Goal: Task Accomplishment & Management: Manage account settings

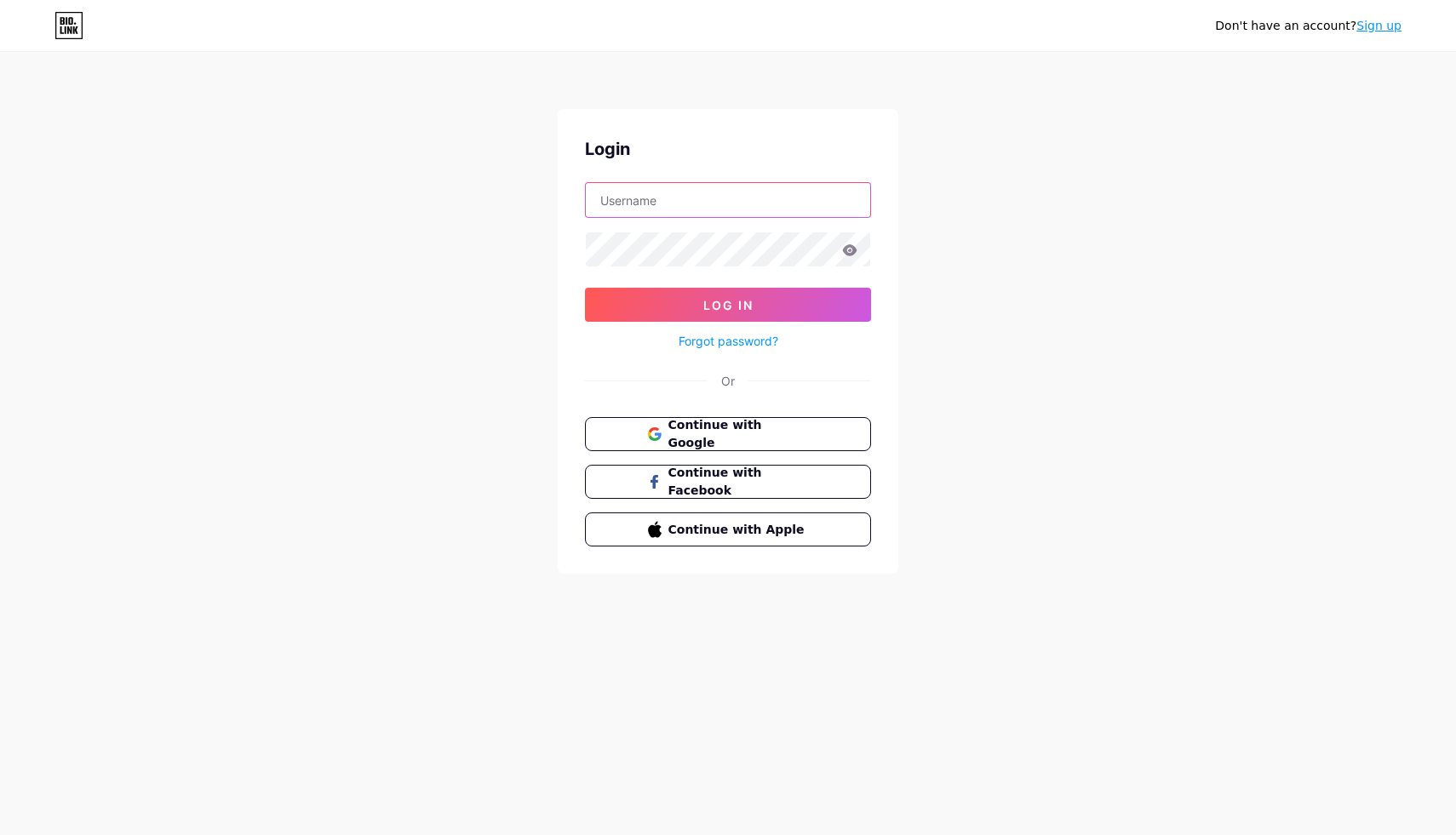
type input "[EMAIL_ADDRESS][DOMAIN_NAME]"
click at [728, 305] on button "Log In" at bounding box center [728, 305] width 286 height 34
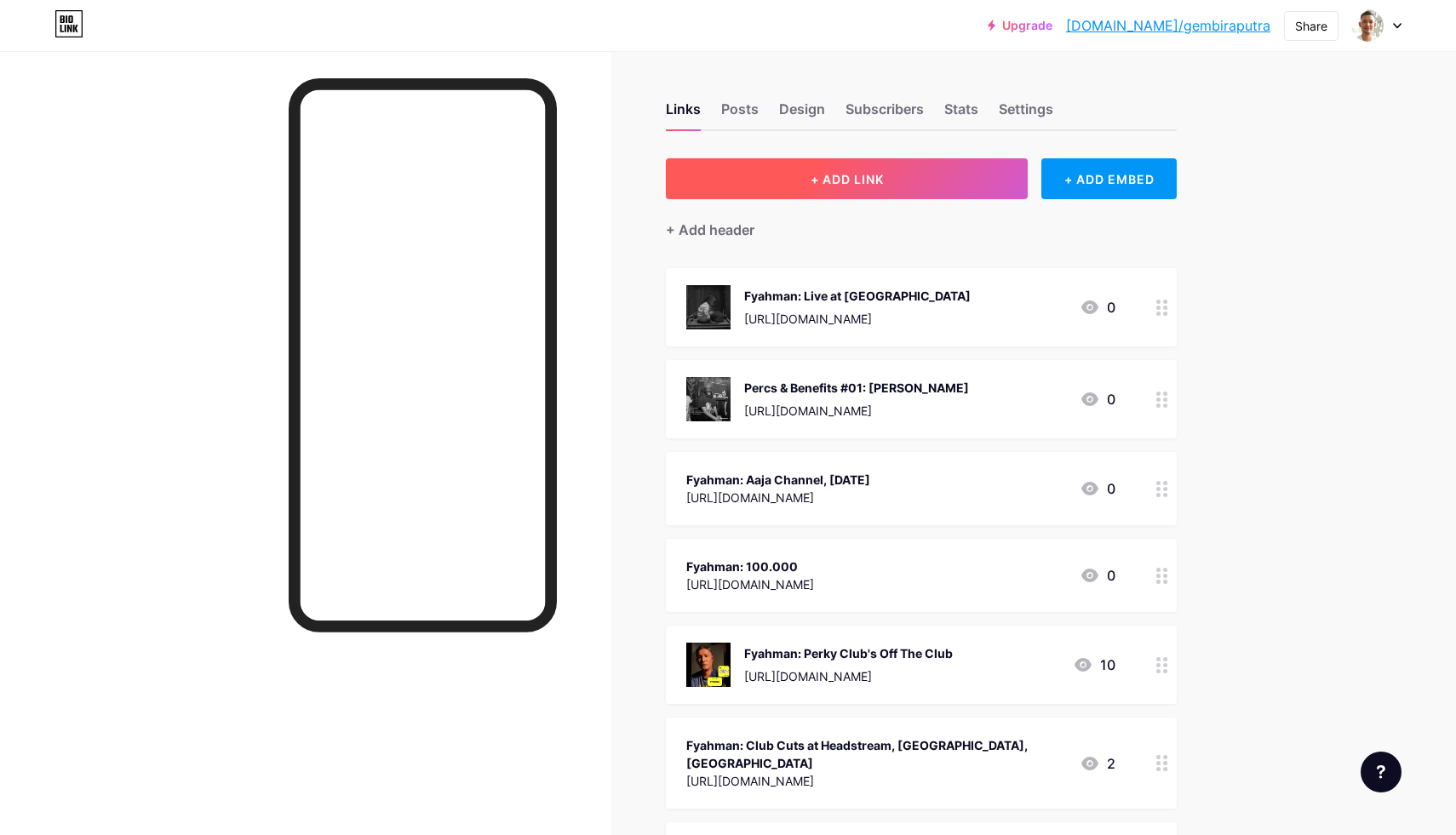
click at [776, 180] on button "+ ADD LINK" at bounding box center [847, 179] width 362 height 41
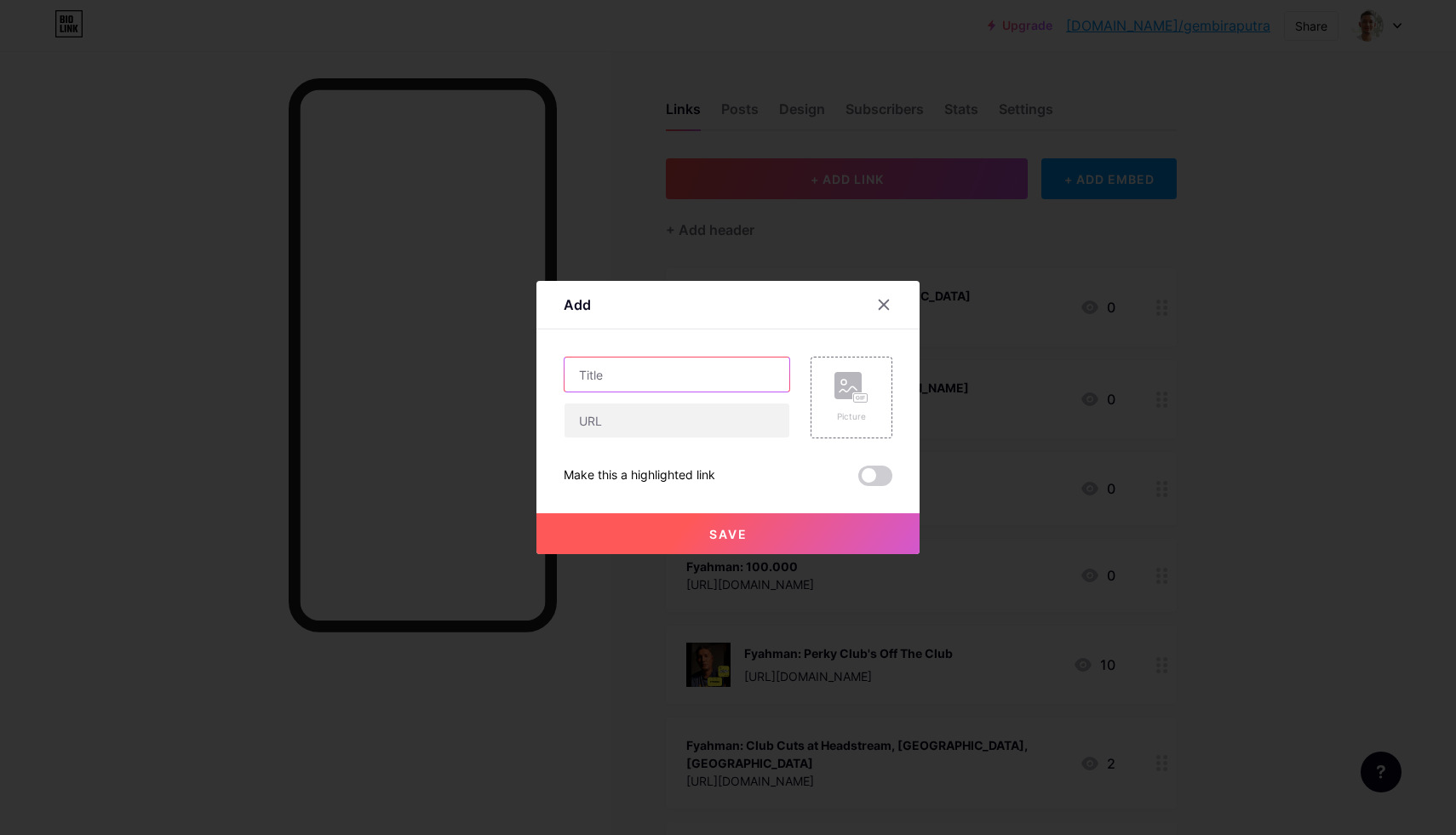
click at [625, 381] on input "text" at bounding box center [677, 374] width 225 height 34
type input "Percs & Benefits at Norrm Radio"
click at [842, 410] on div "Picture" at bounding box center [852, 416] width 34 height 12
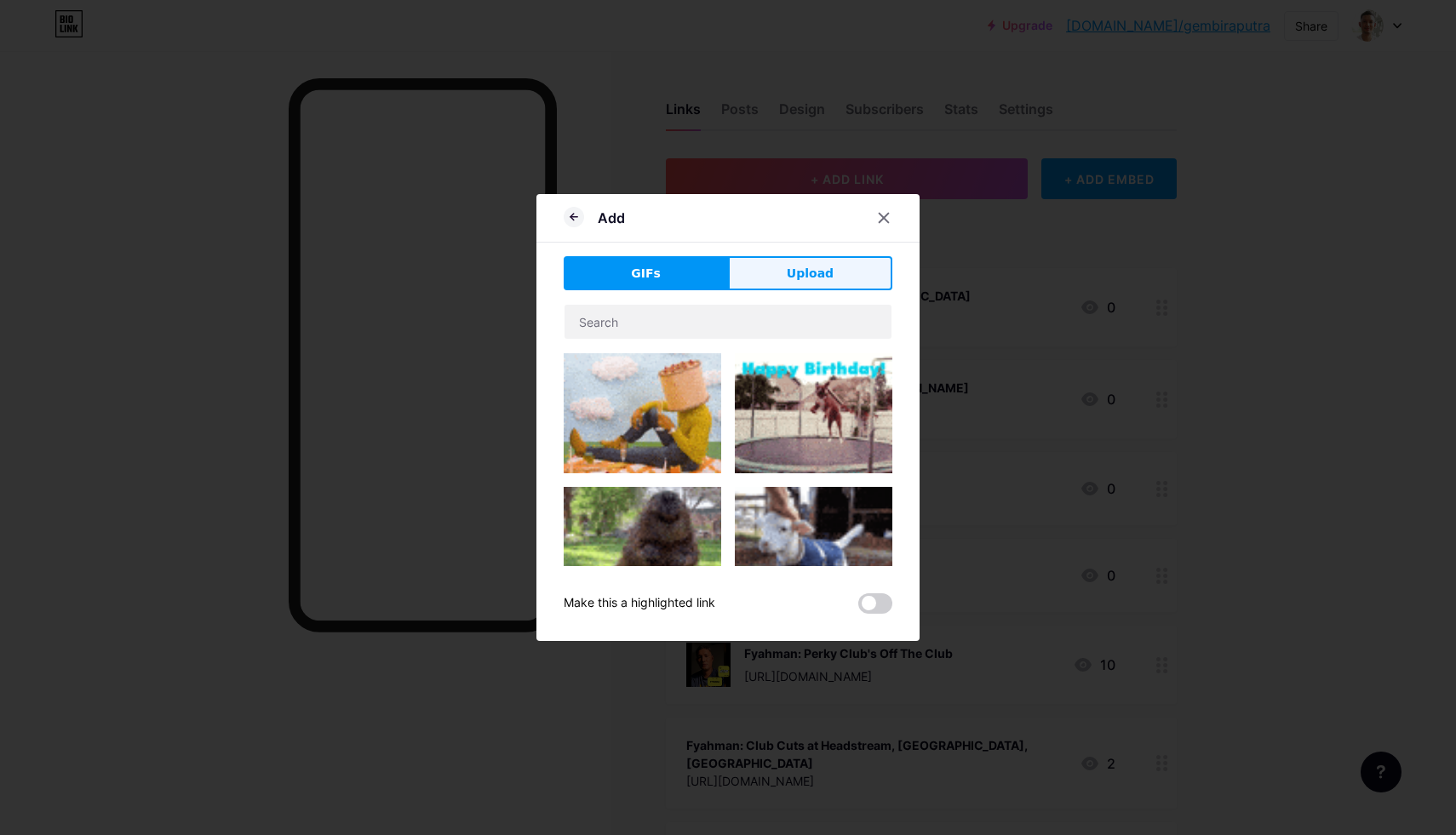
click at [796, 268] on span "Upload" at bounding box center [810, 274] width 47 height 18
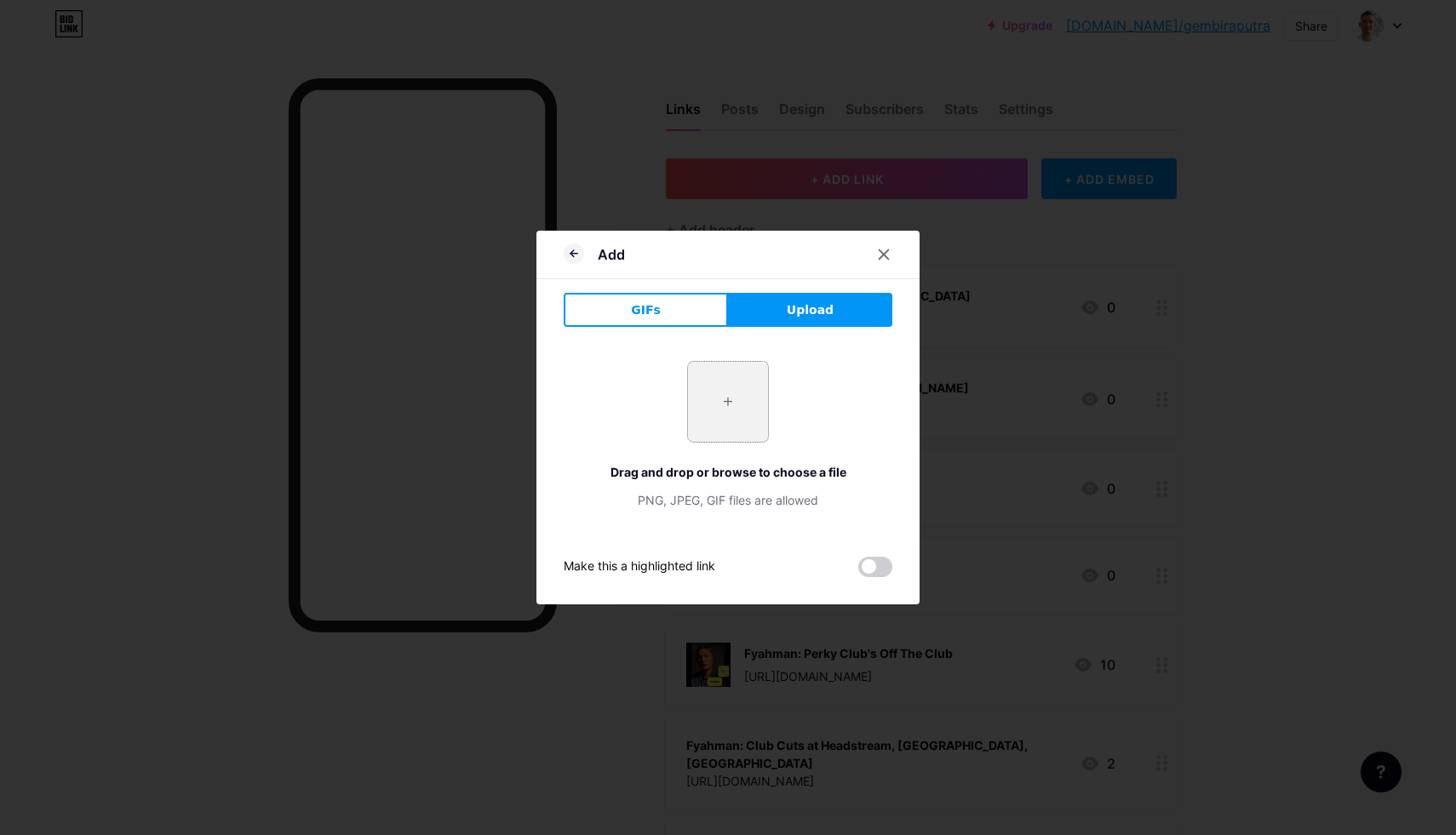
click at [711, 421] on input "file" at bounding box center [728, 402] width 80 height 80
type input "C:\fakepath\Percs & Benefits - Black Logo.png"
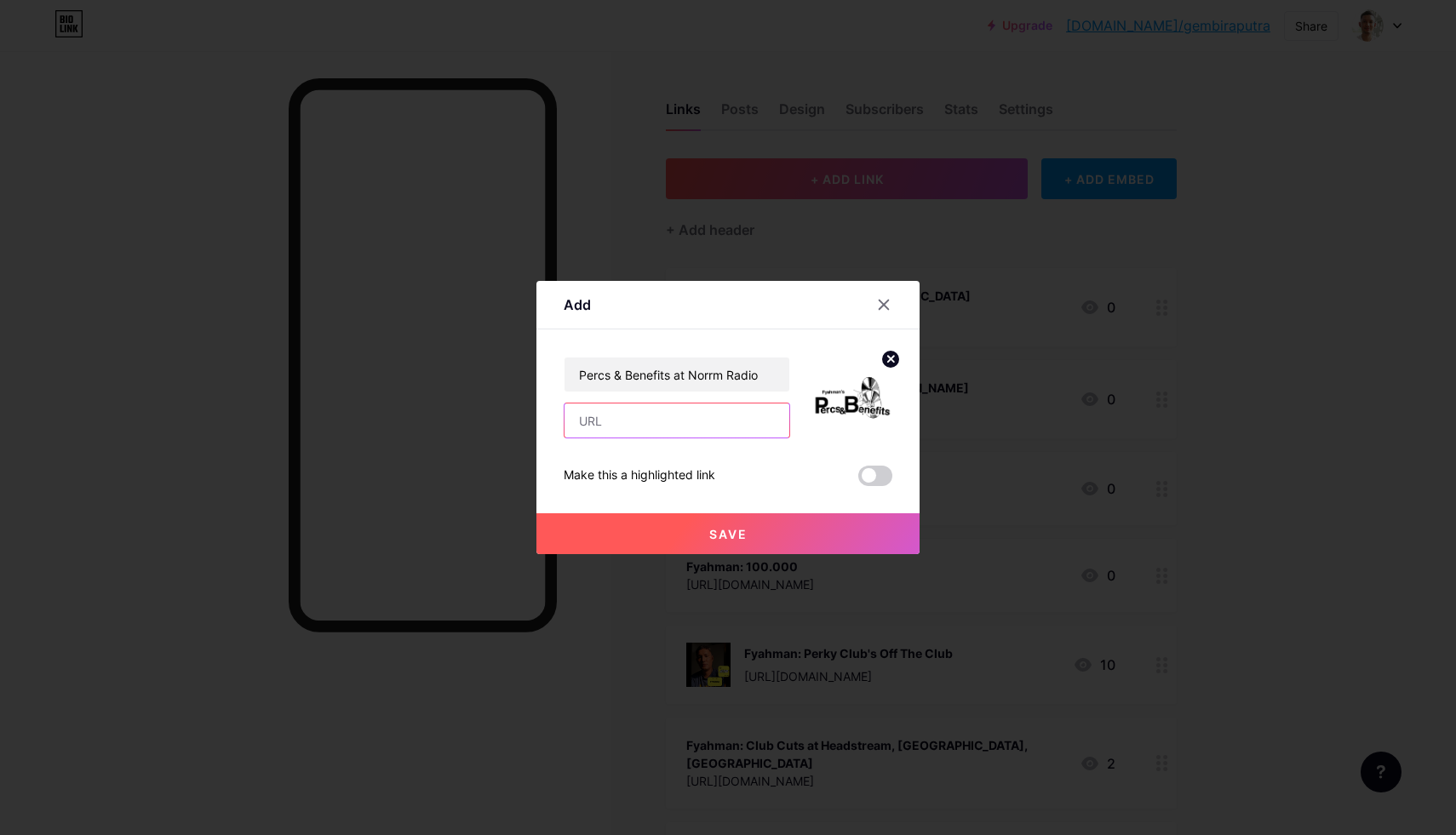
click at [619, 424] on input "text" at bounding box center [677, 421] width 225 height 34
paste input "[URL][DOMAIN_NAME]"
type input "[URL][DOMAIN_NAME]"
click at [890, 476] on span at bounding box center [875, 476] width 34 height 21
click at [858, 480] on input "checkbox" at bounding box center [858, 480] width 0 height 0
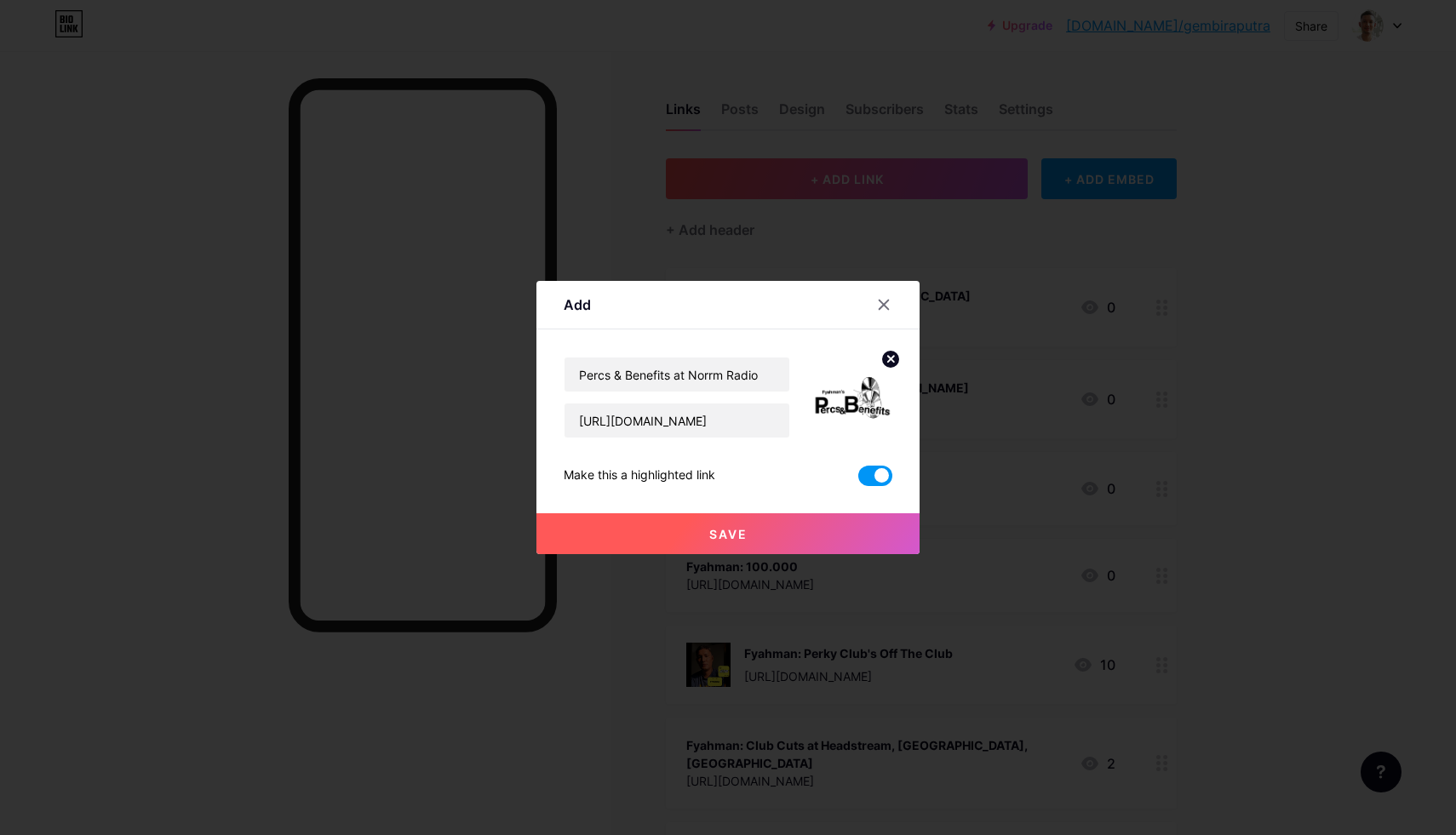
click at [701, 533] on button "Save" at bounding box center [728, 533] width 383 height 41
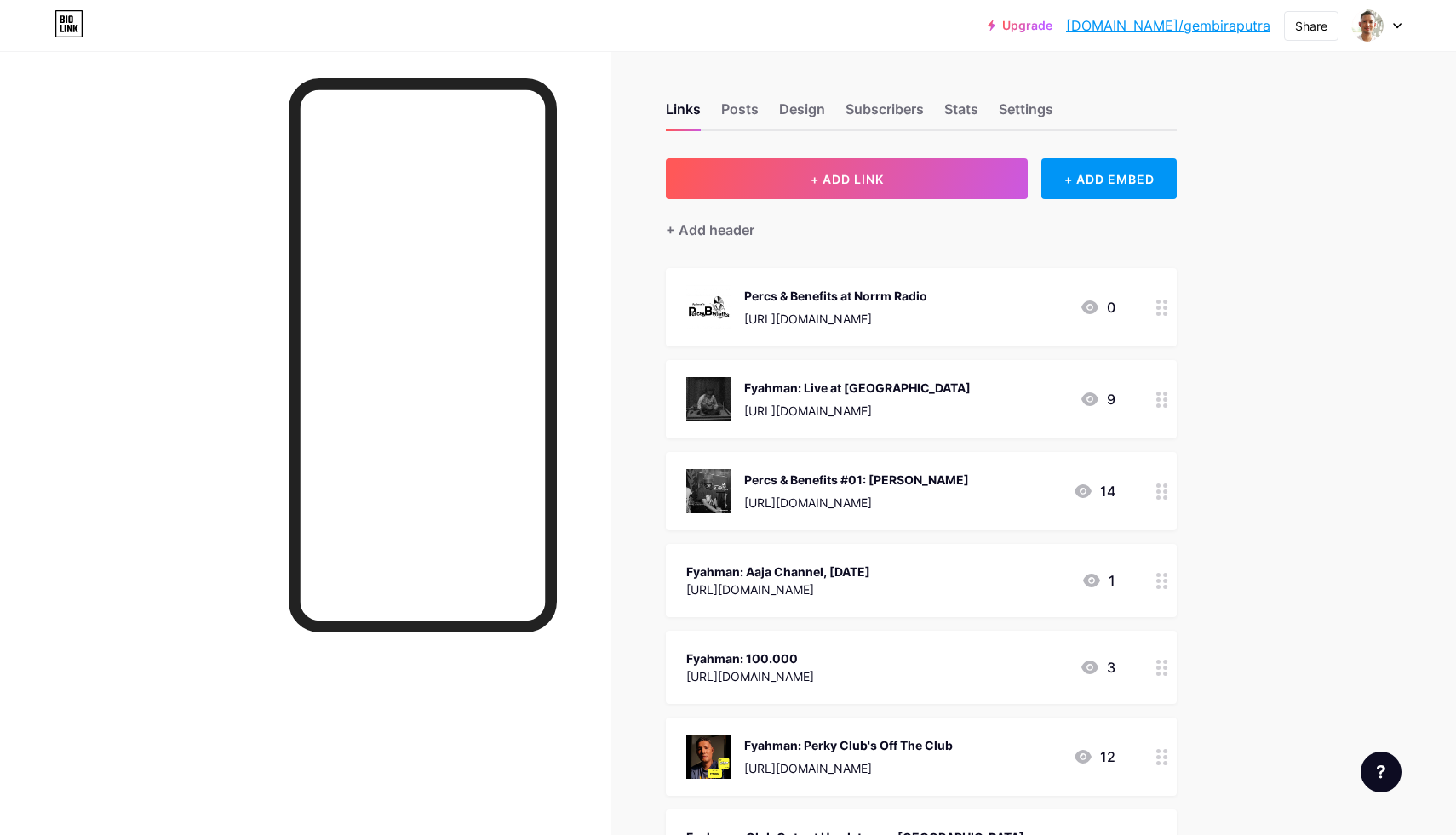
click at [1157, 498] on icon at bounding box center [1162, 491] width 12 height 16
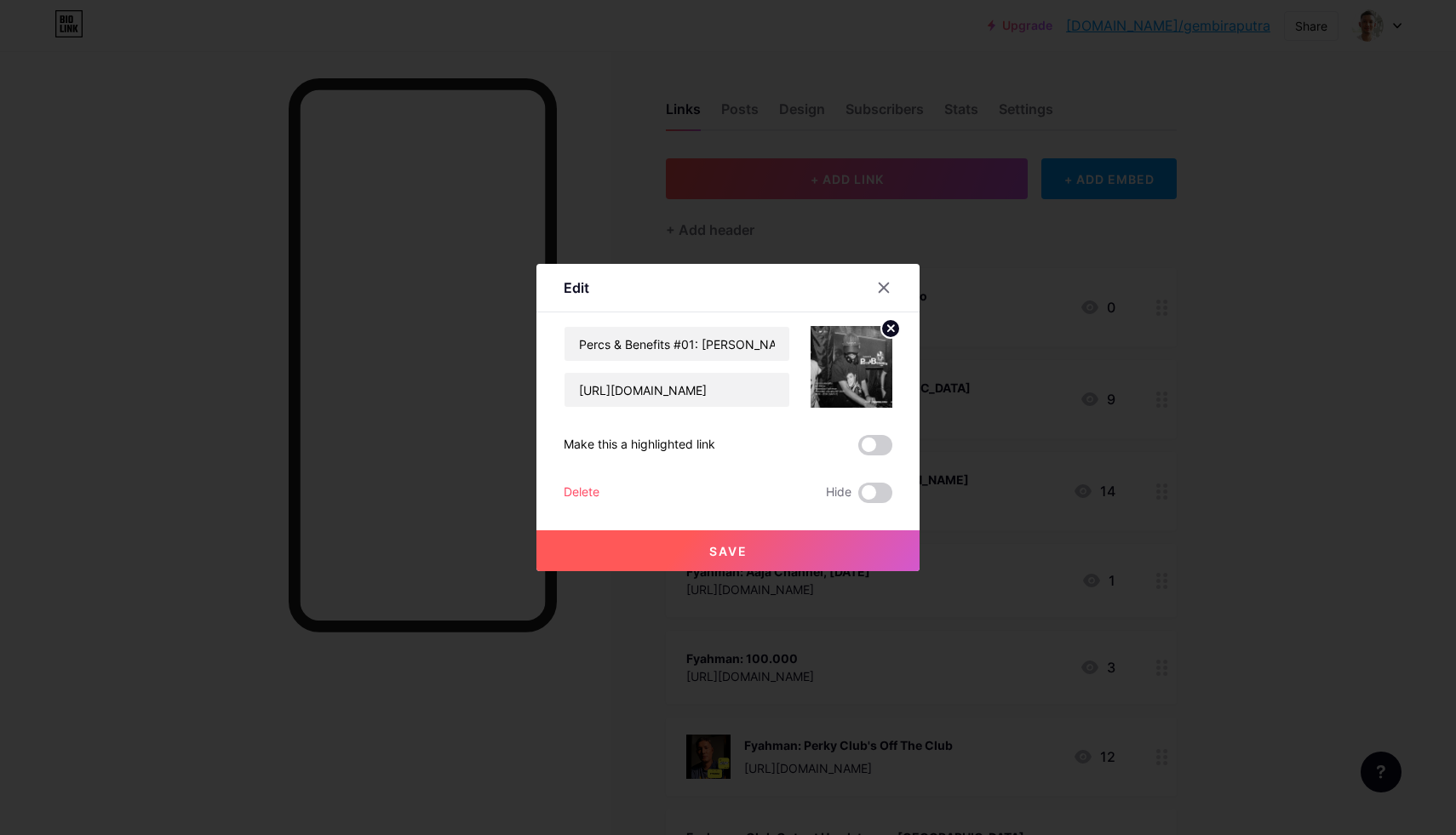
click at [581, 494] on div "Delete" at bounding box center [582, 493] width 36 height 21
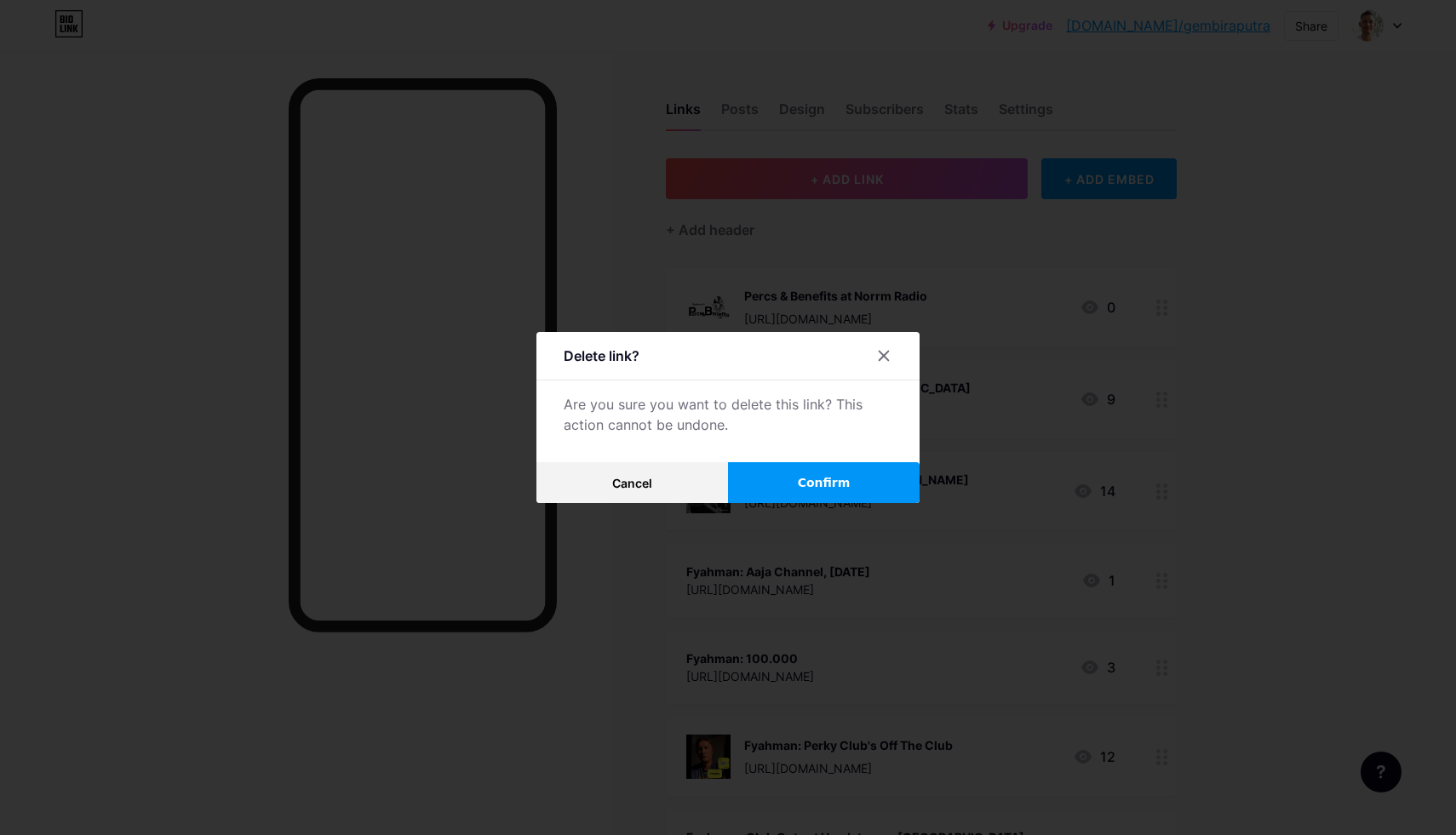
click at [808, 483] on span "Confirm" at bounding box center [825, 483] width 53 height 18
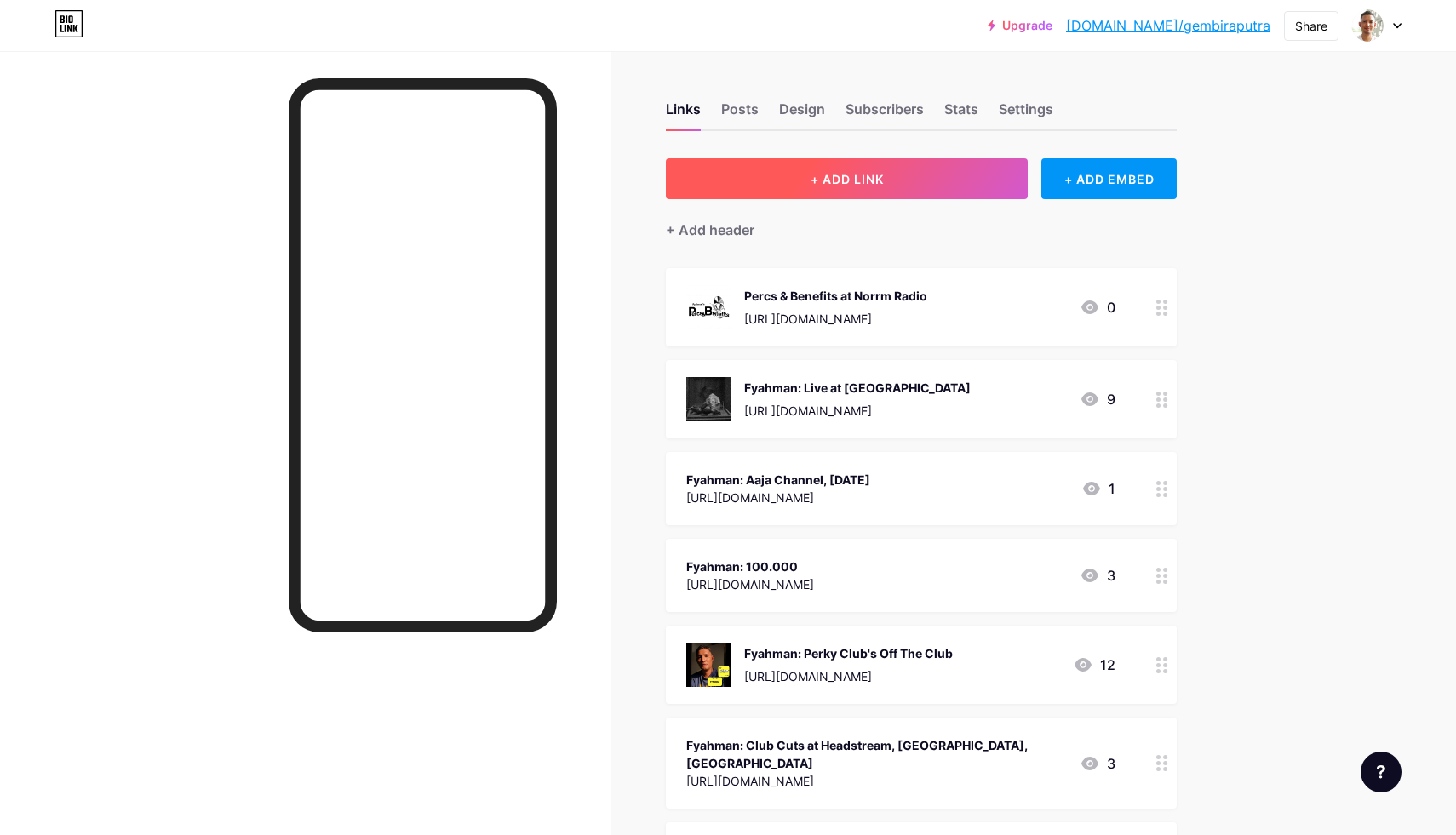
click at [841, 180] on span "+ ADD LINK" at bounding box center [847, 179] width 73 height 14
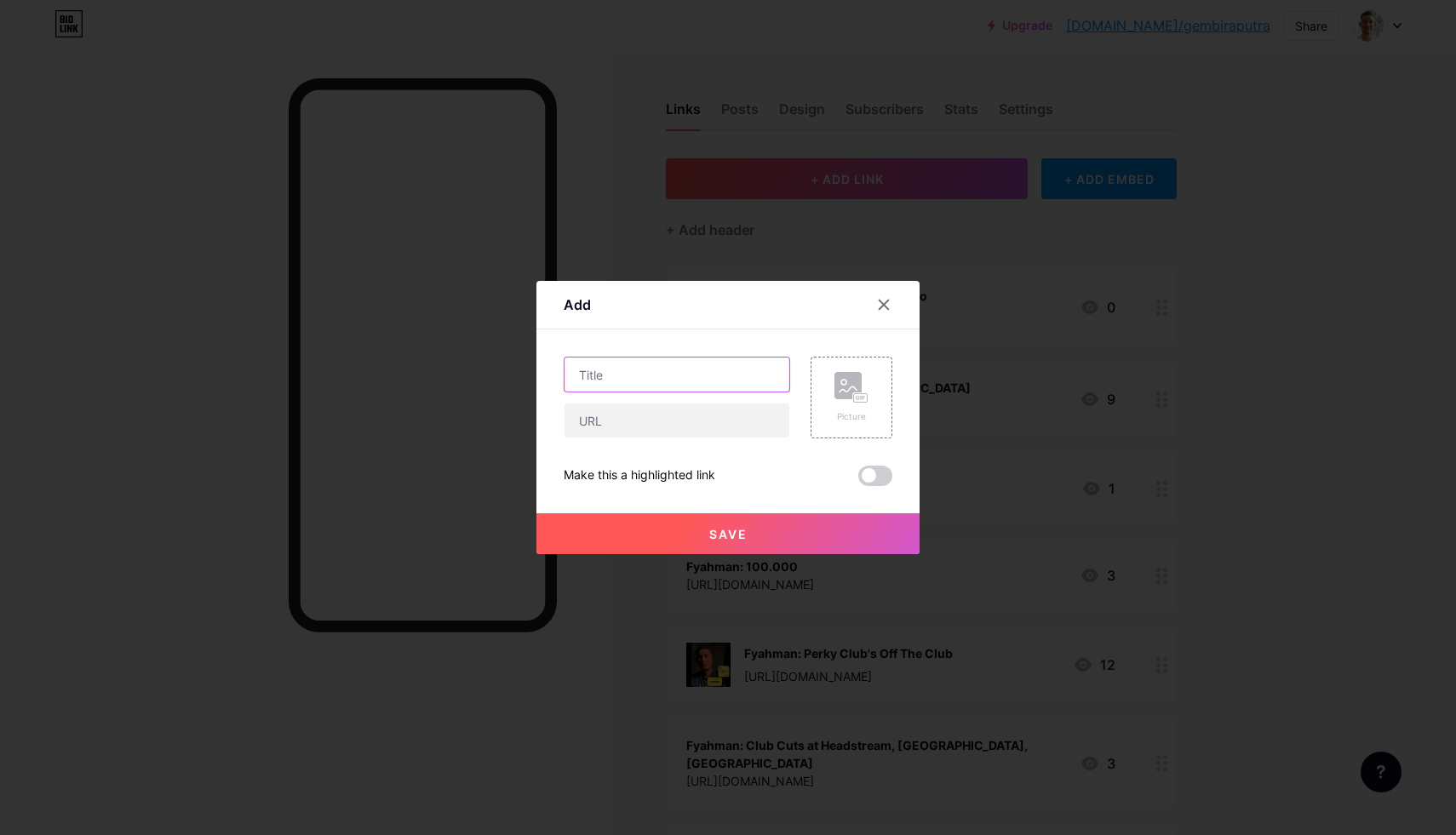
click at [610, 373] on input "text" at bounding box center [677, 374] width 225 height 34
click at [597, 422] on input "text" at bounding box center [677, 421] width 225 height 34
paste input "[URL][DOMAIN_NAME]"
type input "[URL][DOMAIN_NAME]"
click at [626, 371] on input "text" at bounding box center [677, 374] width 225 height 34
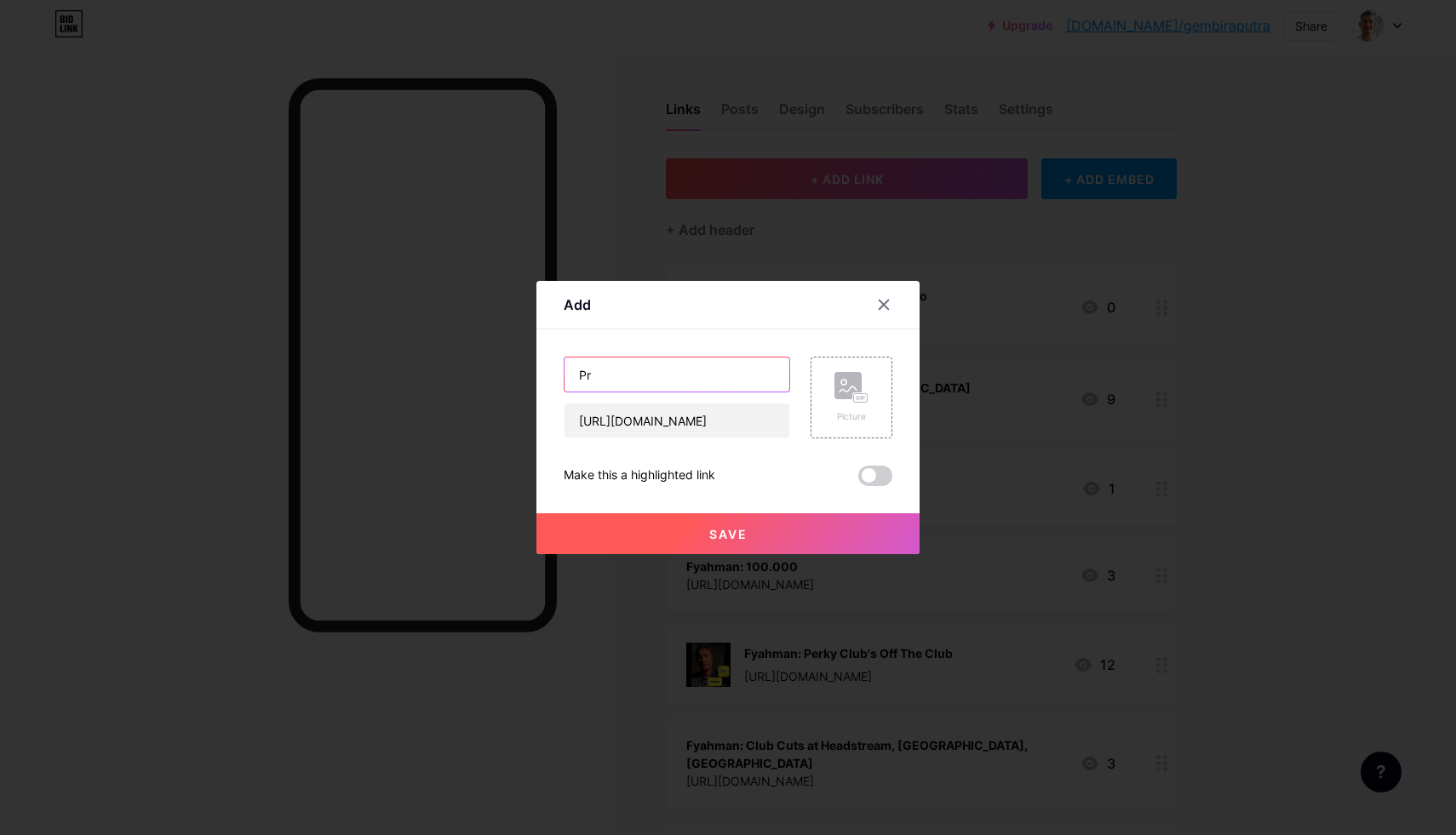
type input "P"
click at [692, 370] on input "Percs & Benefits at YouTube)" at bounding box center [677, 374] width 225 height 34
type input "Percs & Benefits (YouTube)"
click at [834, 407] on div "Picture" at bounding box center [852, 398] width 34 height 51
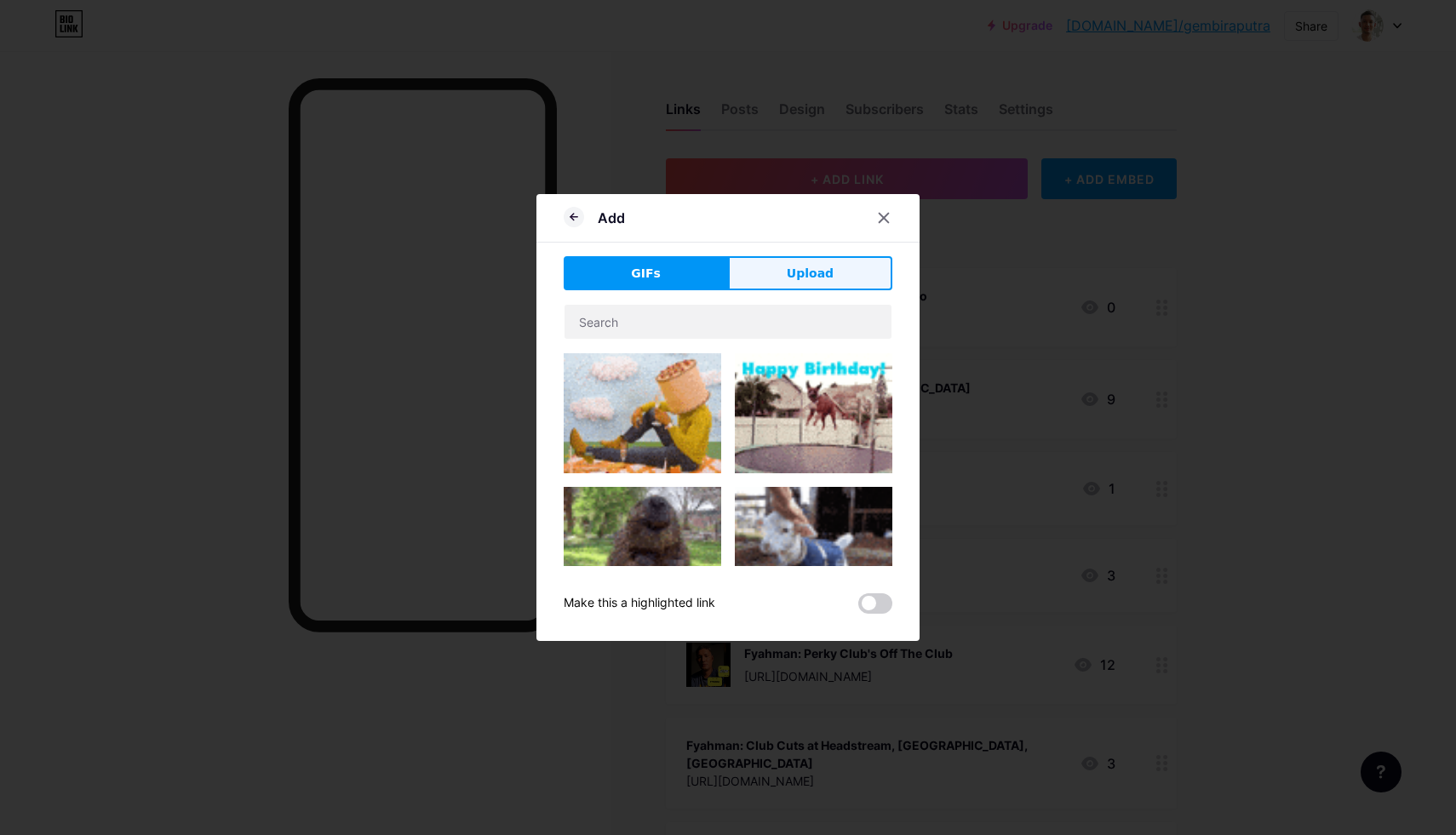
click at [791, 265] on span "Upload" at bounding box center [810, 274] width 47 height 18
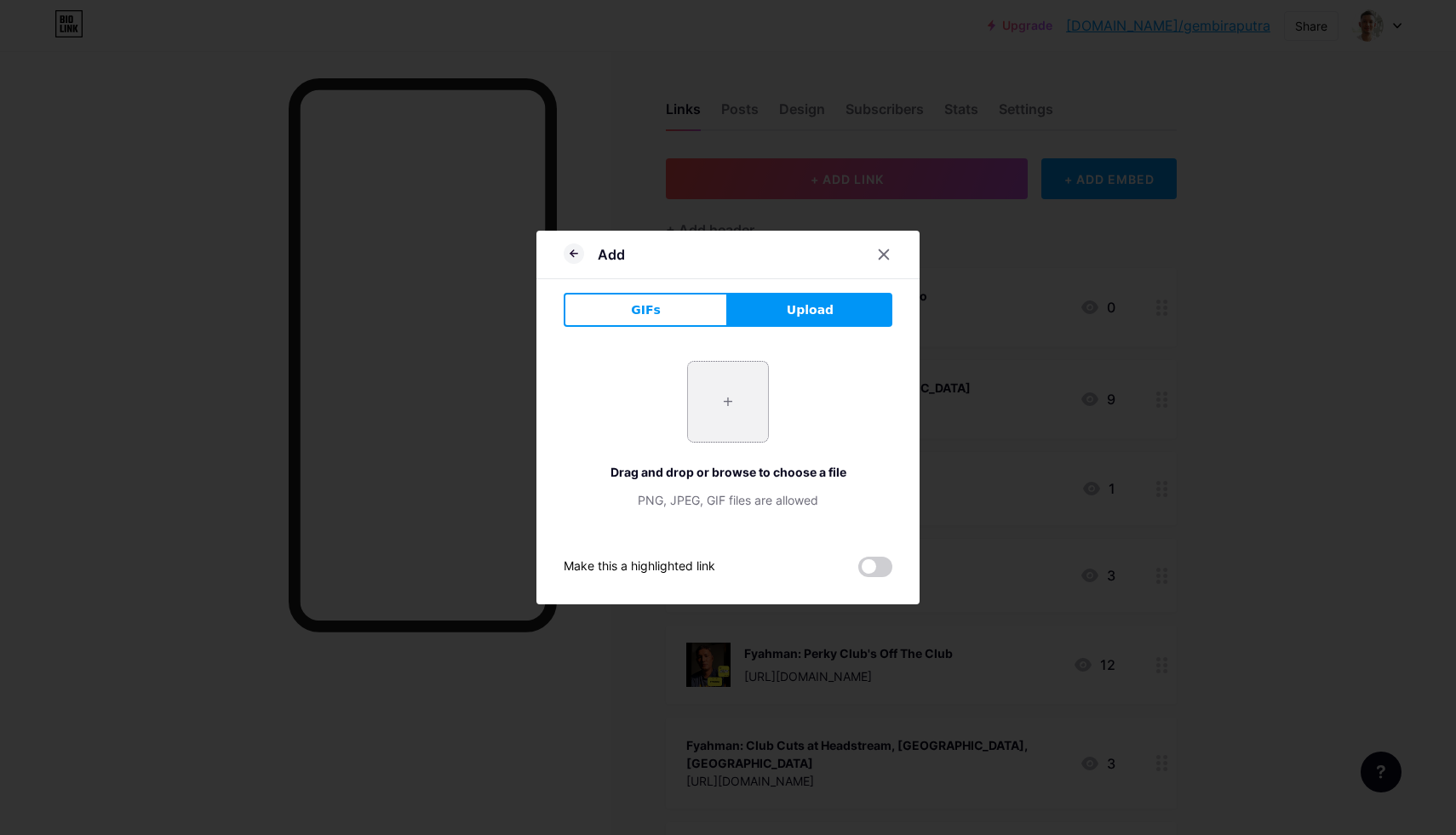
click at [725, 397] on input "file" at bounding box center [728, 402] width 80 height 80
type input "C:\fakepath\Percs & Benefits - Black Logo.png"
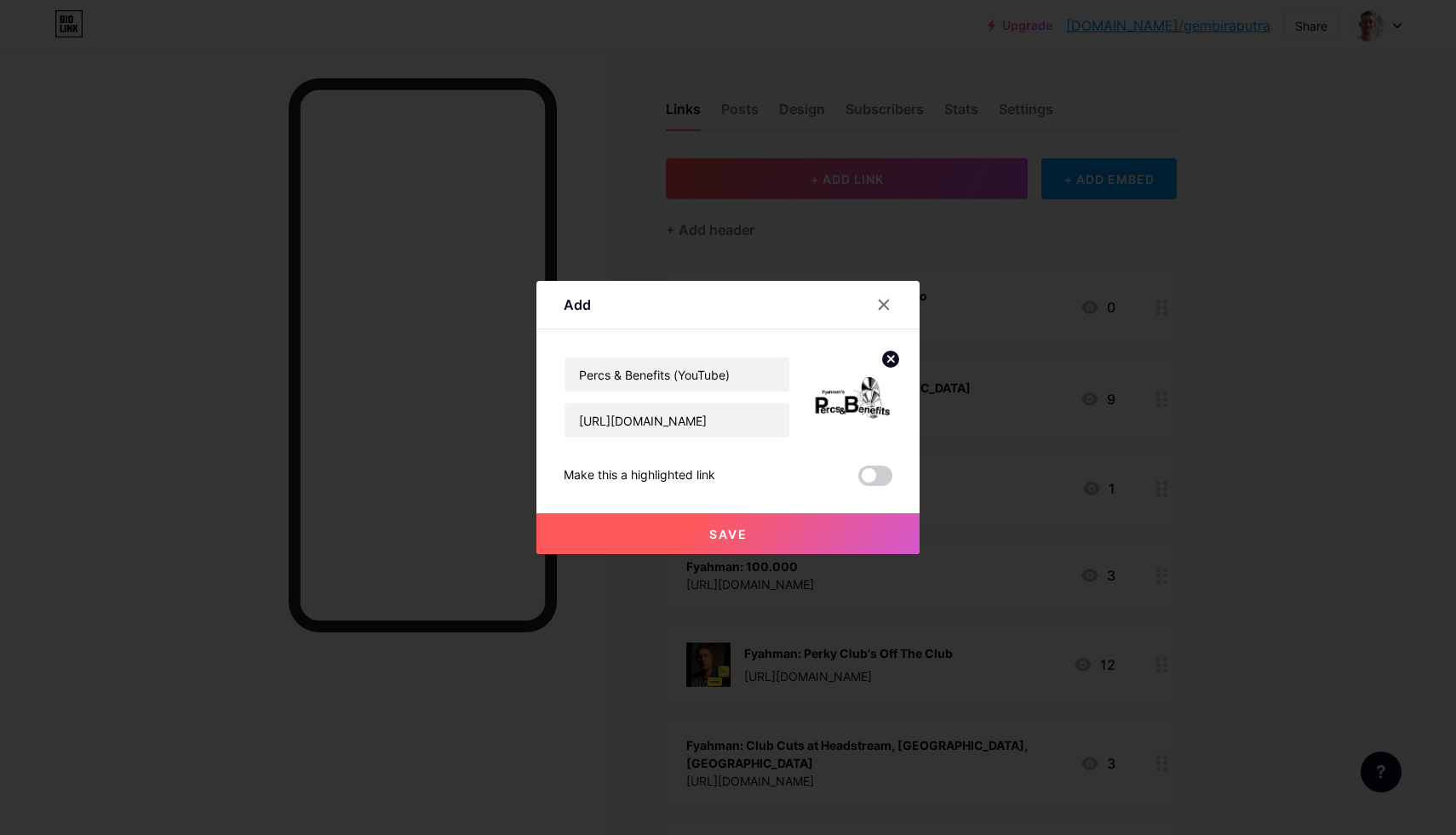
click at [731, 529] on span "Save" at bounding box center [728, 534] width 38 height 14
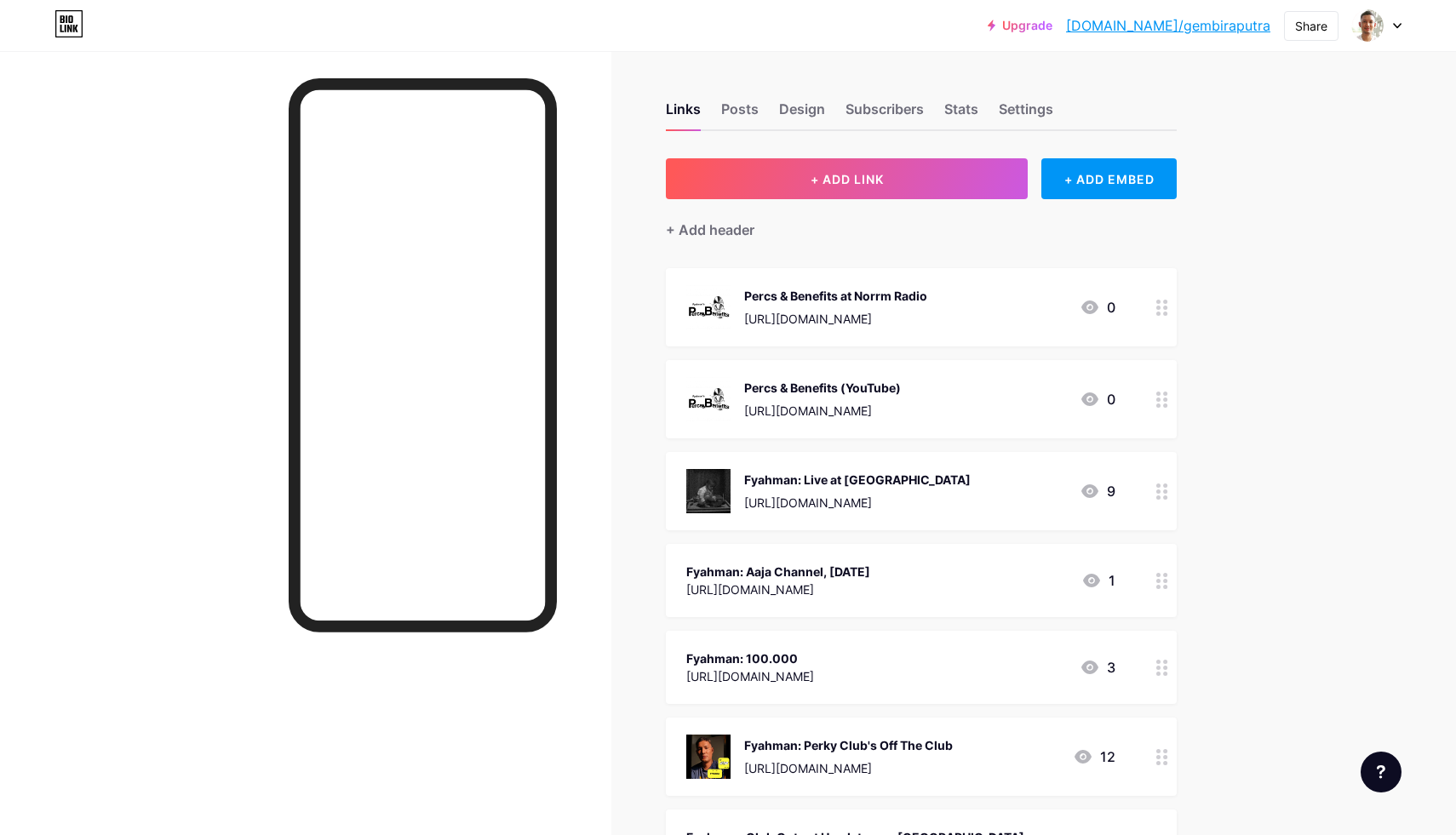
click at [1154, 298] on div at bounding box center [1162, 307] width 29 height 78
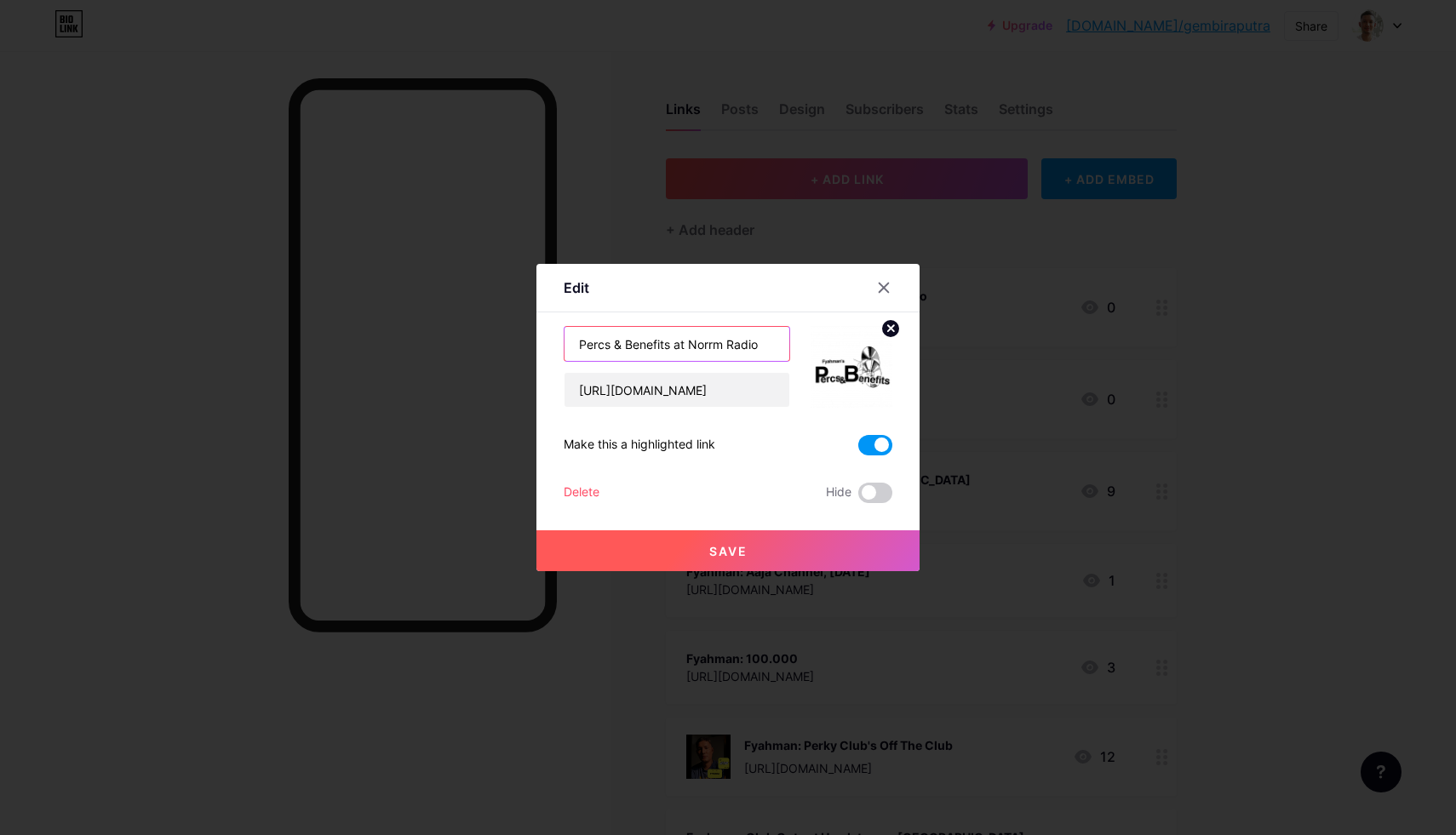
click at [692, 340] on input "Percs & Benefits at Norrm Radio" at bounding box center [677, 344] width 225 height 34
click at [758, 345] on input "Percs & Benefits (Norrm Radio" at bounding box center [677, 344] width 225 height 34
type input "Percs & Benefits (Norrm Radio)"
click at [785, 549] on button "Save" at bounding box center [728, 550] width 383 height 41
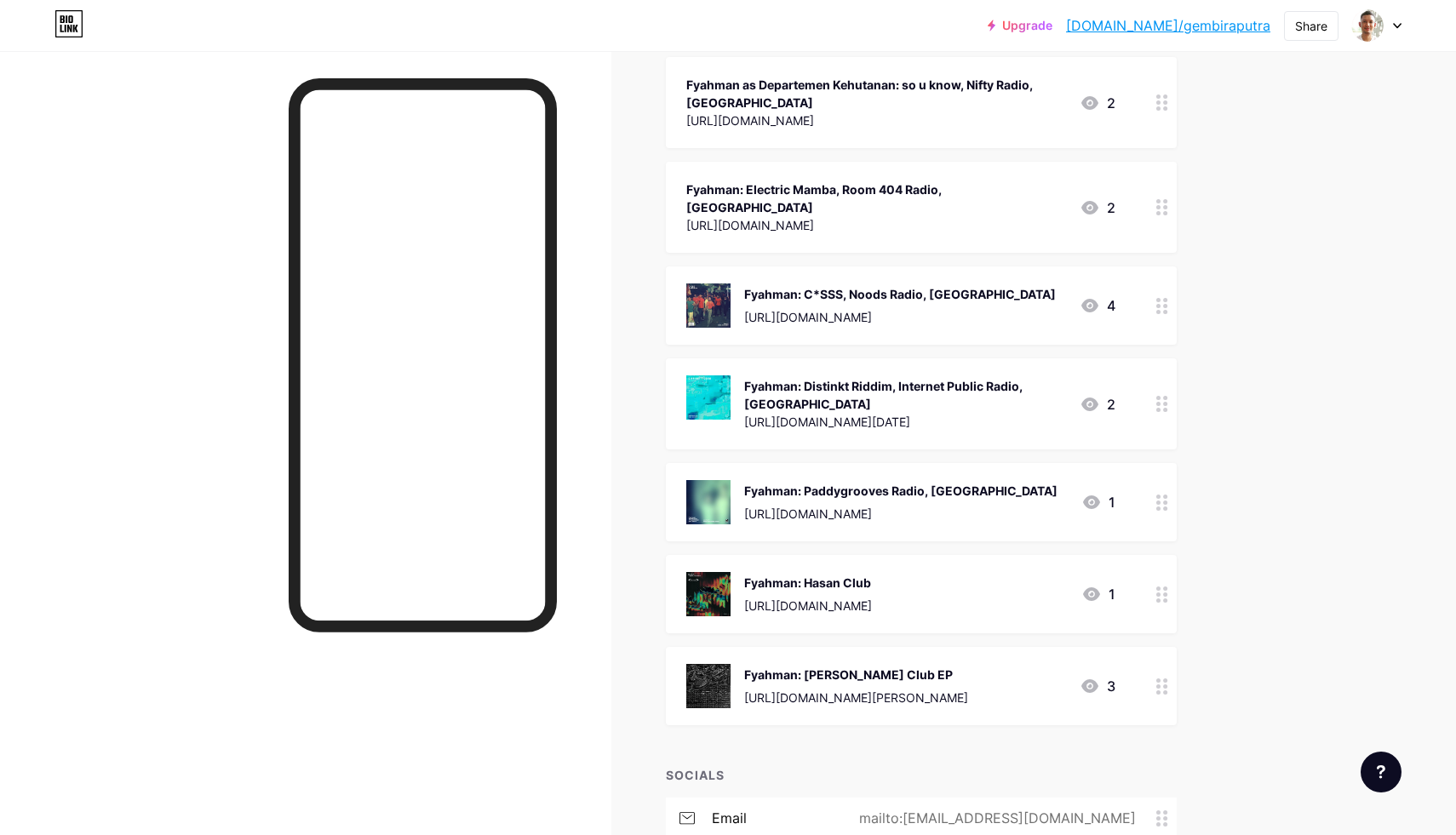
scroll to position [951, 0]
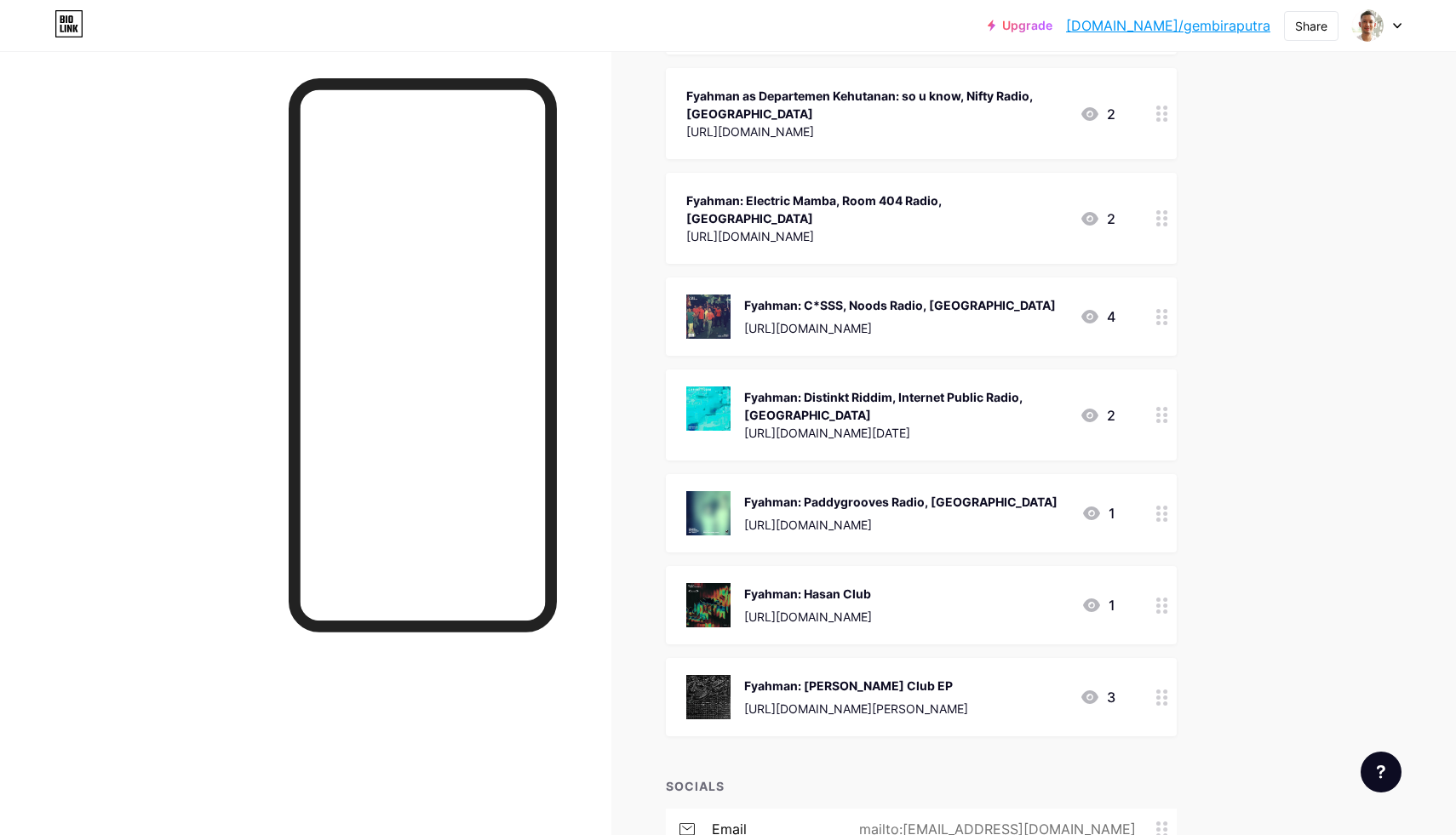
click at [1153, 474] on div at bounding box center [1162, 513] width 29 height 78
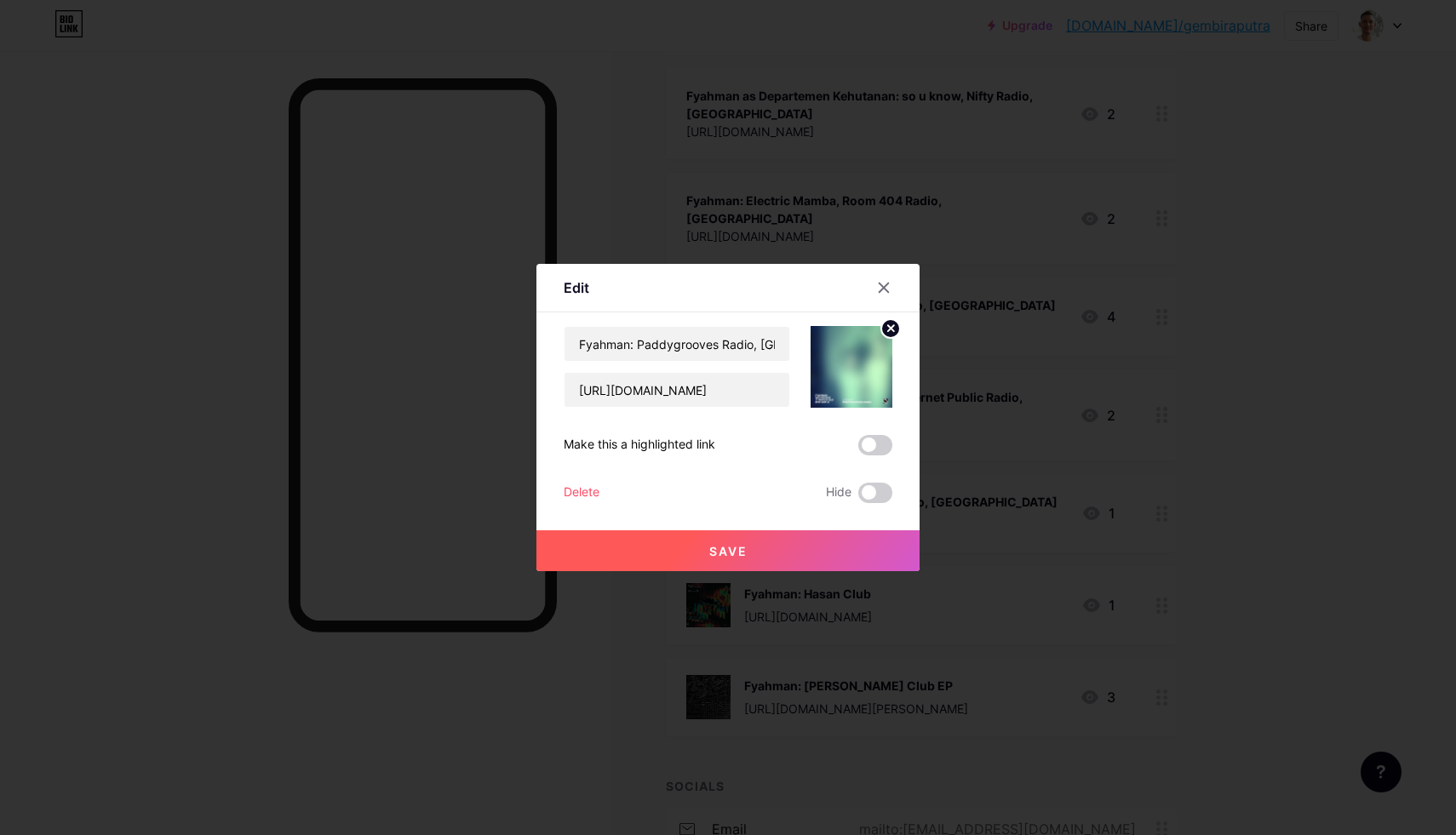
click at [591, 491] on div "Delete" at bounding box center [582, 493] width 36 height 21
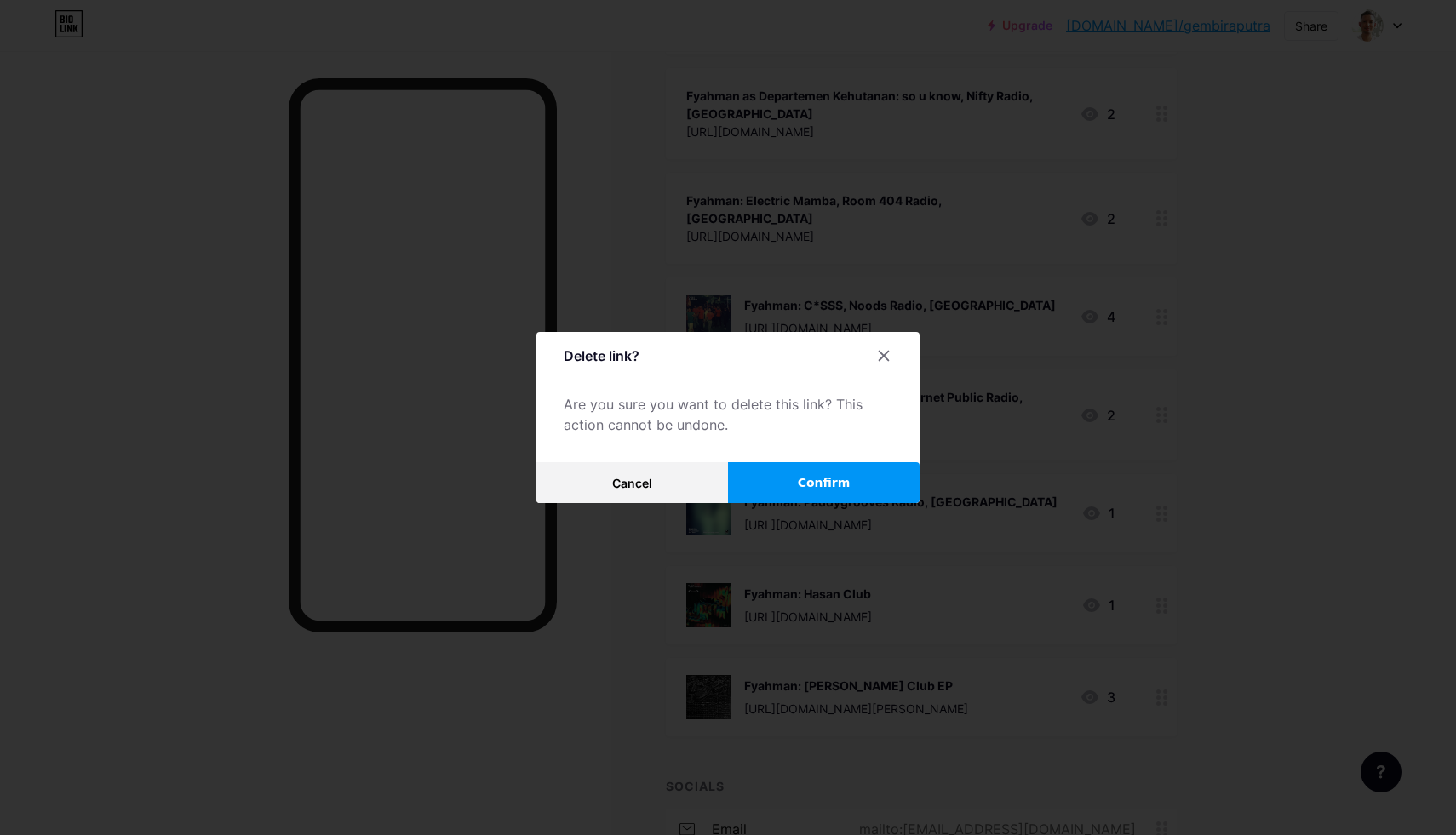
click at [809, 472] on button "Confirm" at bounding box center [824, 483] width 192 height 41
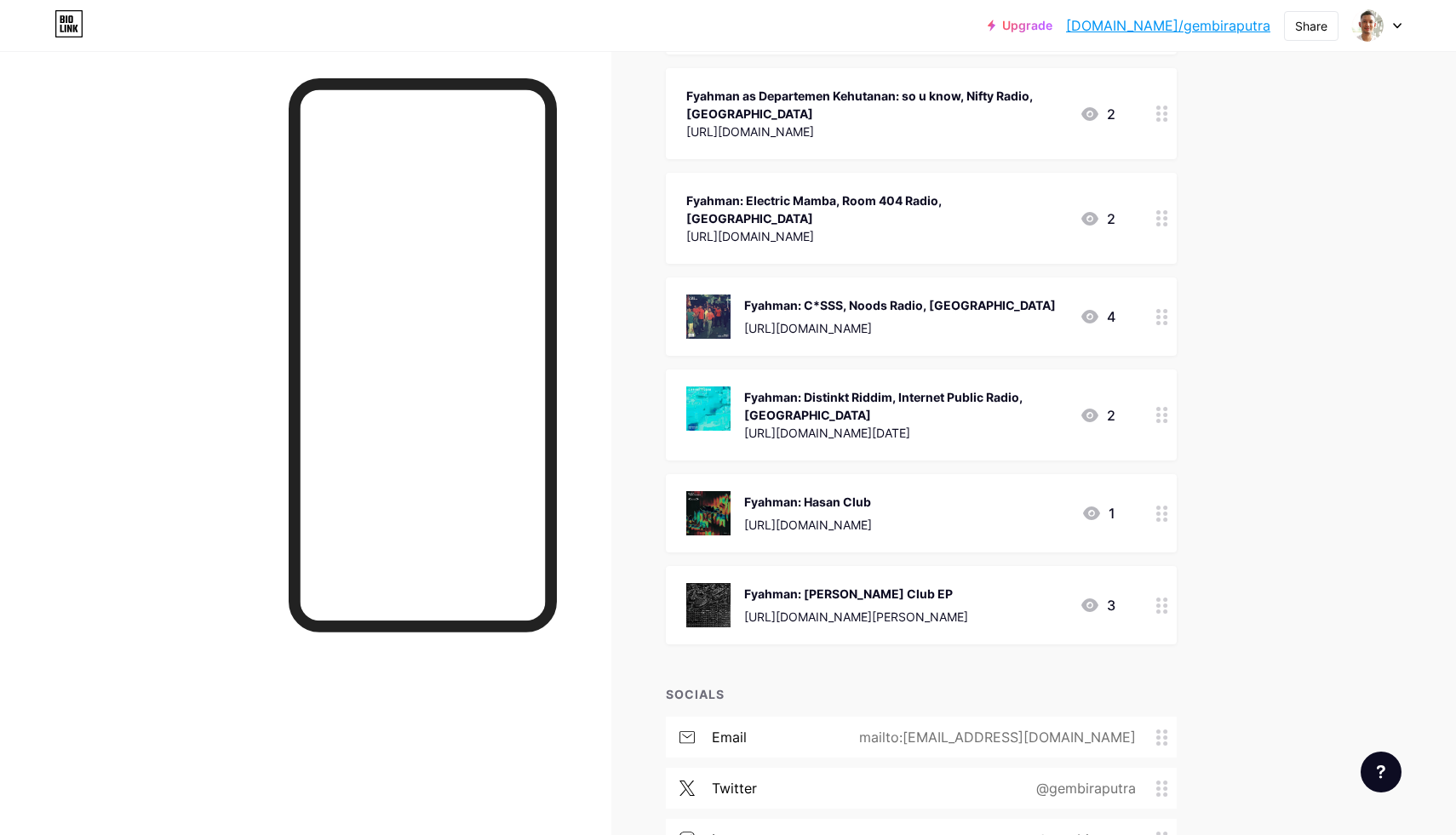
click at [1149, 370] on div at bounding box center [1162, 415] width 29 height 91
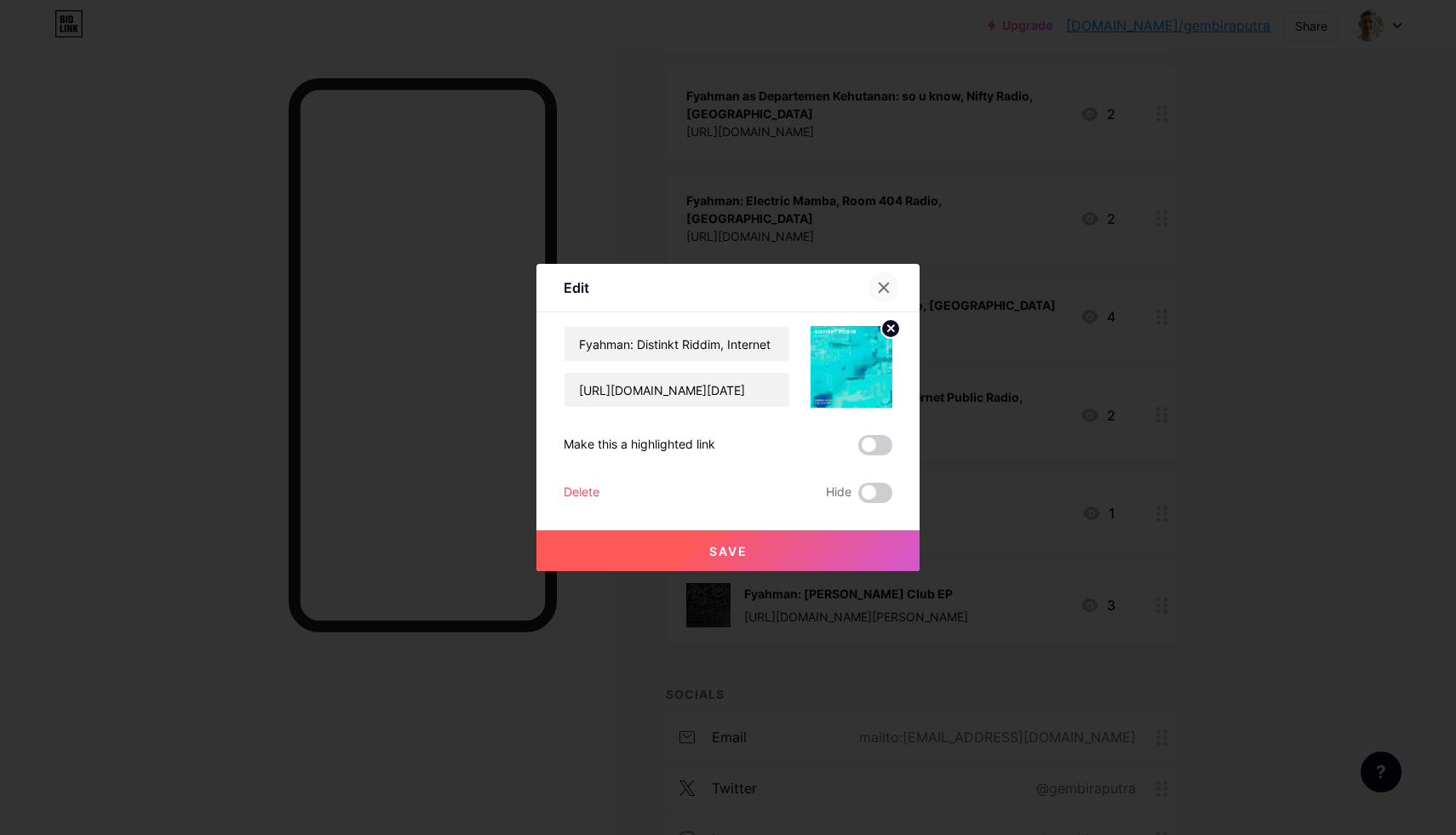
click at [880, 290] on icon at bounding box center [884, 288] width 13 height 13
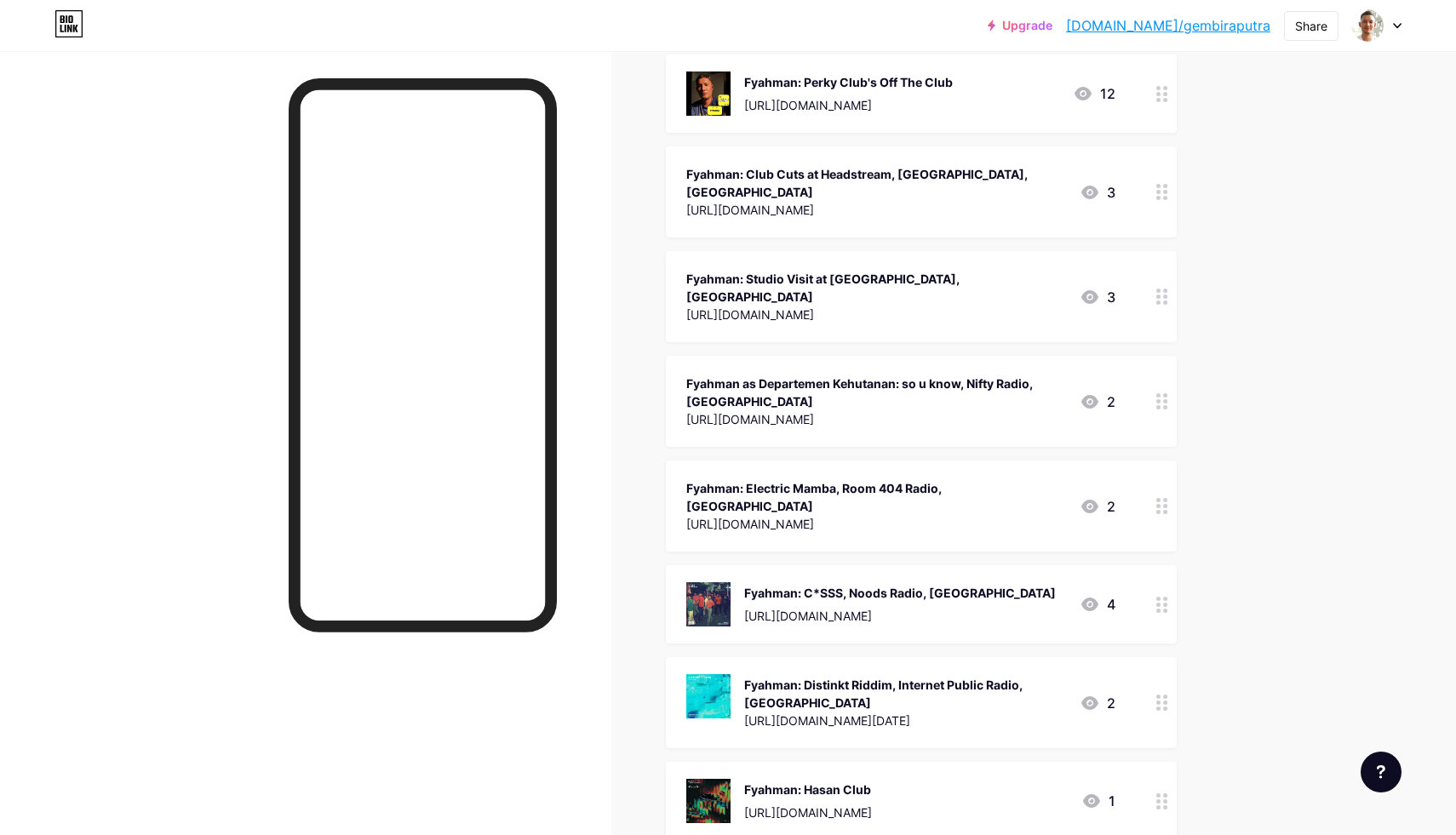
scroll to position [670, 0]
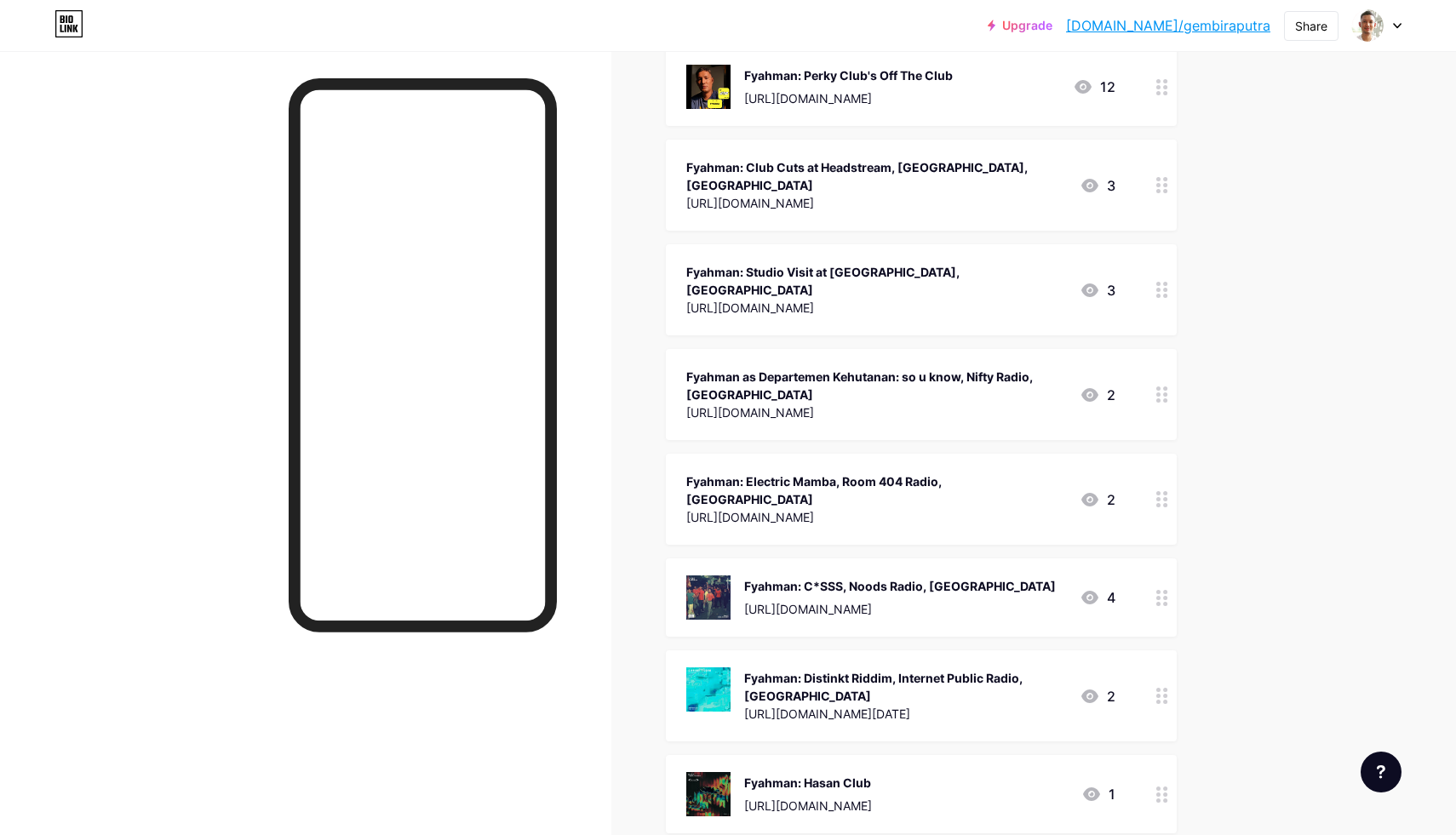
click at [1152, 651] on div at bounding box center [1162, 696] width 29 height 91
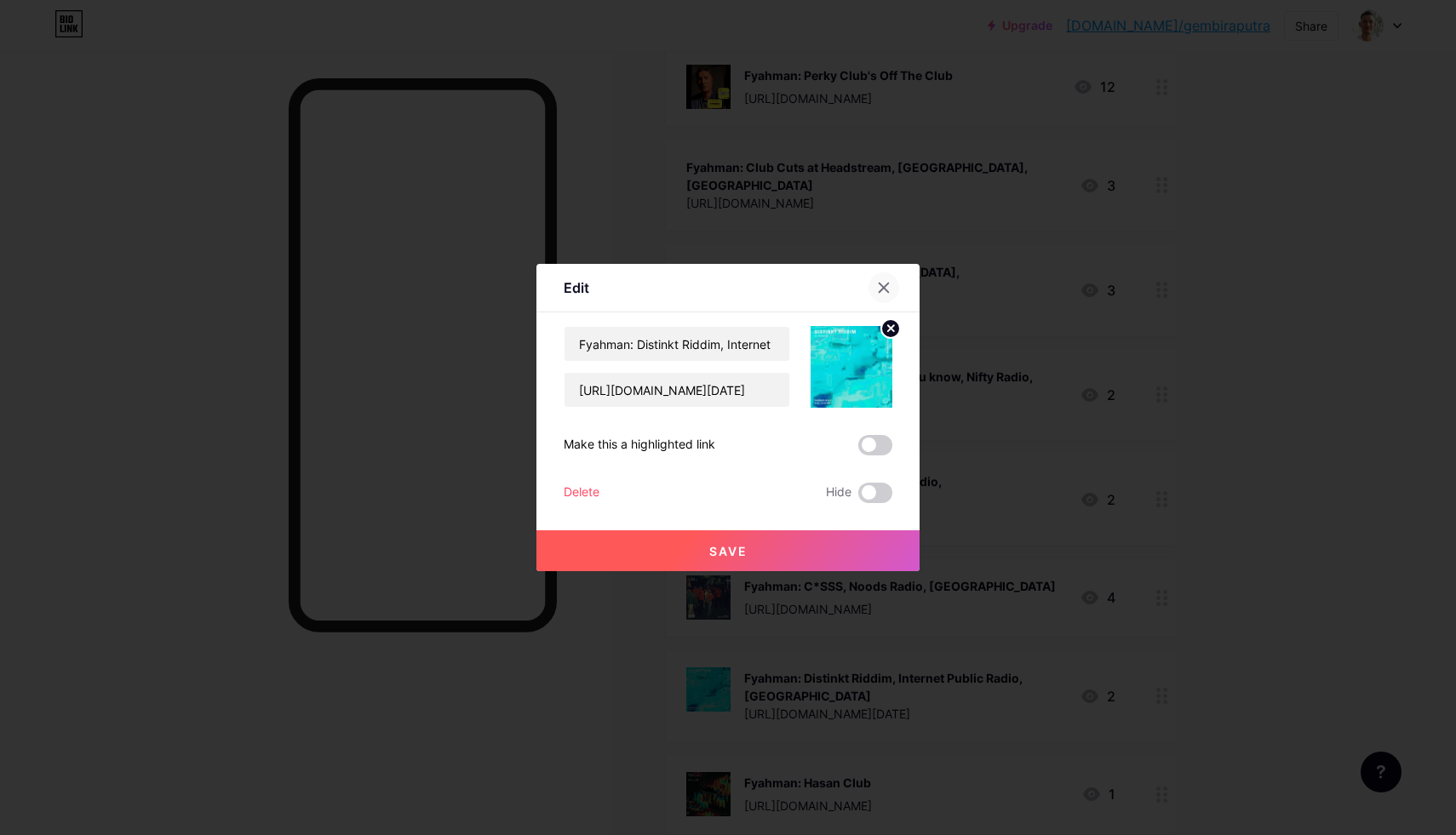
click at [884, 291] on icon at bounding box center [884, 288] width 13 height 13
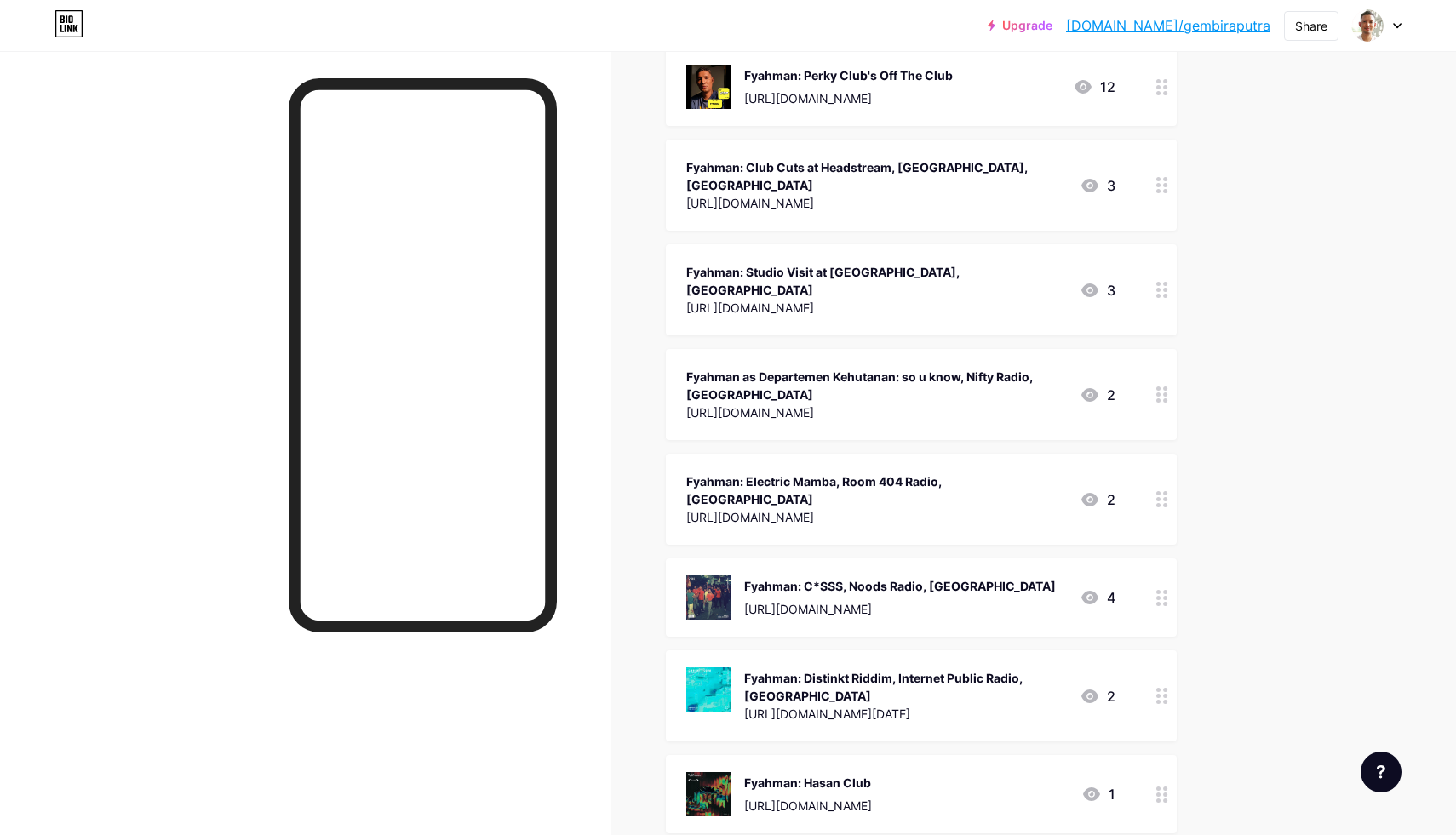
click at [1153, 559] on div at bounding box center [1162, 598] width 29 height 78
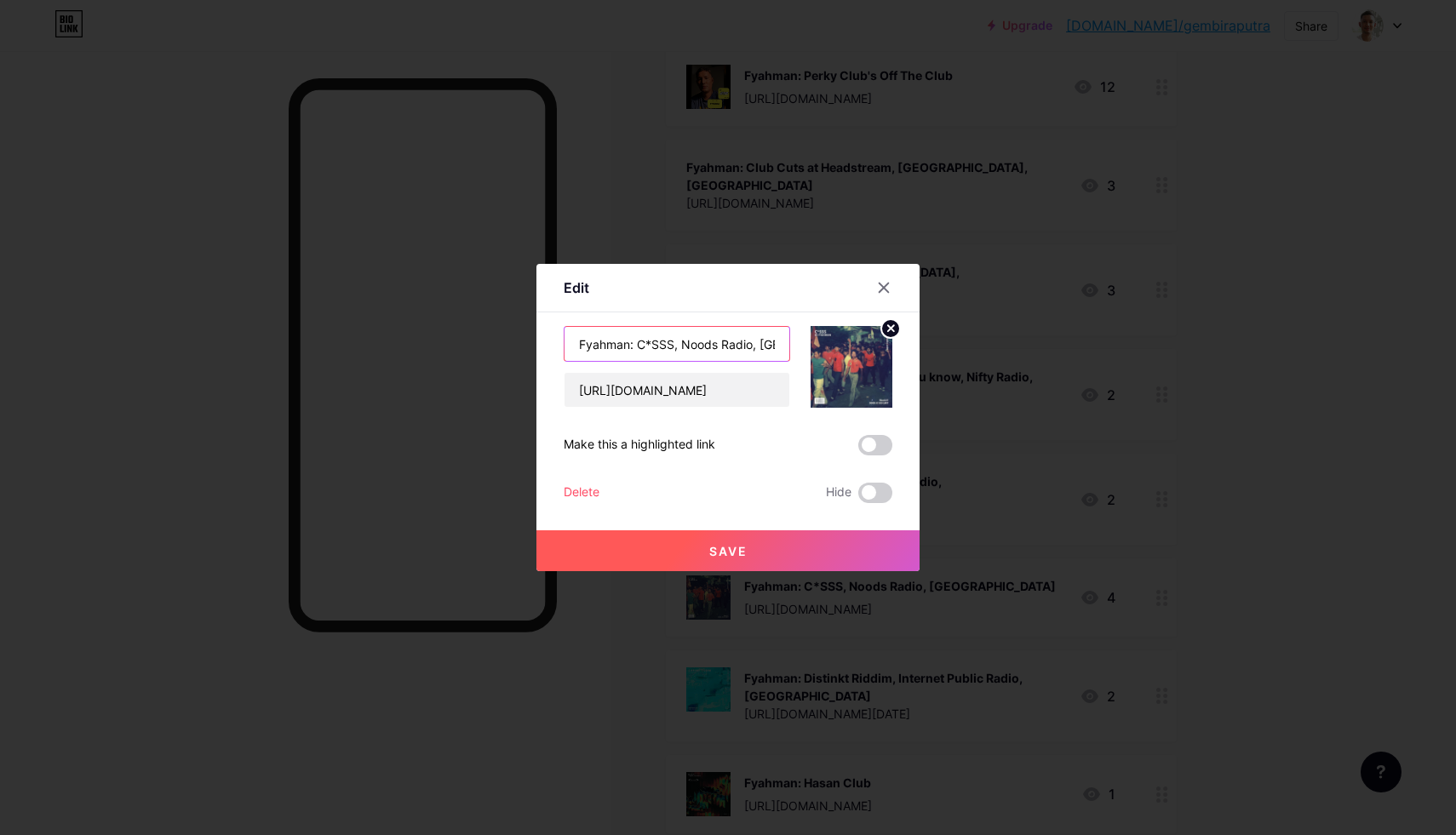
click at [731, 341] on input "Fyahman: C*SSS, Noods Radio, [GEOGRAPHIC_DATA]" at bounding box center [677, 344] width 225 height 34
click at [684, 341] on input "Fyahman: C*SSS, Noods Radio, [GEOGRAPHIC_DATA]" at bounding box center [677, 344] width 225 height 34
click at [741, 341] on input "Fyahman: C*SSS (Noods Radio, [GEOGRAPHIC_DATA]" at bounding box center [677, 344] width 225 height 34
type input "Fyahman: C*SSS (Noods Radio, [GEOGRAPHIC_DATA])"
click at [741, 556] on span "Save" at bounding box center [728, 551] width 38 height 14
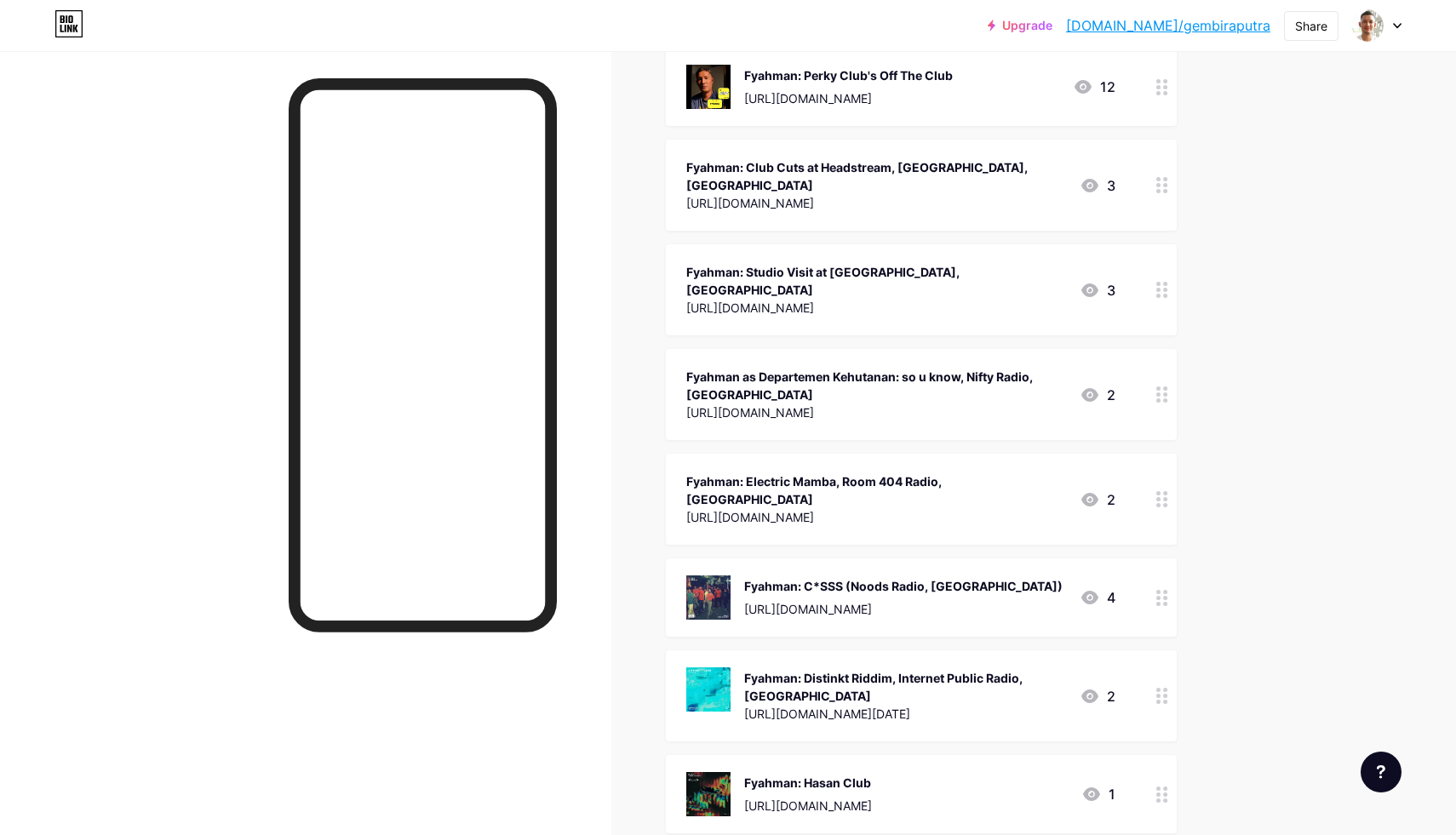
click at [923, 669] on div "Fyahman: Distinkt Riddim, Internet Public Radio, [GEOGRAPHIC_DATA]" at bounding box center [905, 687] width 322 height 36
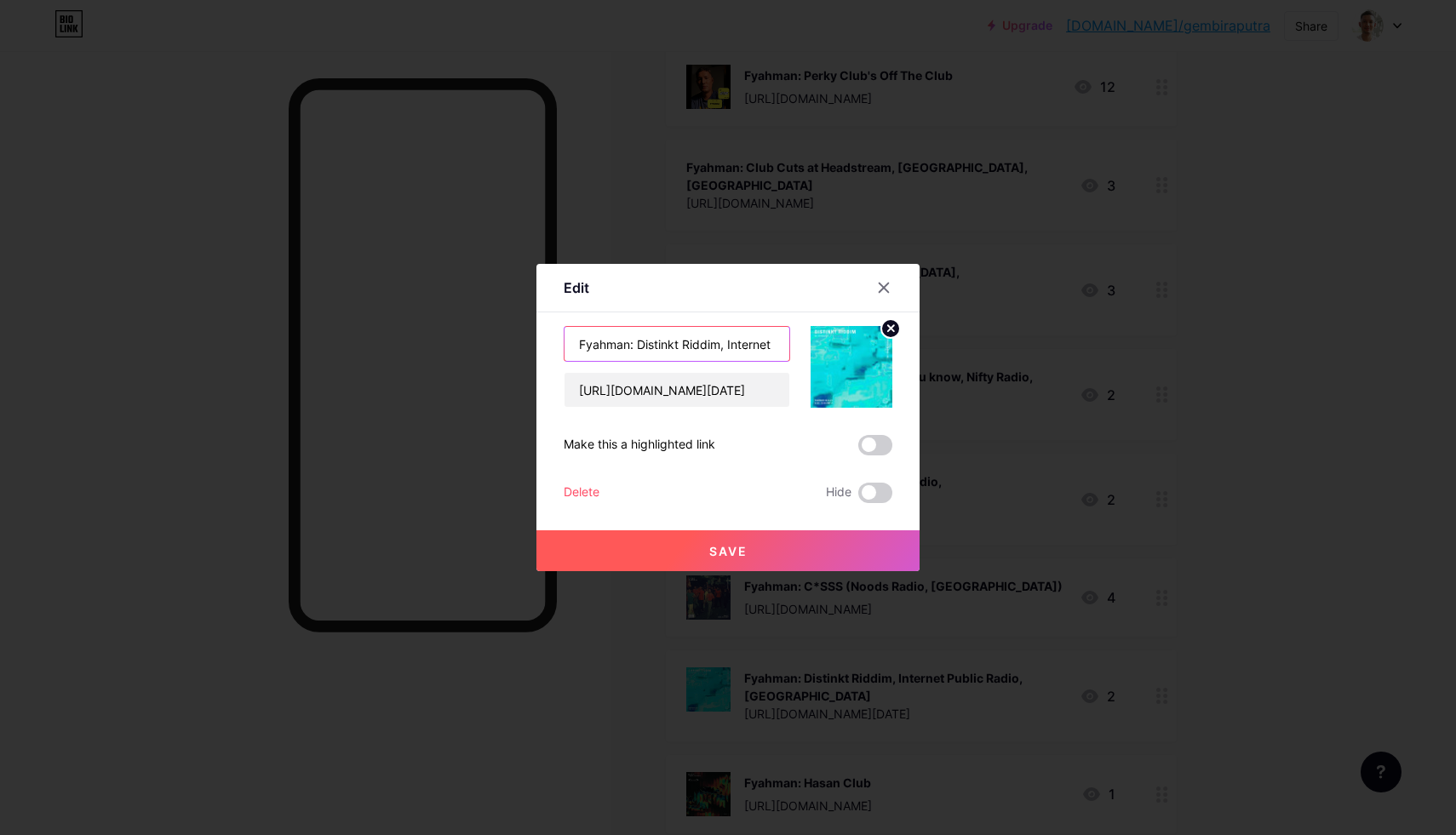
click at [726, 346] on input "Fyahman: Distinkt Riddim, Internet Public Radio, [GEOGRAPHIC_DATA]" at bounding box center [677, 344] width 225 height 34
type input "Fyahman: Distinkt Riddim (Internet Public Radio, [GEOGRAPHIC_DATA])"
click at [746, 551] on span "Save" at bounding box center [728, 551] width 38 height 14
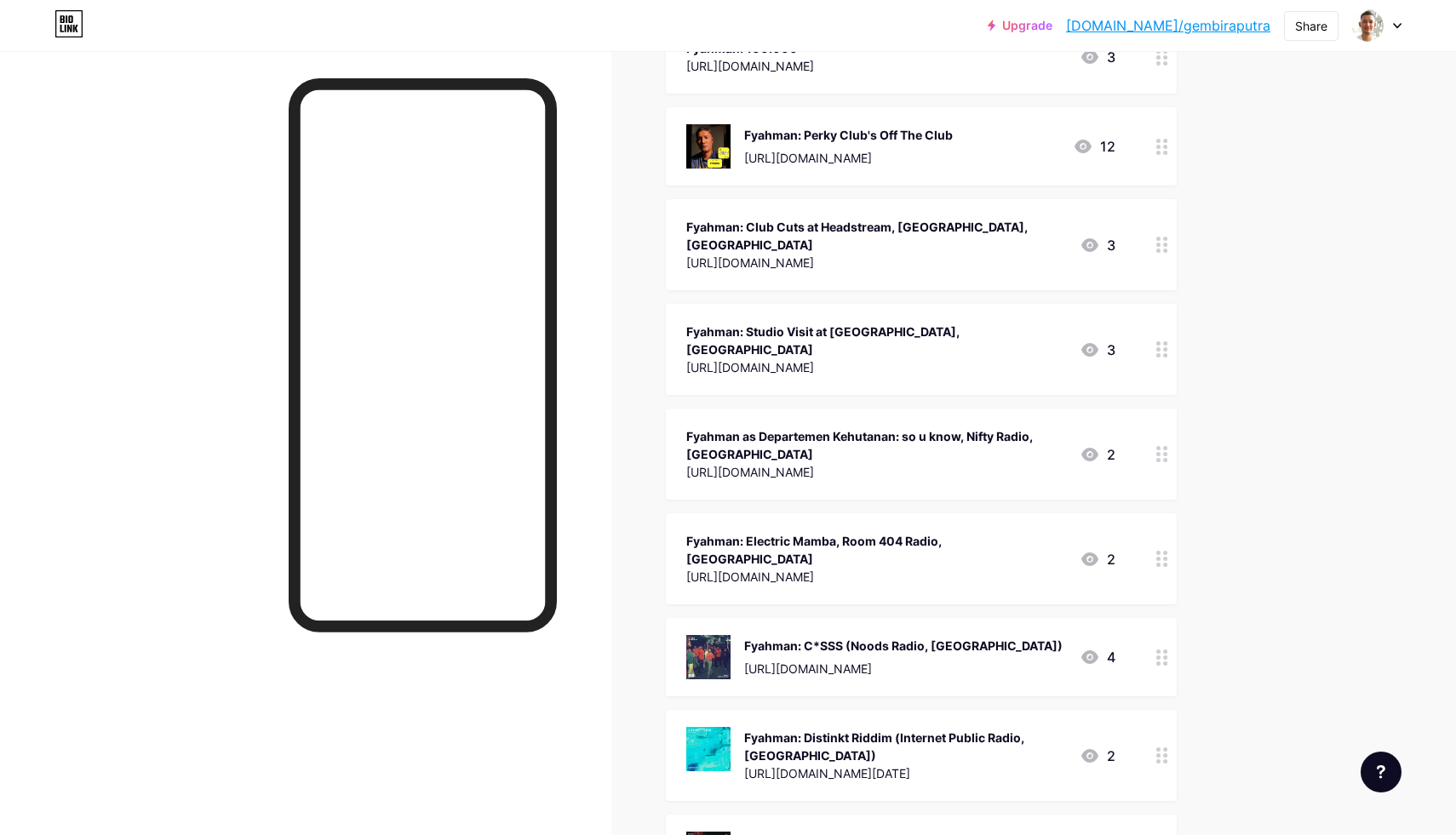
scroll to position [576, 0]
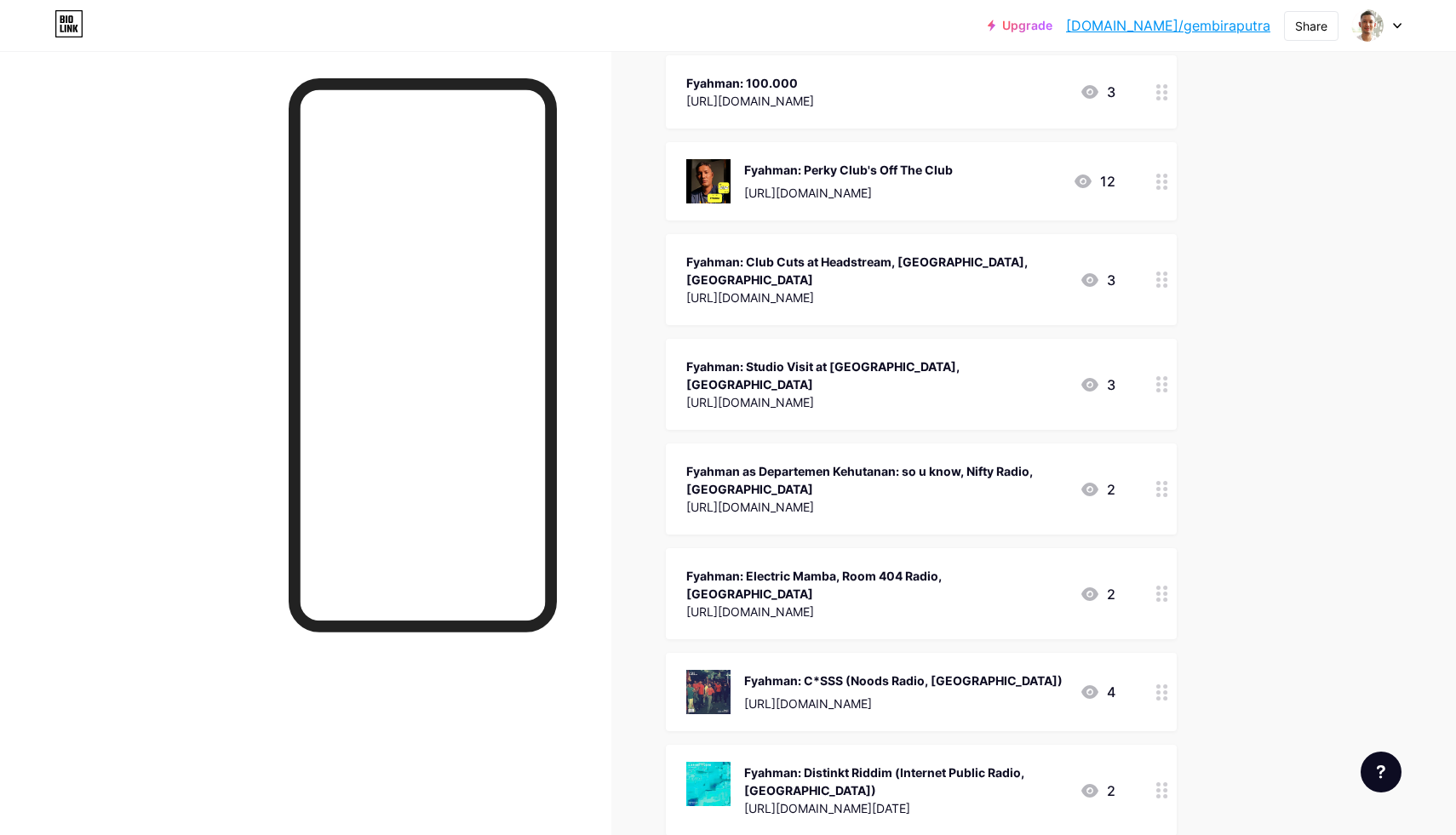
click at [1150, 548] on div at bounding box center [1162, 594] width 29 height 91
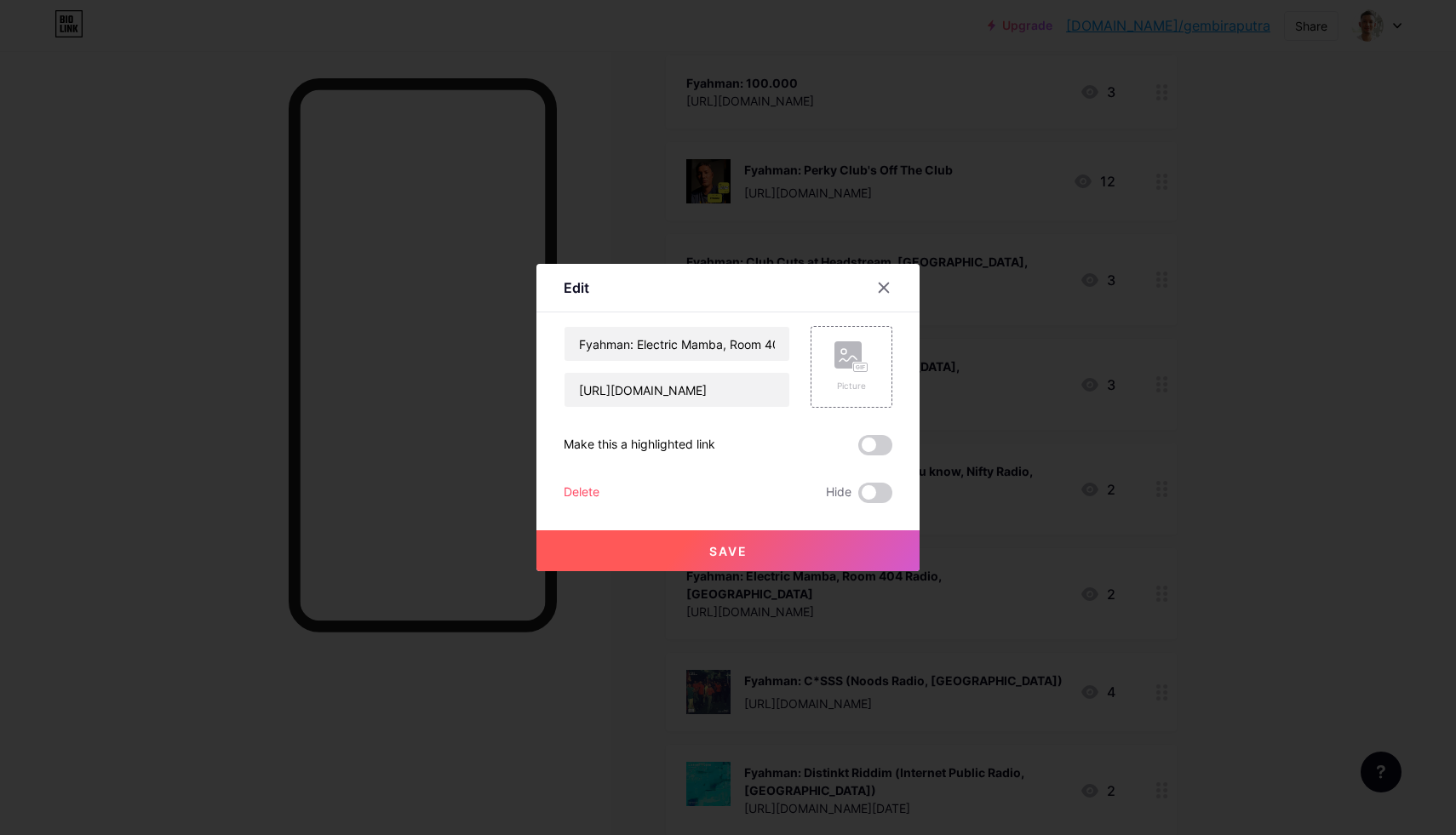
click at [570, 490] on div "Delete" at bounding box center [582, 493] width 36 height 21
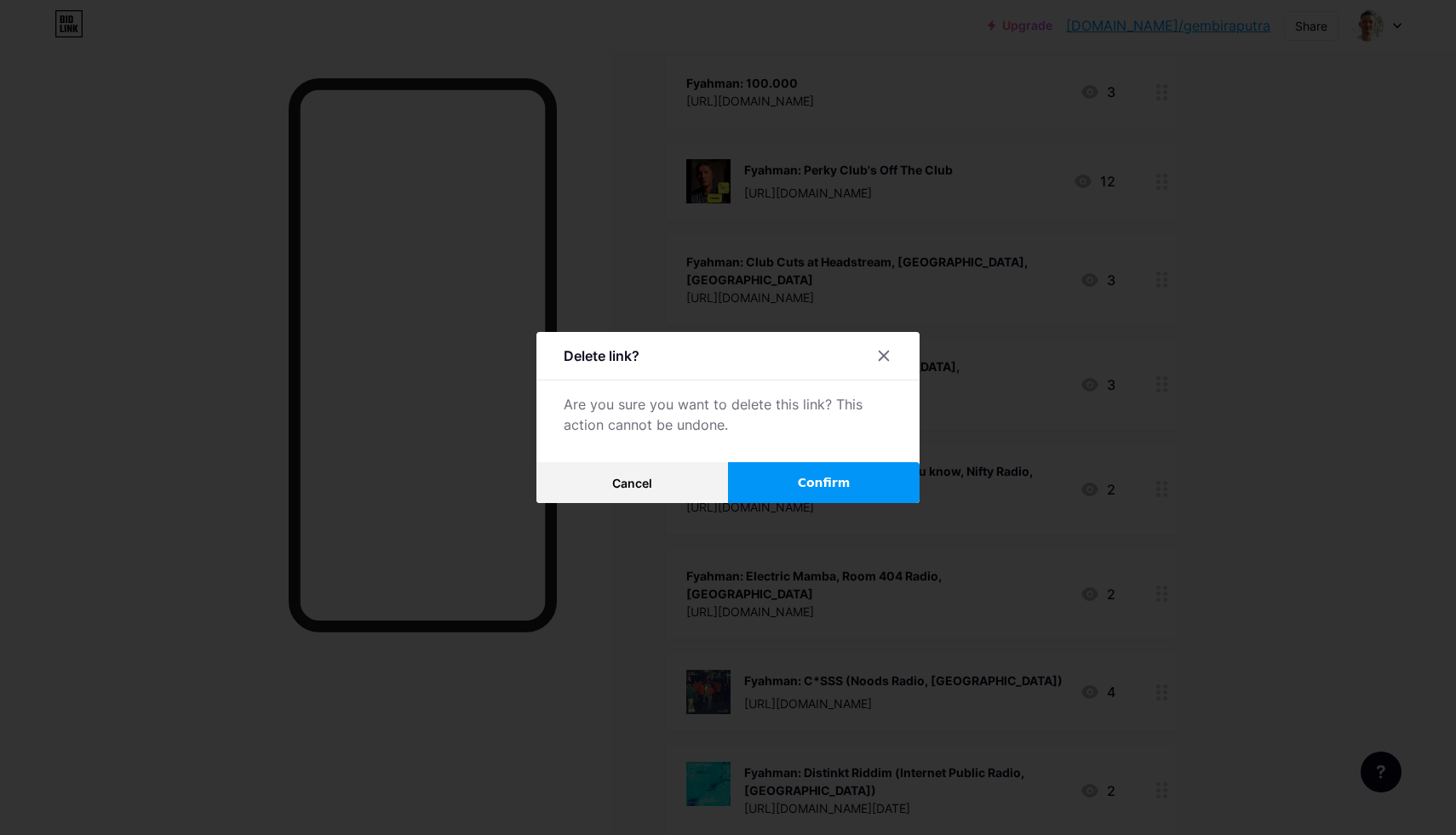
click at [802, 479] on span "Confirm" at bounding box center [825, 483] width 53 height 18
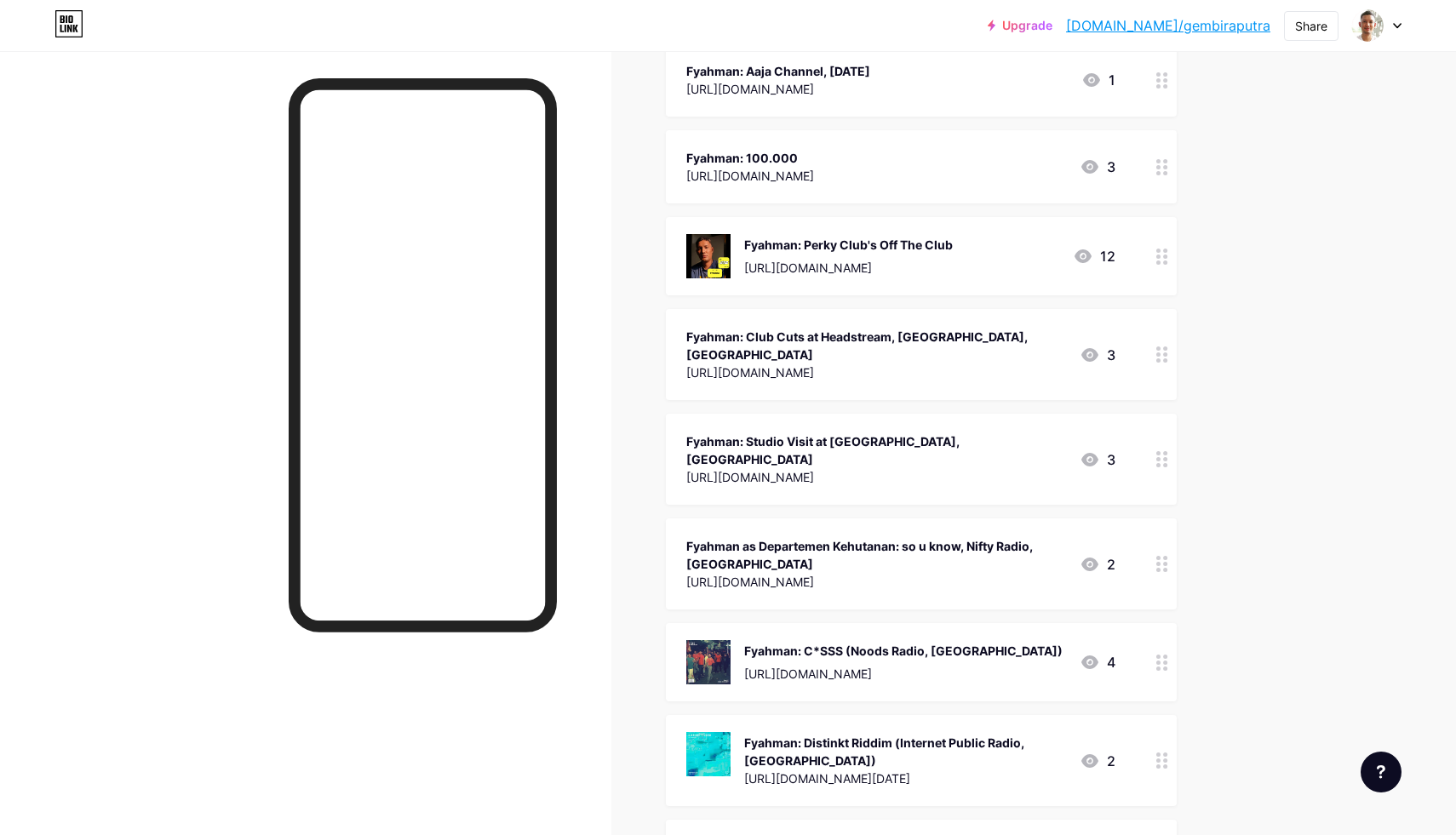
scroll to position [471, 0]
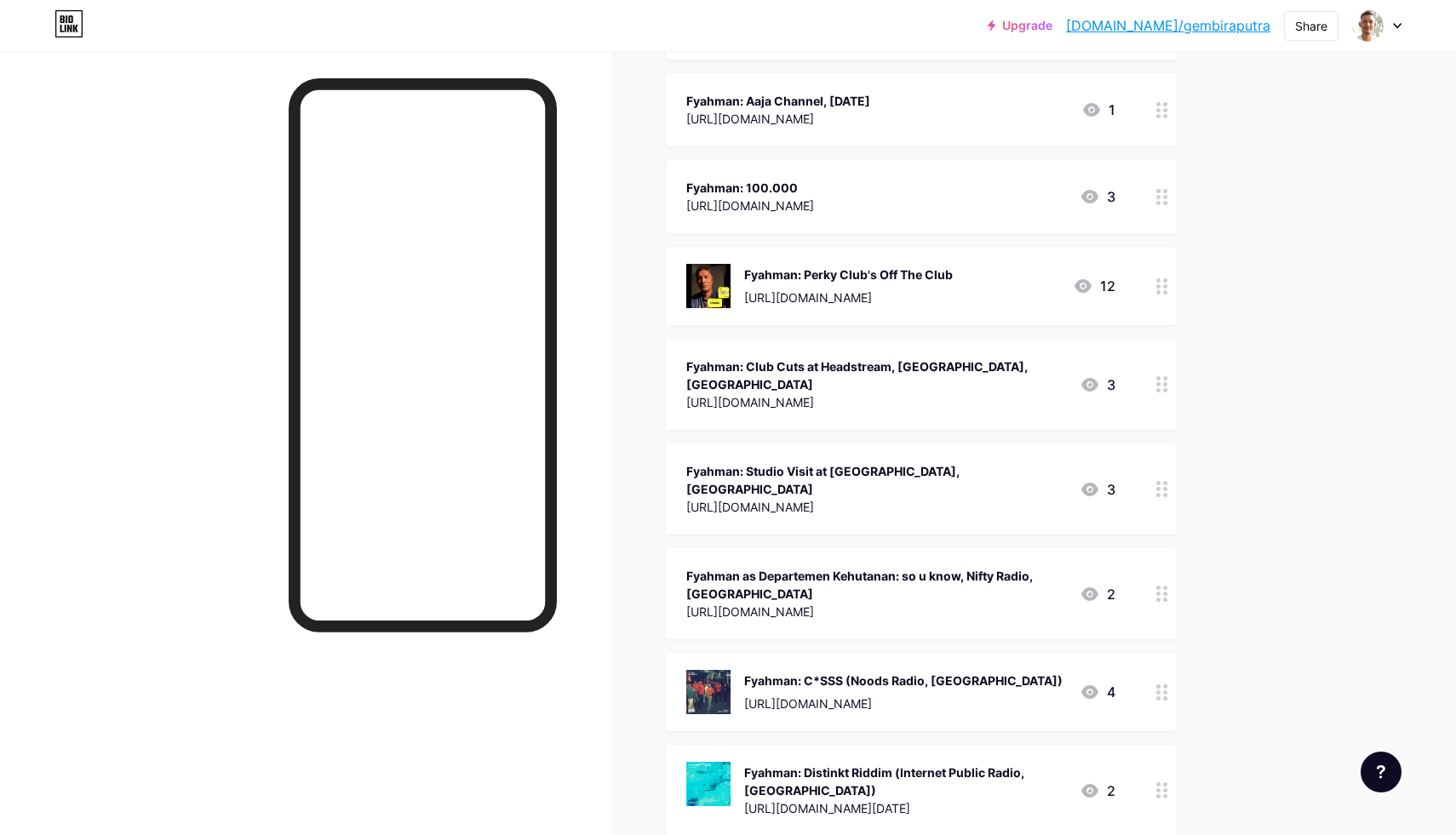
click at [1135, 548] on div "Fyahman as Departemen Kehutanan: so u know, Nifty Radio, [GEOGRAPHIC_DATA] [URL…" at bounding box center [922, 594] width 511 height 91
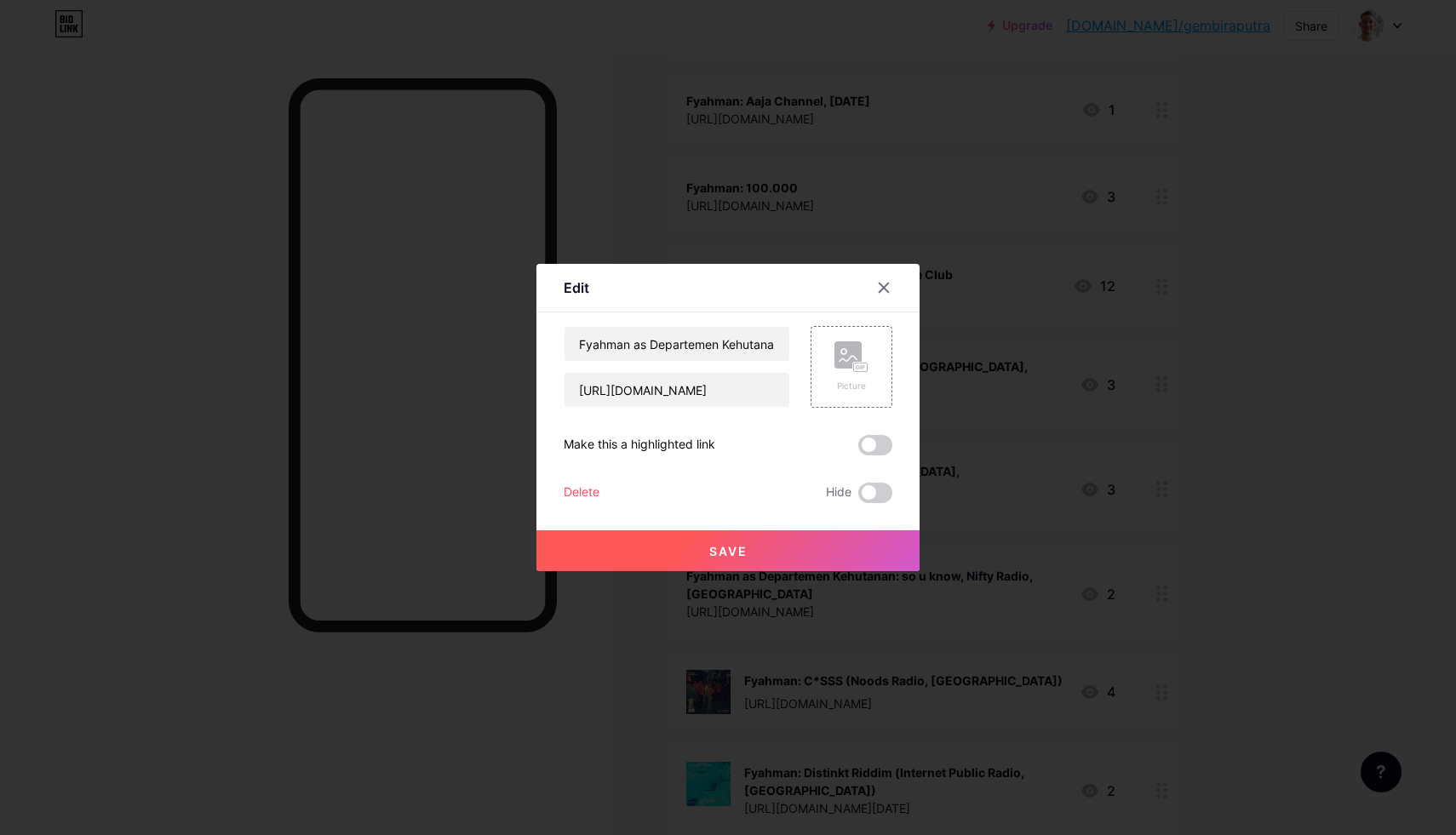
click at [576, 496] on div "Delete" at bounding box center [582, 493] width 36 height 21
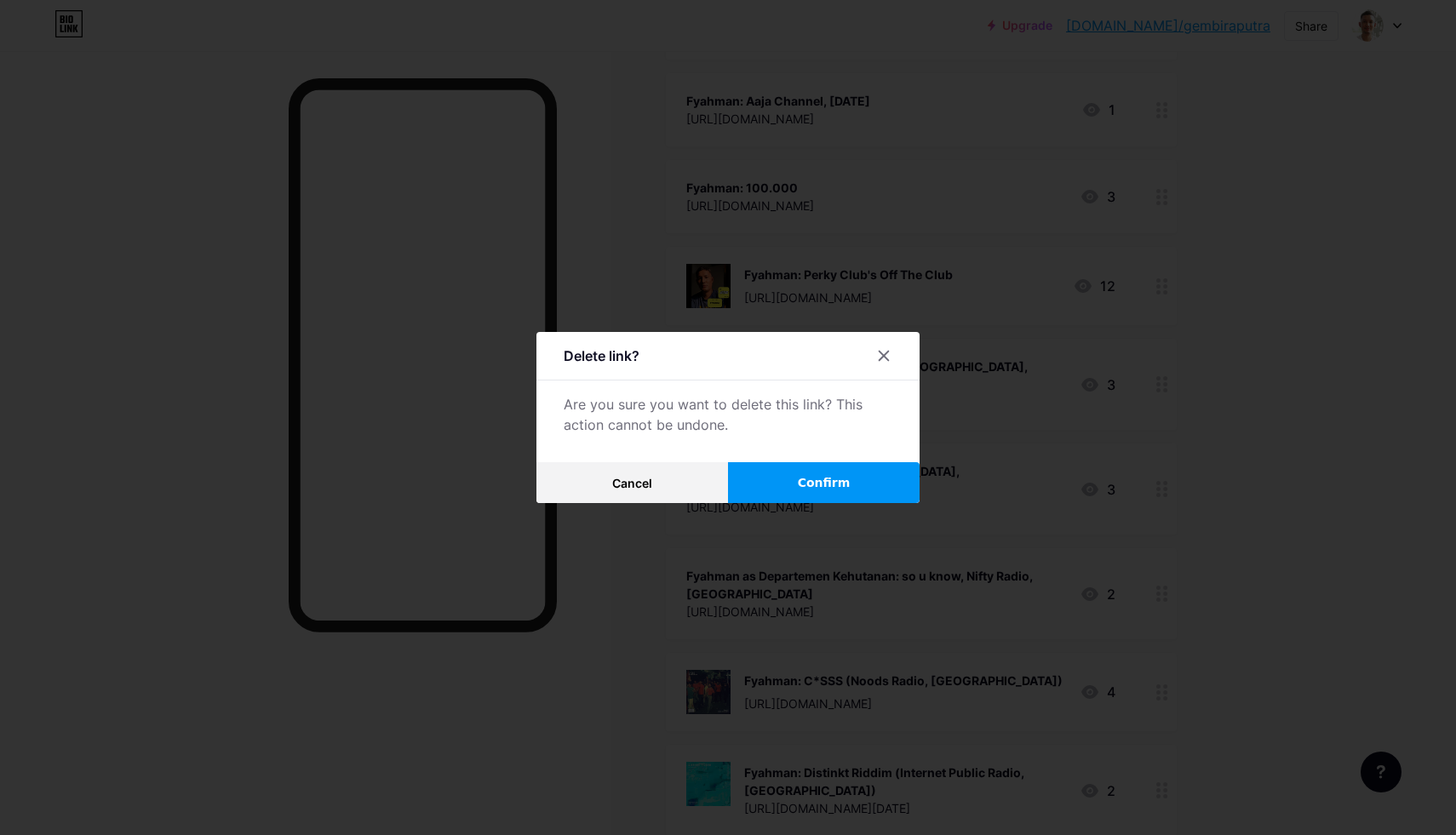
click at [782, 484] on button "Confirm" at bounding box center [824, 483] width 192 height 41
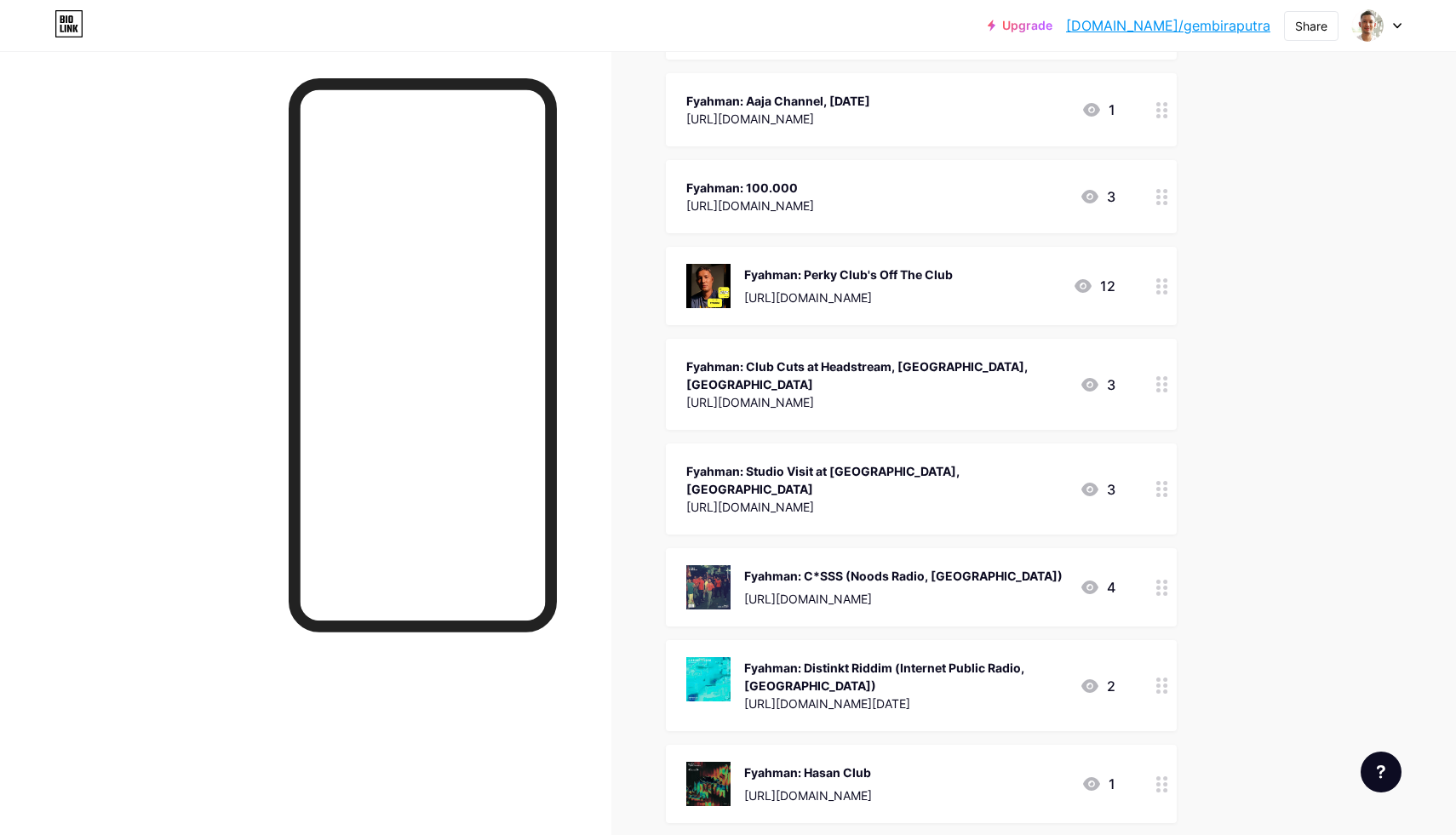
click at [1001, 463] on div "Fyahman: Studio Visit at [GEOGRAPHIC_DATA], [GEOGRAPHIC_DATA]" at bounding box center [876, 481] width 380 height 36
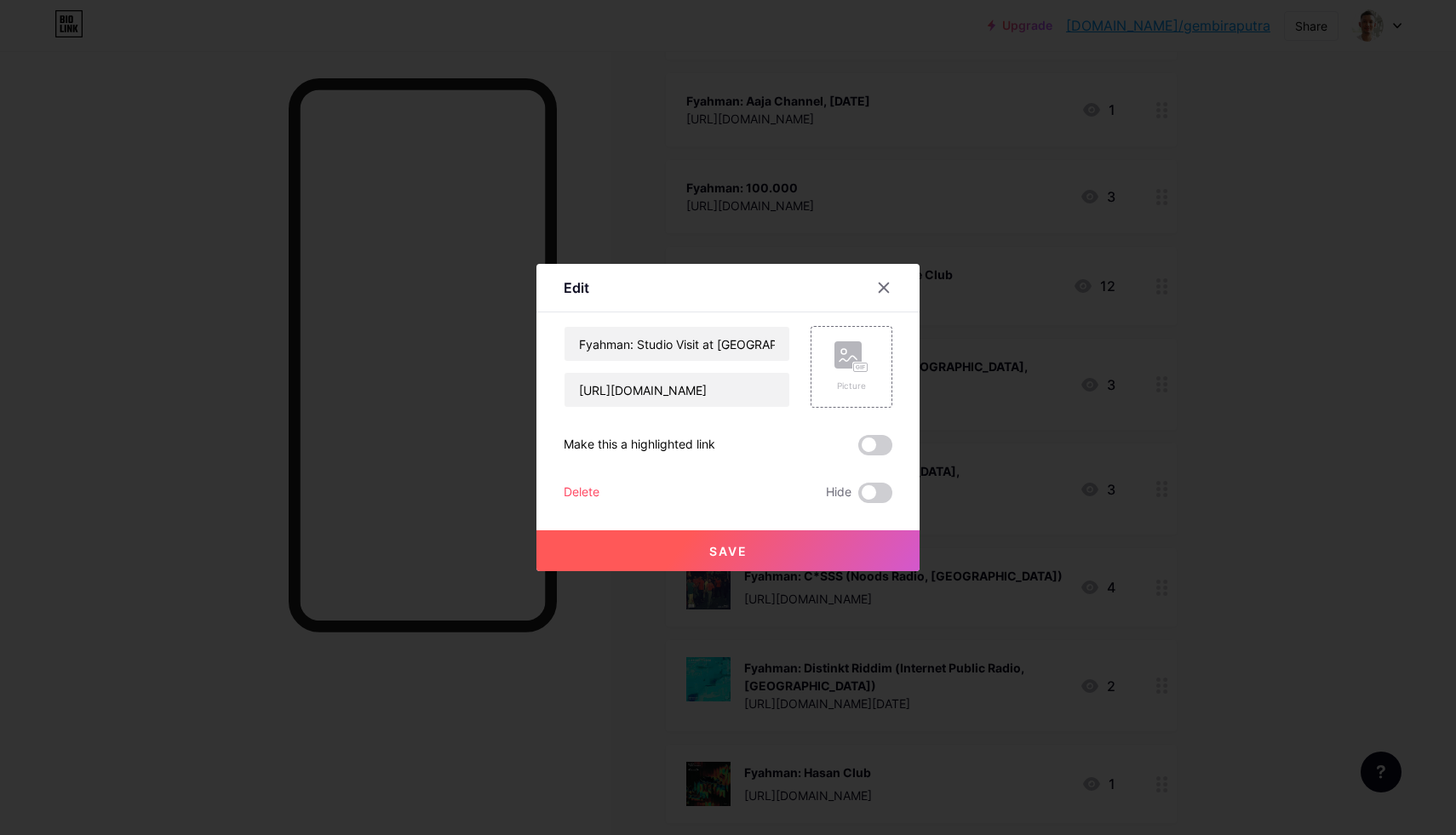
click at [584, 493] on div "Delete" at bounding box center [582, 493] width 36 height 21
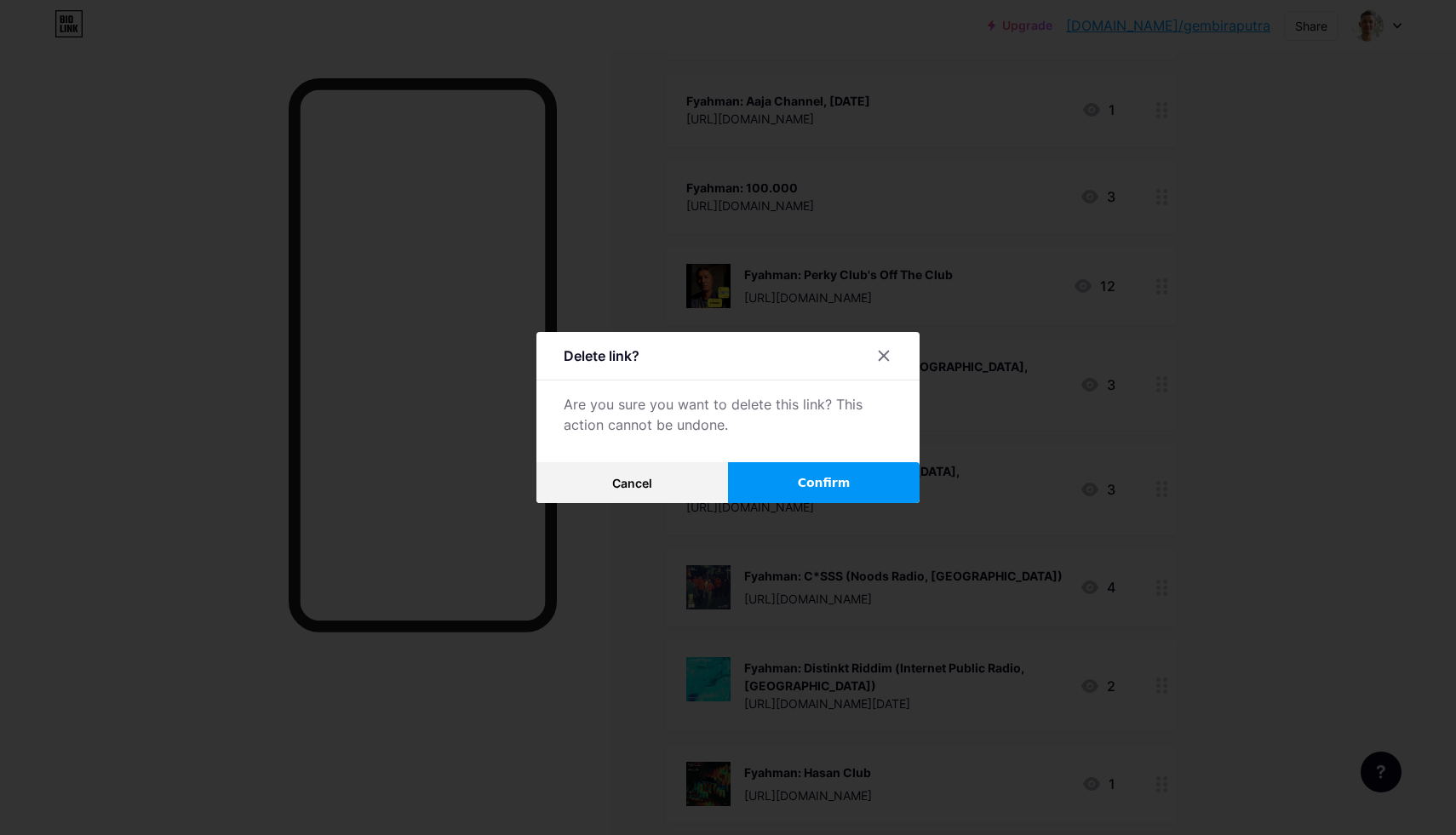
click at [790, 483] on button "Confirm" at bounding box center [824, 483] width 192 height 41
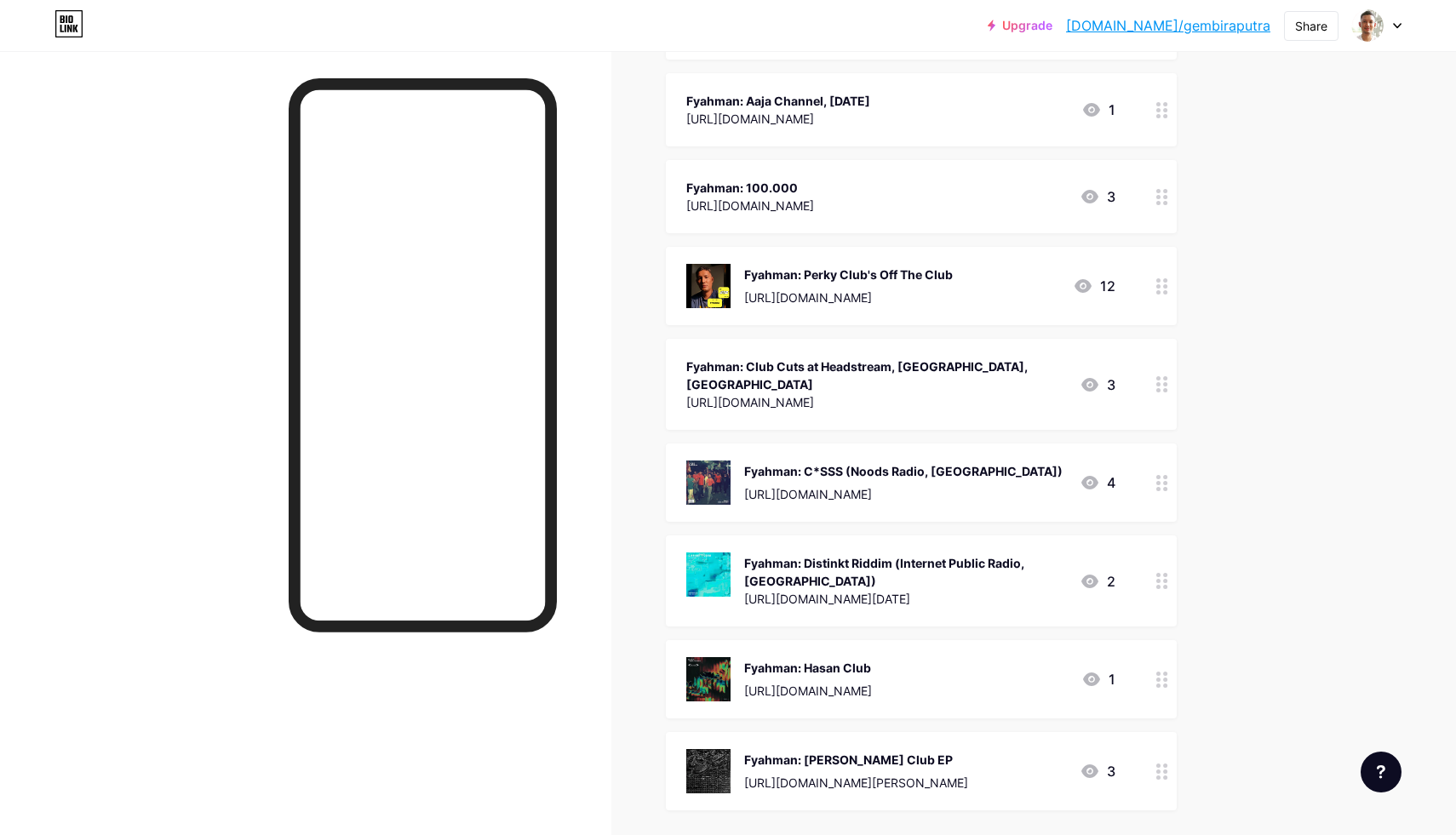
click at [872, 370] on div "Fyahman: Club Cuts at Headstream, [GEOGRAPHIC_DATA], [GEOGRAPHIC_DATA]" at bounding box center [876, 375] width 380 height 36
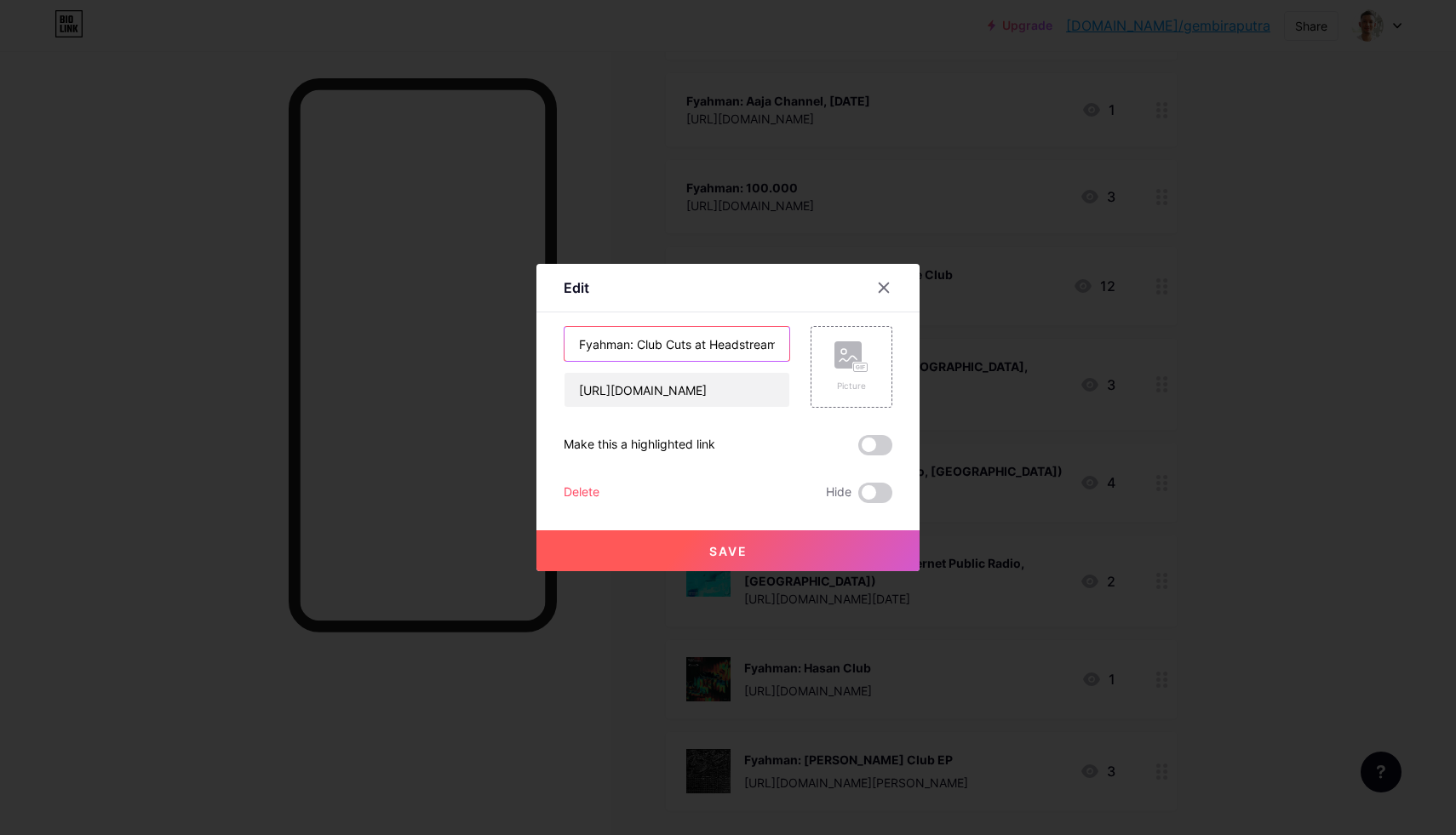
click at [685, 346] on input "Fyahman: Club Cuts at Headstream, [GEOGRAPHIC_DATA], [GEOGRAPHIC_DATA]" at bounding box center [677, 344] width 225 height 34
drag, startPoint x: 698, startPoint y: 344, endPoint x: 712, endPoint y: 343, distance: 14.0
click at [712, 344] on input "Fyahman: Club Cuts at Headstream, [GEOGRAPHIC_DATA], [GEOGRAPHIC_DATA]" at bounding box center [677, 344] width 225 height 34
drag, startPoint x: 725, startPoint y: 341, endPoint x: 857, endPoint y: 340, distance: 132.0
click at [857, 340] on div "Fyahman: Club Cuts (Headstream, Potatohead, [GEOGRAPHIC_DATA] [URL][DOMAIN_NAME…" at bounding box center [728, 367] width 329 height 82
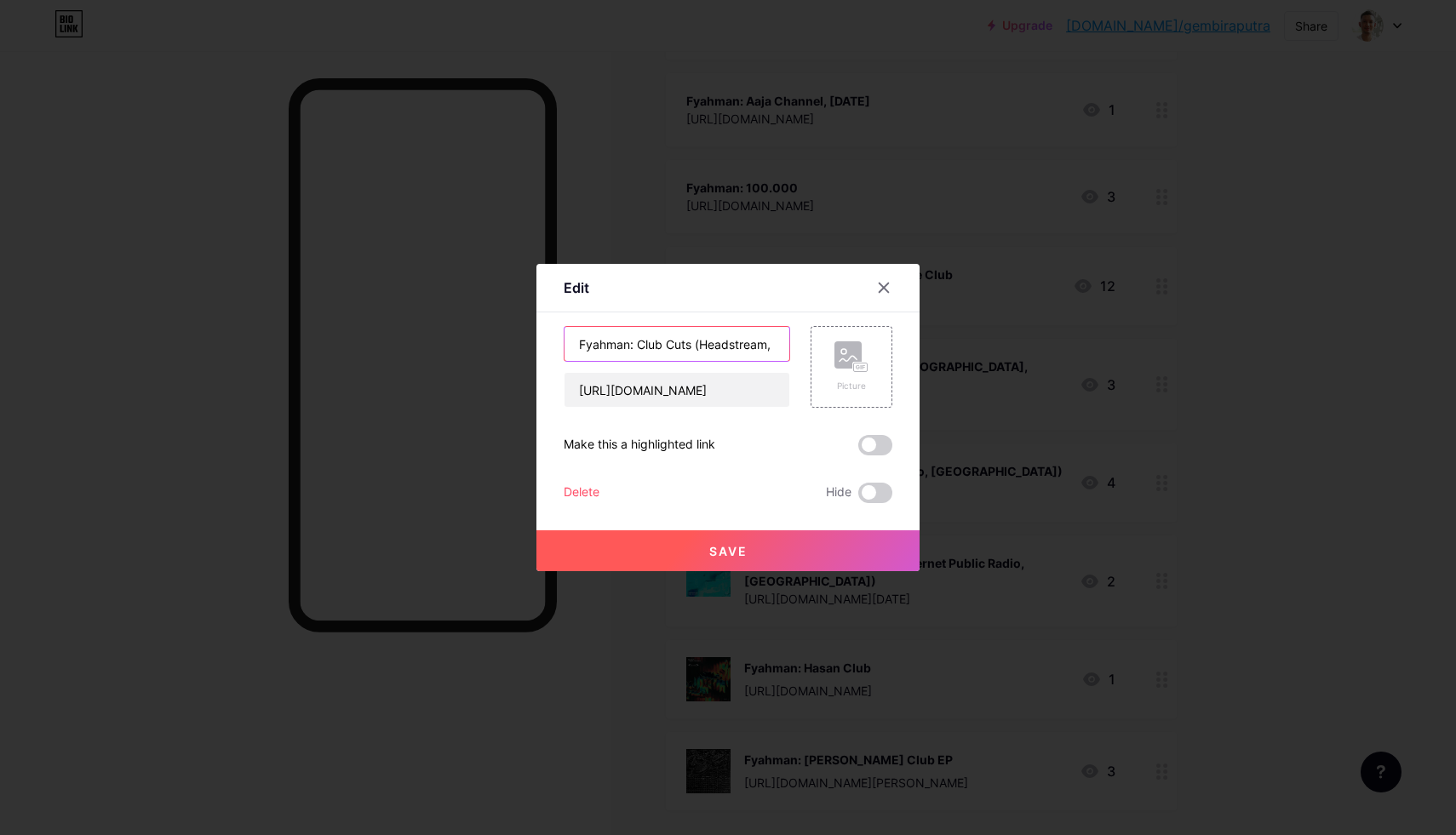
type input "Fyahman: Club Cuts (Headstream, Potatohead, [GEOGRAPHIC_DATA])"
click at [738, 552] on span "Save" at bounding box center [728, 551] width 38 height 14
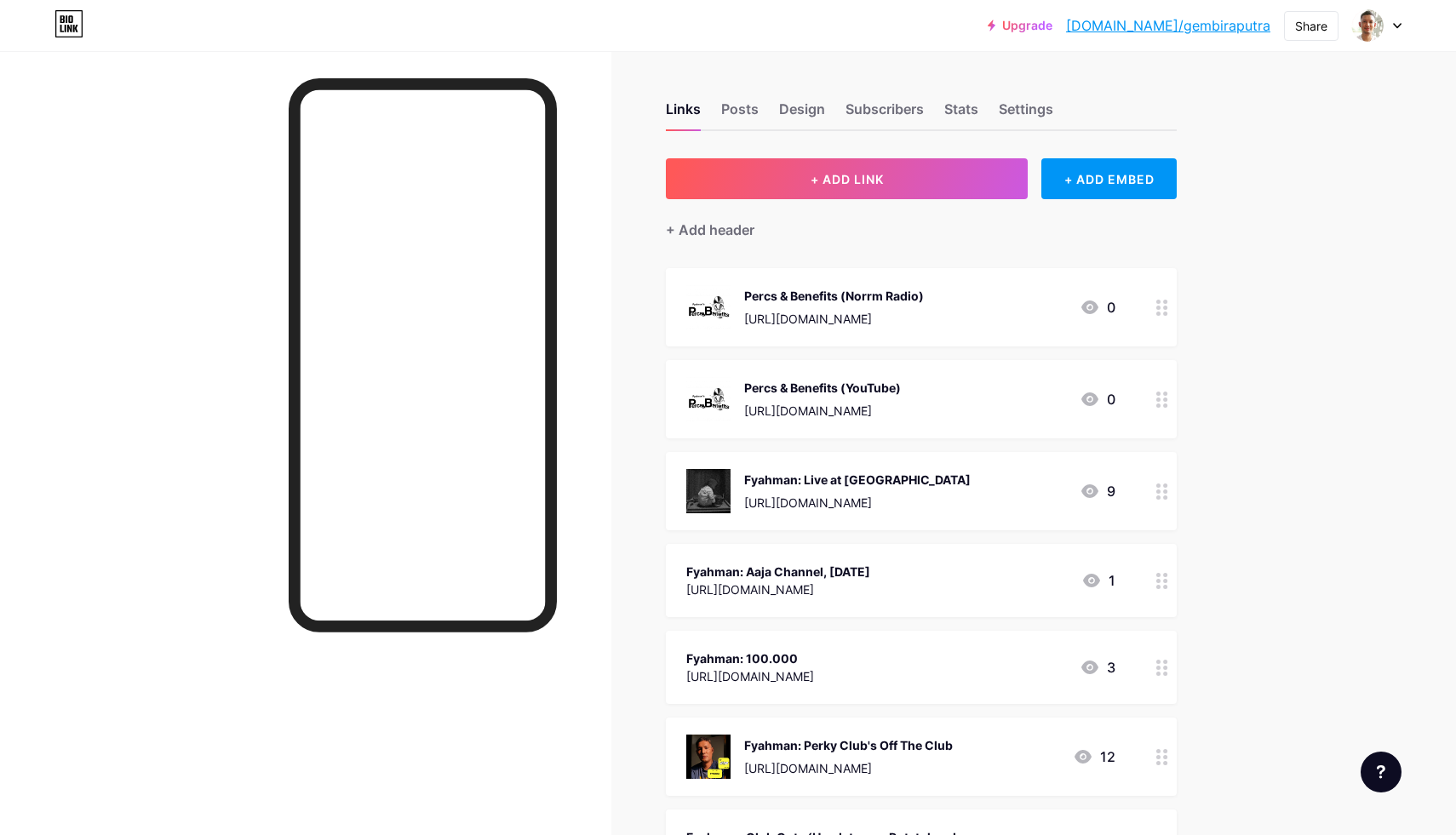
scroll to position [0, 0]
click at [1392, 27] on div at bounding box center [1377, 26] width 49 height 30
click at [789, 112] on div "Design" at bounding box center [802, 114] width 46 height 30
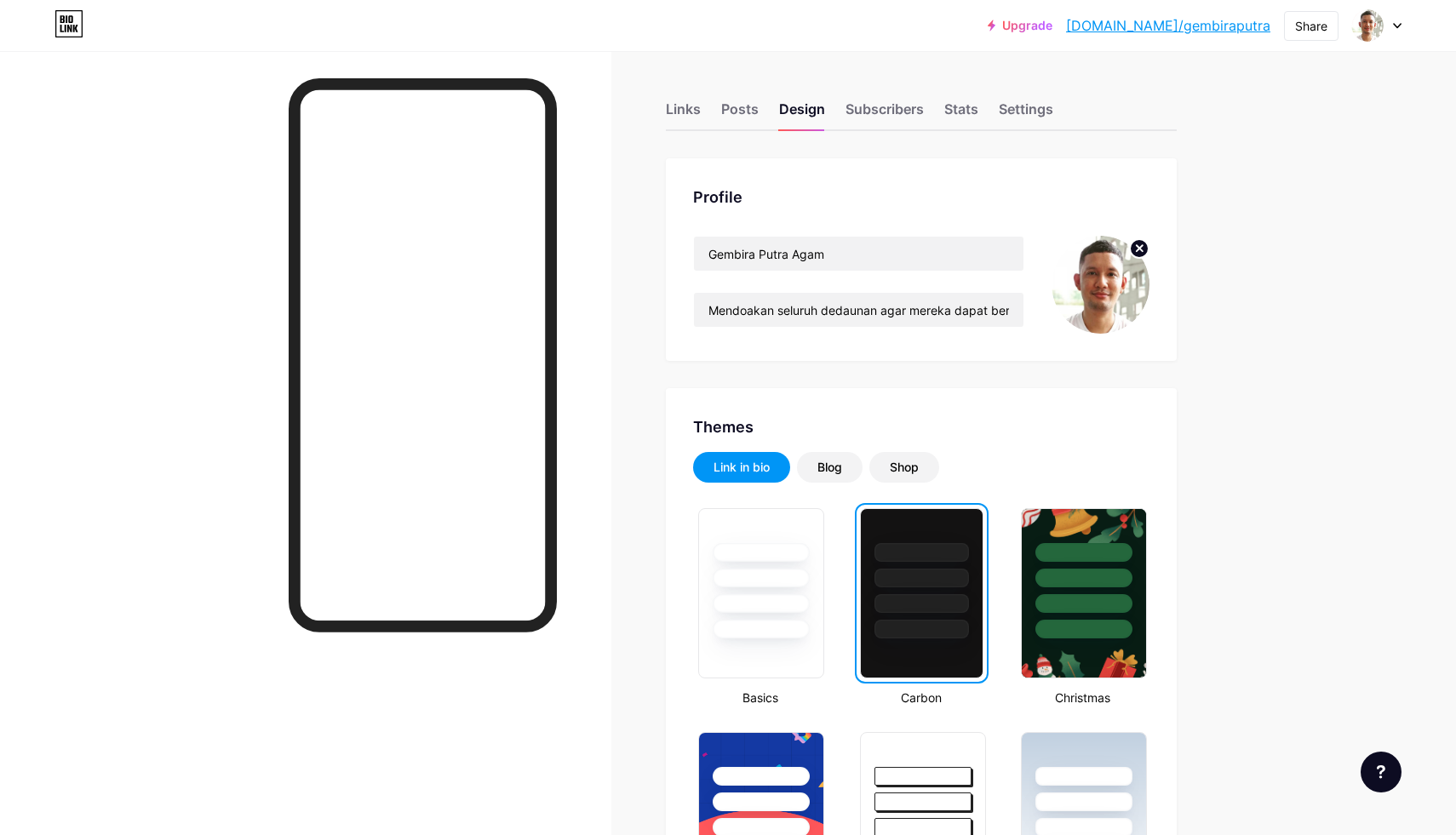
click at [1141, 250] on icon at bounding box center [1140, 248] width 6 height 6
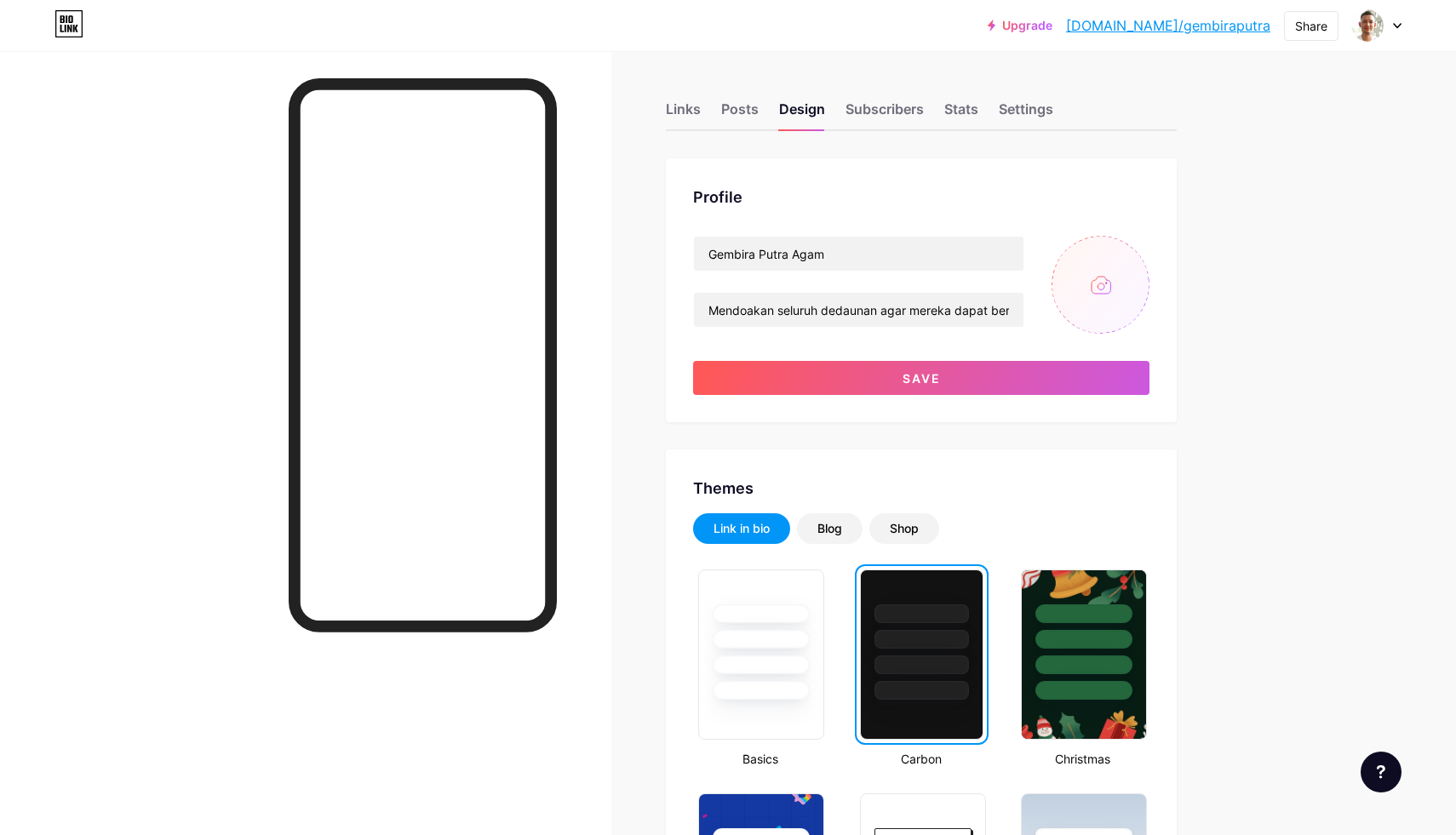
click at [1103, 285] on input "file" at bounding box center [1101, 284] width 98 height 98
click at [909, 383] on span "Save" at bounding box center [922, 378] width 38 height 14
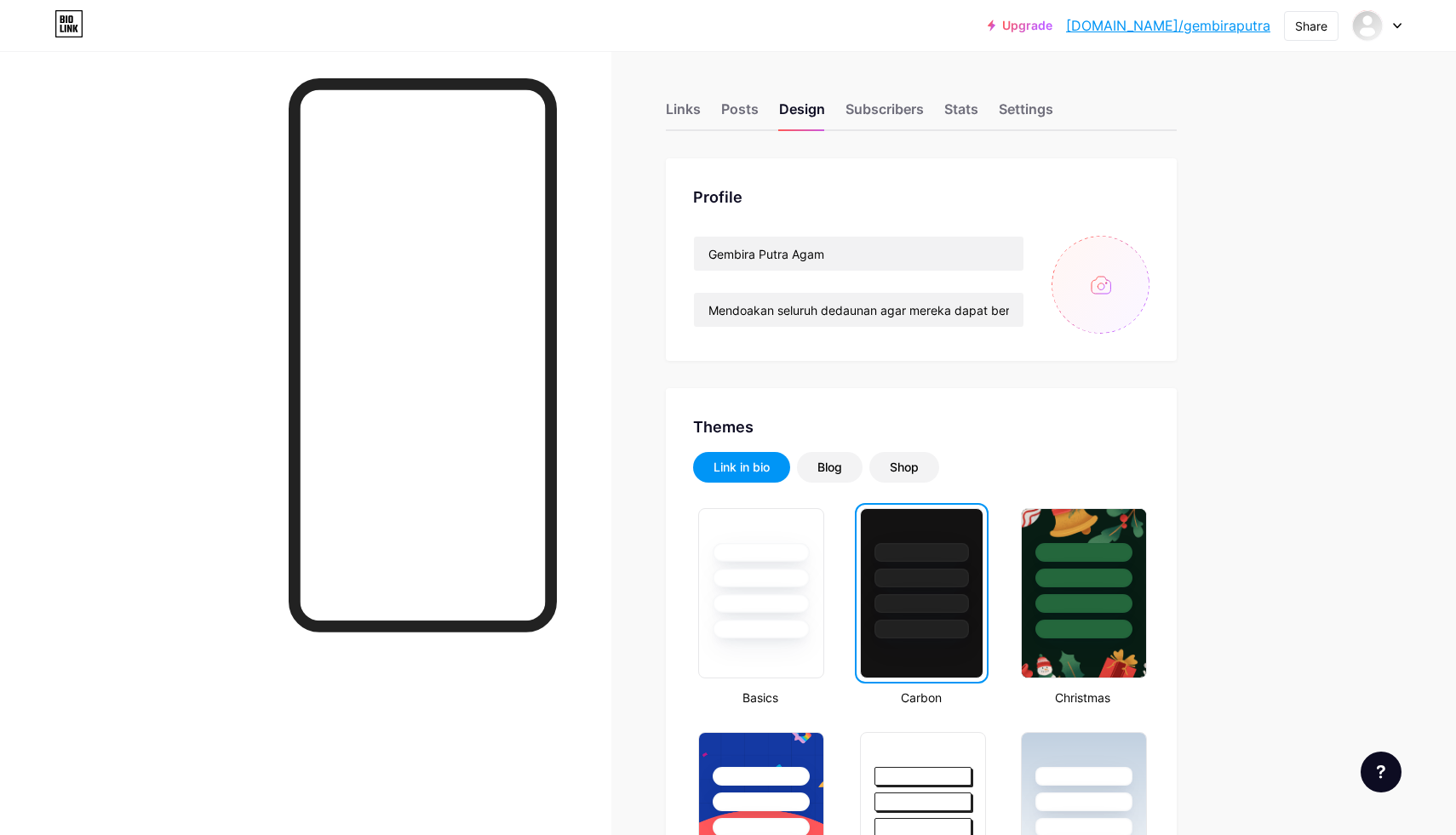
click at [1093, 275] on input "file" at bounding box center [1101, 284] width 98 height 98
type input "C:\fakepath\Raw League-57.jpg"
click at [677, 111] on div "Links" at bounding box center [683, 114] width 35 height 30
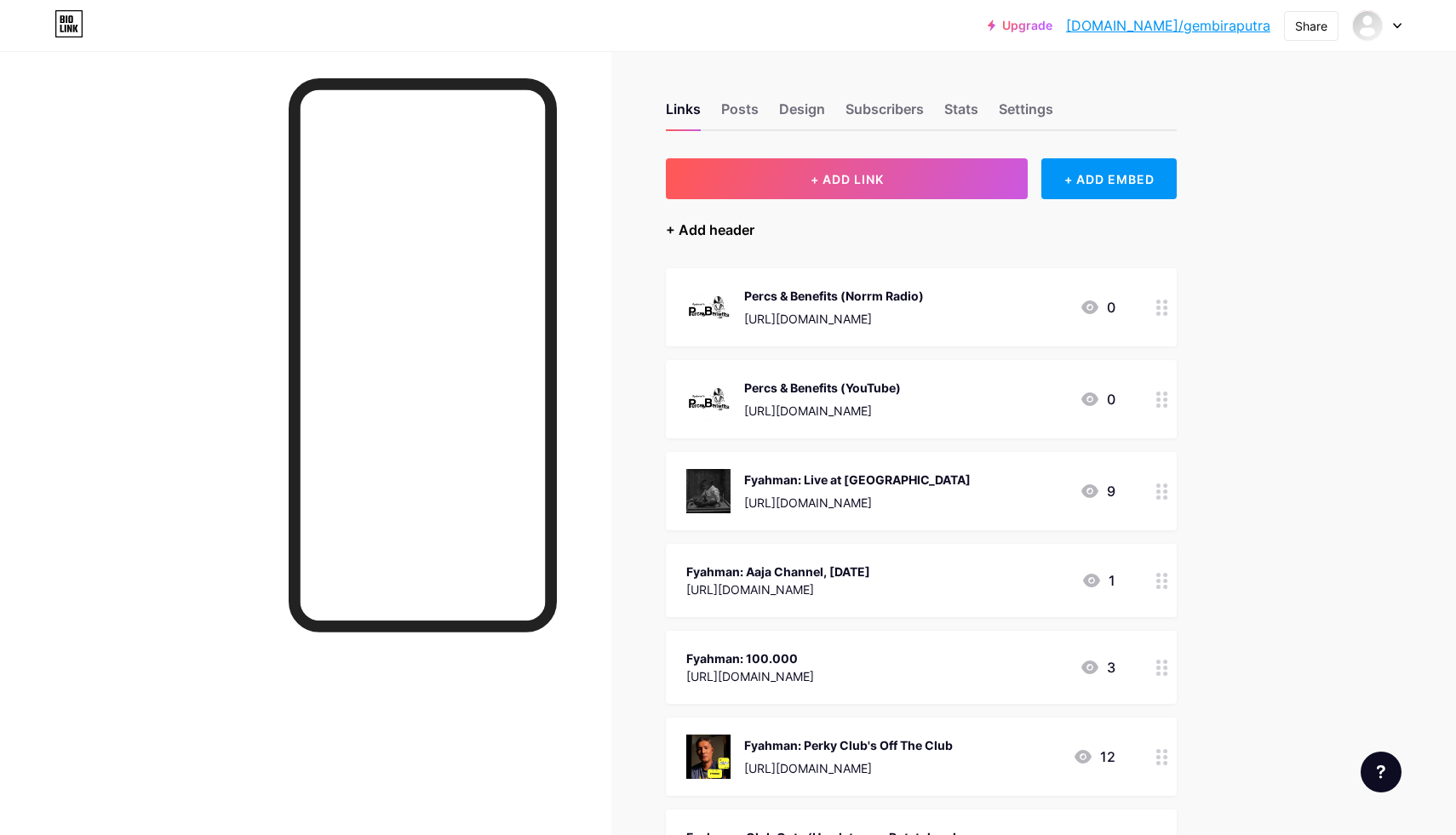
click at [671, 229] on div "+ Add header" at bounding box center [710, 230] width 88 height 21
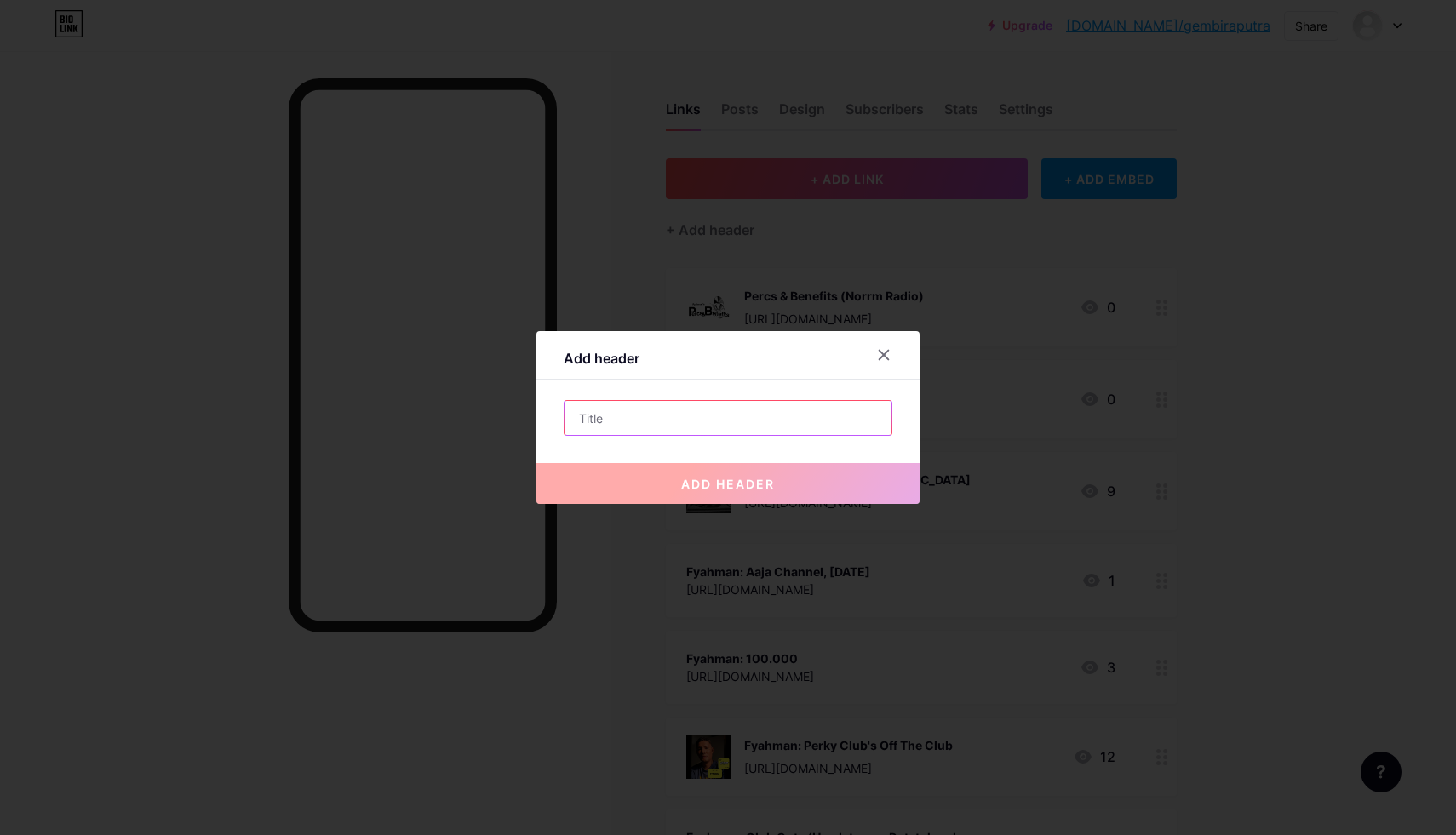
click at [677, 424] on input "text" at bounding box center [728, 418] width 327 height 34
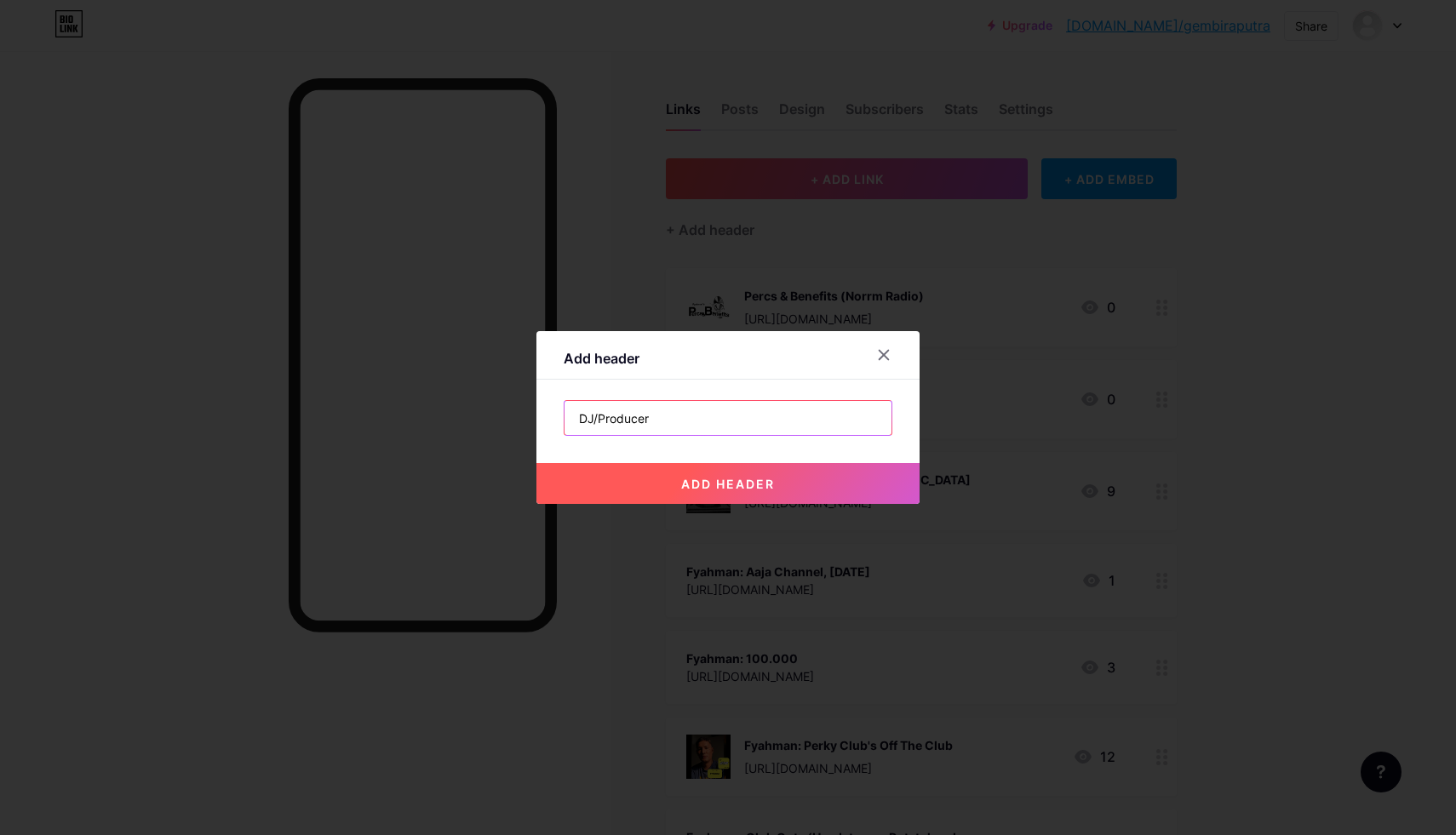
type input "DJ/Producer"
click at [734, 491] on button "add header" at bounding box center [728, 483] width 383 height 41
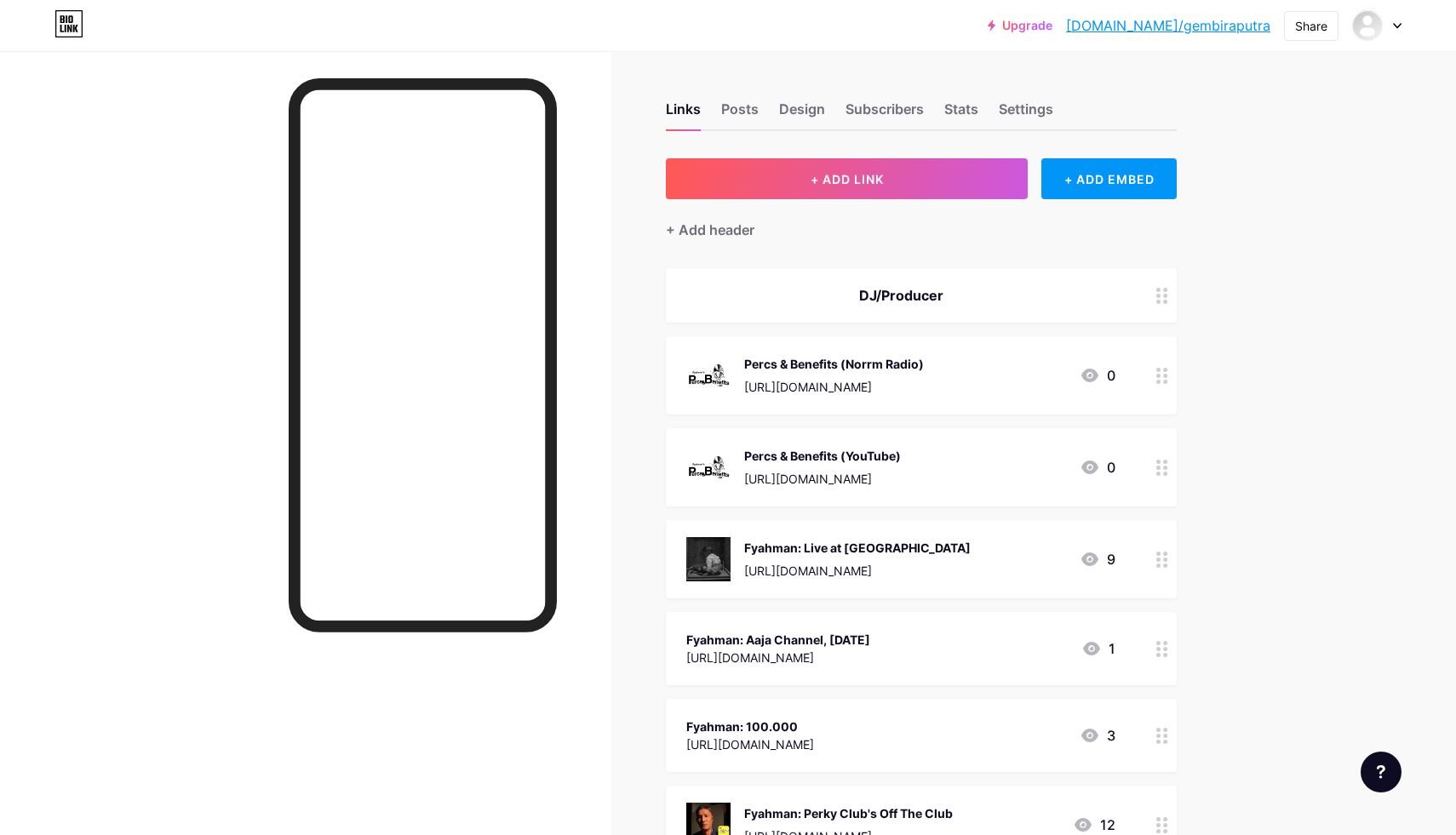
click at [1120, 280] on div "DJ/Producer" at bounding box center [922, 294] width 511 height 54
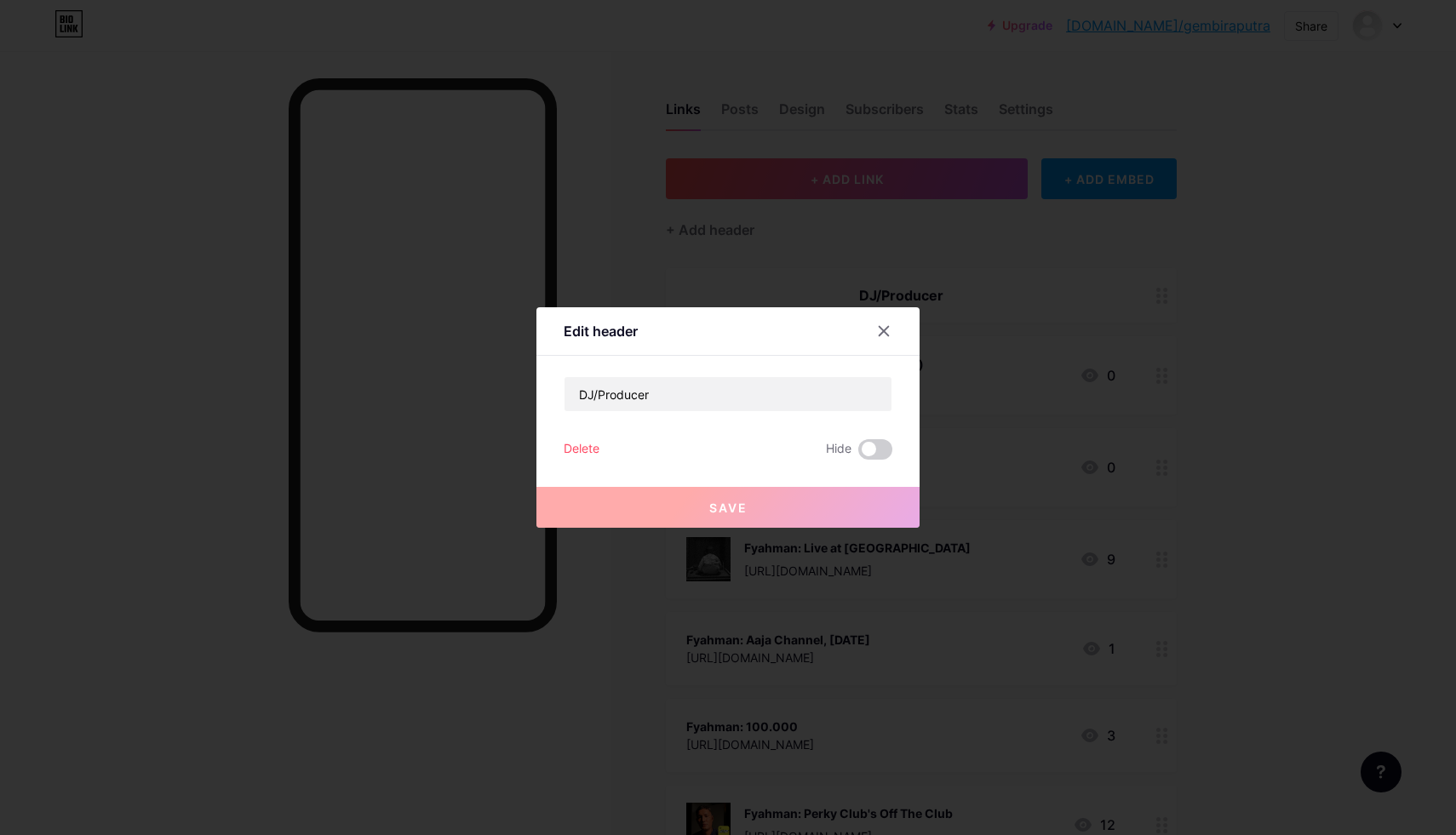
click at [577, 447] on div "Delete" at bounding box center [582, 449] width 36 height 21
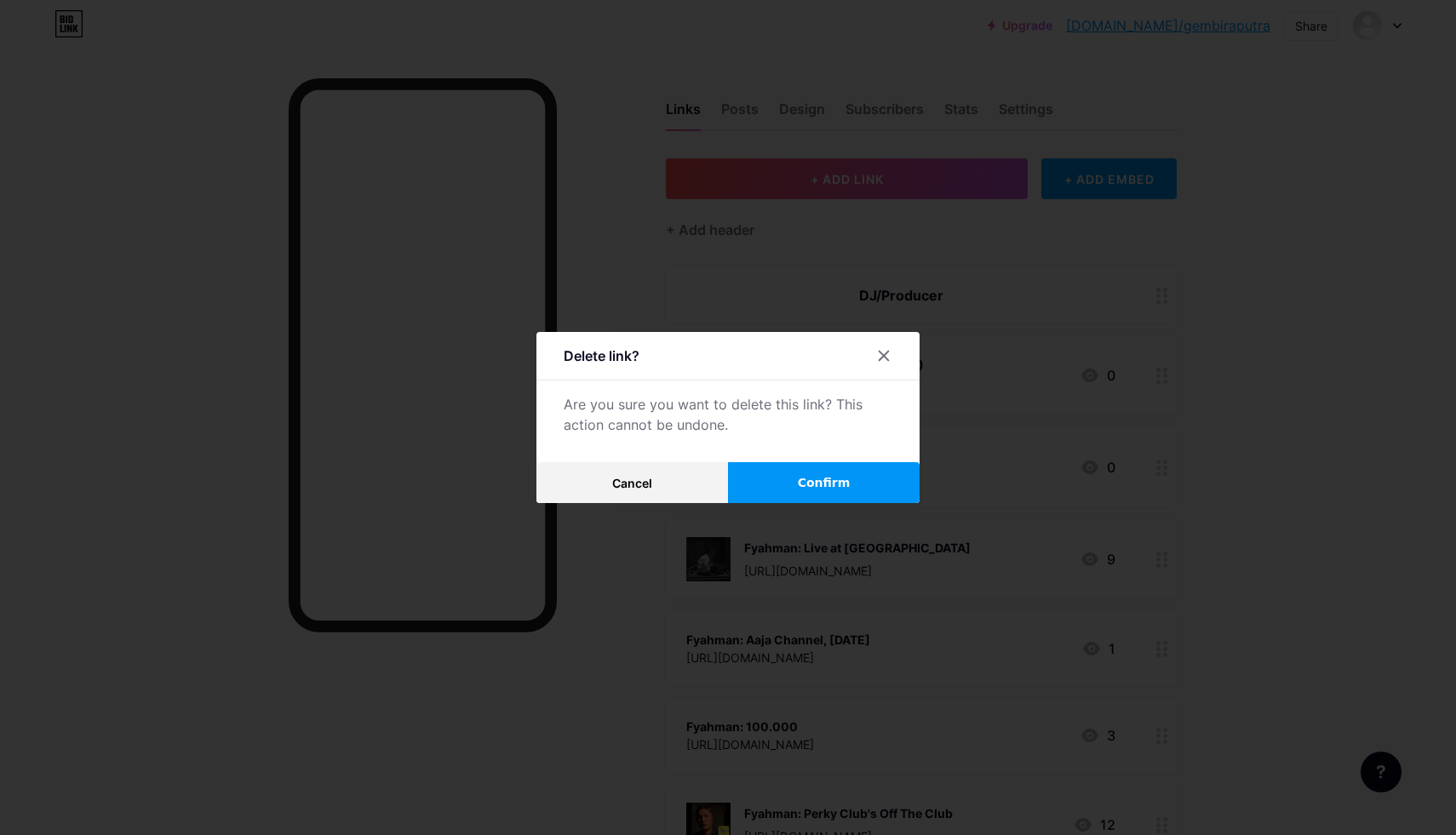
click at [795, 484] on button "Confirm" at bounding box center [824, 483] width 192 height 41
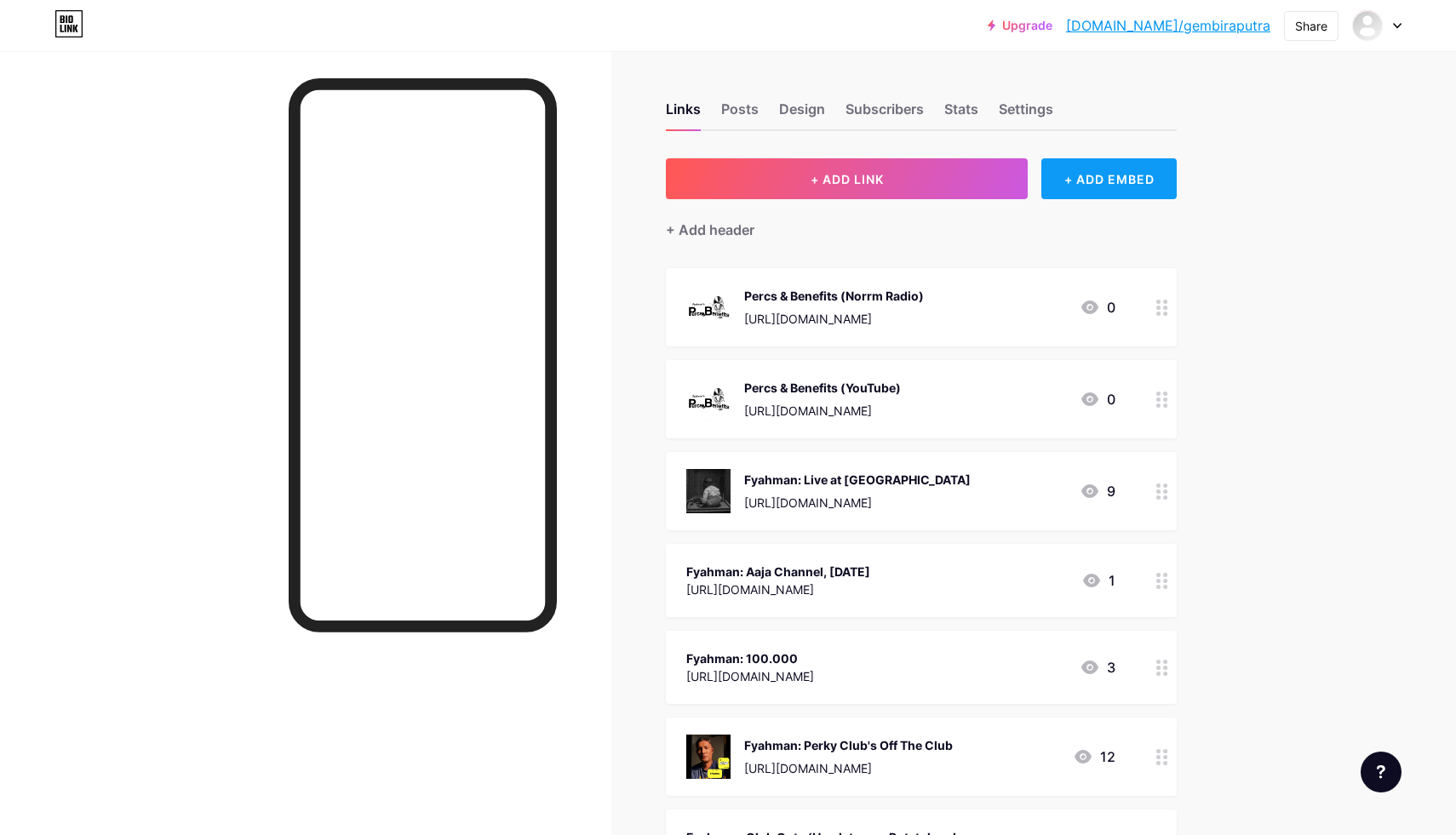
click at [1078, 181] on div "+ ADD EMBED" at bounding box center [1109, 179] width 135 height 41
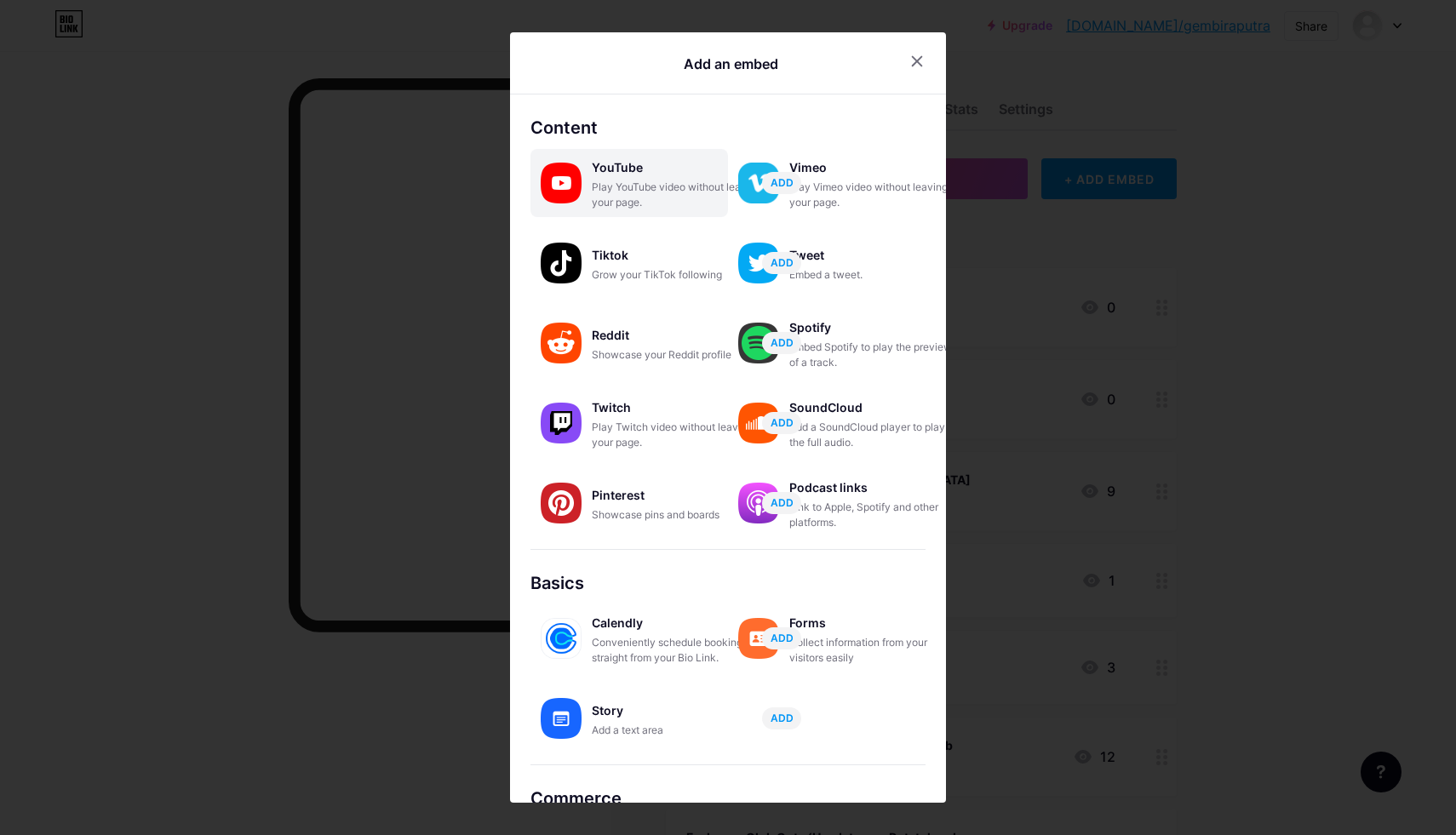
click at [602, 199] on div "Play YouTube video without leaving your page." at bounding box center [677, 195] width 170 height 30
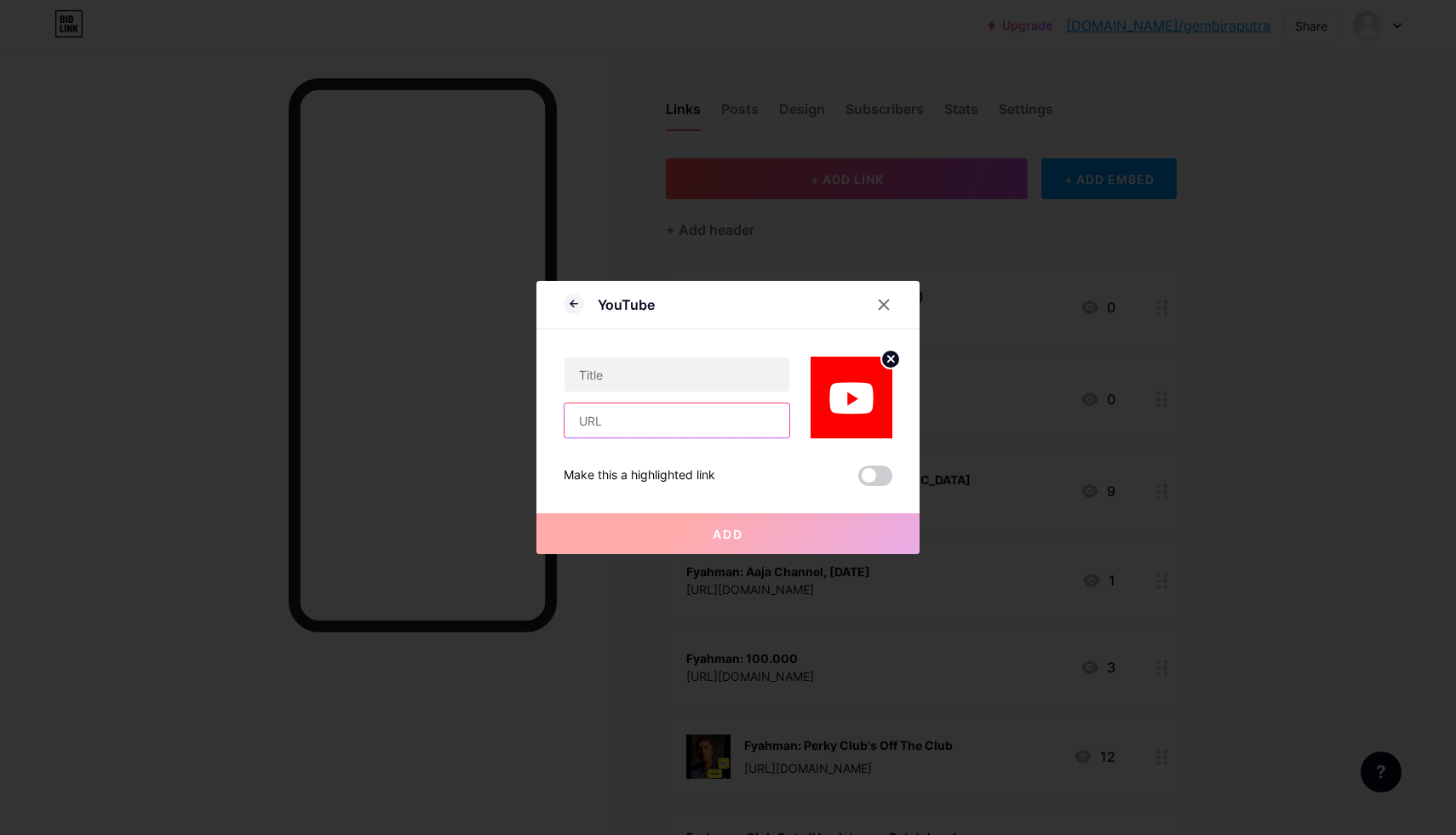
click at [615, 419] on input "text" at bounding box center [677, 421] width 225 height 34
paste input "[URL][DOMAIN_NAME]"
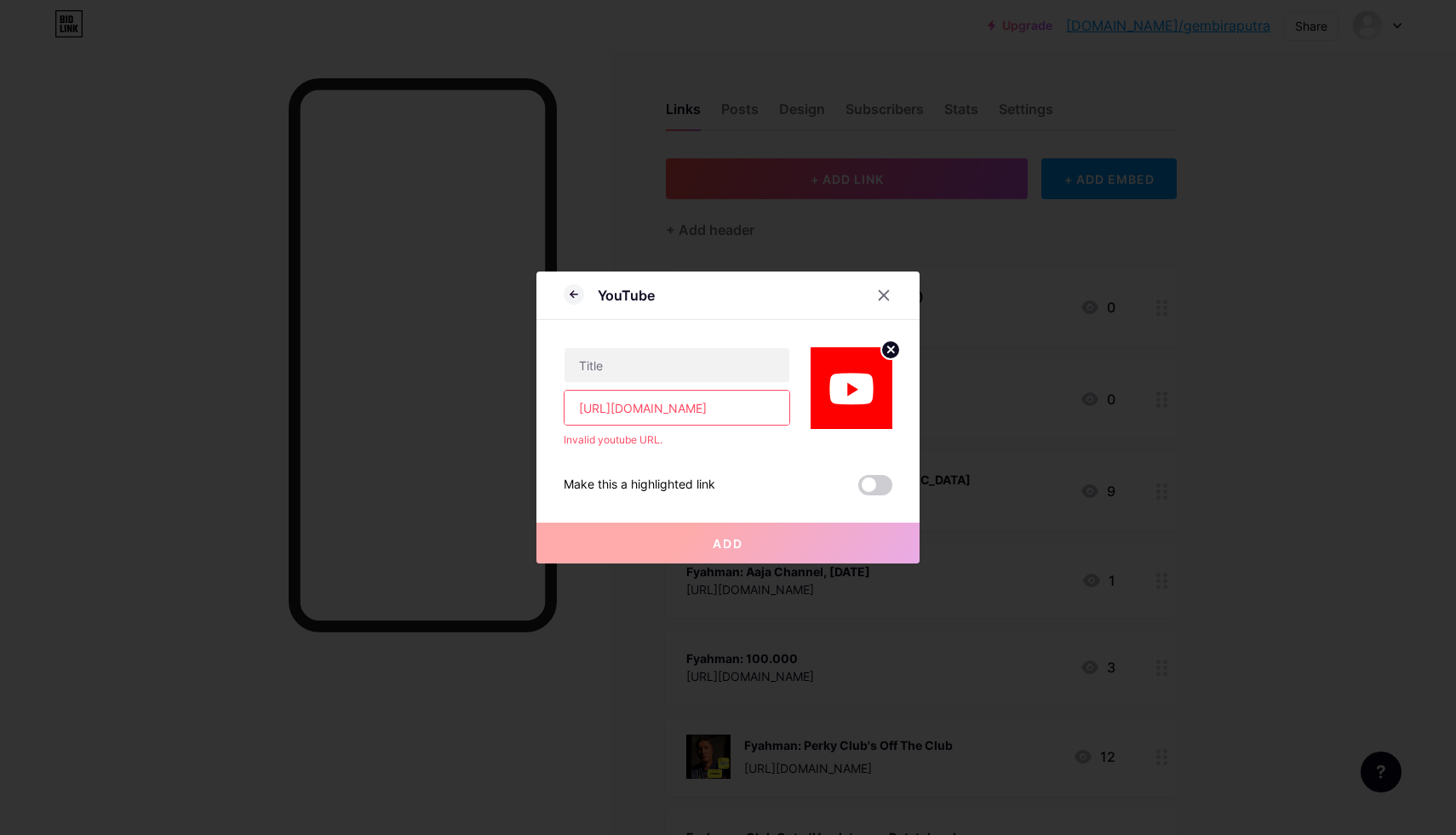
click at [635, 411] on input "[URL][DOMAIN_NAME]" at bounding box center [677, 408] width 225 height 34
type input "[URL][DOMAIN_NAME]"
click at [622, 359] on input "text" at bounding box center [677, 366] width 225 height 34
click at [884, 295] on icon at bounding box center [885, 295] width 10 height 9
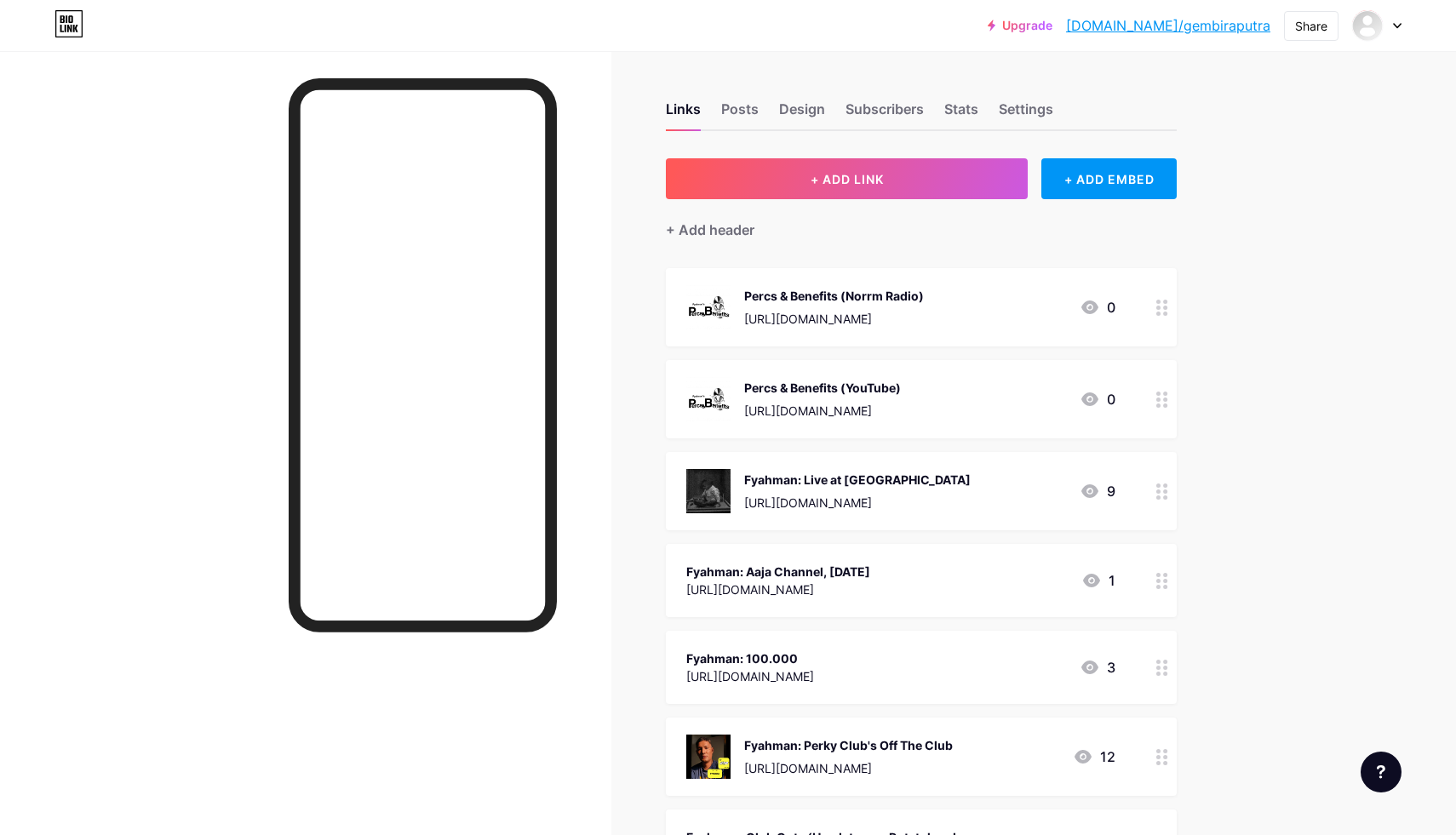
click at [863, 497] on div "[URL][DOMAIN_NAME]" at bounding box center [857, 503] width 226 height 18
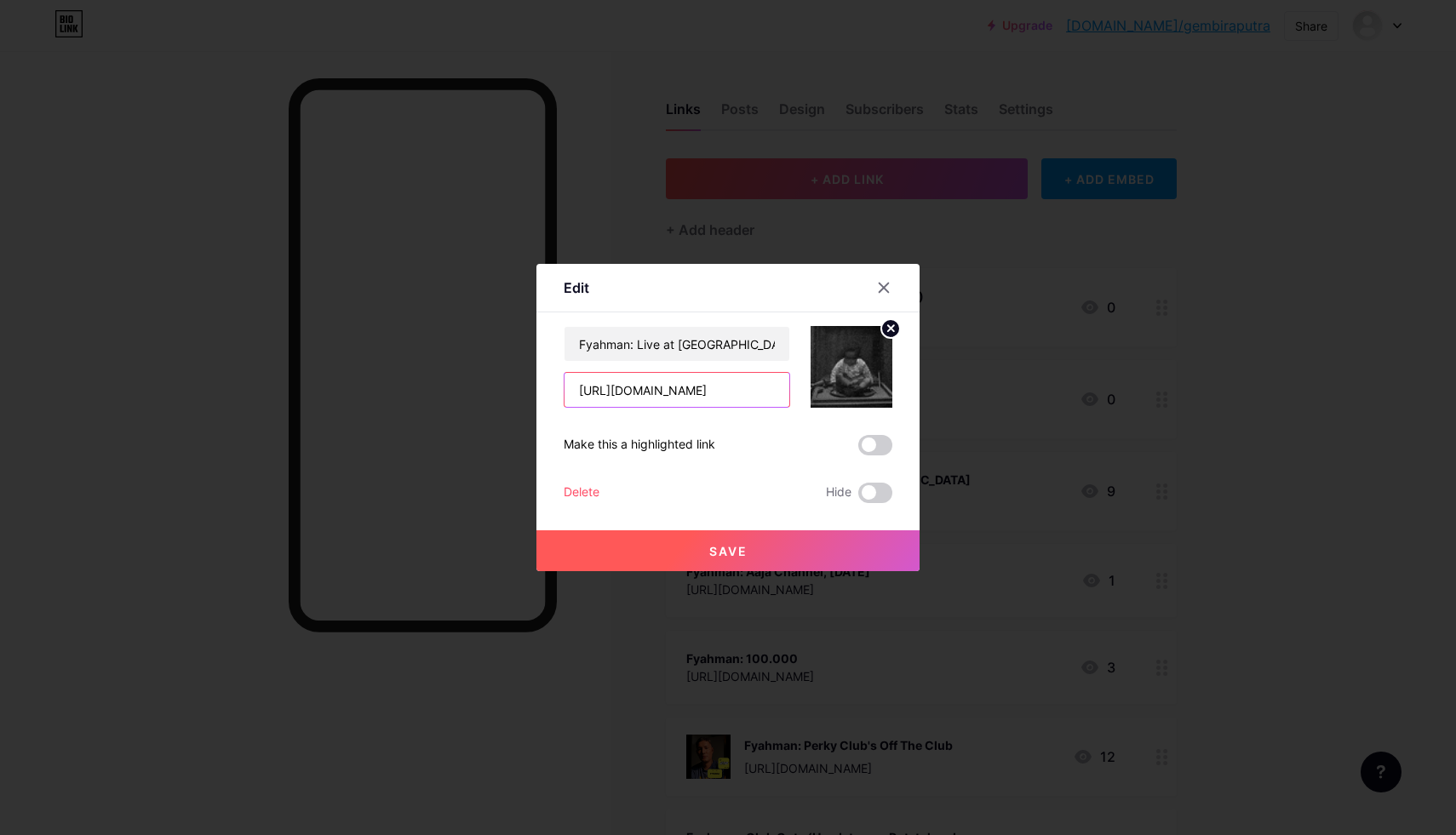
click at [688, 381] on input "[URL][DOMAIN_NAME]" at bounding box center [677, 390] width 225 height 34
click at [883, 286] on icon at bounding box center [885, 288] width 10 height 9
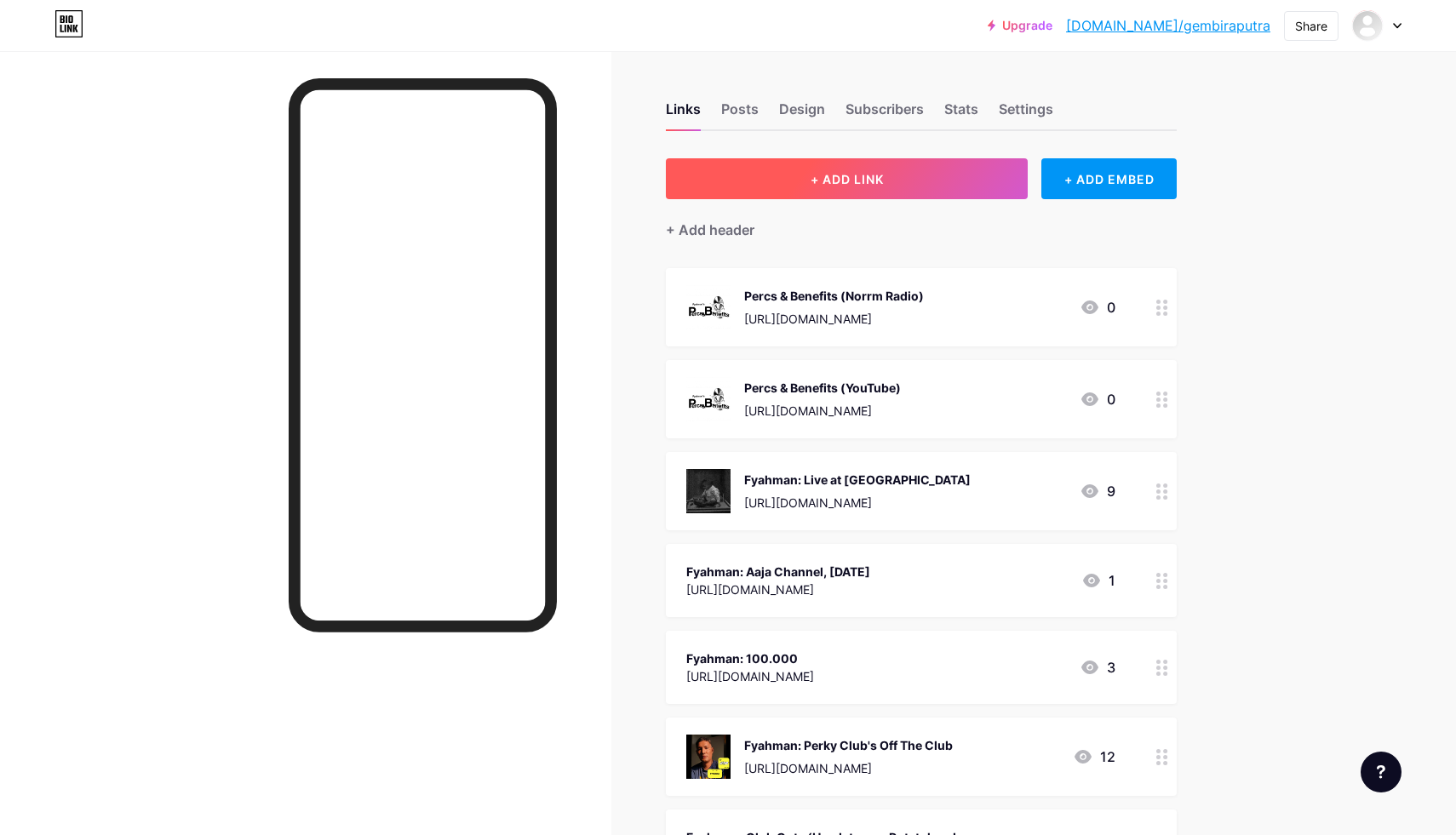
click at [900, 180] on button "+ ADD LINK" at bounding box center [847, 179] width 362 height 41
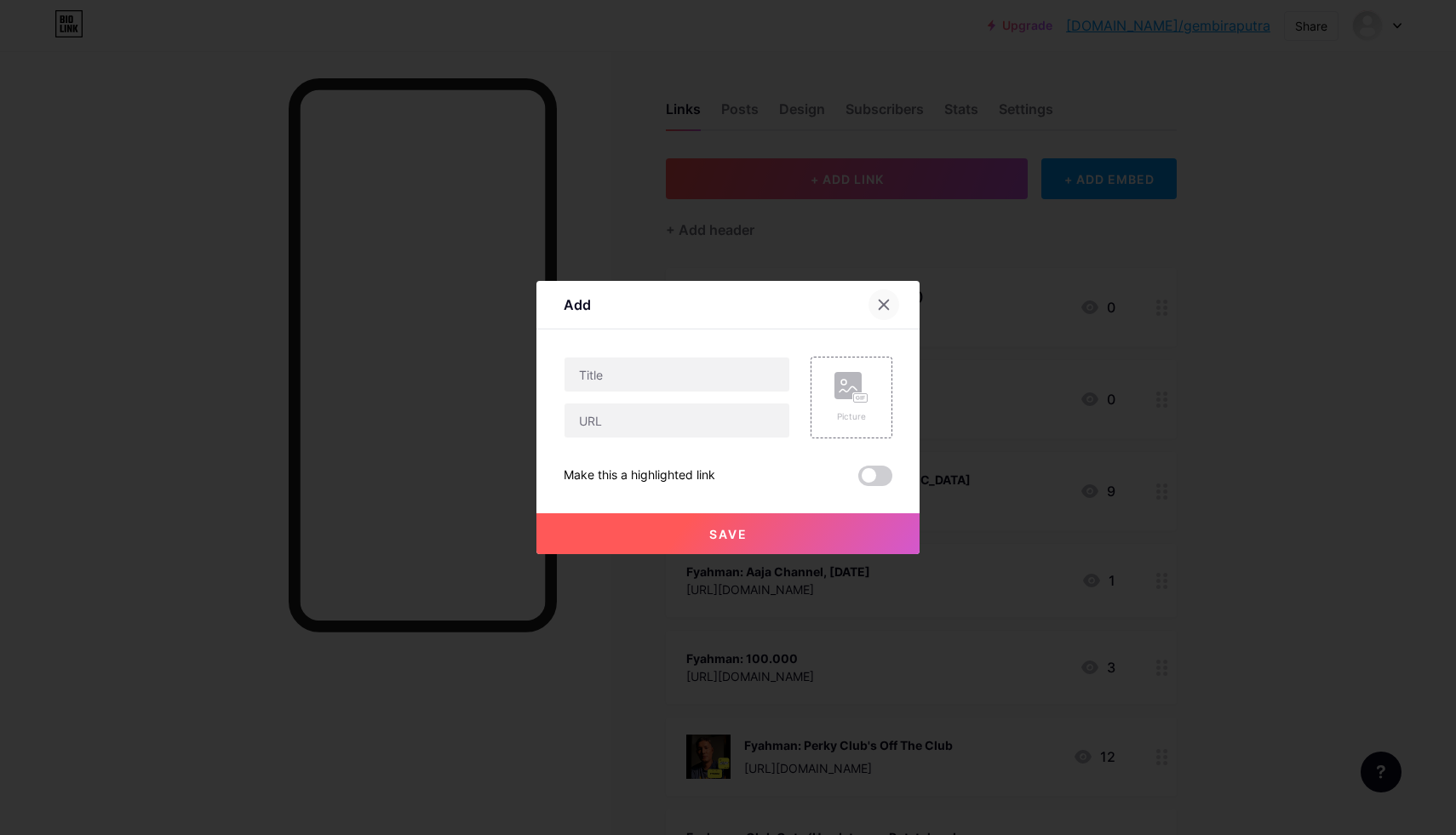
click at [881, 302] on icon at bounding box center [885, 305] width 10 height 9
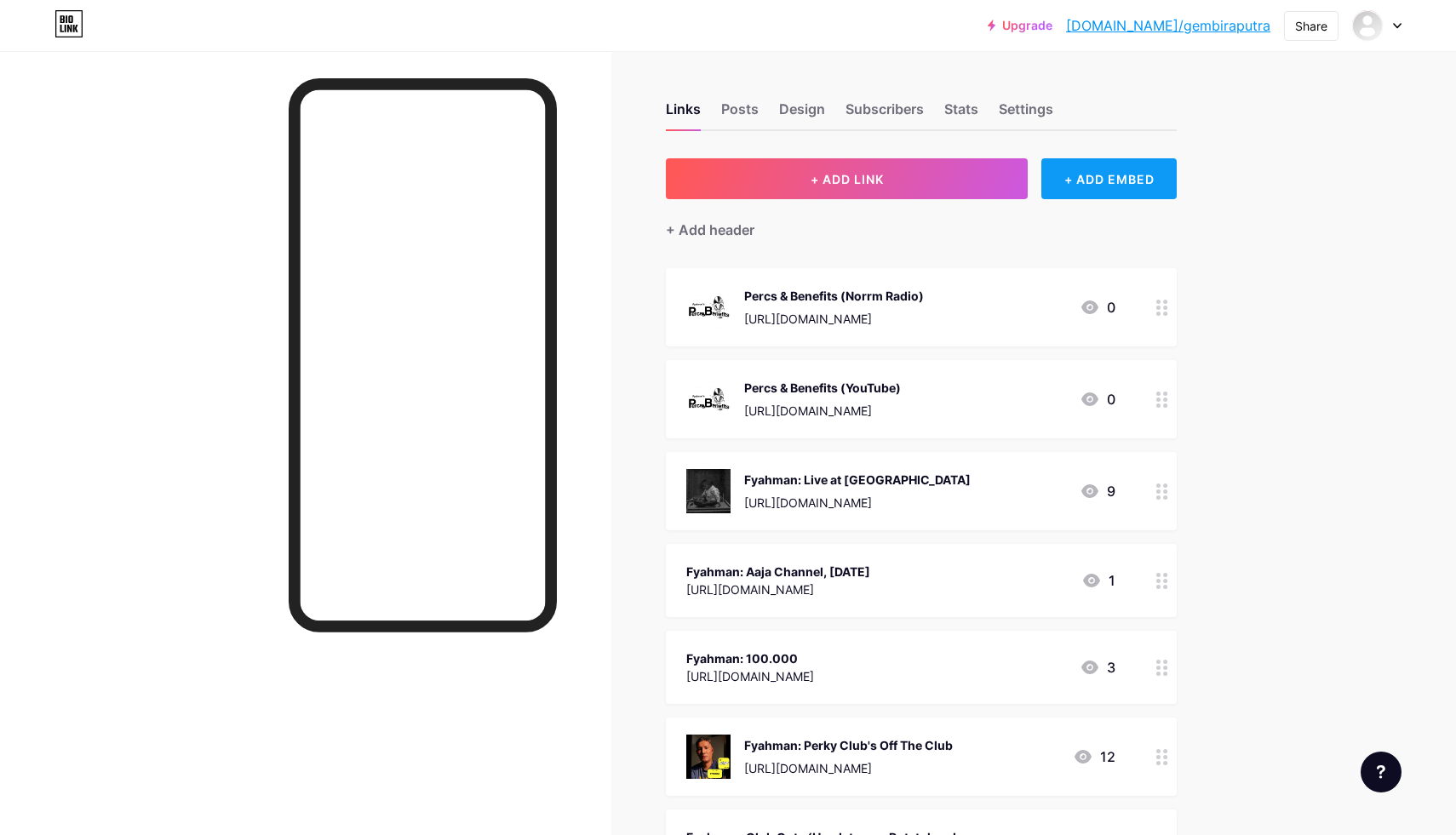
click at [1078, 183] on div "+ ADD EMBED" at bounding box center [1109, 179] width 135 height 41
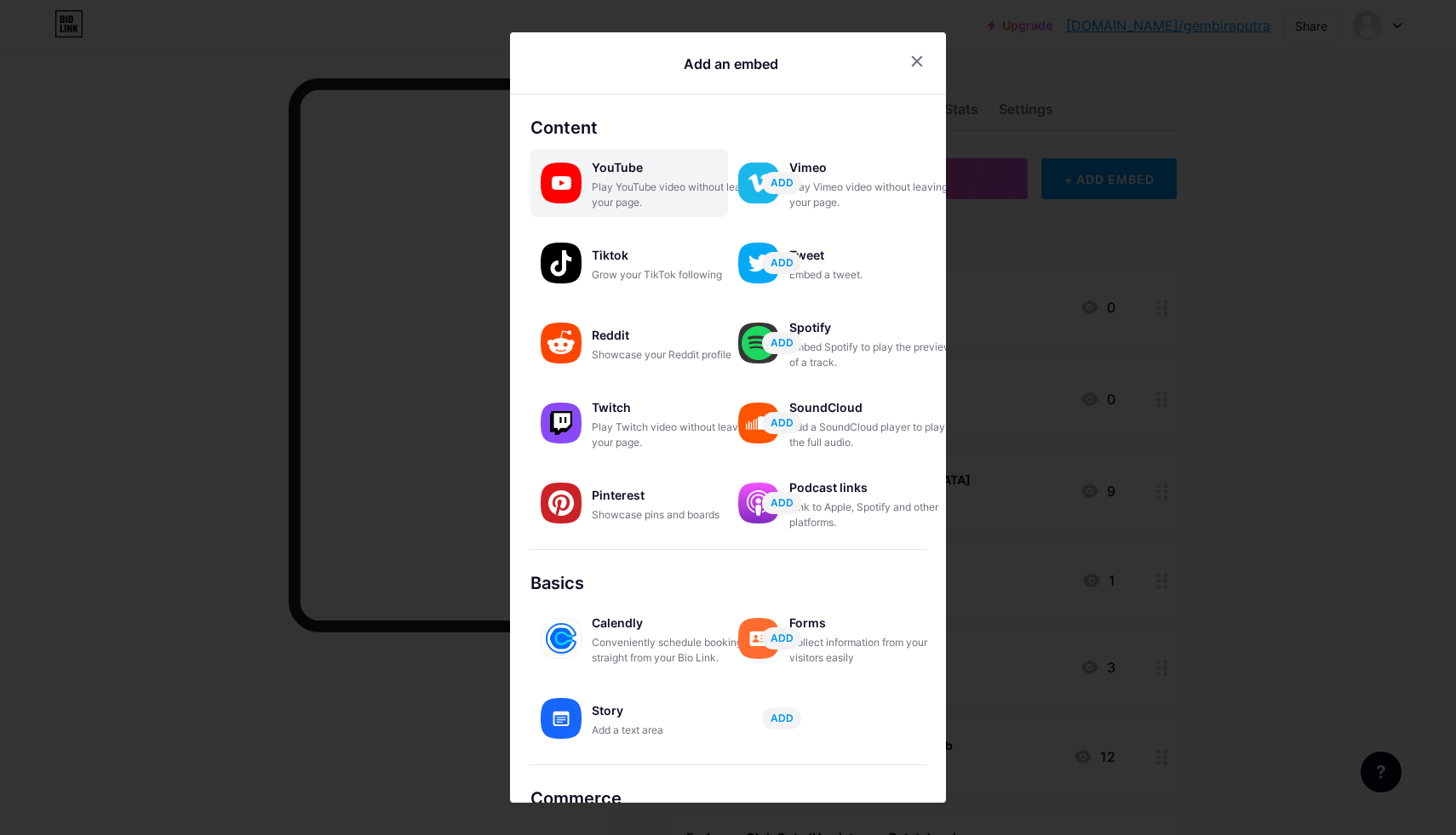
click at [595, 193] on div "Play YouTube video without leaving your page." at bounding box center [677, 195] width 170 height 30
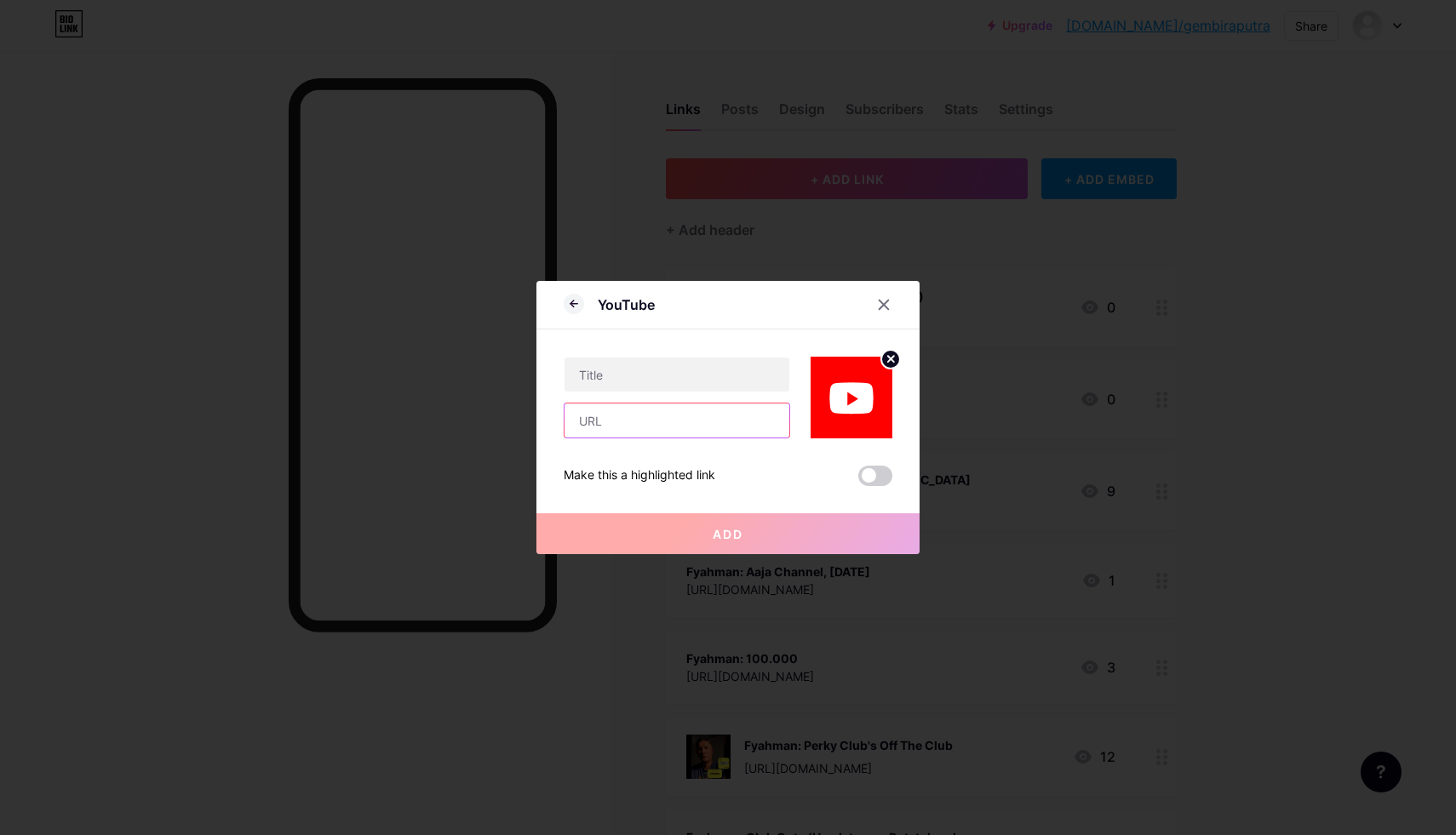
click at [635, 428] on input "text" at bounding box center [677, 421] width 225 height 34
paste input "[URL][DOMAIN_NAME]"
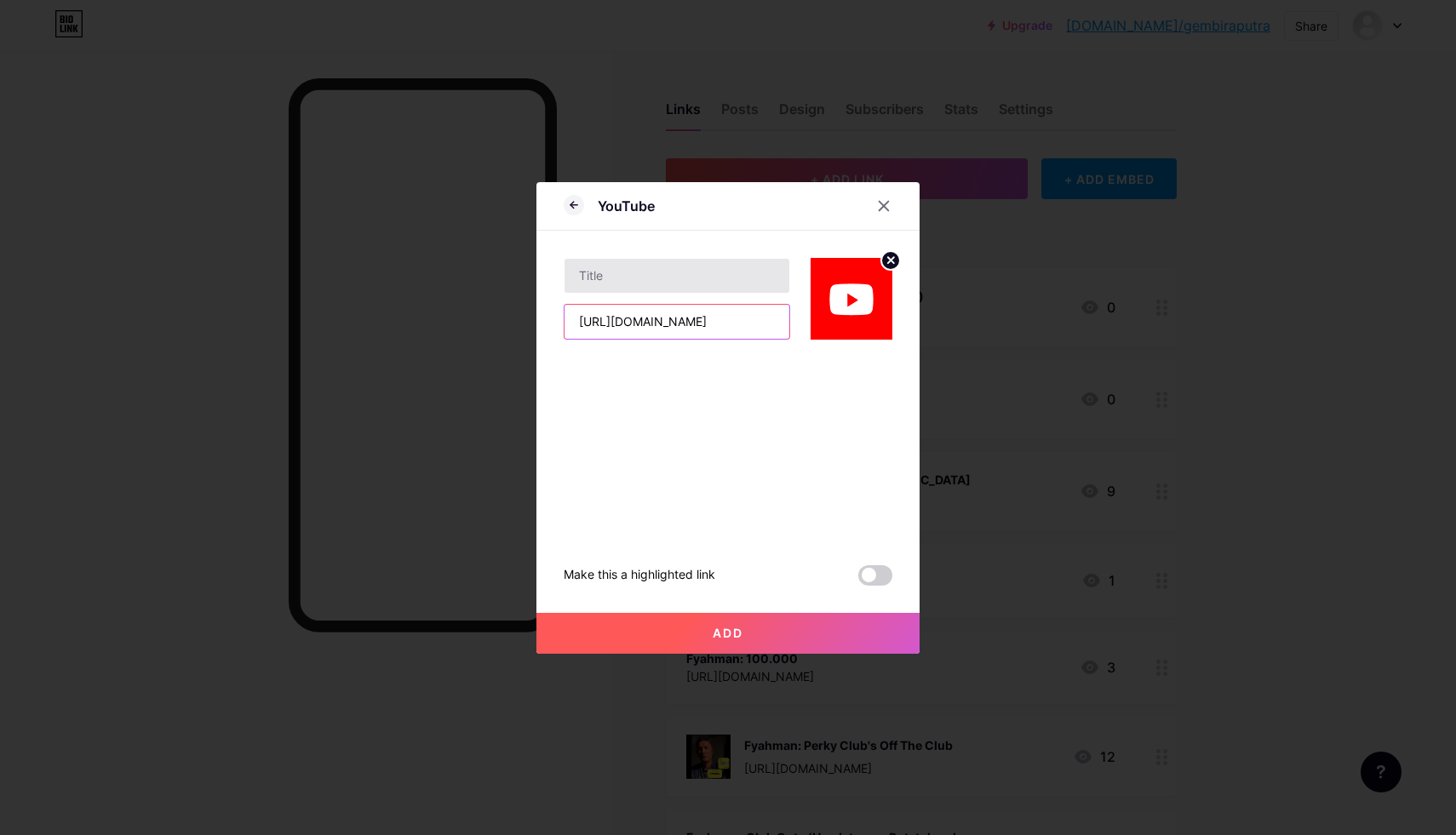
type input "[URL][DOMAIN_NAME]"
click at [607, 275] on input "text" at bounding box center [677, 275] width 225 height 34
click at [878, 209] on icon at bounding box center [884, 206] width 13 height 13
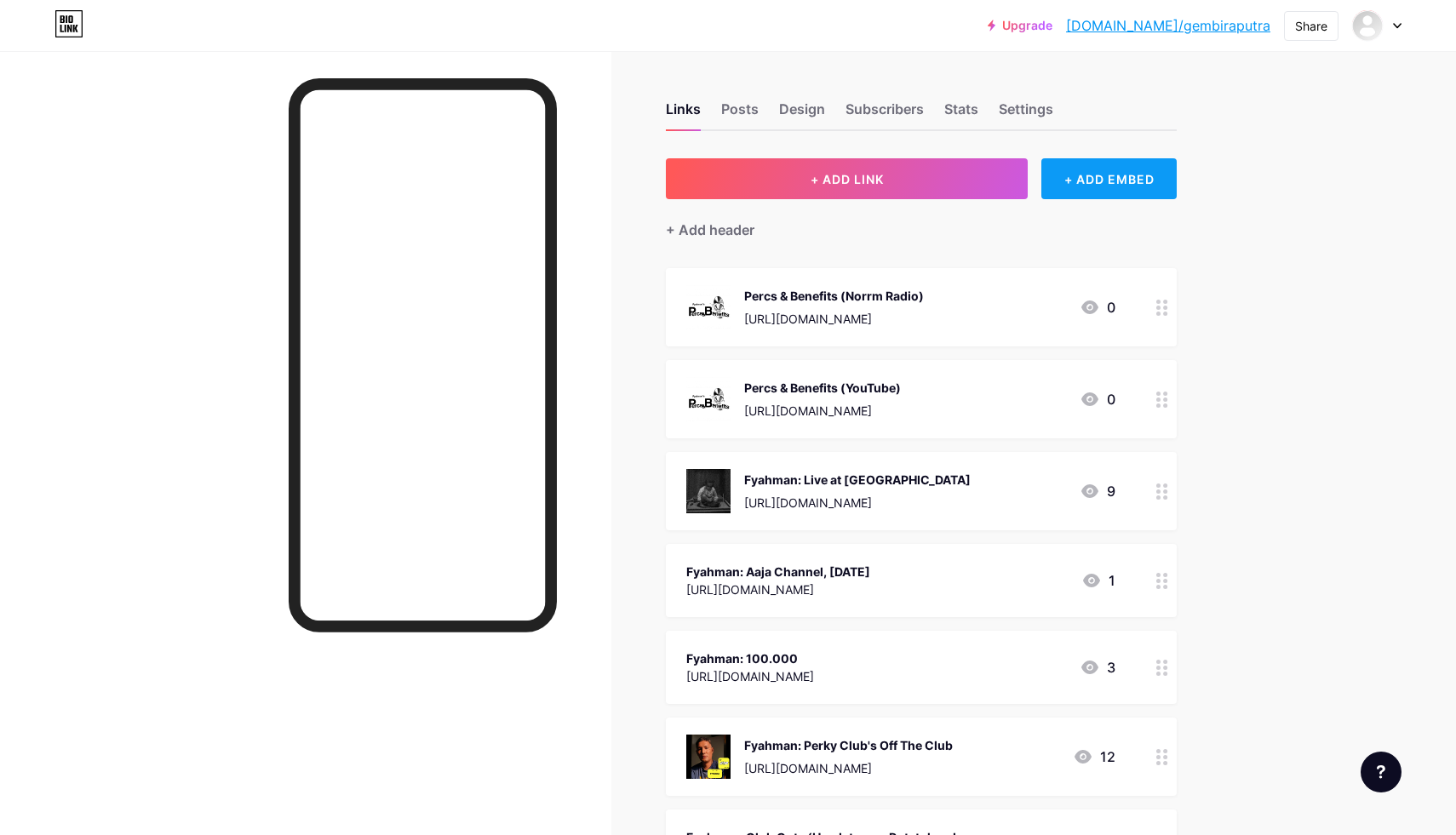
click at [1084, 171] on div "+ ADD EMBED" at bounding box center [1109, 179] width 135 height 41
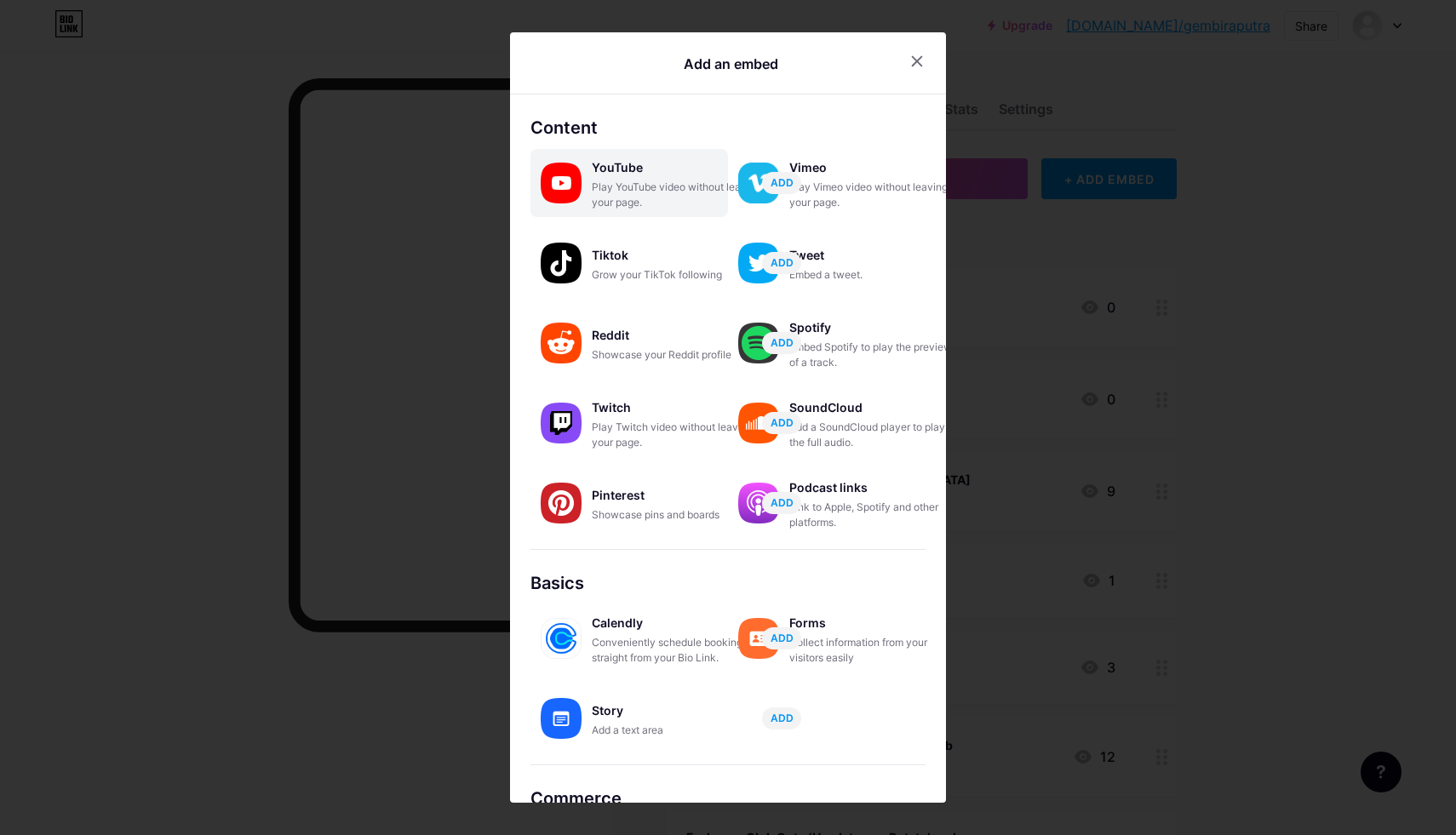
click at [634, 192] on div "Play YouTube video without leaving your page." at bounding box center [677, 195] width 170 height 30
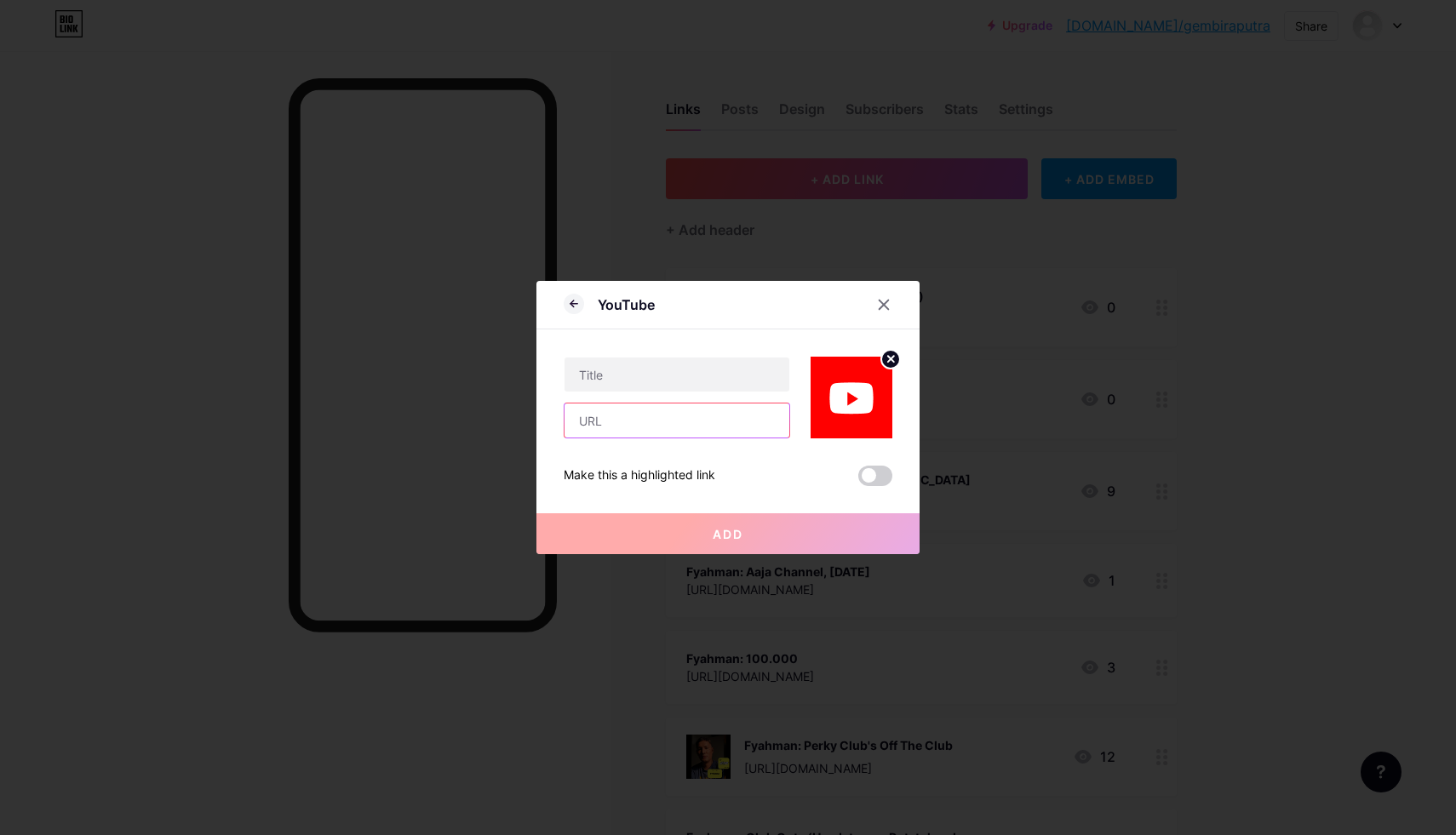
click at [613, 422] on input "text" at bounding box center [677, 421] width 225 height 34
paste input "[URL][DOMAIN_NAME]"
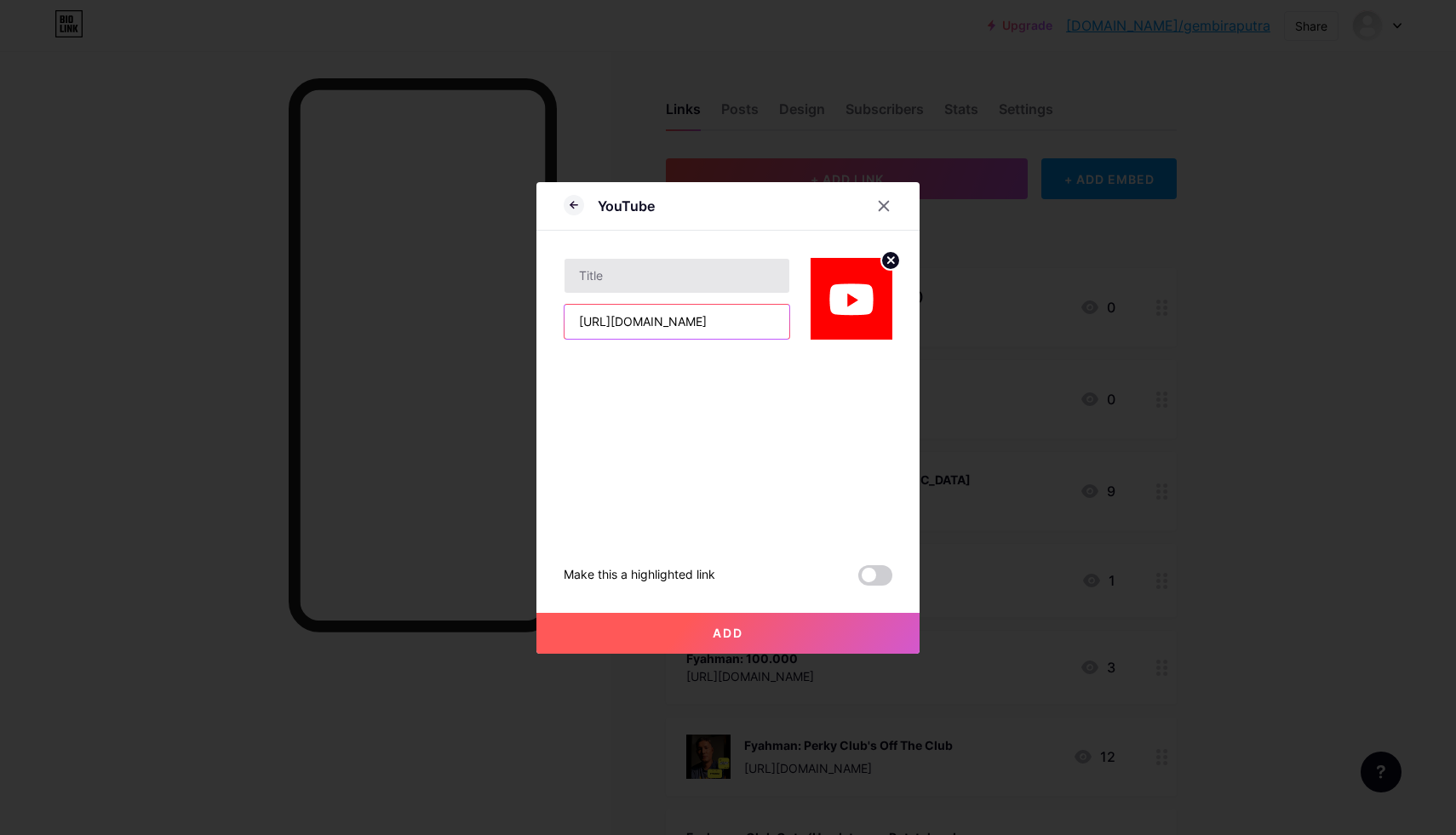
type input "[URL][DOMAIN_NAME]"
click at [624, 273] on input "text" at bounding box center [677, 275] width 225 height 34
type input "Fyahman: Live at [GEOGRAPHIC_DATA]"
click at [713, 634] on span "Add" at bounding box center [728, 633] width 30 height 14
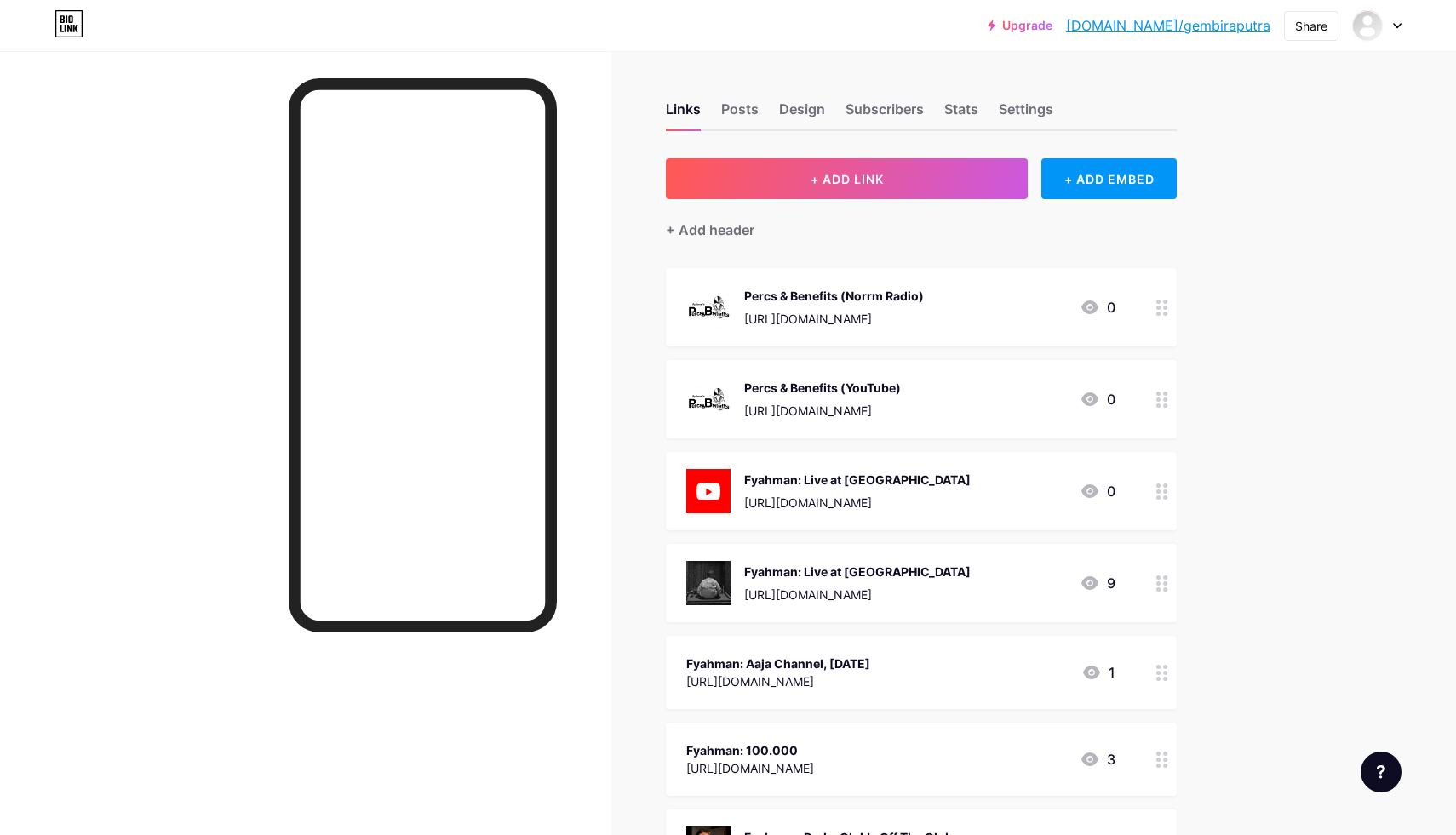
click at [1131, 574] on div "Fyahman: Live at [GEOGRAPHIC_DATA] [URL][DOMAIN_NAME] 9" at bounding box center [922, 583] width 511 height 78
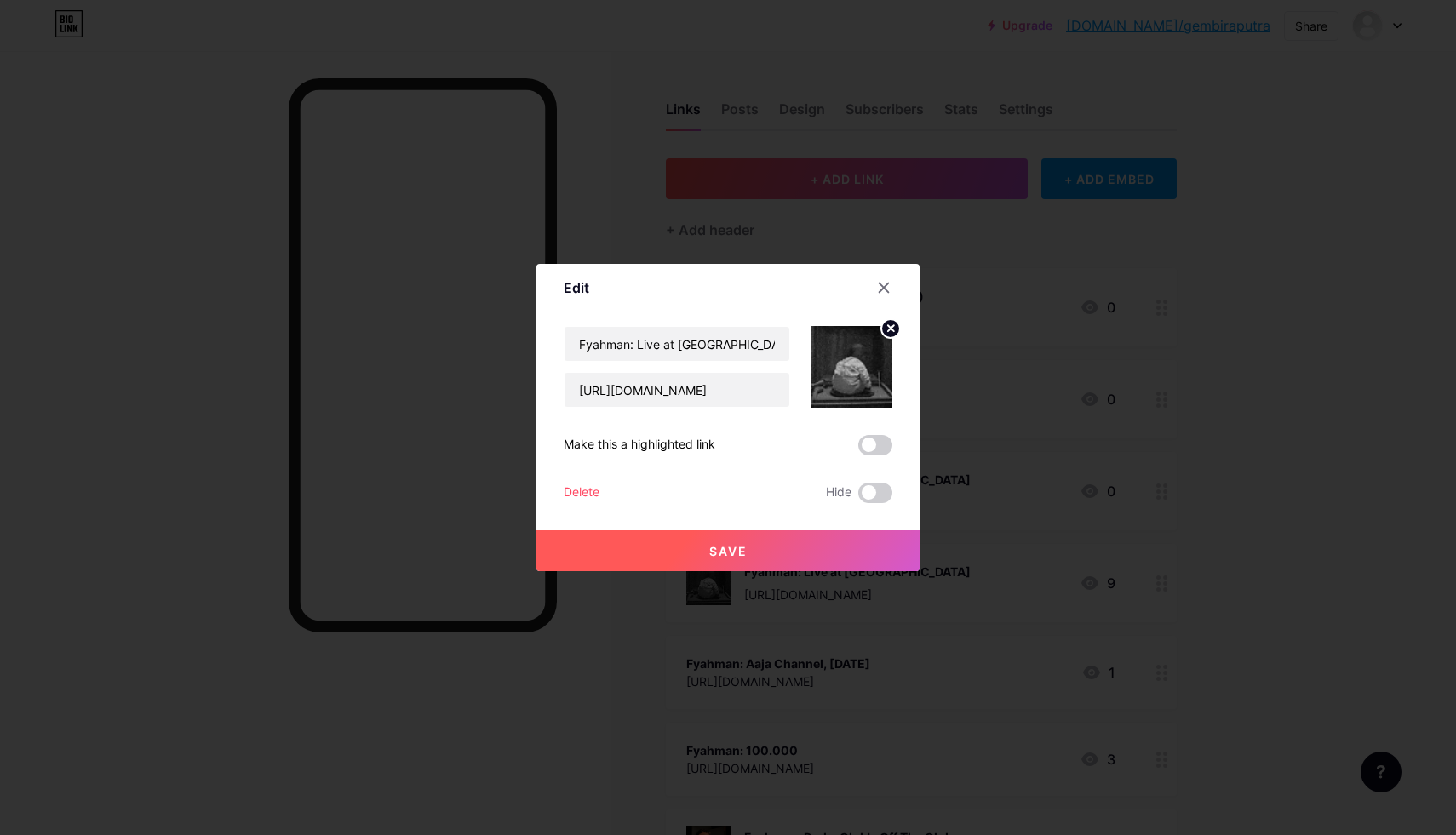
click at [584, 491] on div "Delete" at bounding box center [582, 493] width 36 height 21
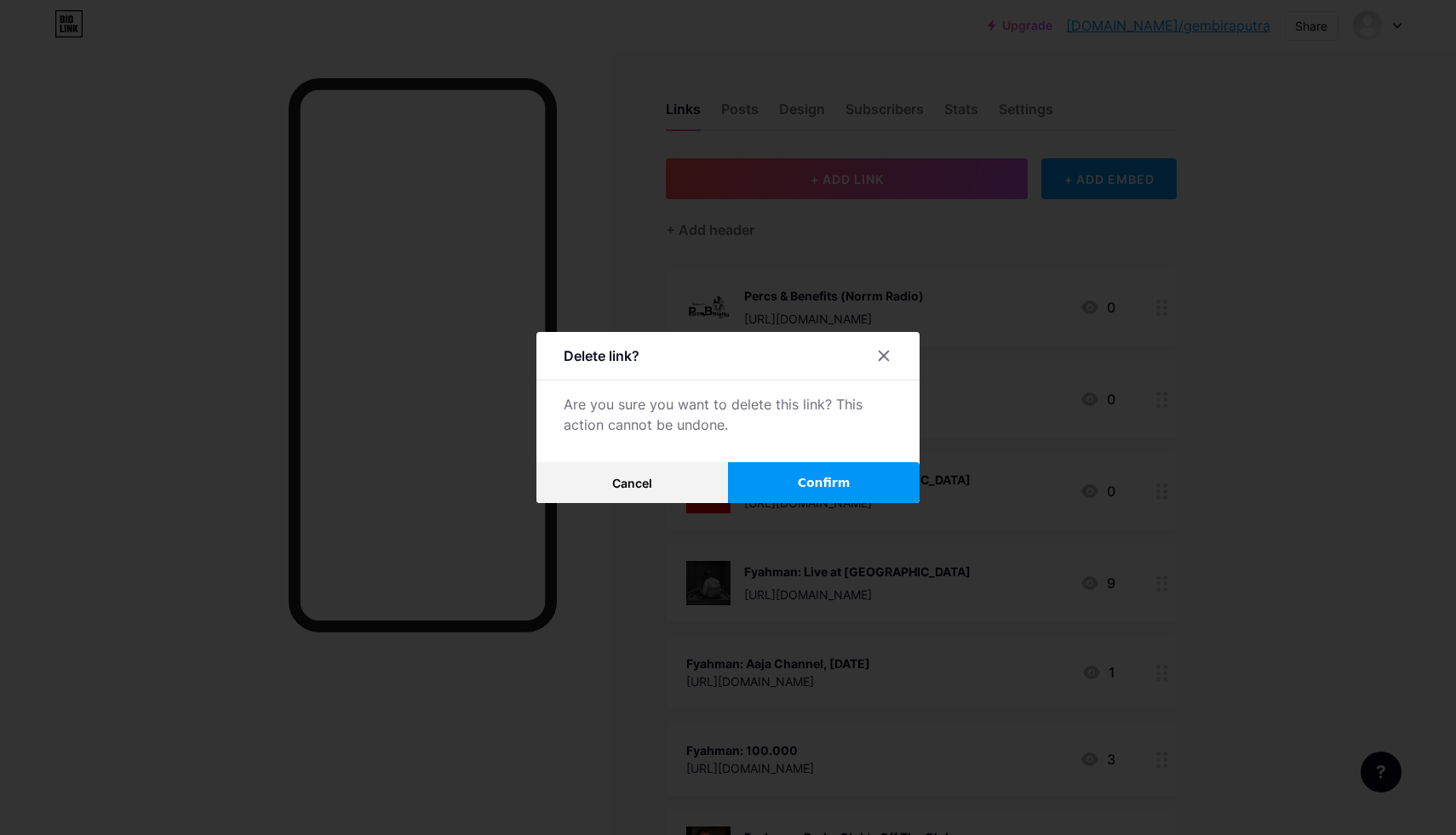
click at [774, 470] on button "Confirm" at bounding box center [824, 483] width 192 height 41
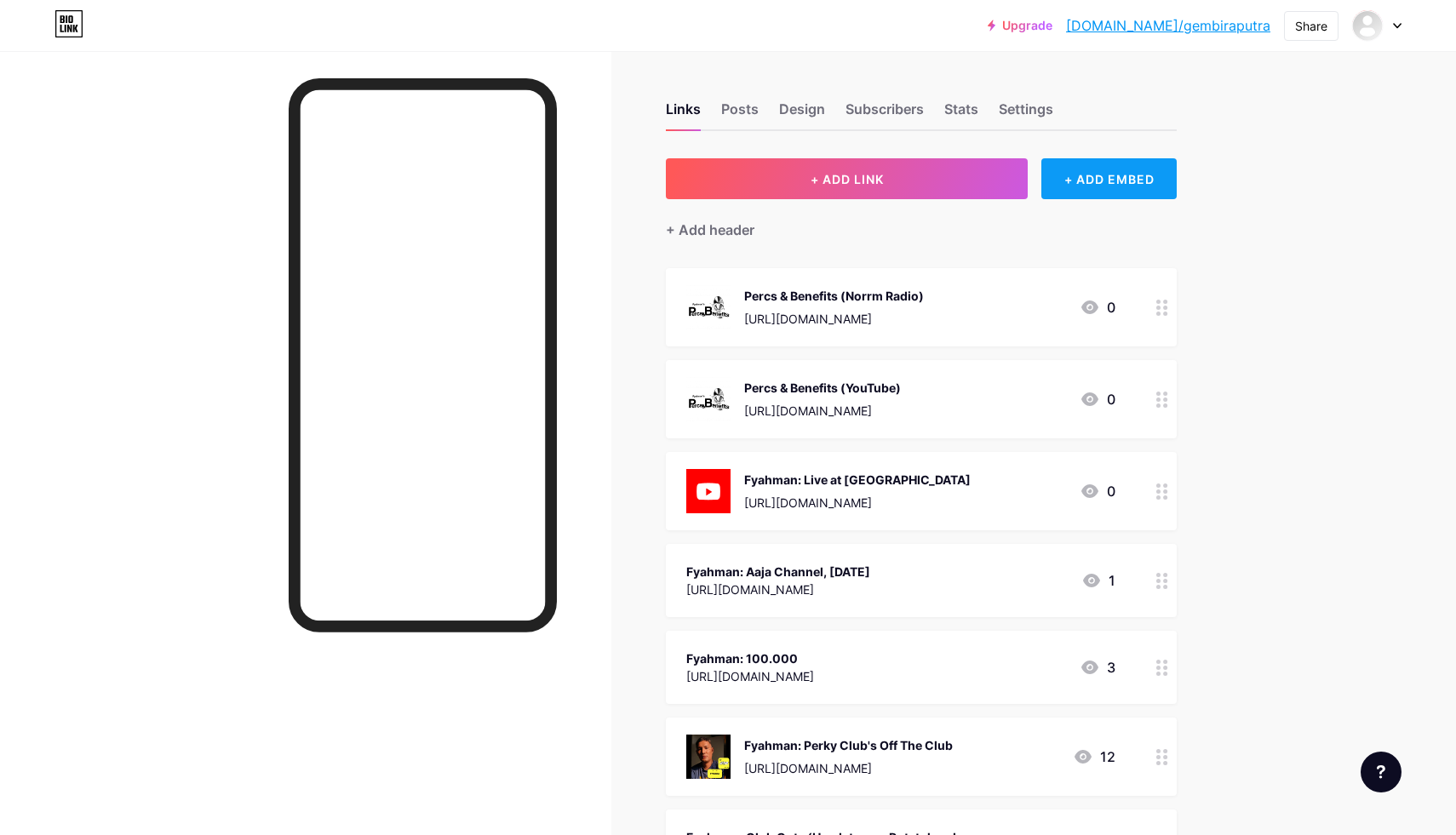
click at [1105, 177] on div "+ ADD EMBED" at bounding box center [1109, 179] width 135 height 41
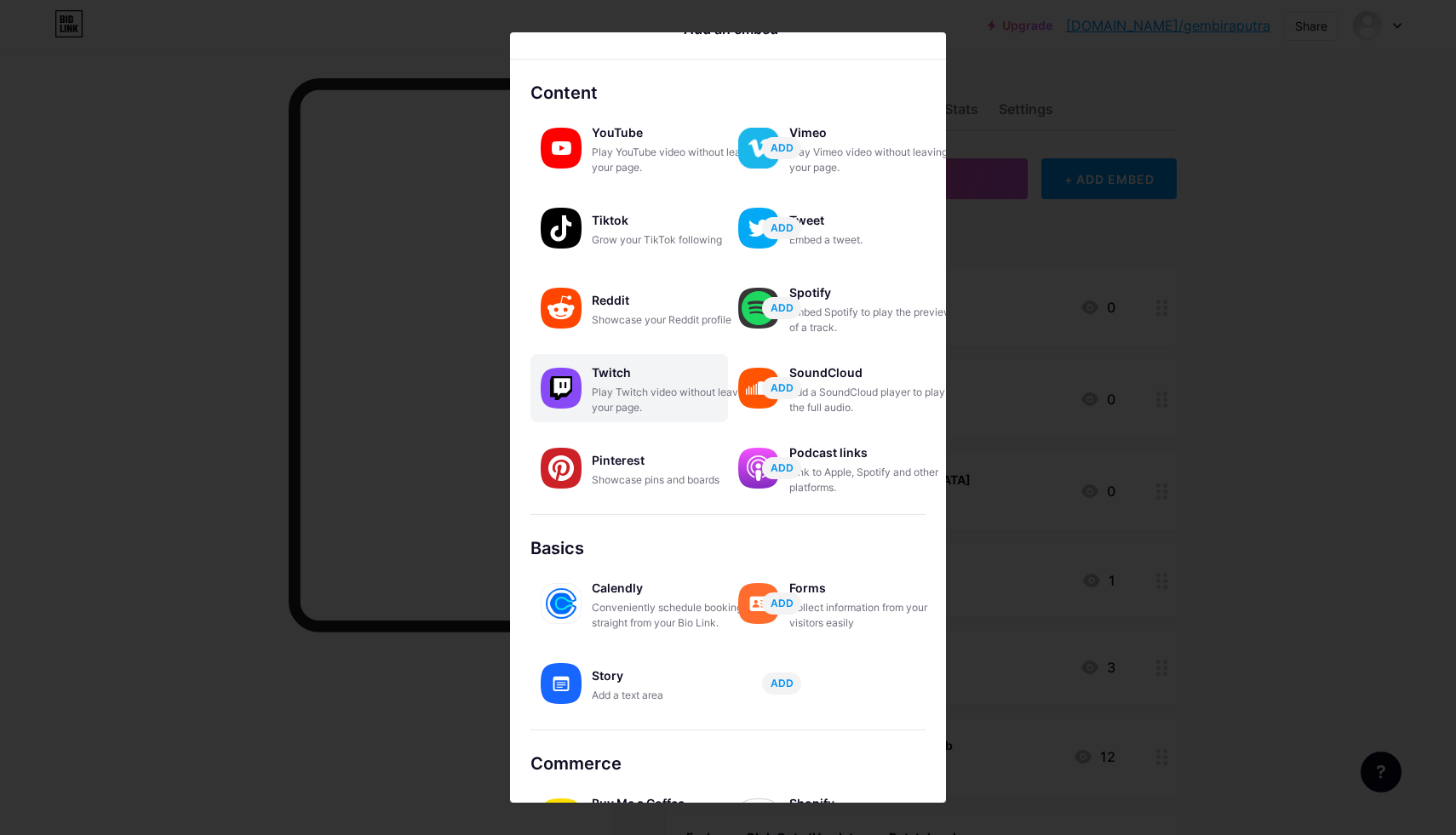
scroll to position [27, 0]
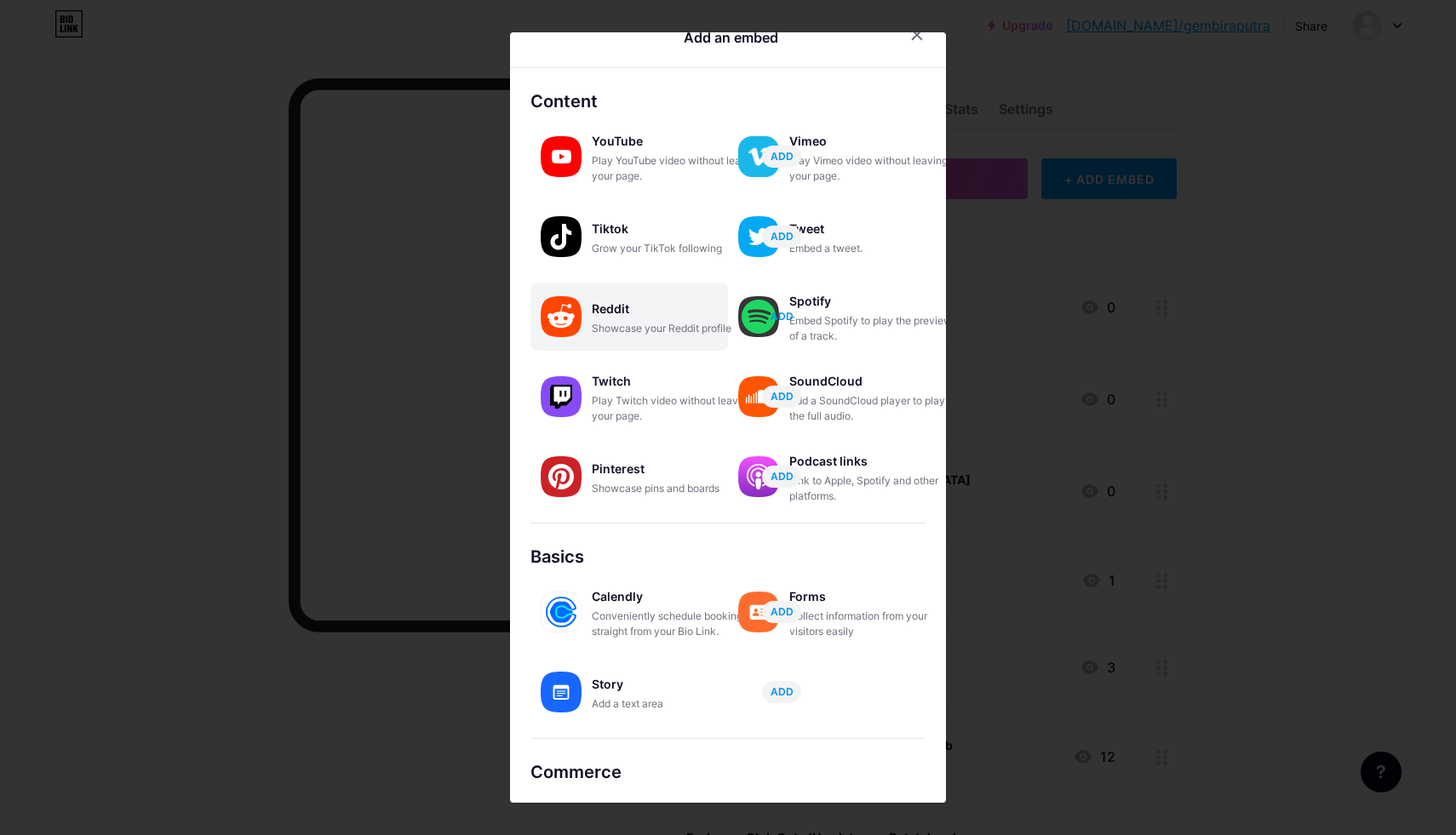
click at [778, 310] on span "ADD" at bounding box center [782, 315] width 23 height 14
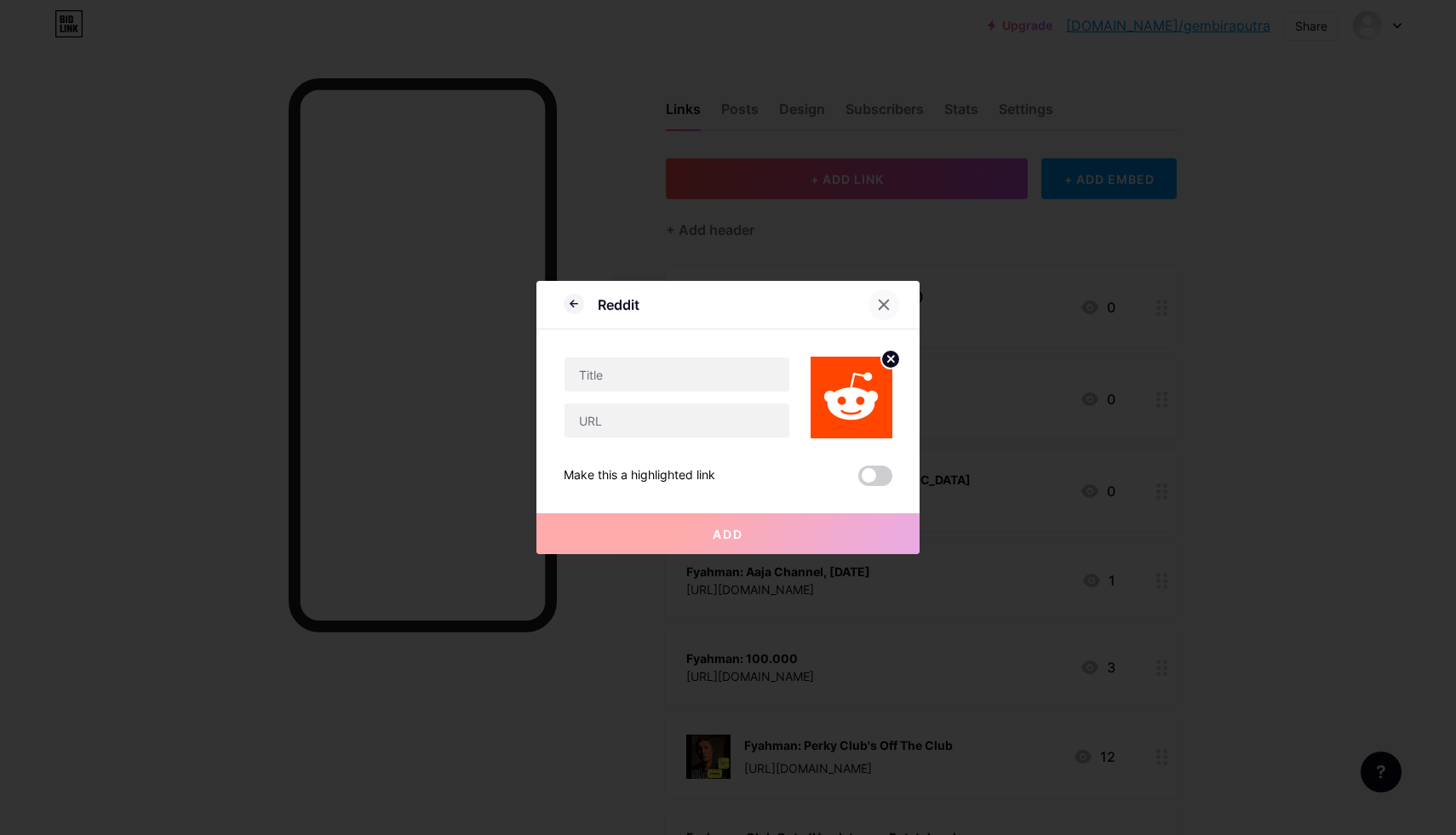
click at [879, 304] on icon at bounding box center [884, 305] width 13 height 13
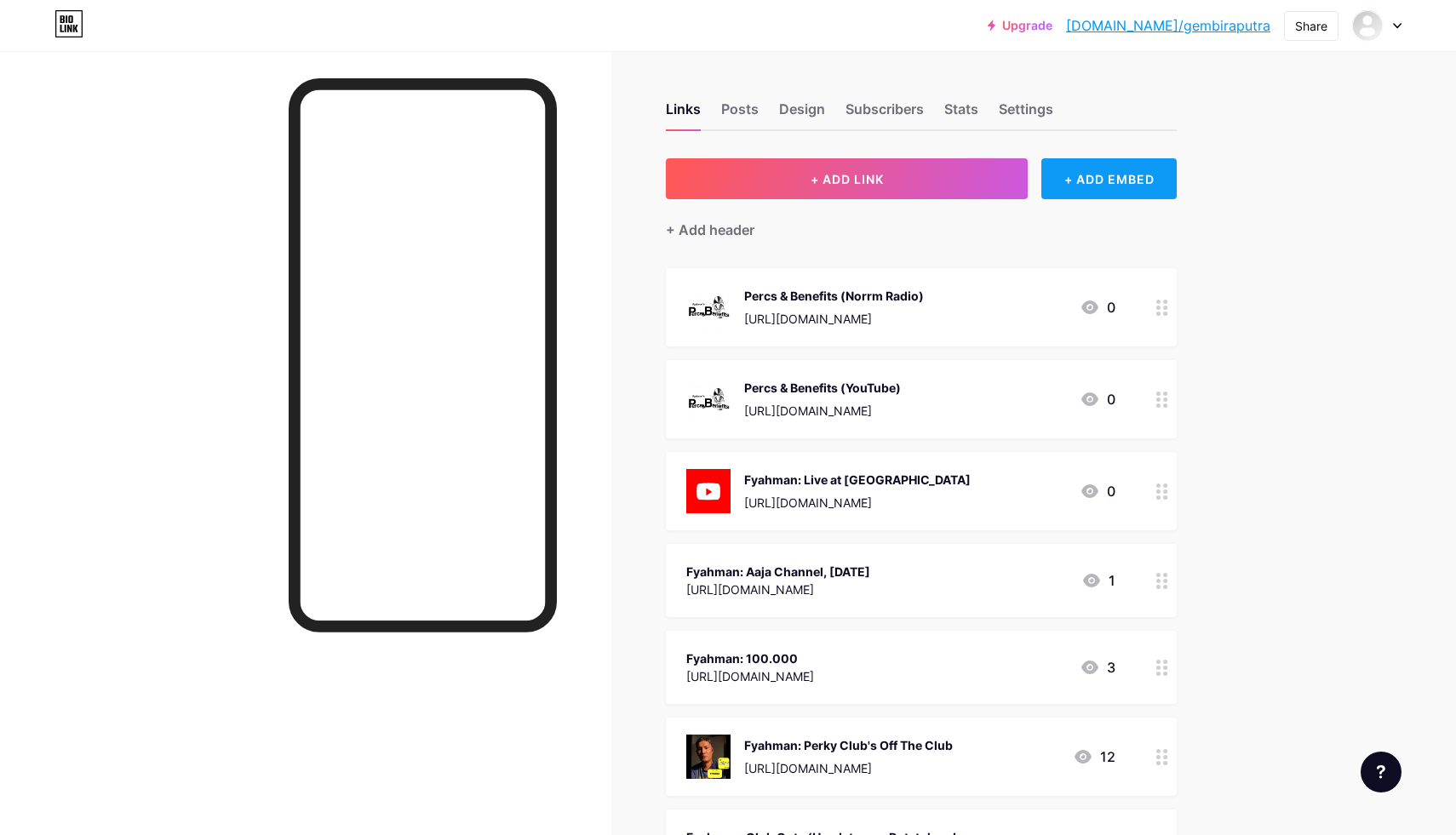
click at [1091, 188] on div "+ ADD EMBED" at bounding box center [1109, 179] width 135 height 41
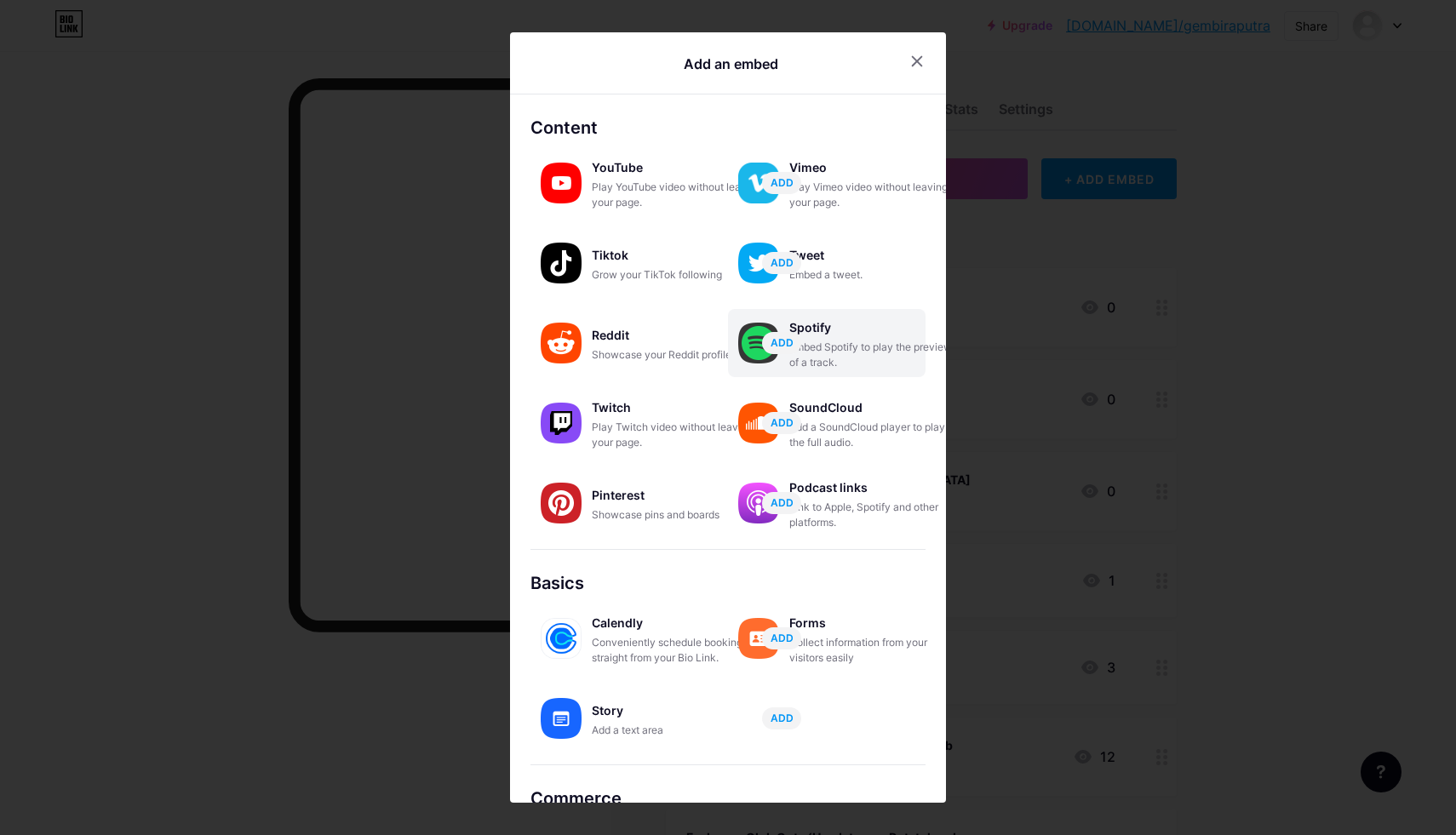
click at [932, 340] on div "Embed Spotify to play the preview of a track." at bounding box center [874, 355] width 170 height 30
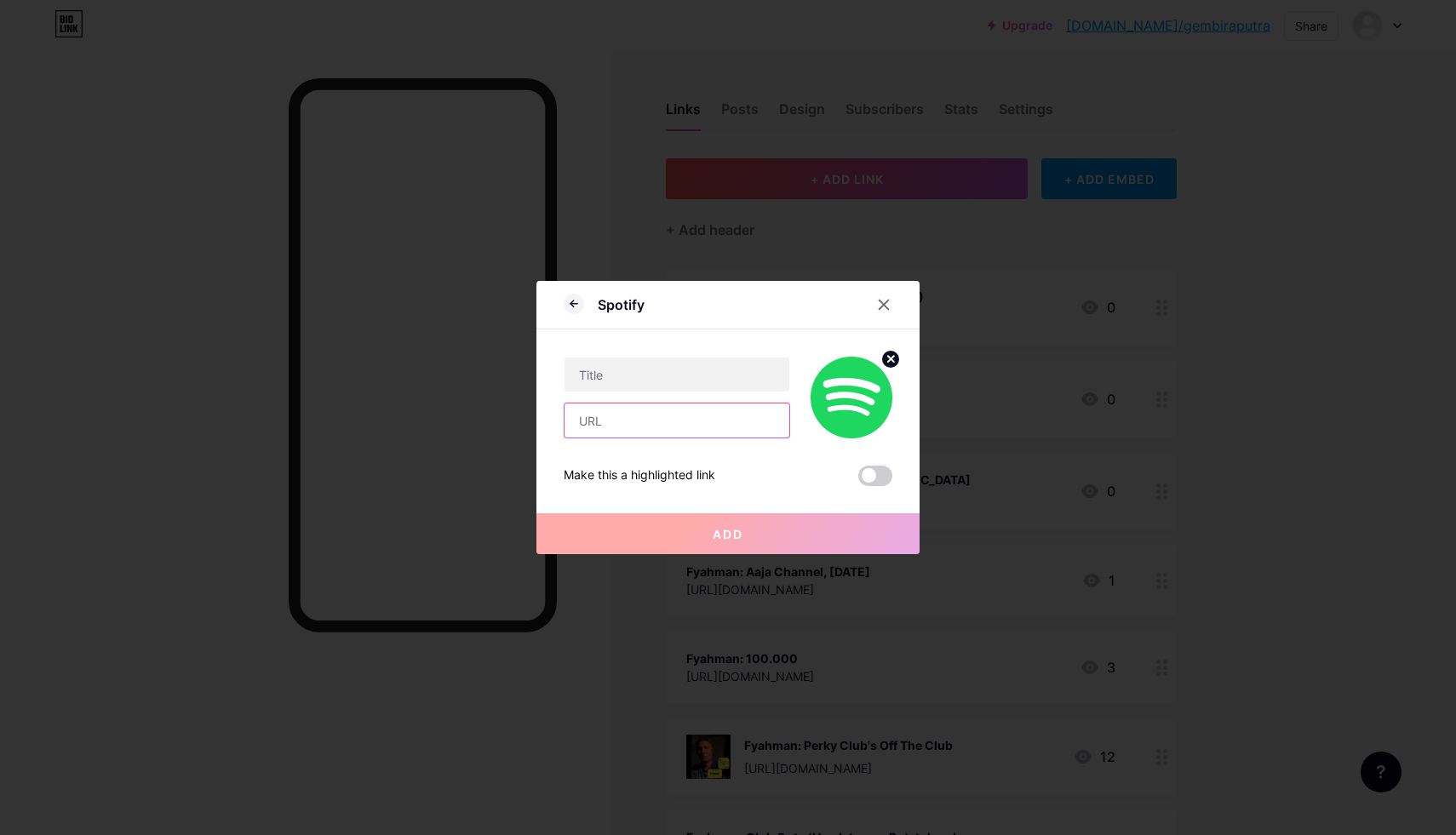
click at [693, 433] on input "text" at bounding box center [677, 421] width 225 height 34
paste input "[URL][DOMAIN_NAME]"
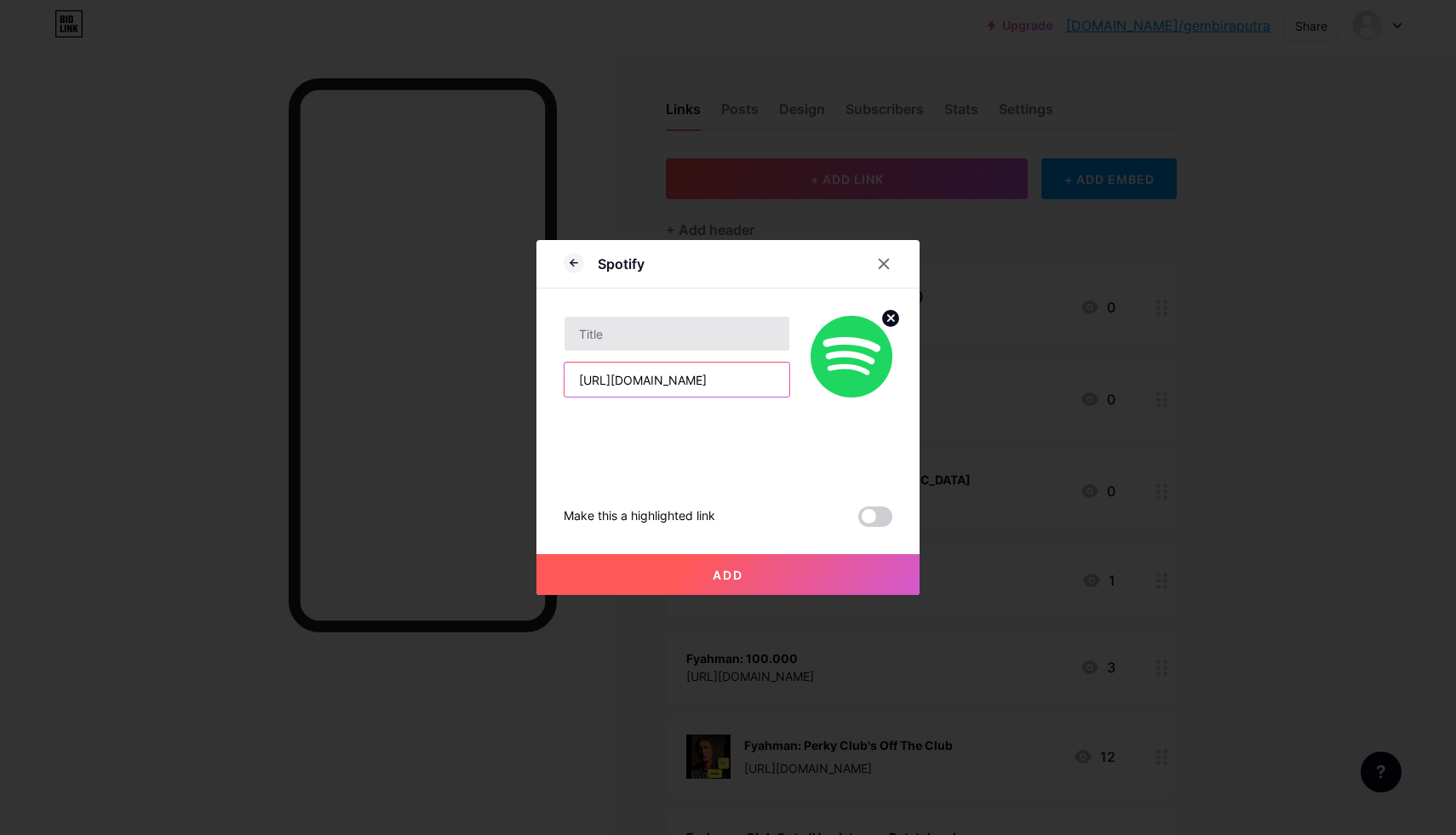
type input "[URL][DOMAIN_NAME]"
click at [627, 330] on input "text" at bounding box center [677, 333] width 225 height 34
type input "G"
type input "[PERSON_NAME] Club"
click at [724, 573] on span "Add" at bounding box center [728, 575] width 30 height 14
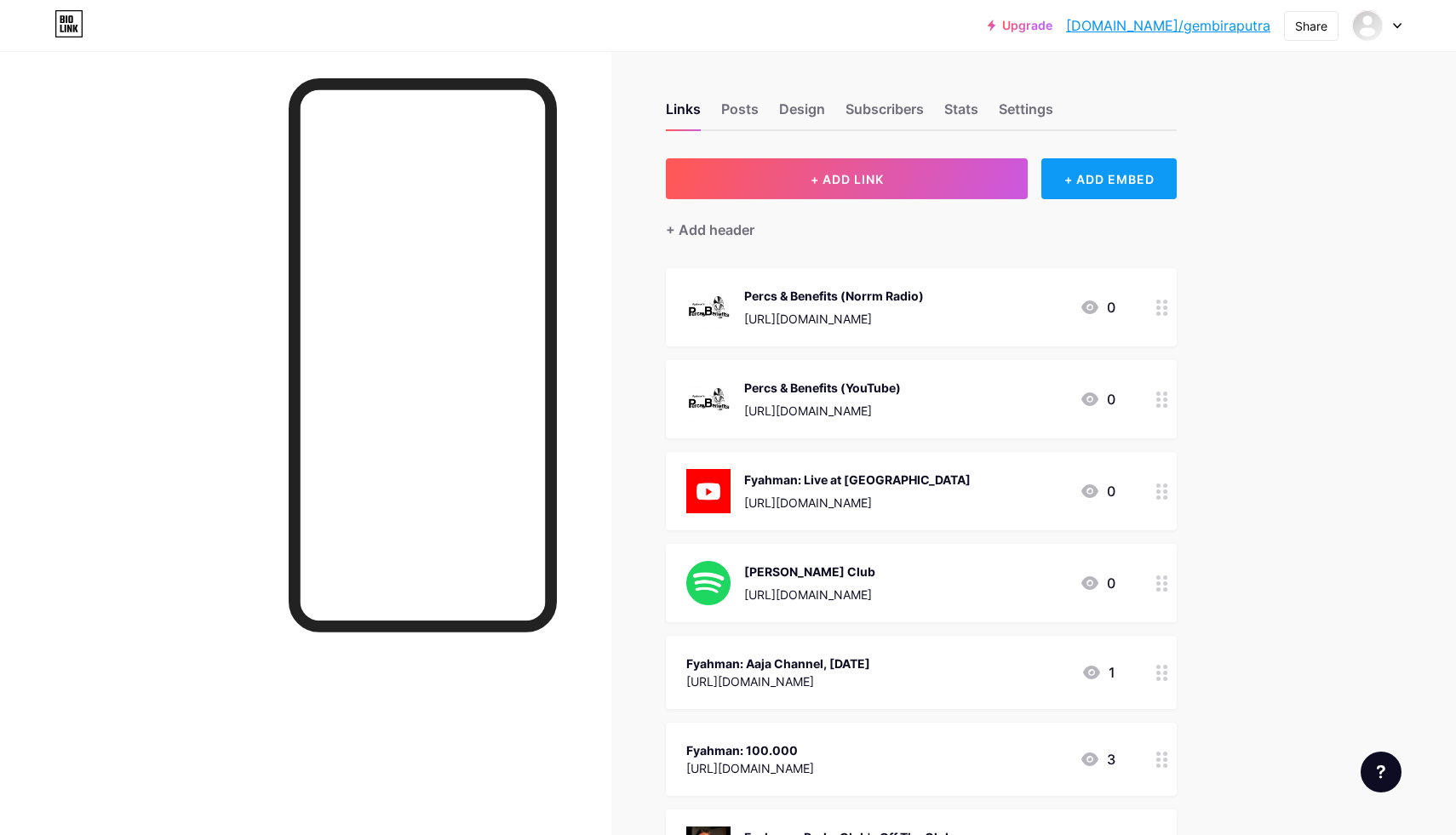
click at [1123, 180] on div "+ ADD EMBED" at bounding box center [1109, 179] width 135 height 41
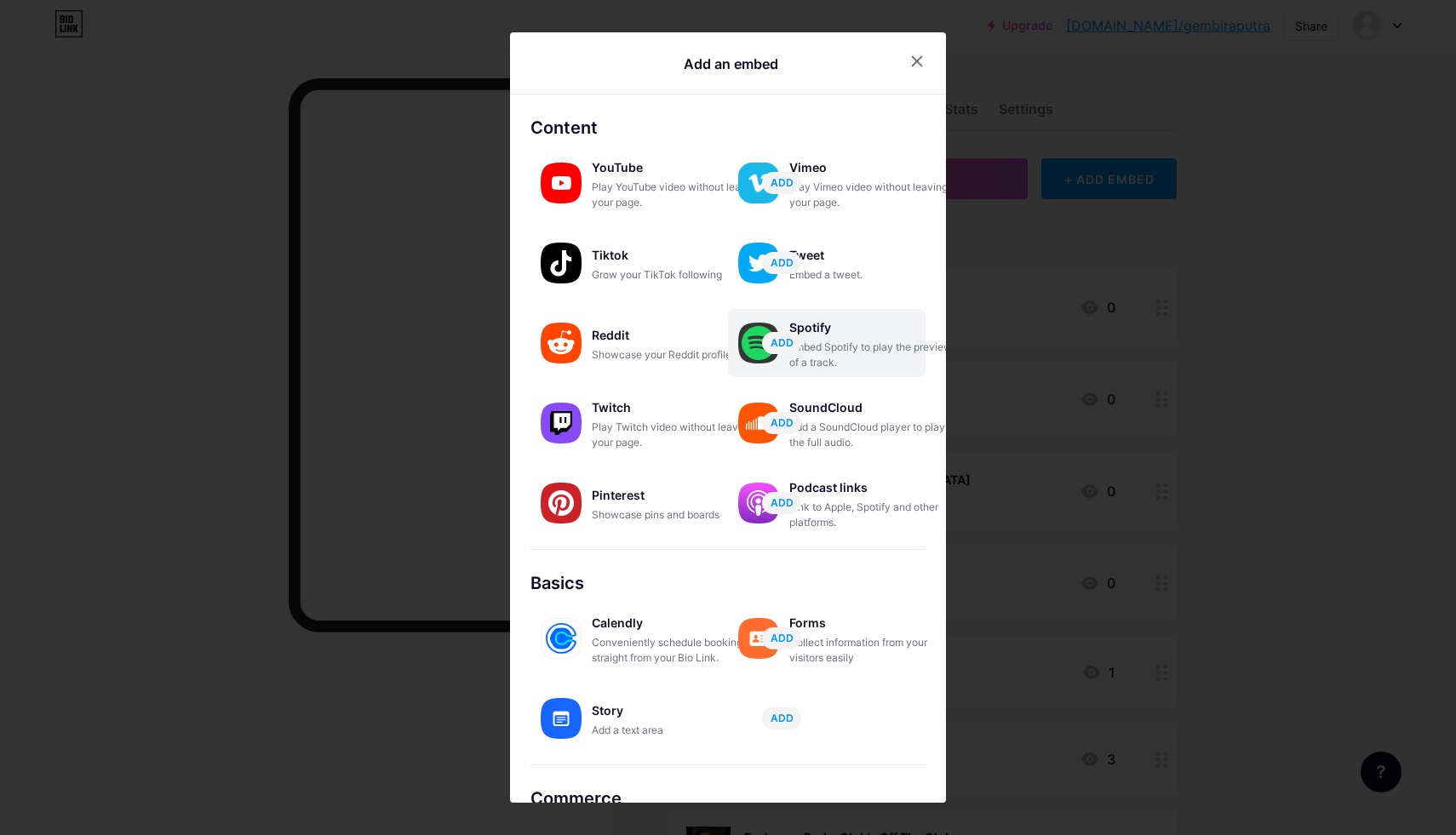
click at [916, 338] on div "Spotify" at bounding box center [874, 327] width 170 height 24
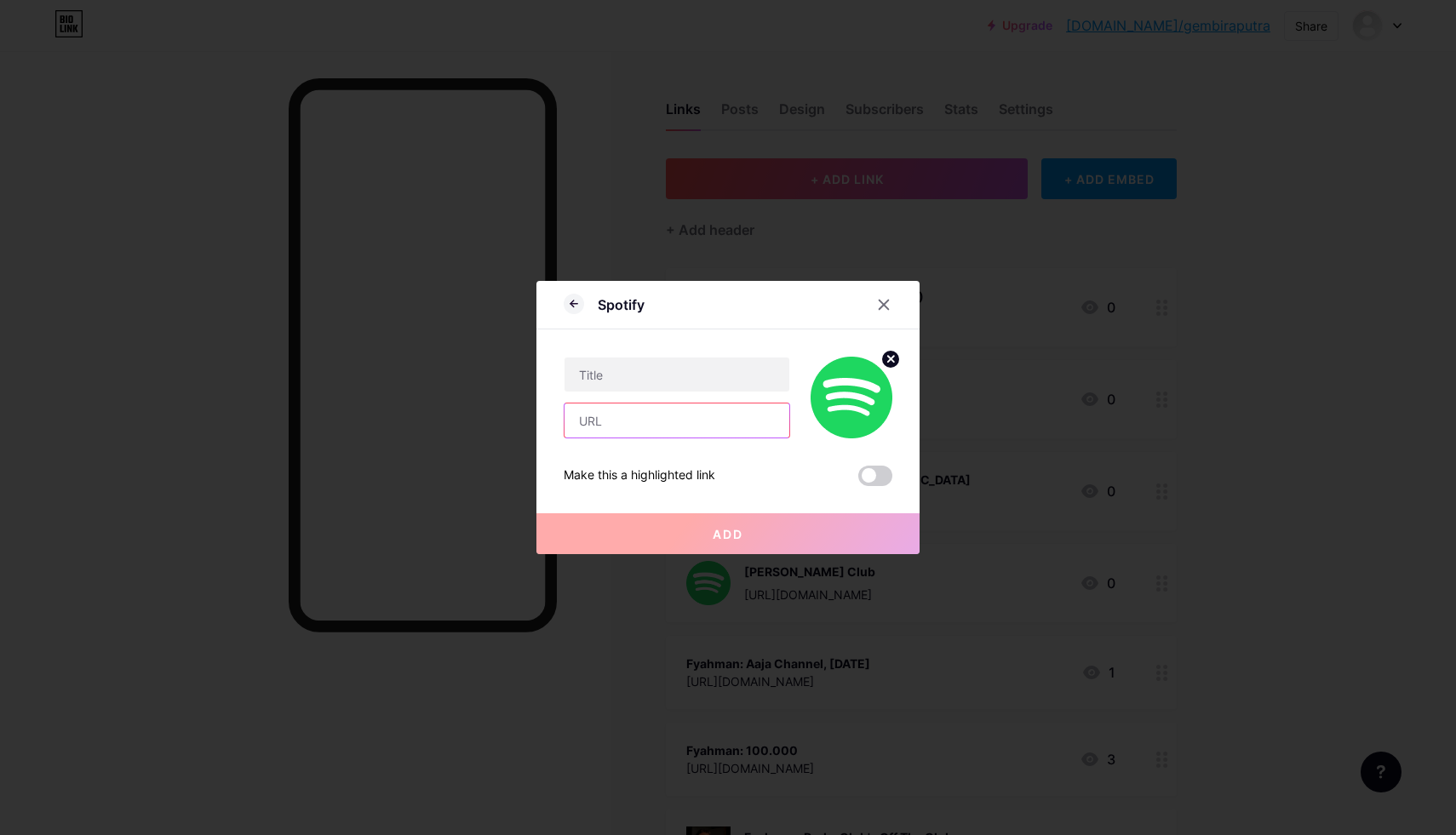
click at [620, 425] on input "text" at bounding box center [677, 421] width 225 height 34
paste input "[URL][DOMAIN_NAME]"
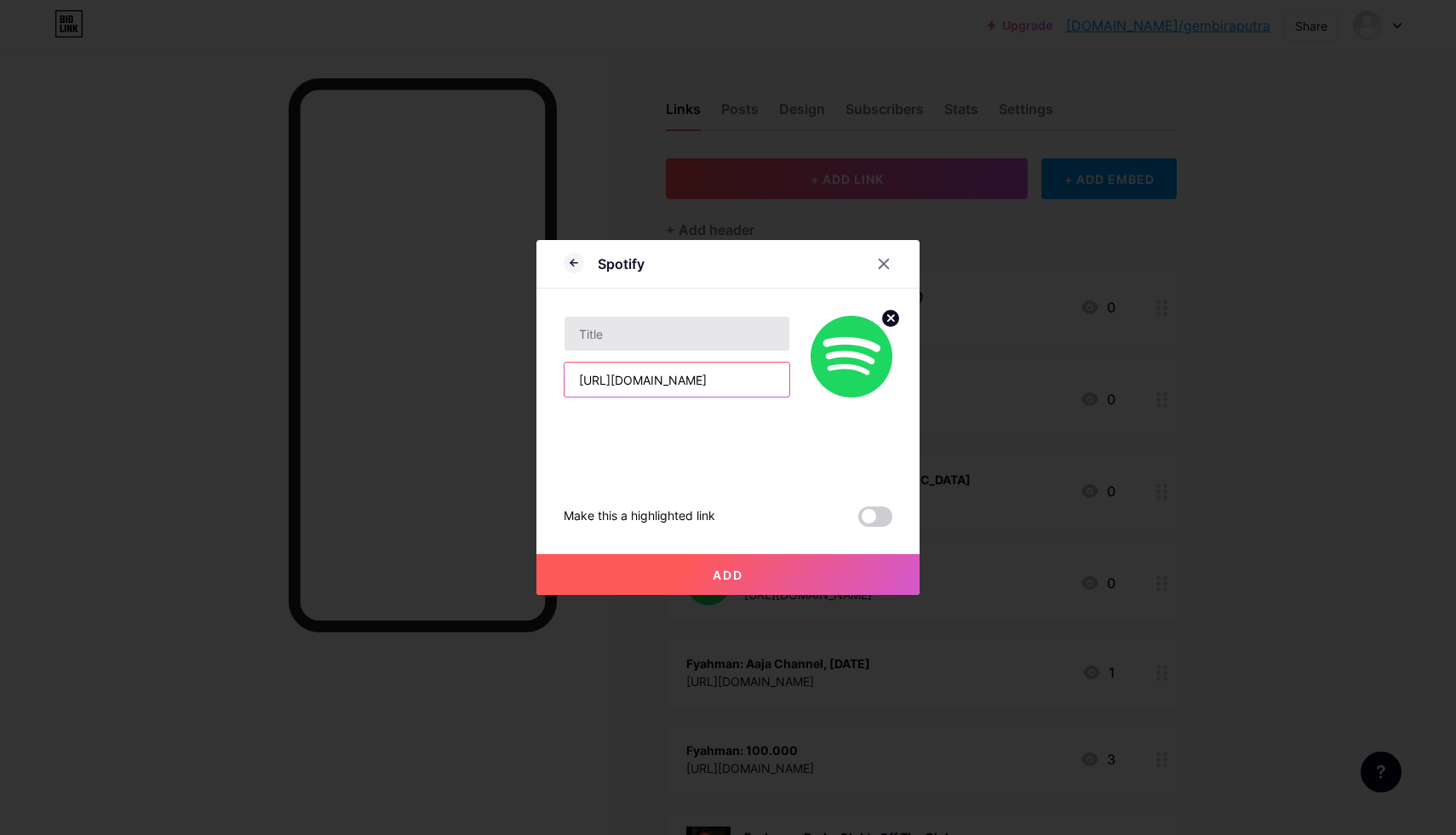
type input "[URL][DOMAIN_NAME]"
click at [636, 333] on input "text" at bounding box center [677, 333] width 225 height 34
type input "Hasan Club"
click at [732, 580] on span "Add" at bounding box center [728, 575] width 30 height 14
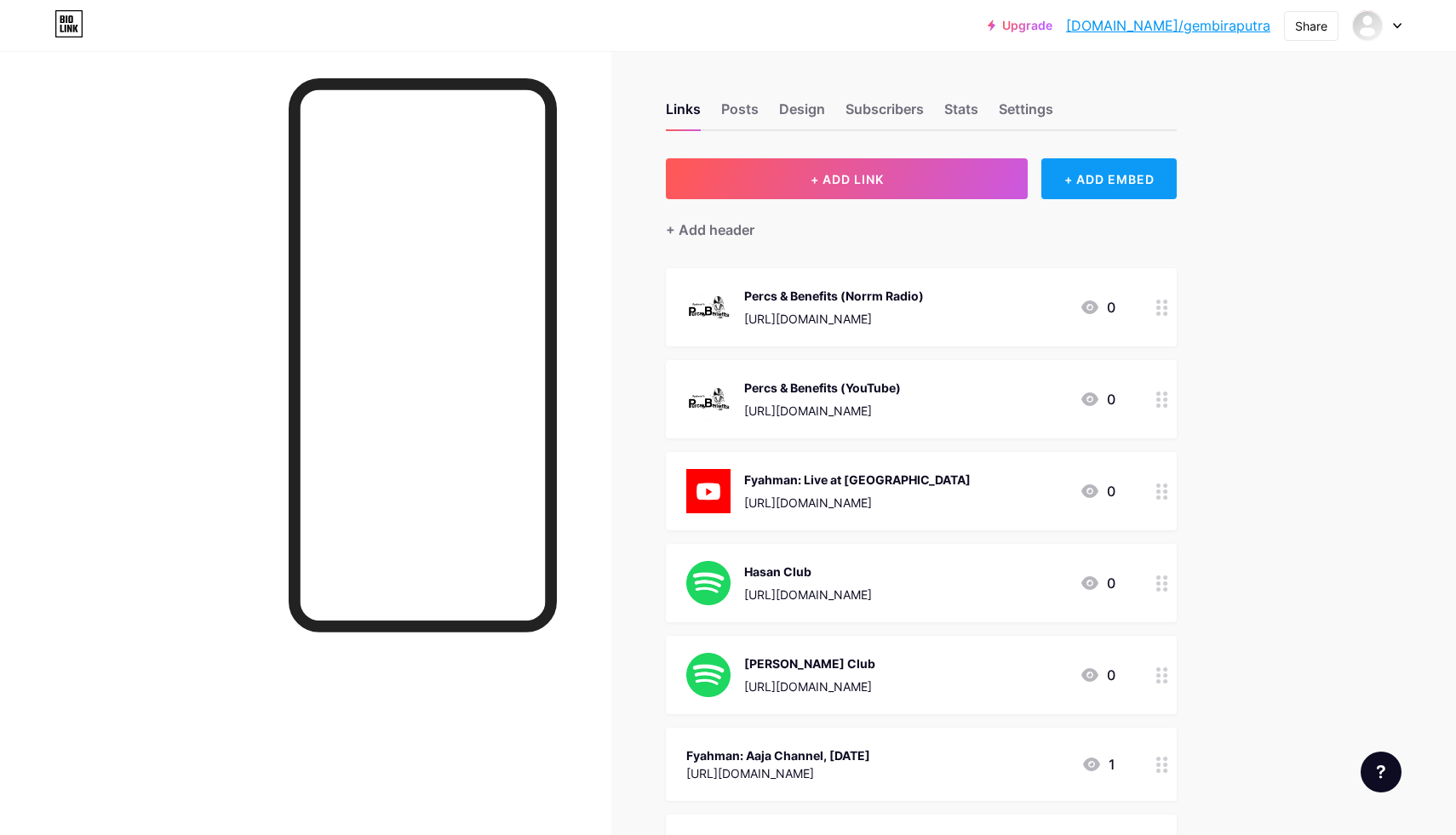
click at [1099, 184] on div "+ ADD EMBED" at bounding box center [1109, 179] width 135 height 41
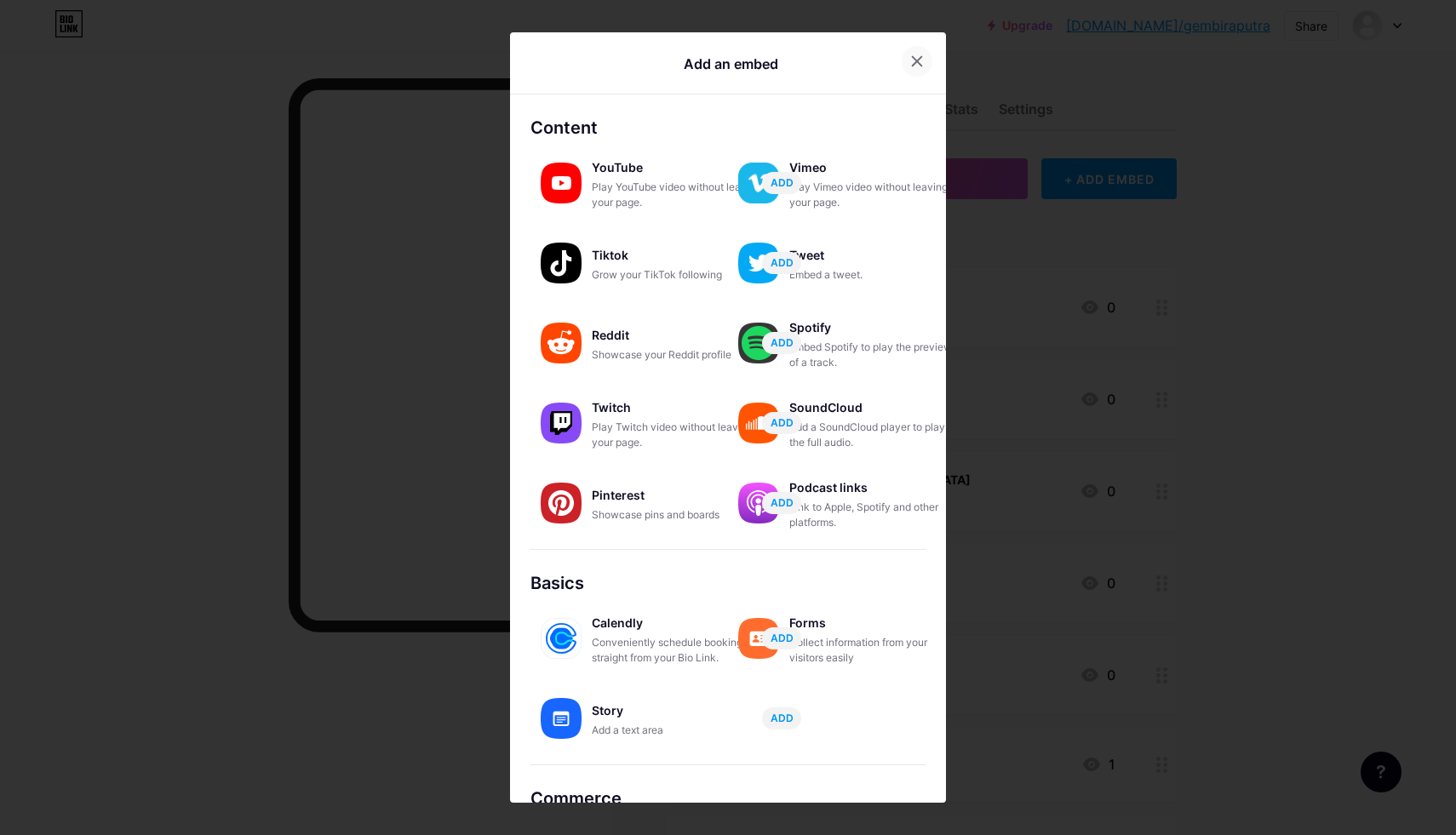
click at [913, 58] on icon at bounding box center [917, 61] width 13 height 13
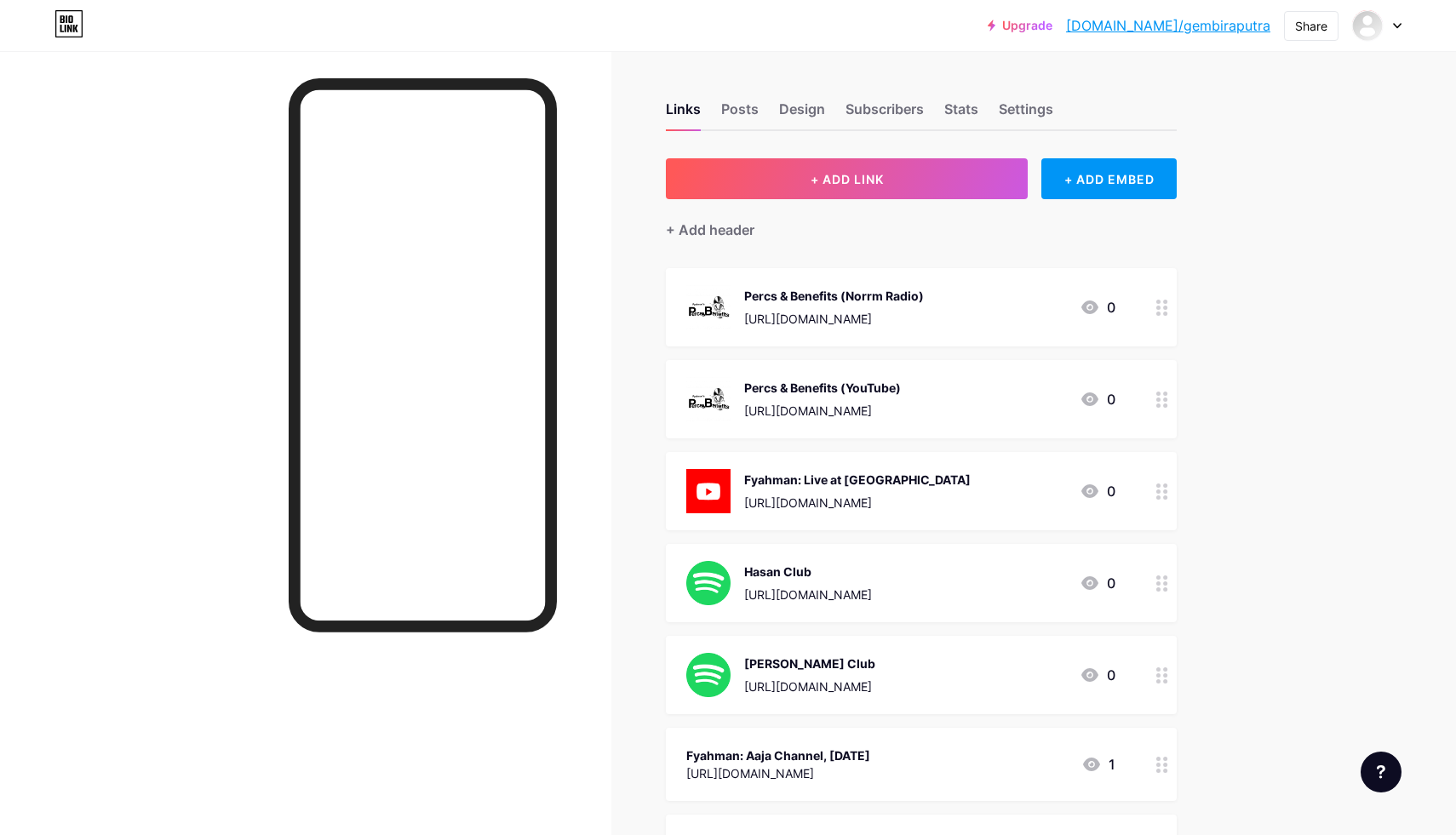
click at [1091, 177] on div "+ ADD EMBED" at bounding box center [1109, 179] width 135 height 41
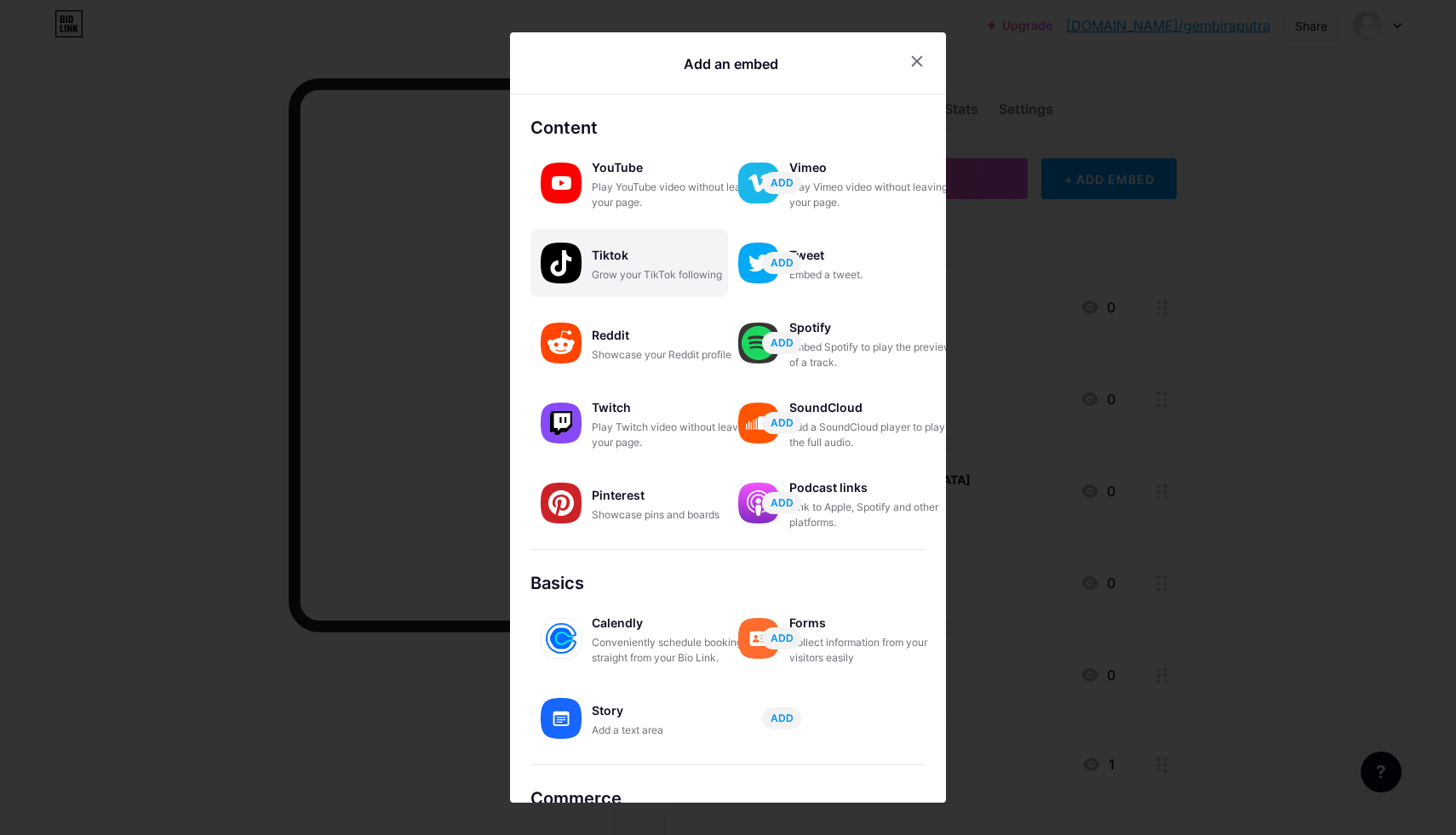
click at [624, 281] on div "Grow your TikTok following" at bounding box center [677, 275] width 170 height 15
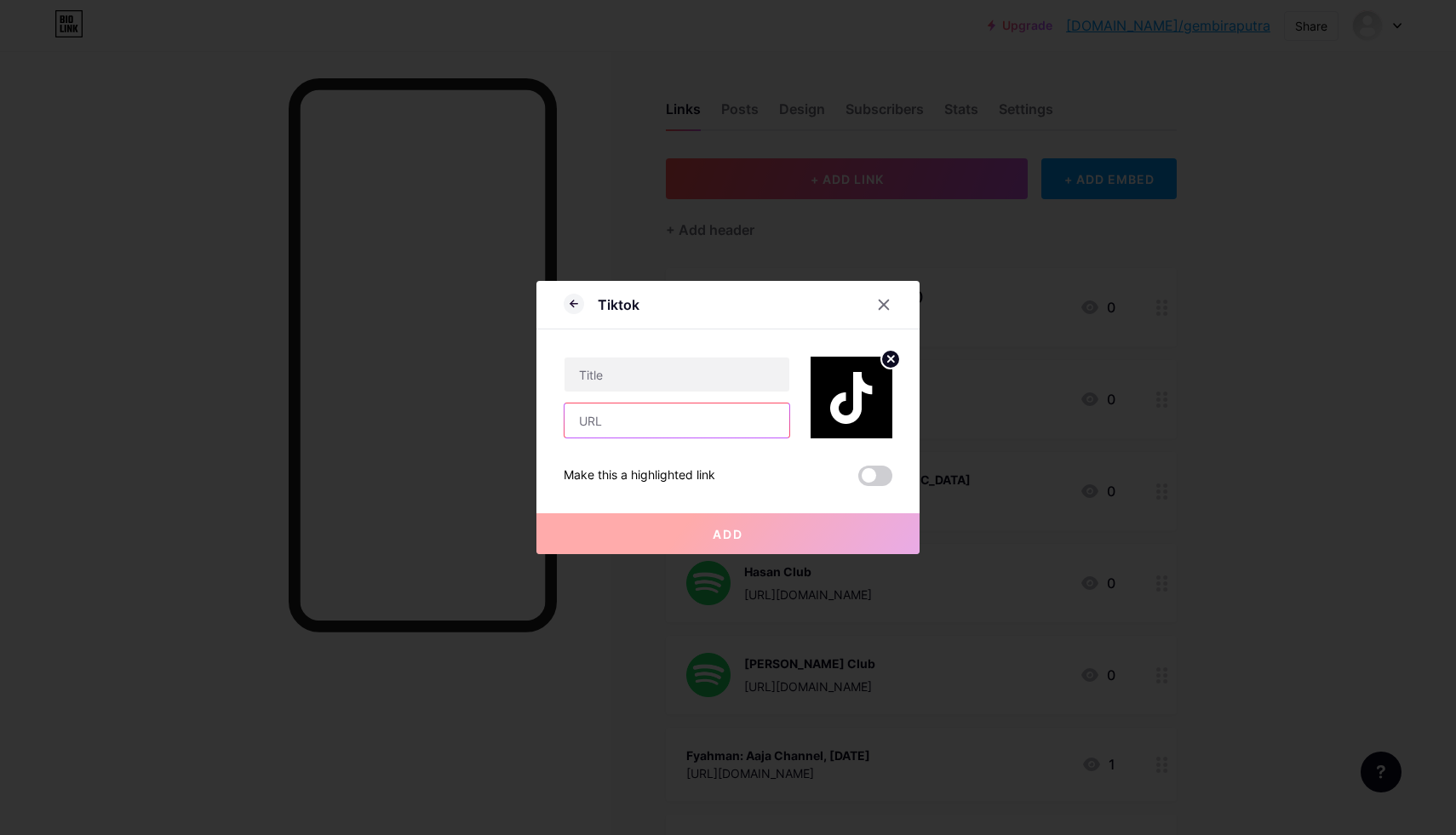
click at [608, 424] on input "text" at bounding box center [677, 421] width 225 height 34
paste input "[URL][DOMAIN_NAME]"
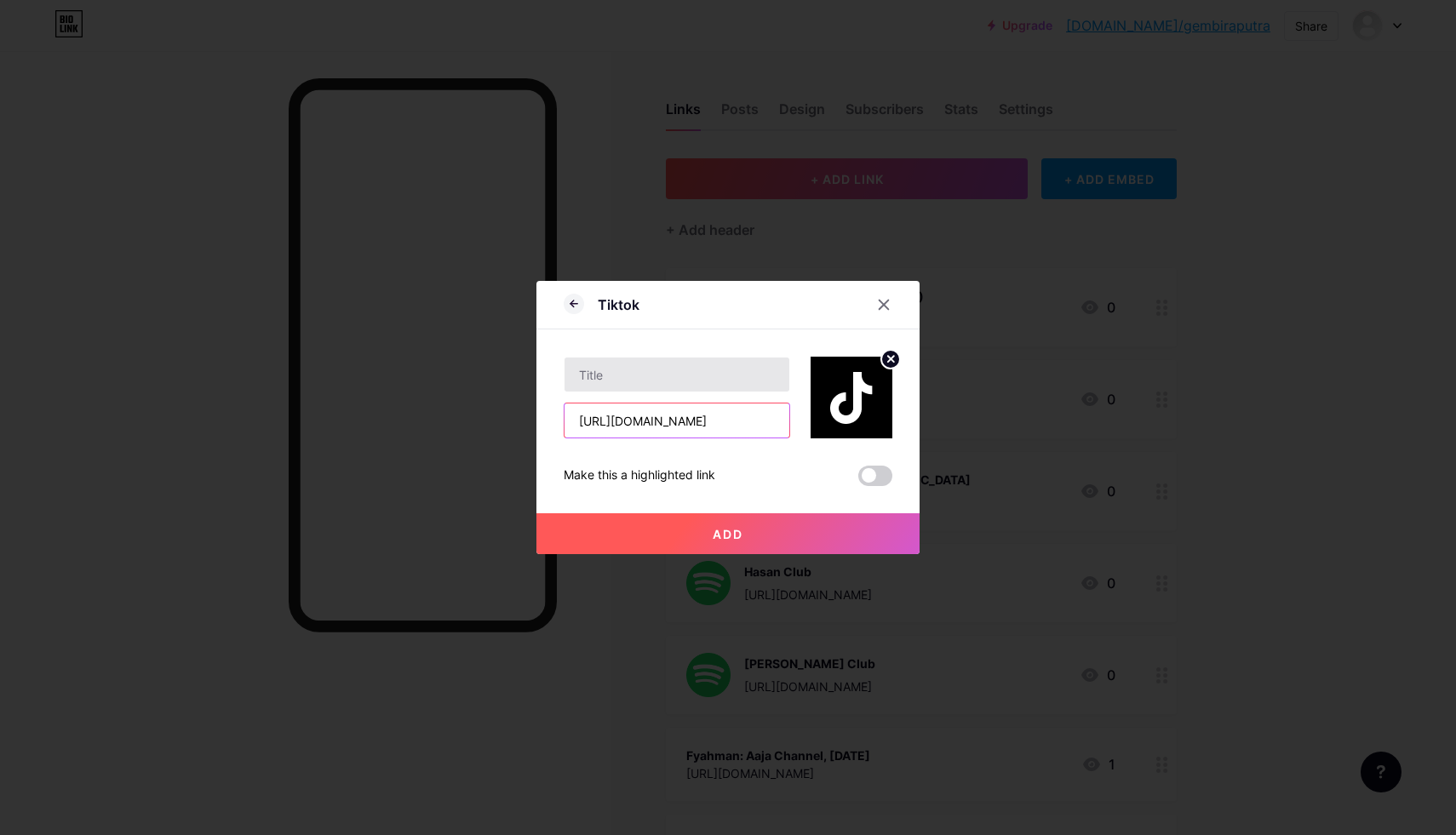
type input "[URL][DOMAIN_NAME]"
click at [635, 372] on input "text" at bounding box center [677, 374] width 225 height 34
type input "Fyahman (TikTok)"
click at [715, 537] on span "Add" at bounding box center [728, 534] width 30 height 14
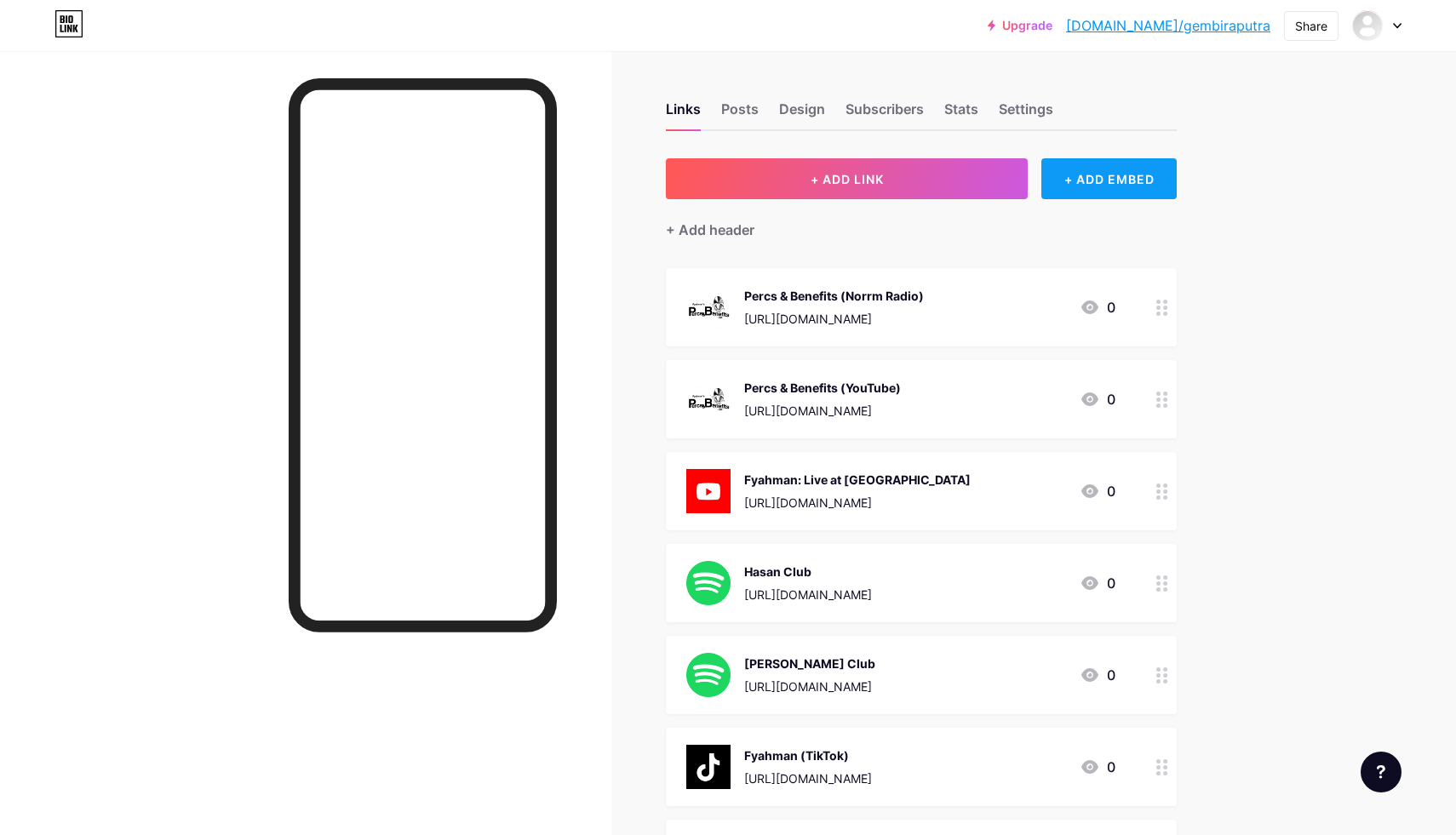
click at [1098, 179] on div "+ ADD EMBED" at bounding box center [1109, 179] width 135 height 41
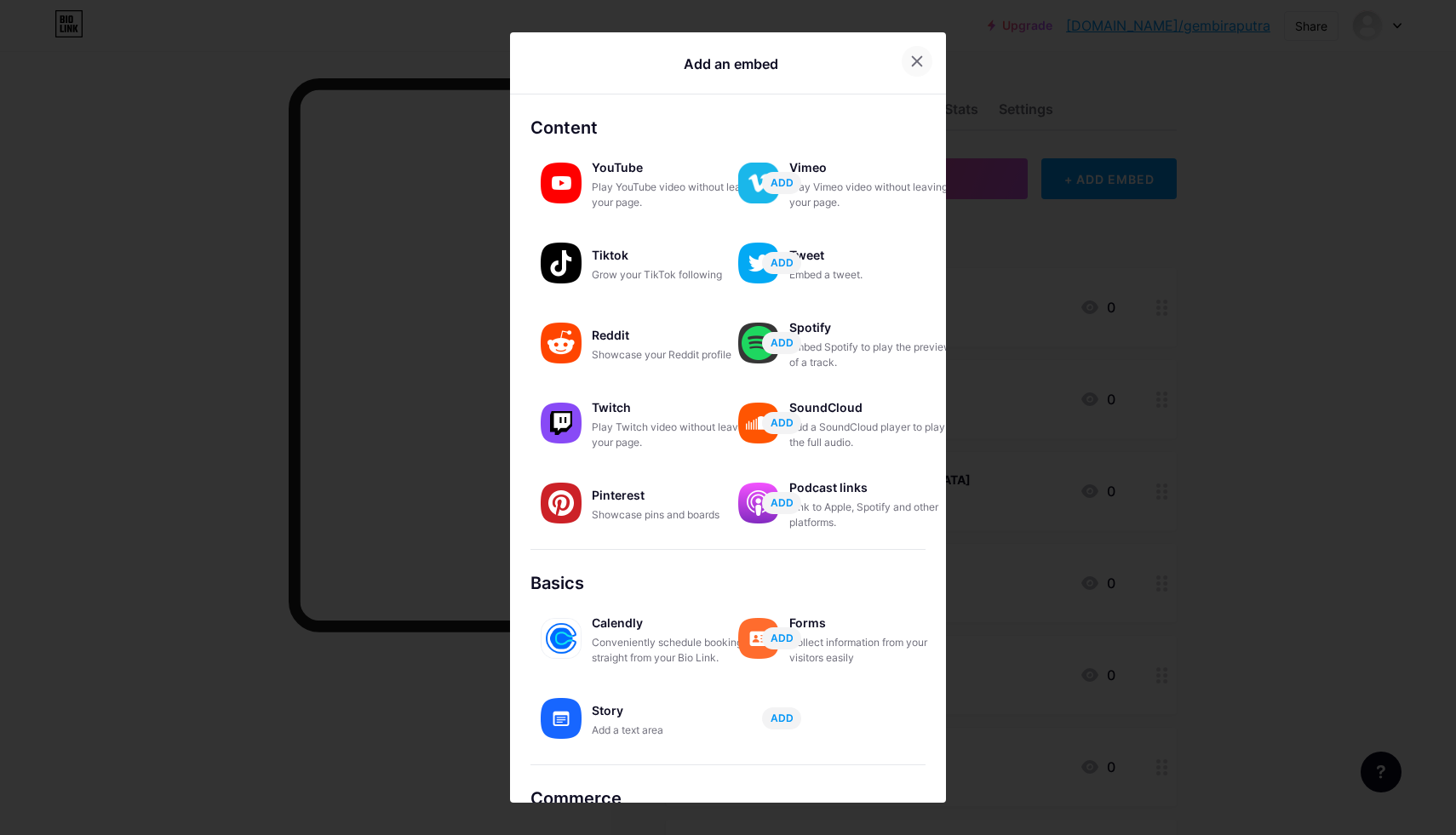
click at [911, 63] on icon at bounding box center [917, 61] width 13 height 13
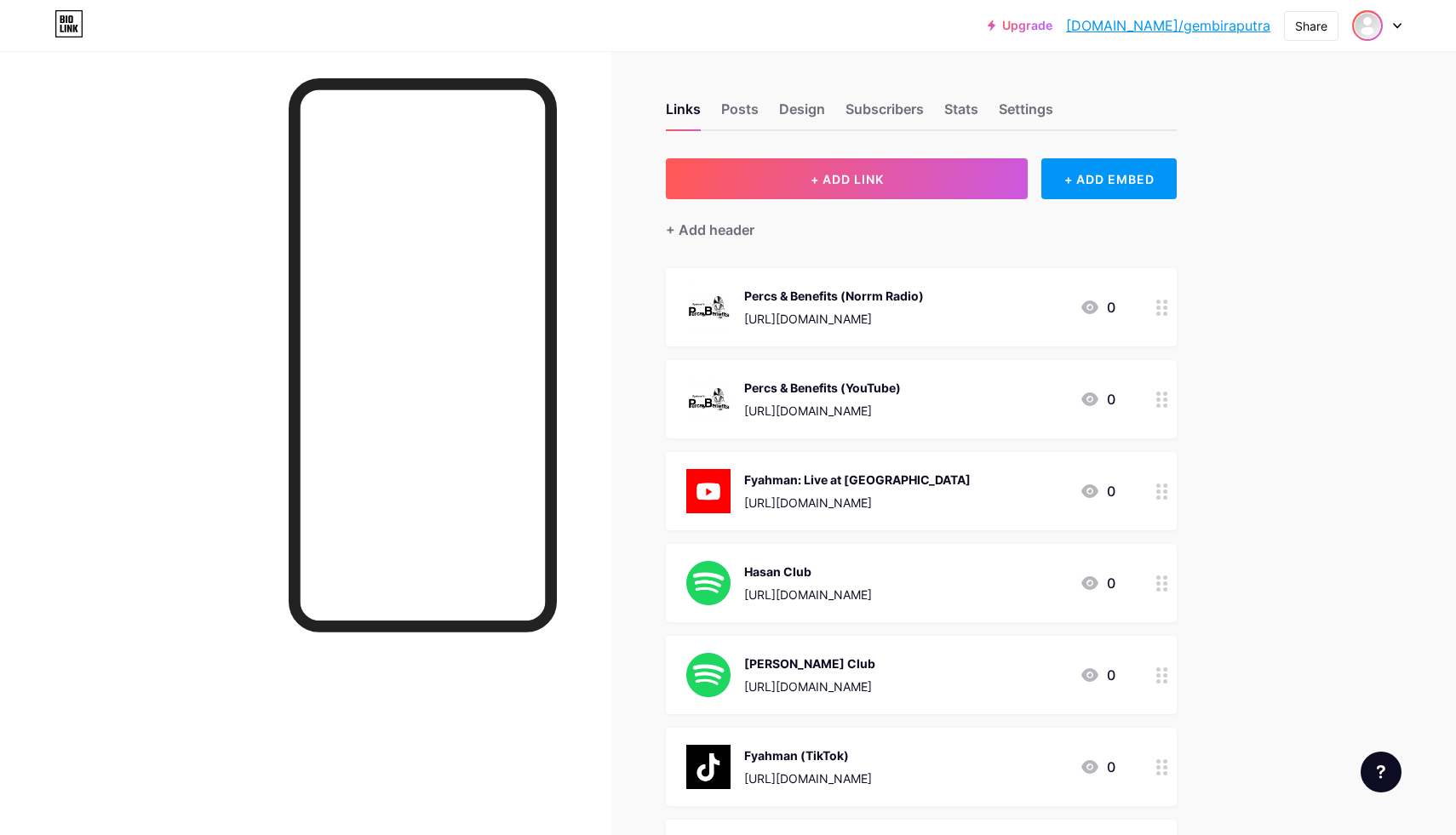
click at [1366, 28] on img at bounding box center [1368, 26] width 28 height 28
click at [1270, 110] on div "Gembira Putra Agam [DOMAIN_NAME]/gembiraputra" at bounding box center [1305, 109] width 131 height 30
click at [797, 112] on div "Design" at bounding box center [802, 114] width 46 height 30
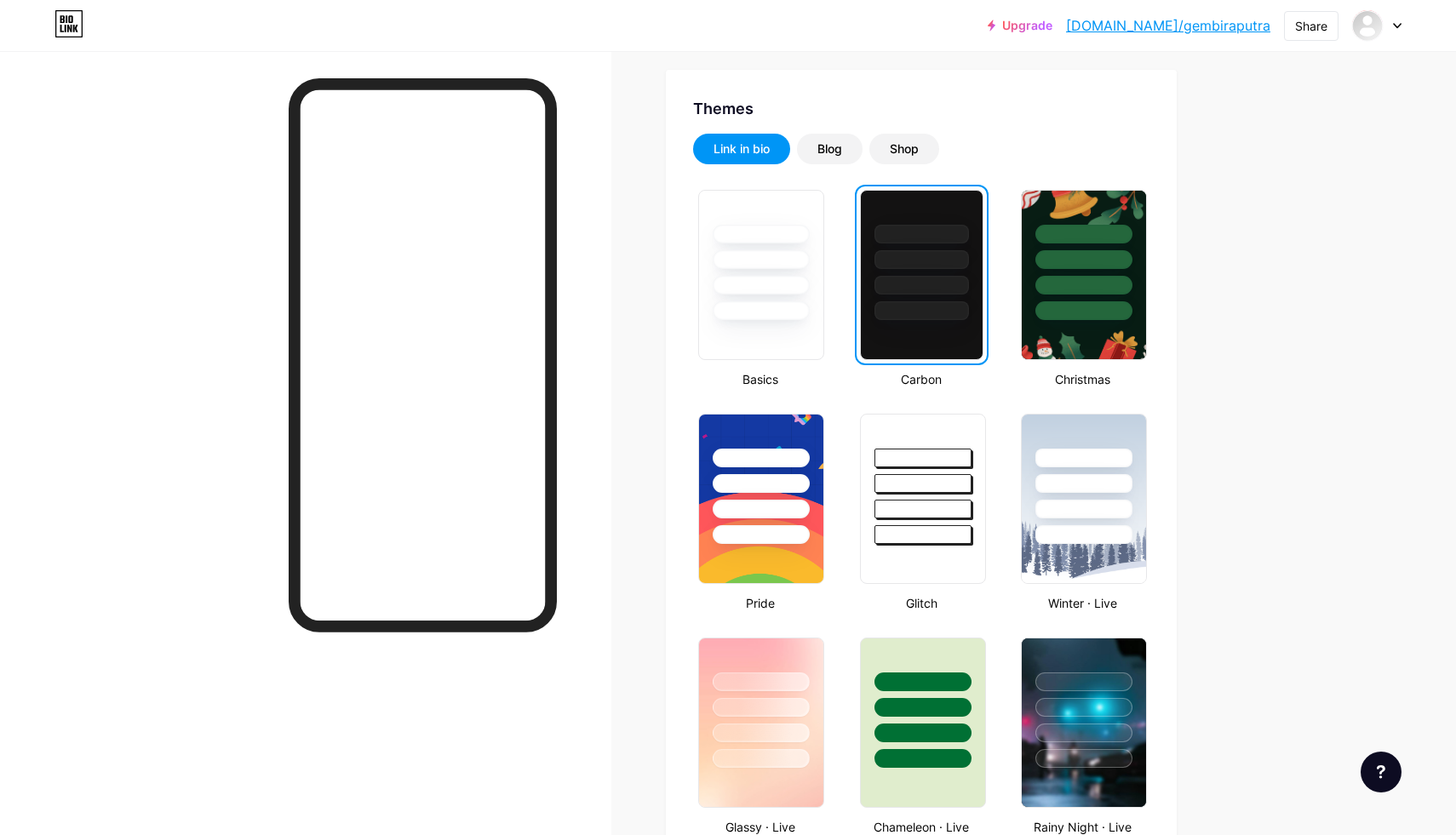
scroll to position [380, 0]
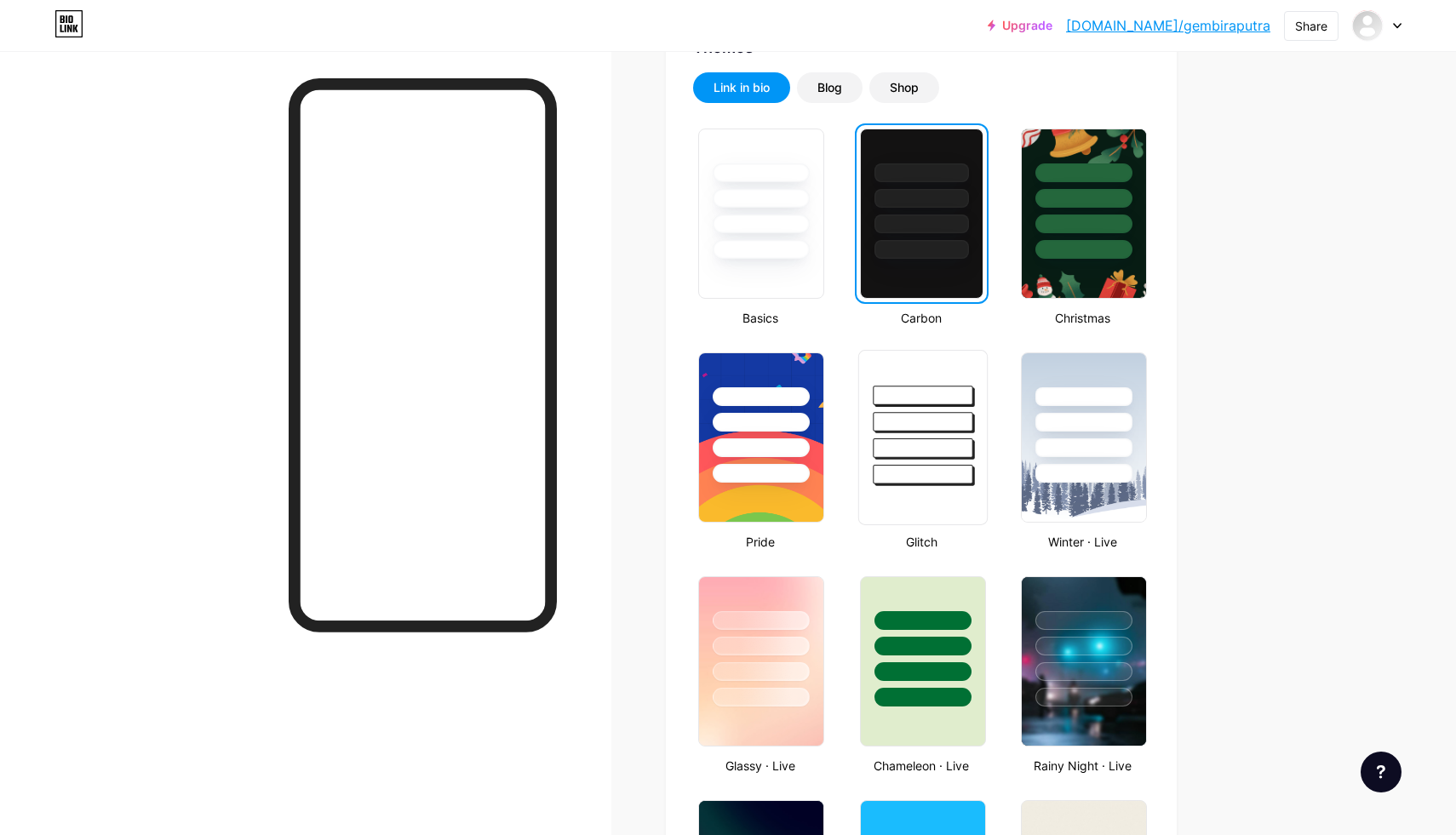
click at [895, 430] on div at bounding box center [923, 422] width 100 height 20
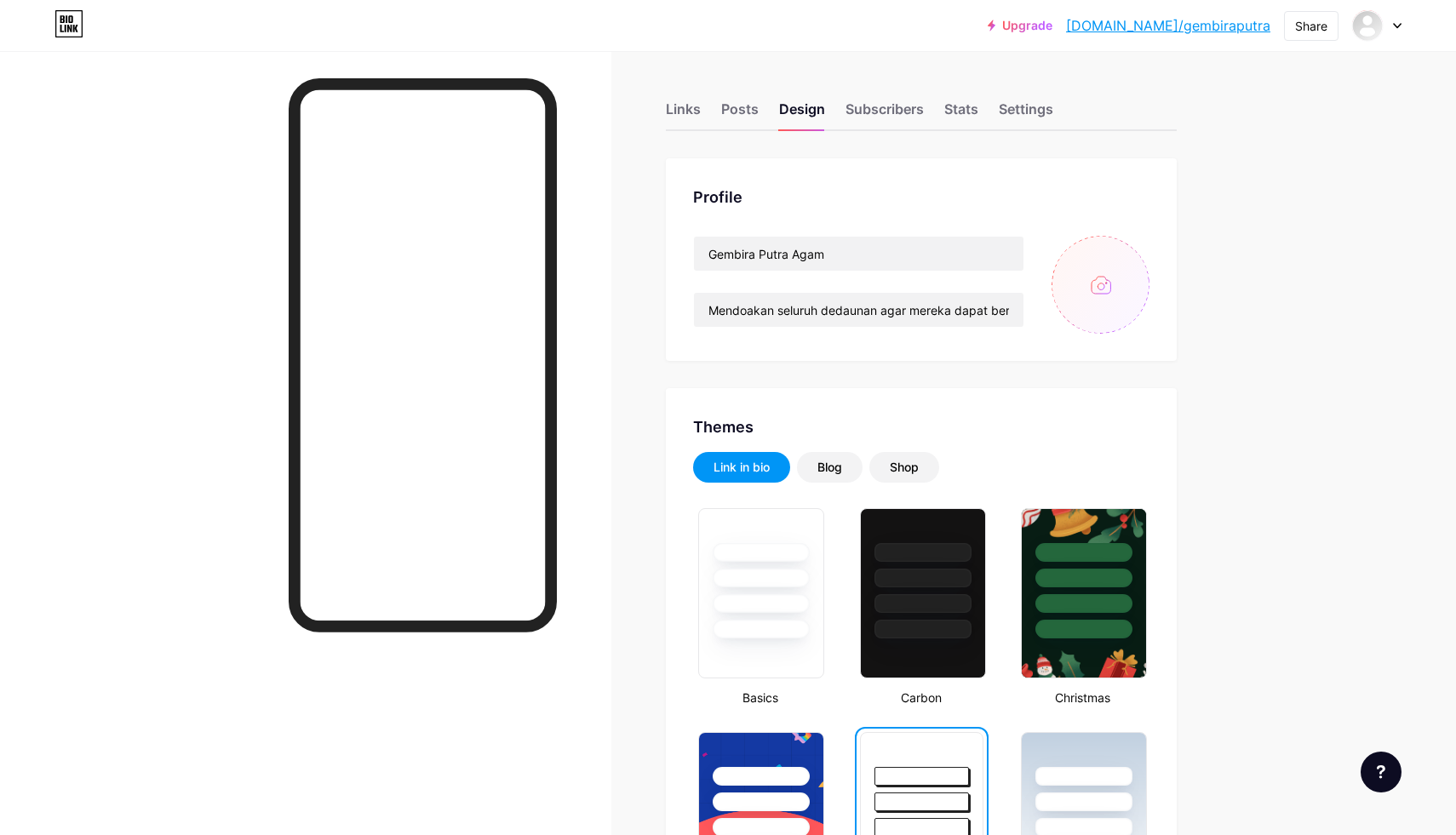
scroll to position [0, 0]
click at [1086, 279] on input "file" at bounding box center [1101, 284] width 98 height 98
type input "C:\fakepath\IMG_20240811_192309.jpg"
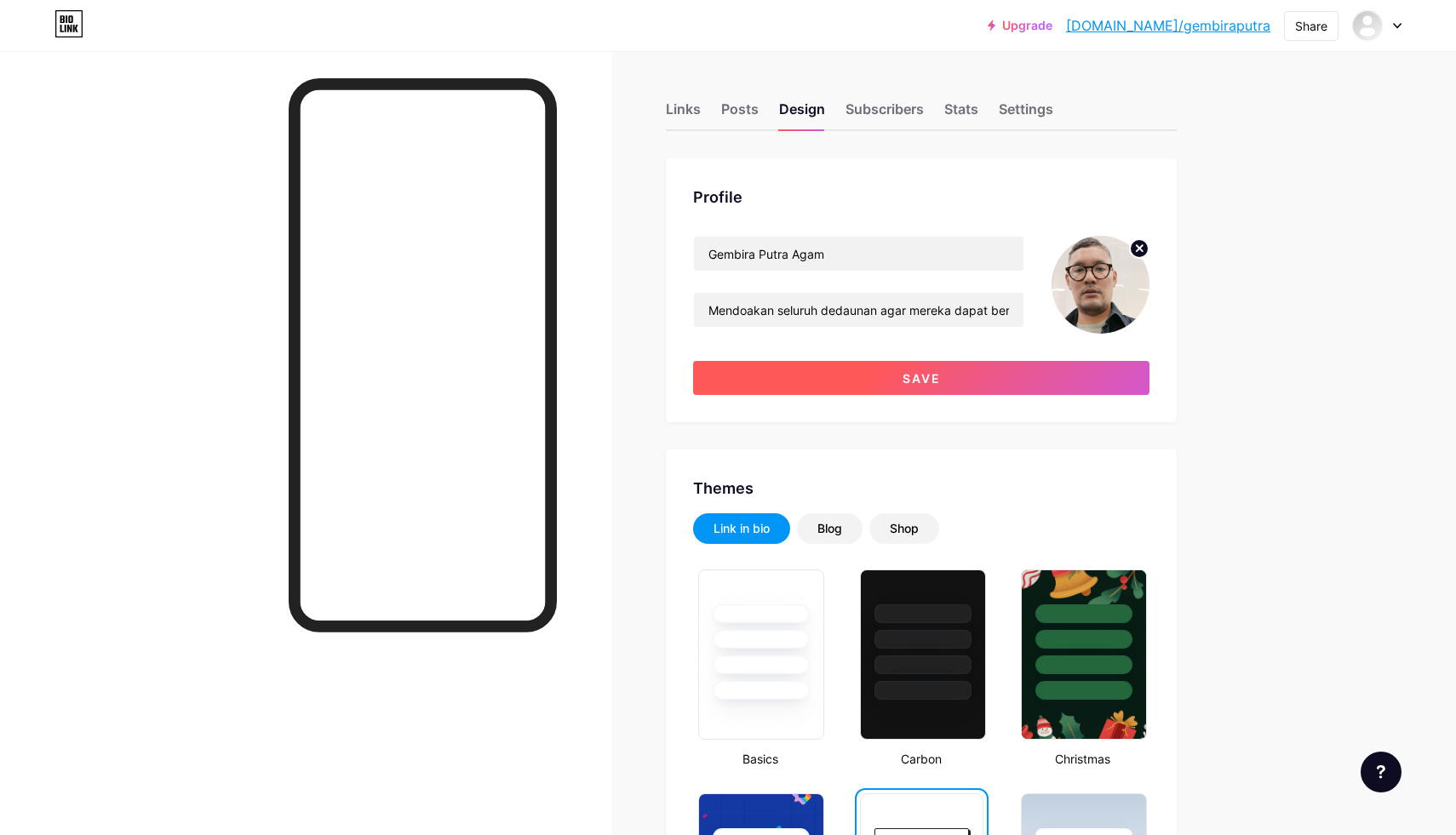
click at [908, 380] on span "Save" at bounding box center [922, 378] width 38 height 14
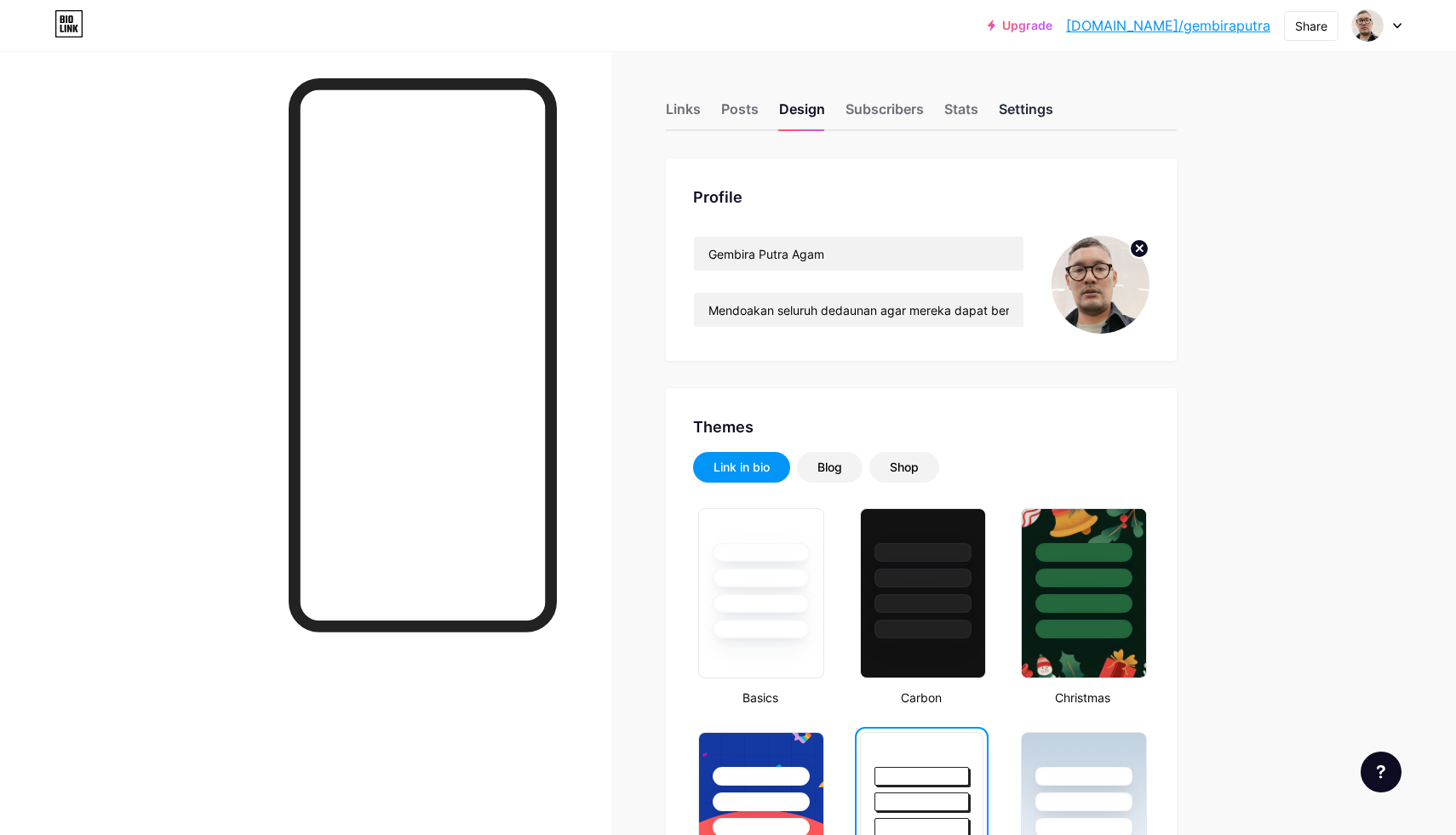
click at [1006, 108] on div "Settings" at bounding box center [1025, 114] width 54 height 30
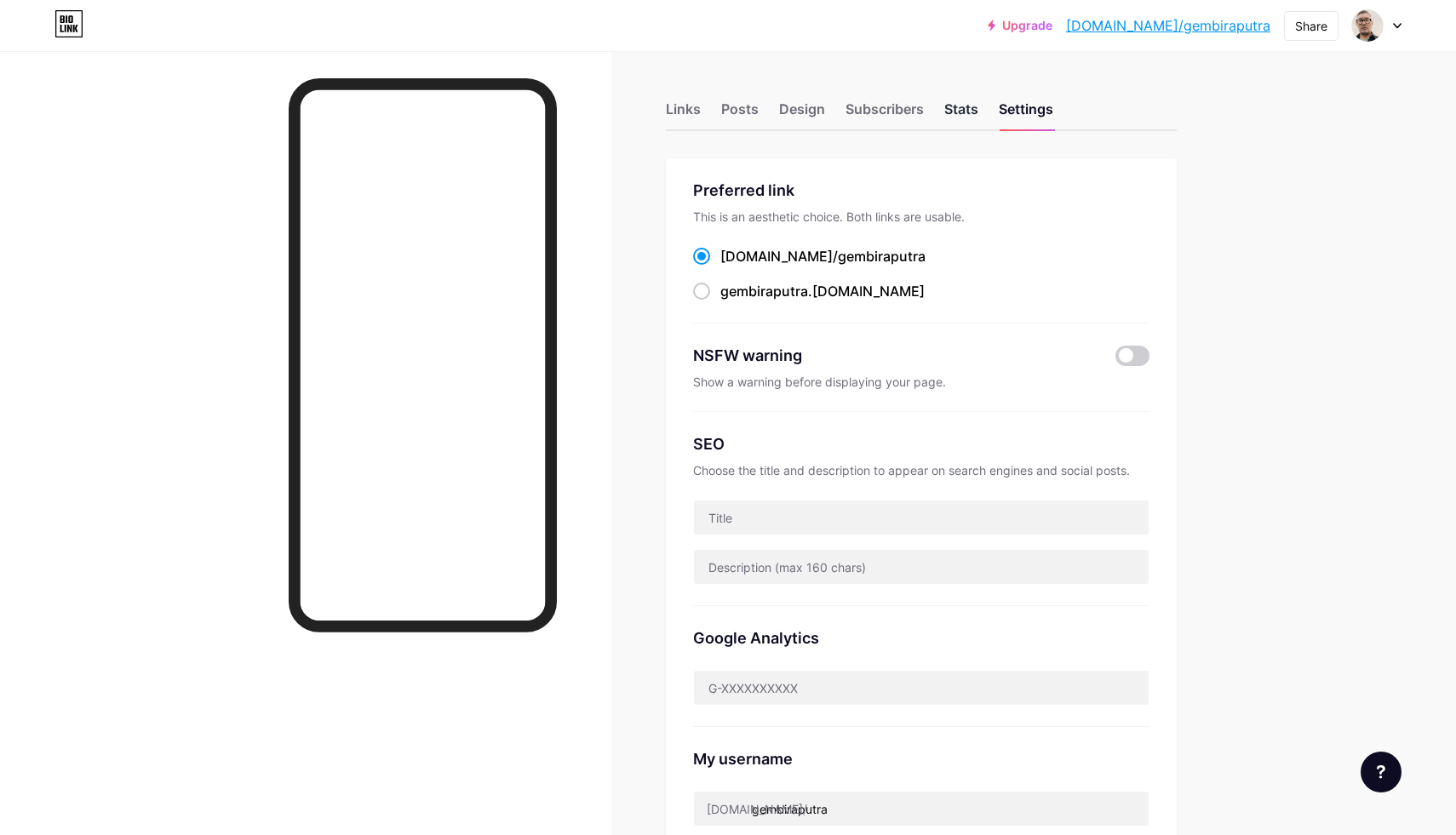
click at [965, 102] on div "Stats" at bounding box center [962, 114] width 34 height 30
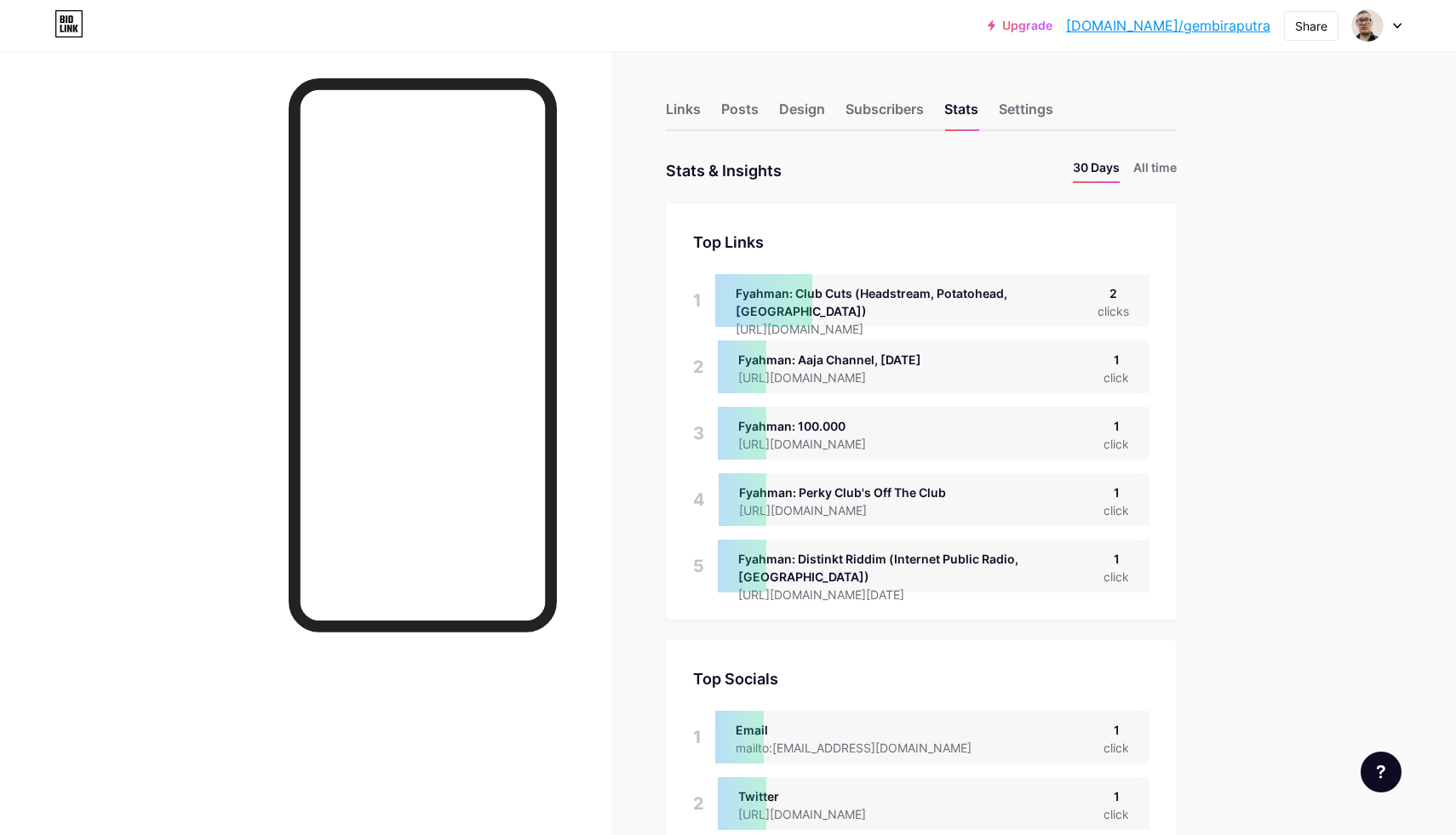
scroll to position [835, 1456]
click at [1158, 170] on li "All time" at bounding box center [1156, 171] width 44 height 25
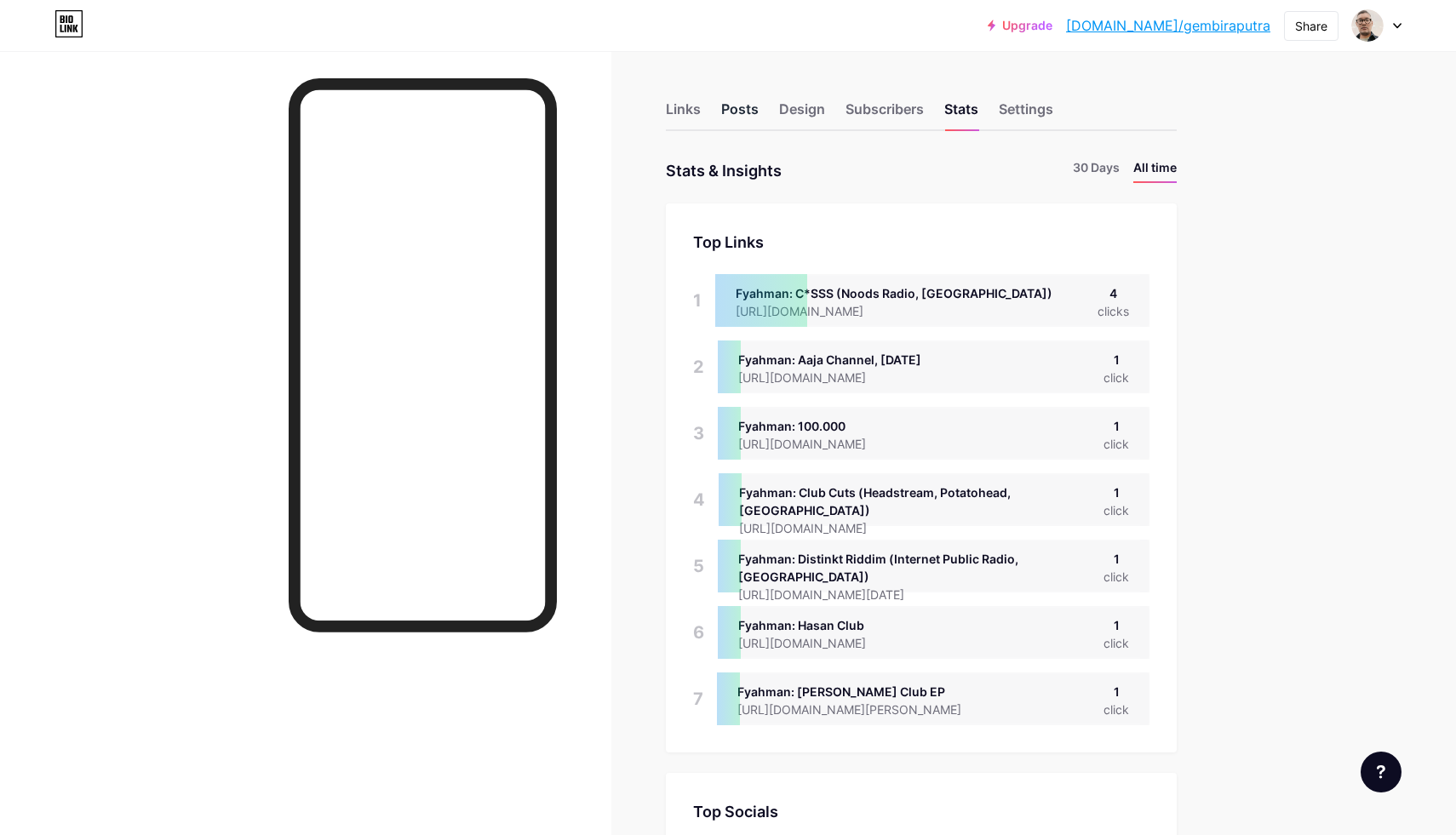
click at [748, 107] on div "Posts" at bounding box center [739, 114] width 37 height 30
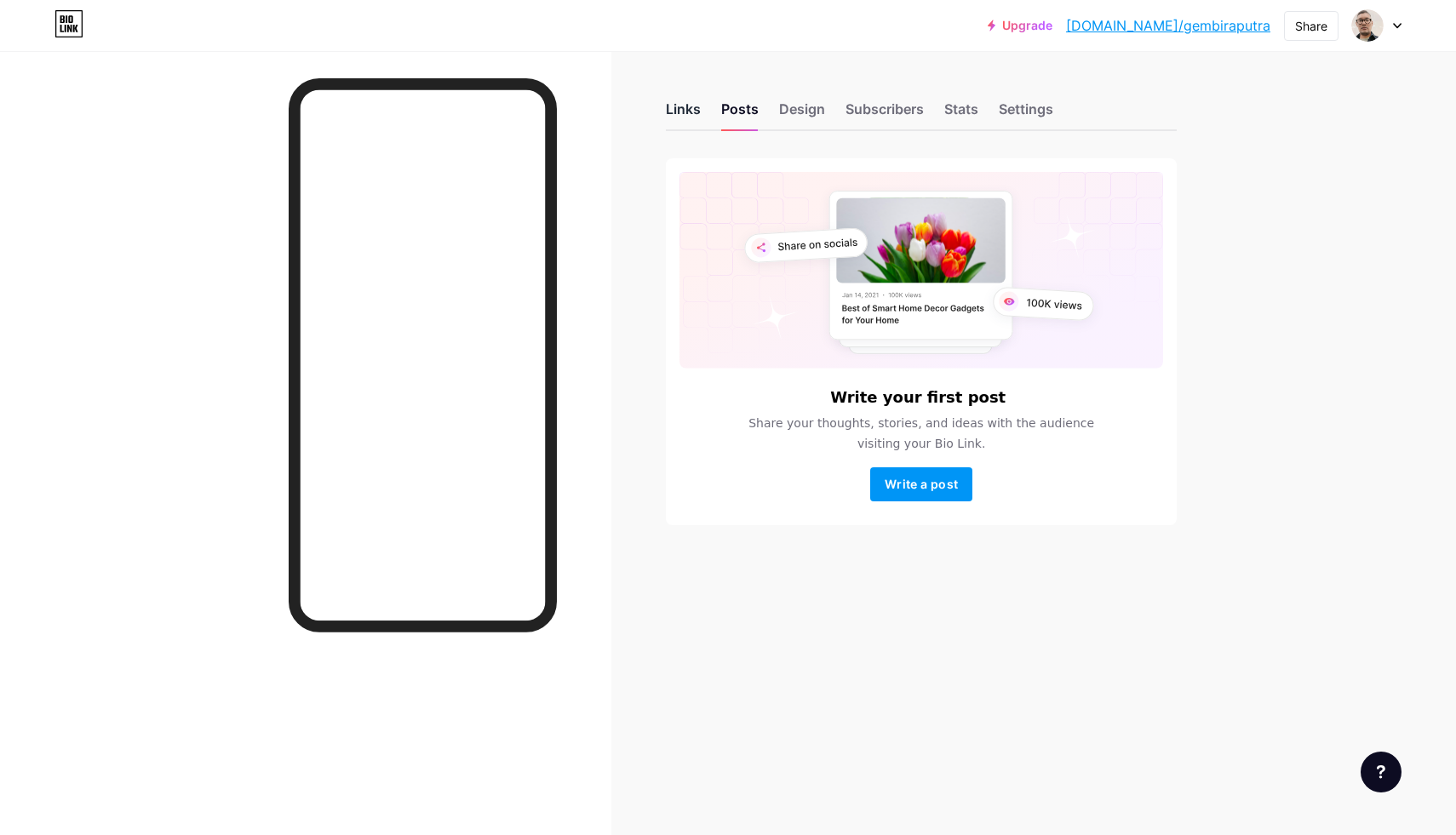
click at [676, 107] on div "Links" at bounding box center [683, 114] width 35 height 30
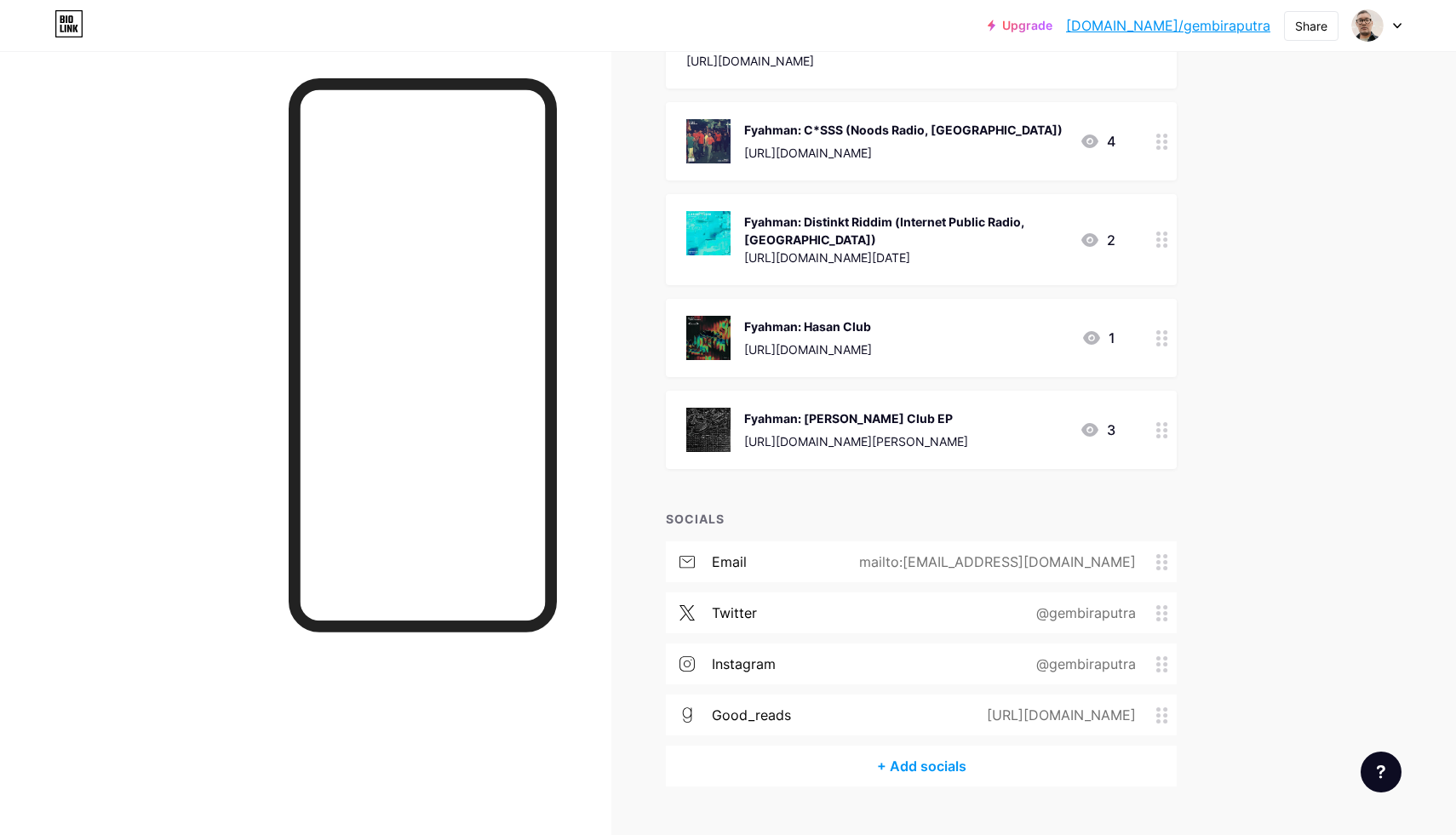
scroll to position [1102, 0]
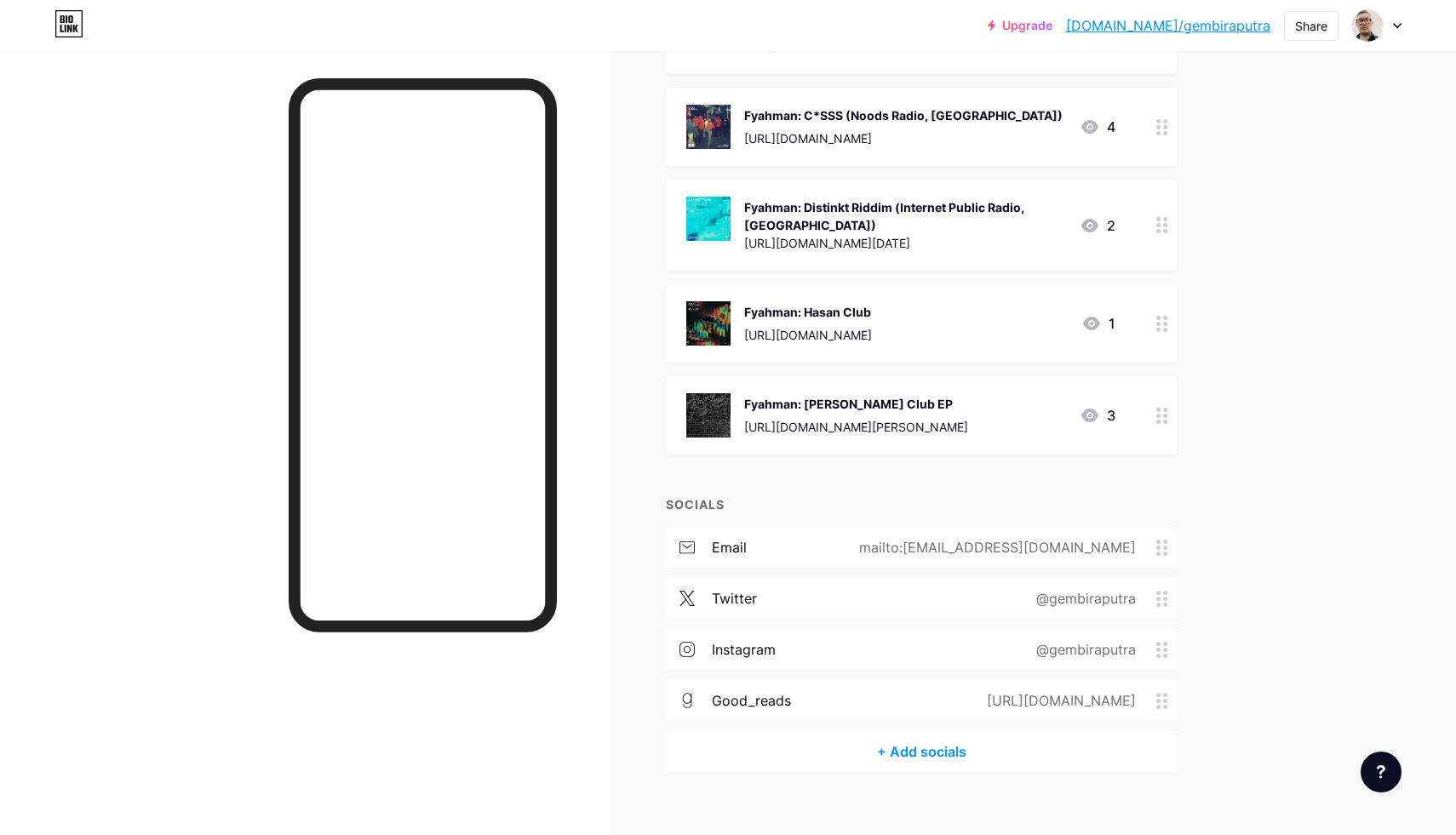
click at [923, 736] on div "+ Add socials" at bounding box center [922, 751] width 511 height 41
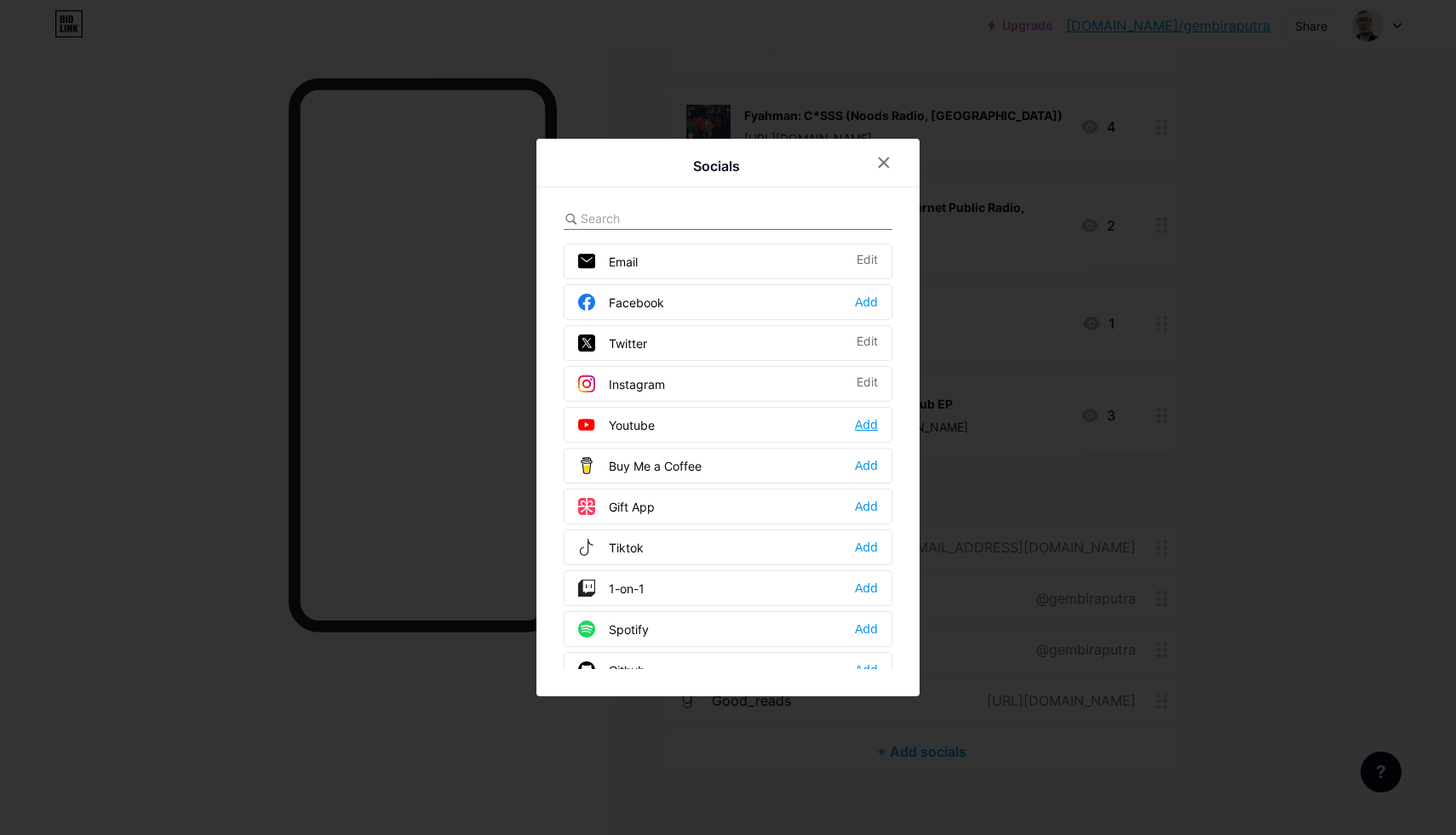
click at [864, 428] on div "Add" at bounding box center [867, 425] width 23 height 17
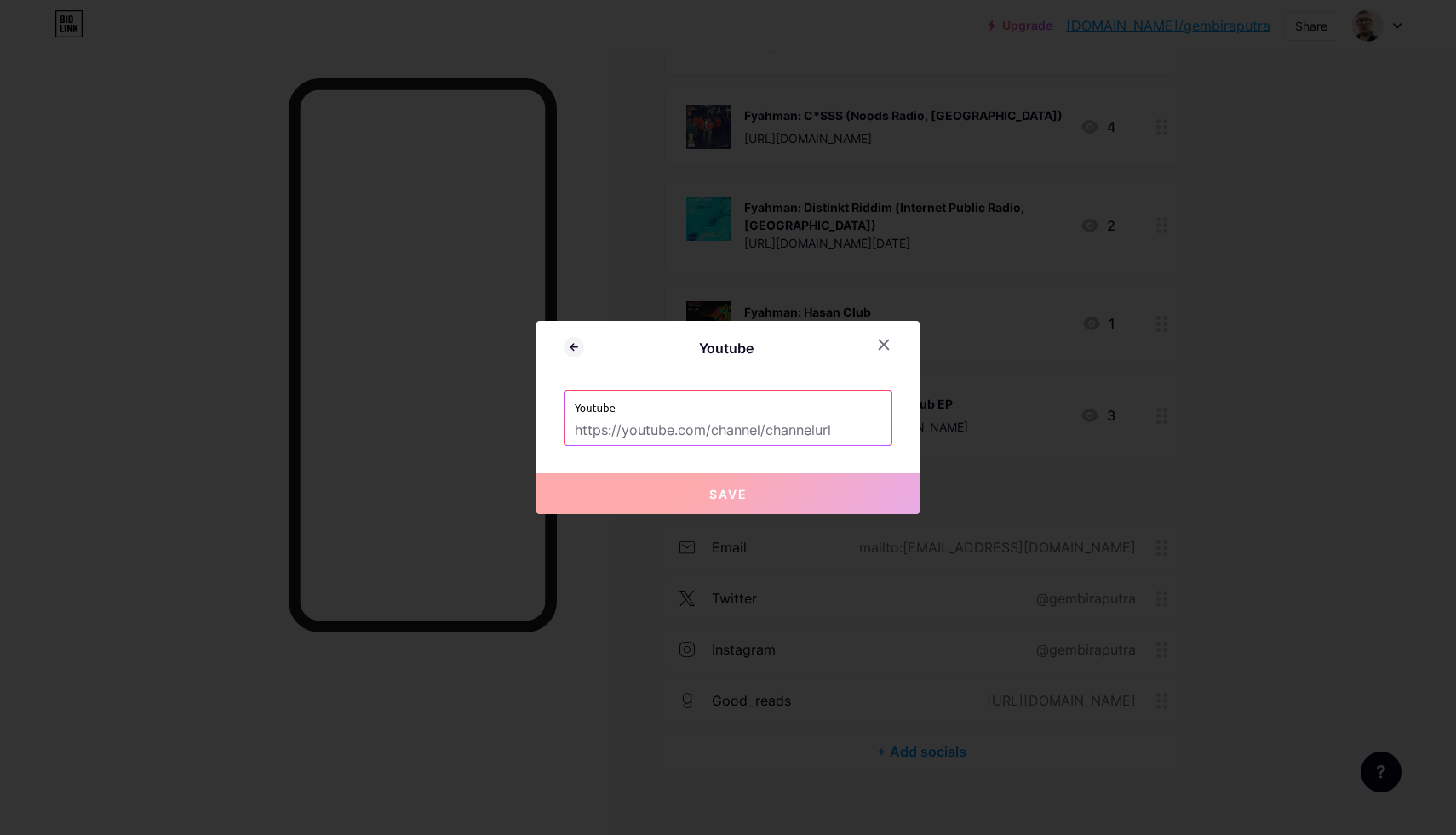
click at [691, 439] on input "text" at bounding box center [728, 430] width 307 height 28
paste input "[URL][DOMAIN_NAME]"
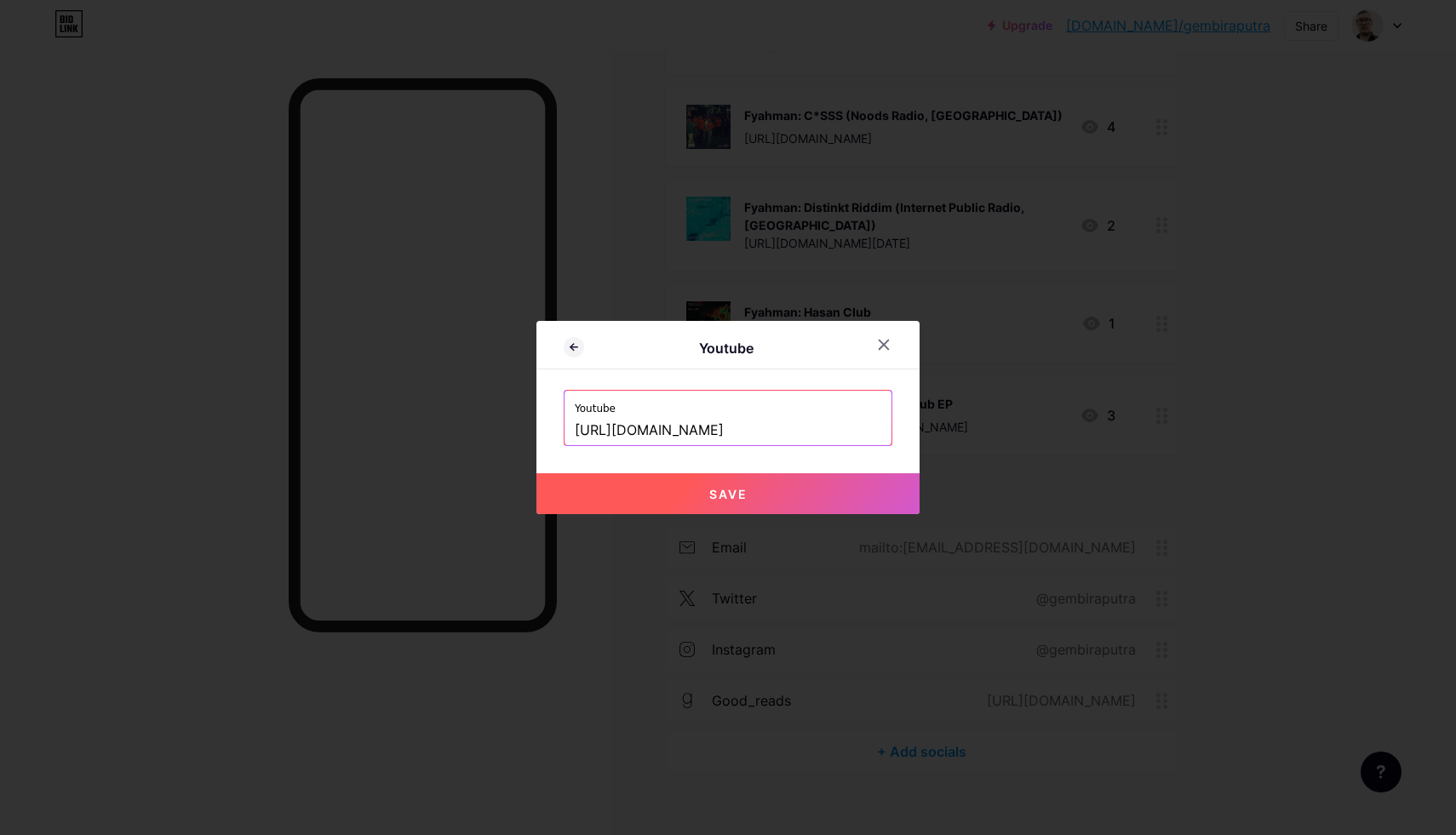
type input "[URL][DOMAIN_NAME]"
click at [738, 485] on button "Save" at bounding box center [728, 493] width 383 height 41
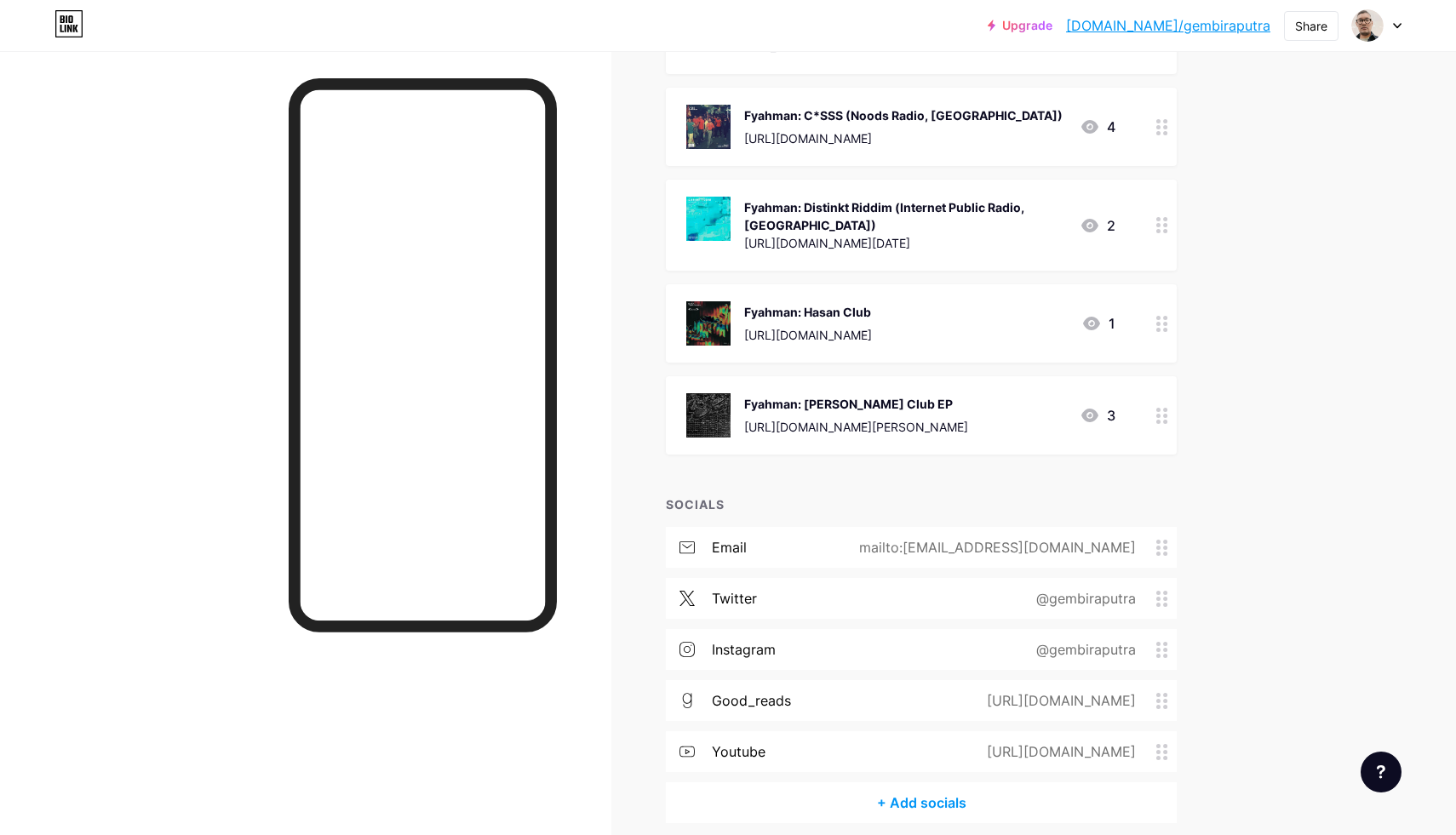
click at [913, 783] on div "+ Add socials" at bounding box center [922, 803] width 511 height 41
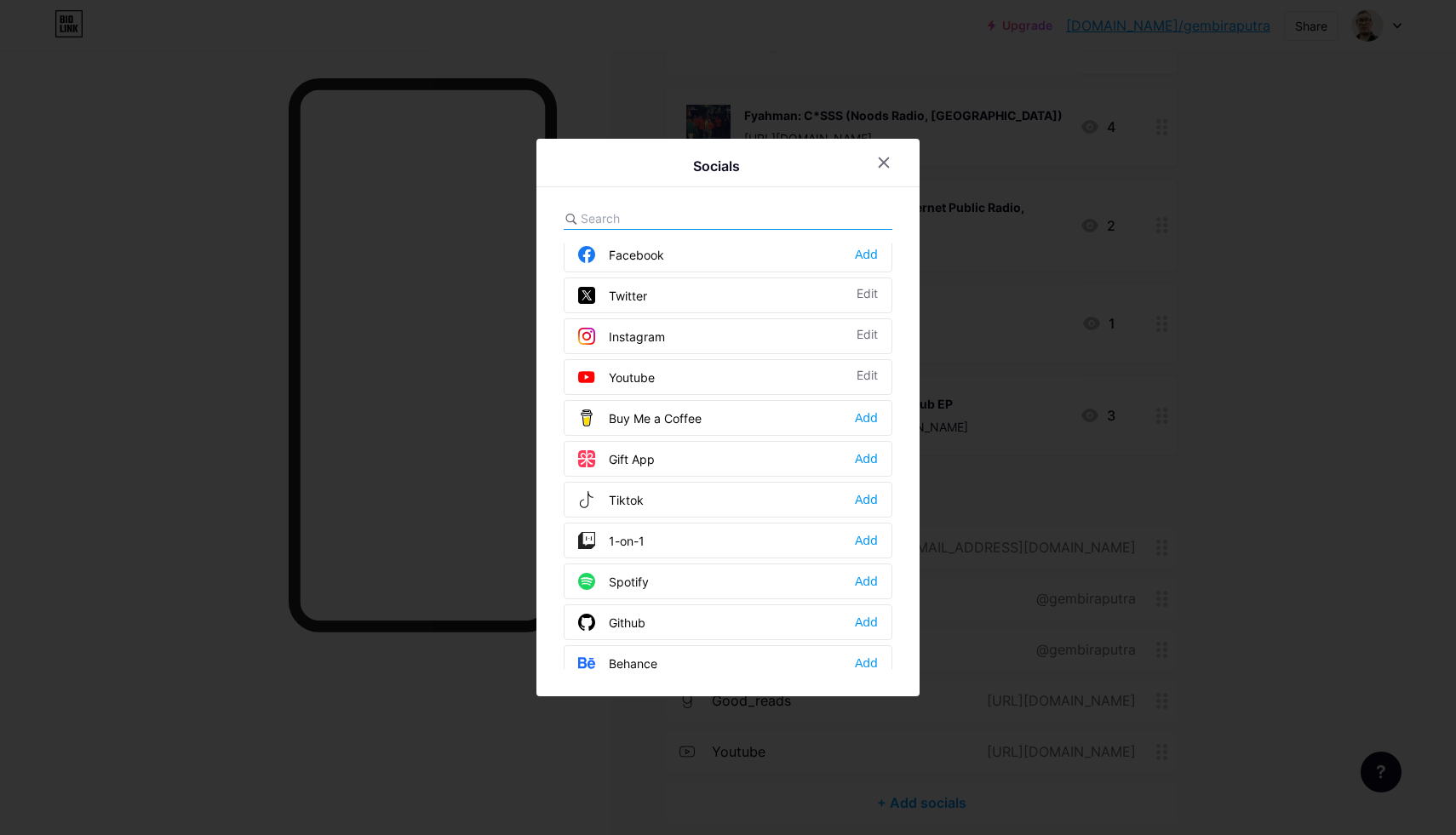
scroll to position [81, 0]
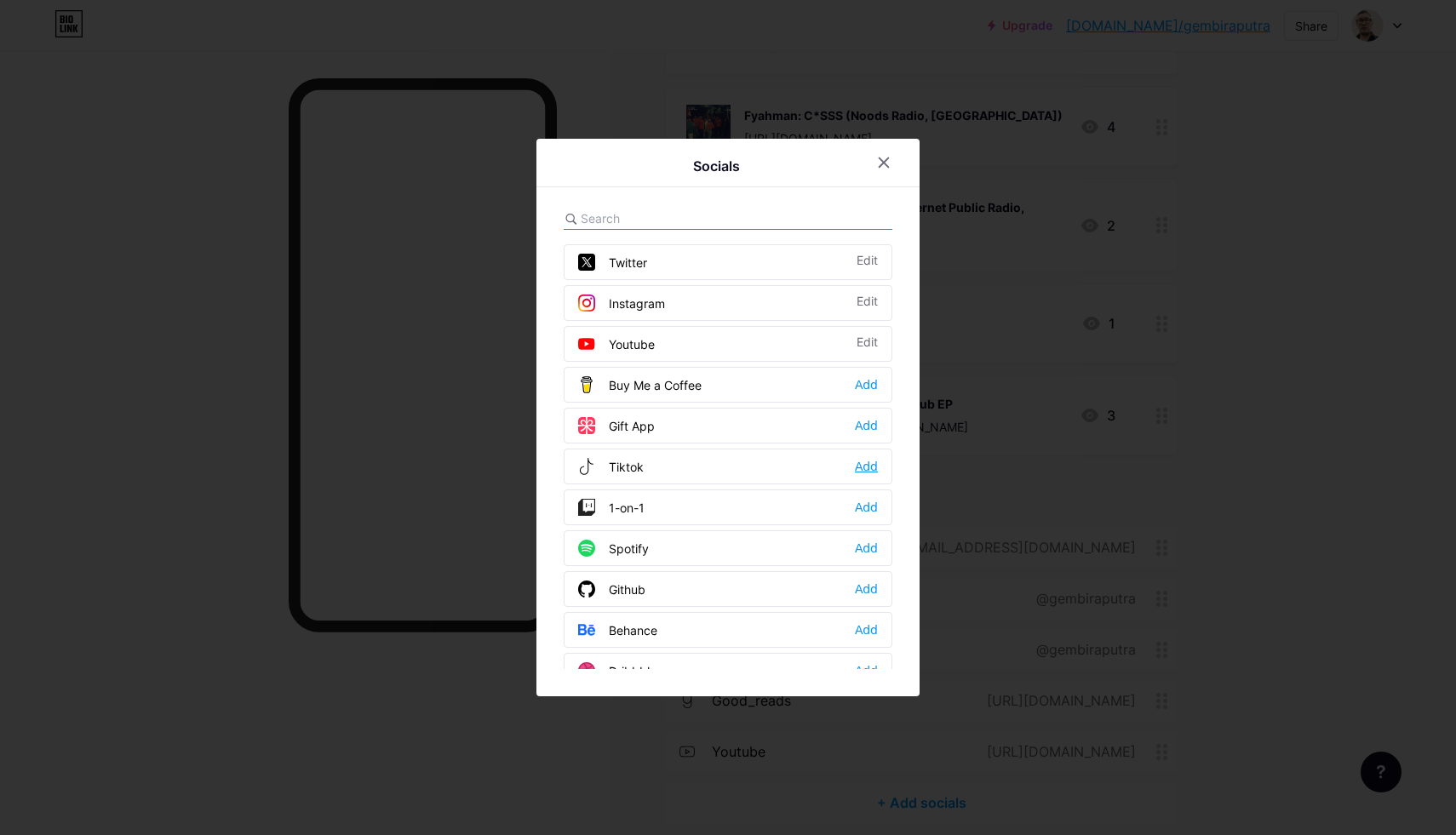
click at [864, 465] on div "Add" at bounding box center [867, 466] width 23 height 17
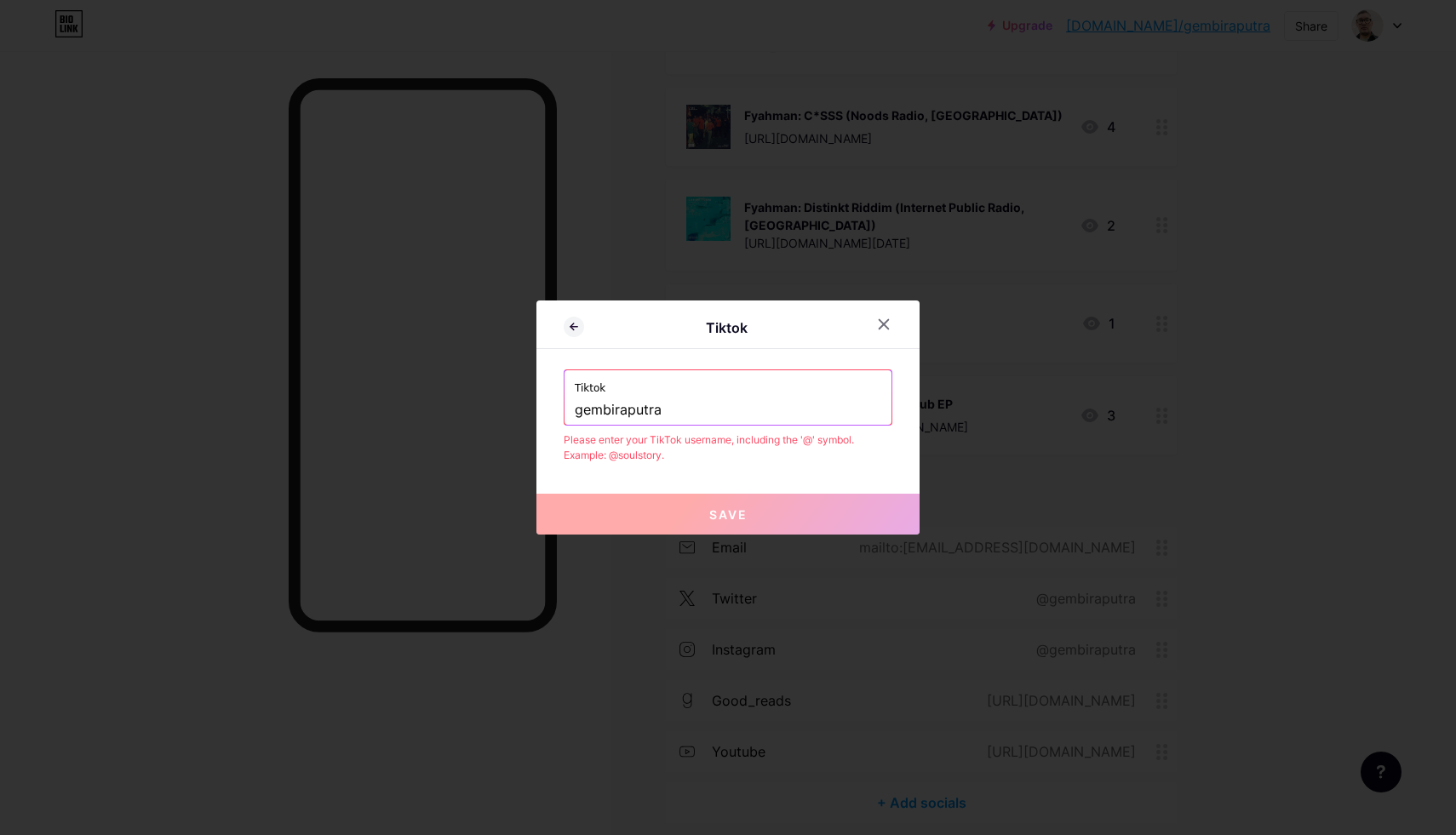
click at [873, 458] on div "Please enter your TikTok username, including the '@' symbol. Example: @soulstor…" at bounding box center [728, 447] width 329 height 30
click at [575, 407] on input "gembiraputra" at bounding box center [728, 410] width 307 height 28
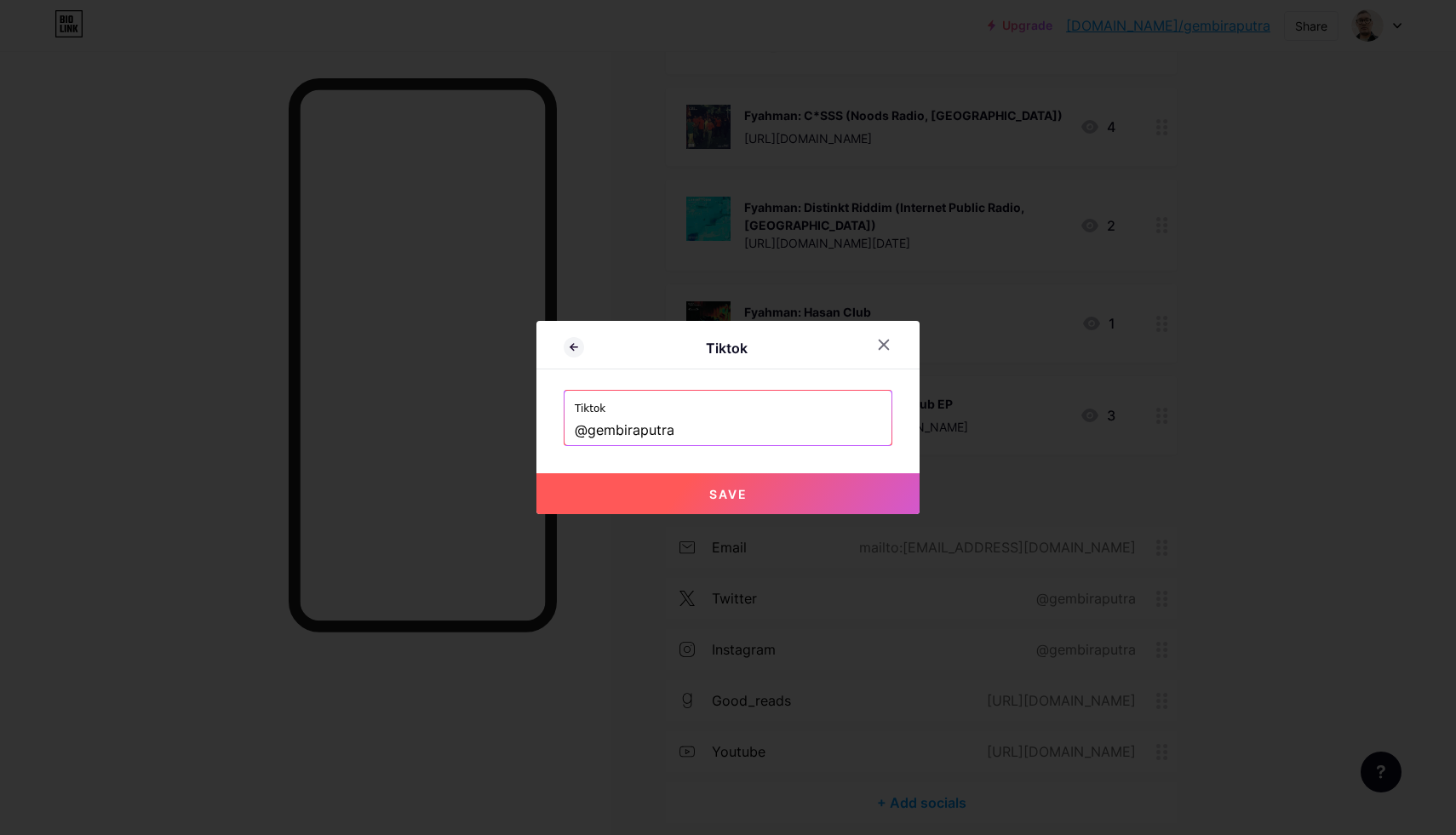
click at [888, 462] on div "Tiktok Tiktok @gembiraputra Save" at bounding box center [728, 417] width 383 height 193
click at [714, 499] on span "Save" at bounding box center [728, 494] width 38 height 14
type input "https://tiktok.com/@gembiraputra"
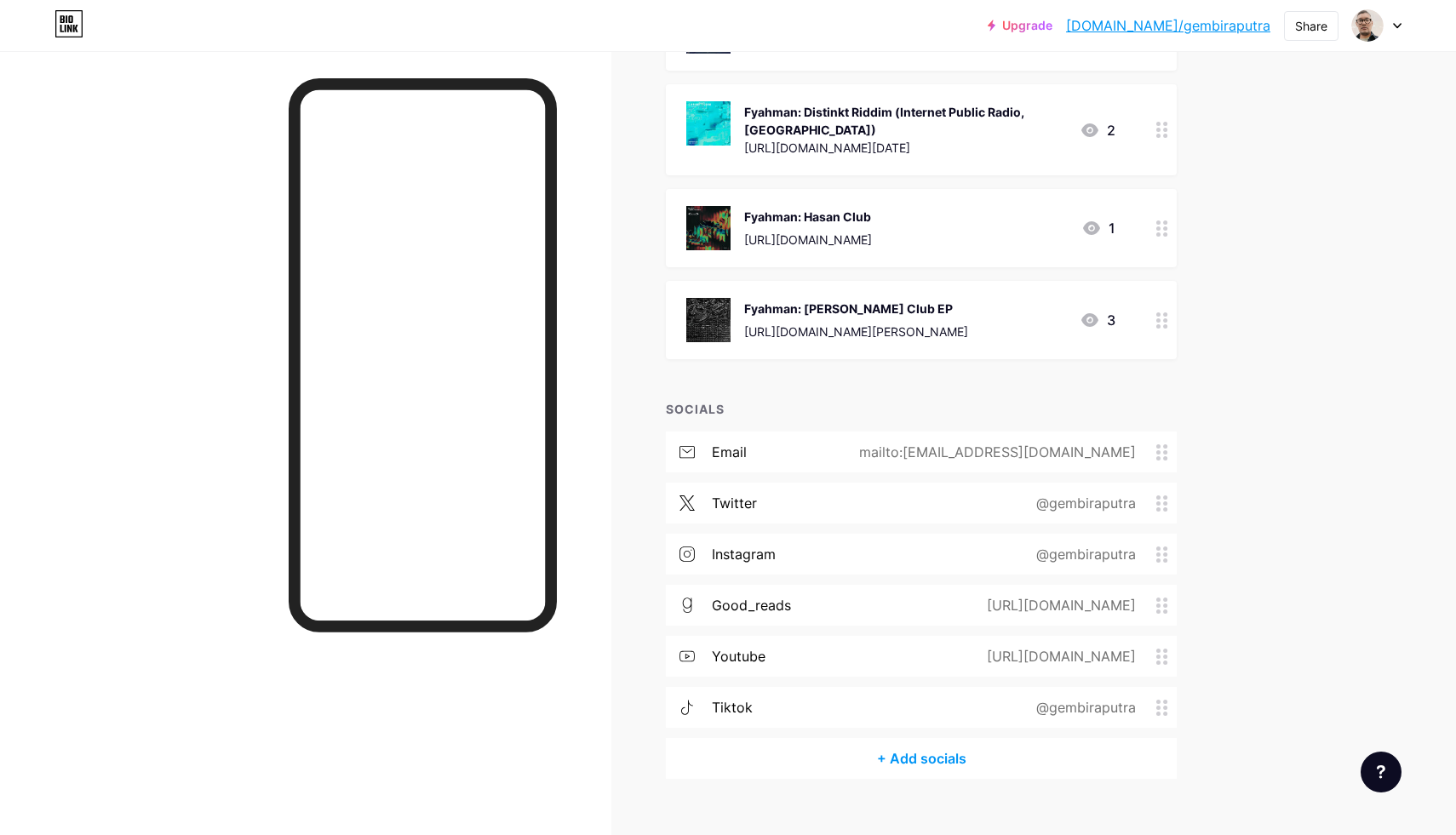
scroll to position [1203, 0]
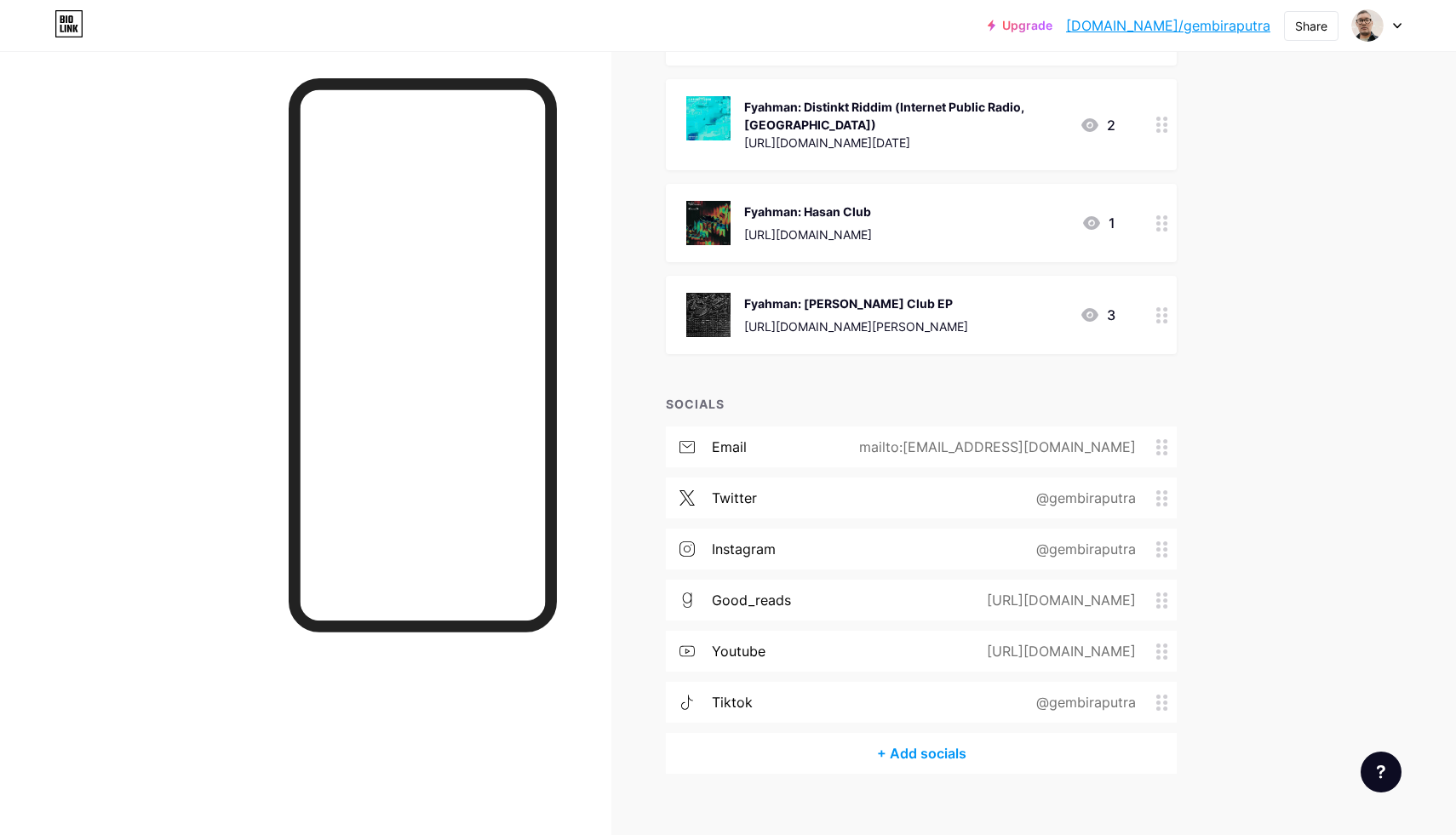
click at [916, 733] on div "+ Add socials" at bounding box center [922, 753] width 511 height 41
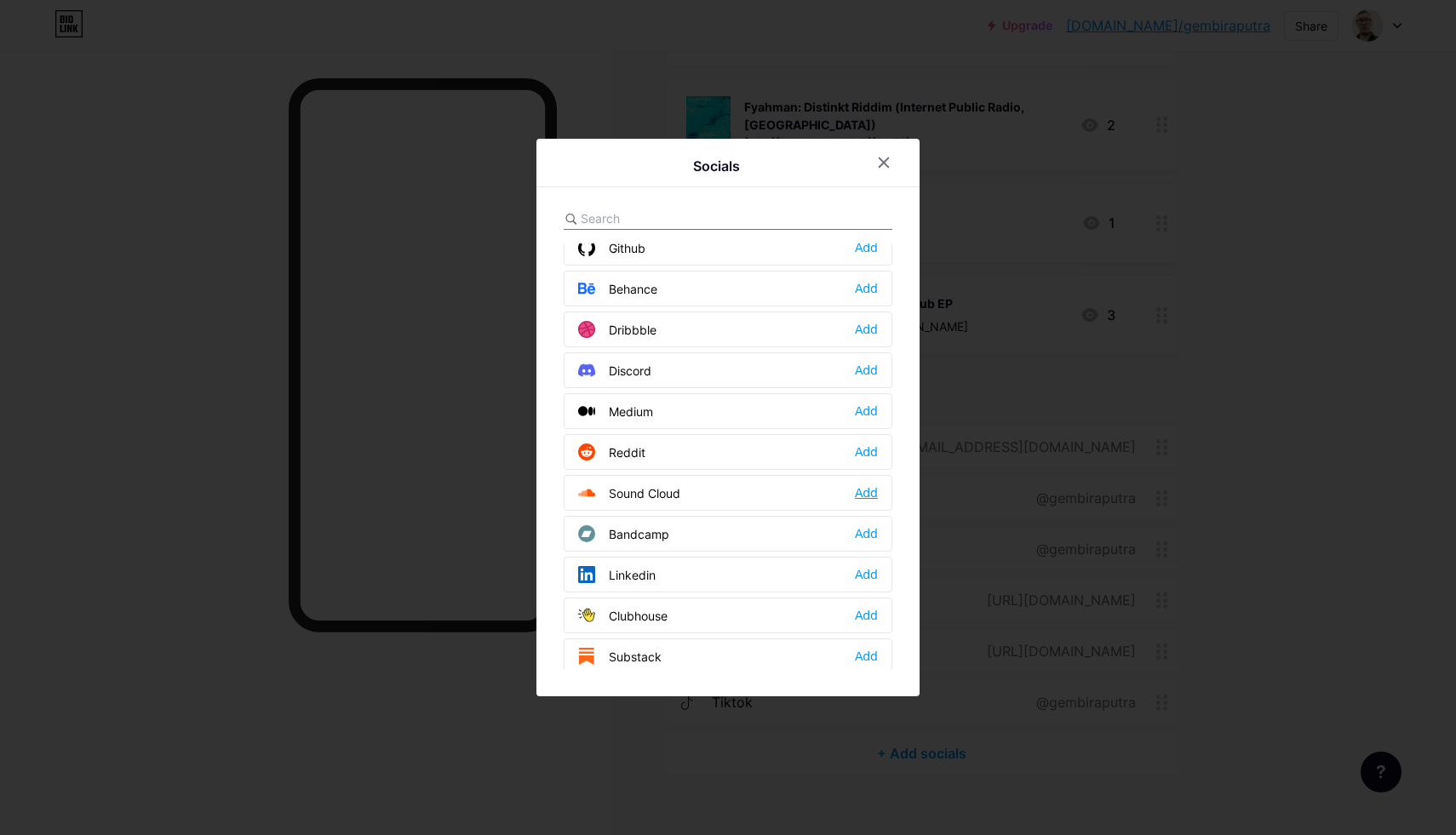
click at [865, 489] on div "Add" at bounding box center [867, 493] width 23 height 17
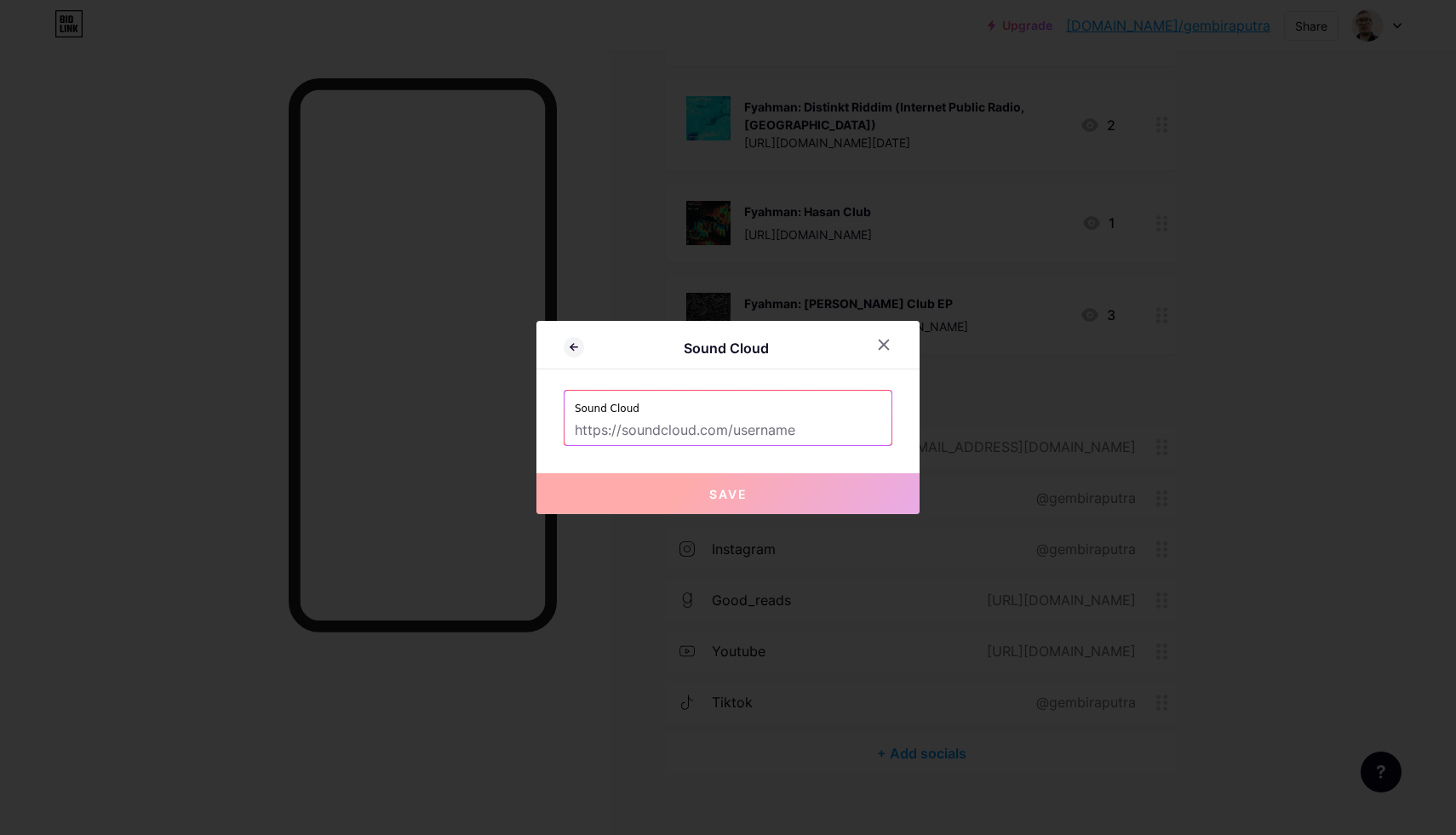
click at [670, 427] on input "text" at bounding box center [728, 430] width 307 height 28
paste input "https://soundcloud.com/fyahman"
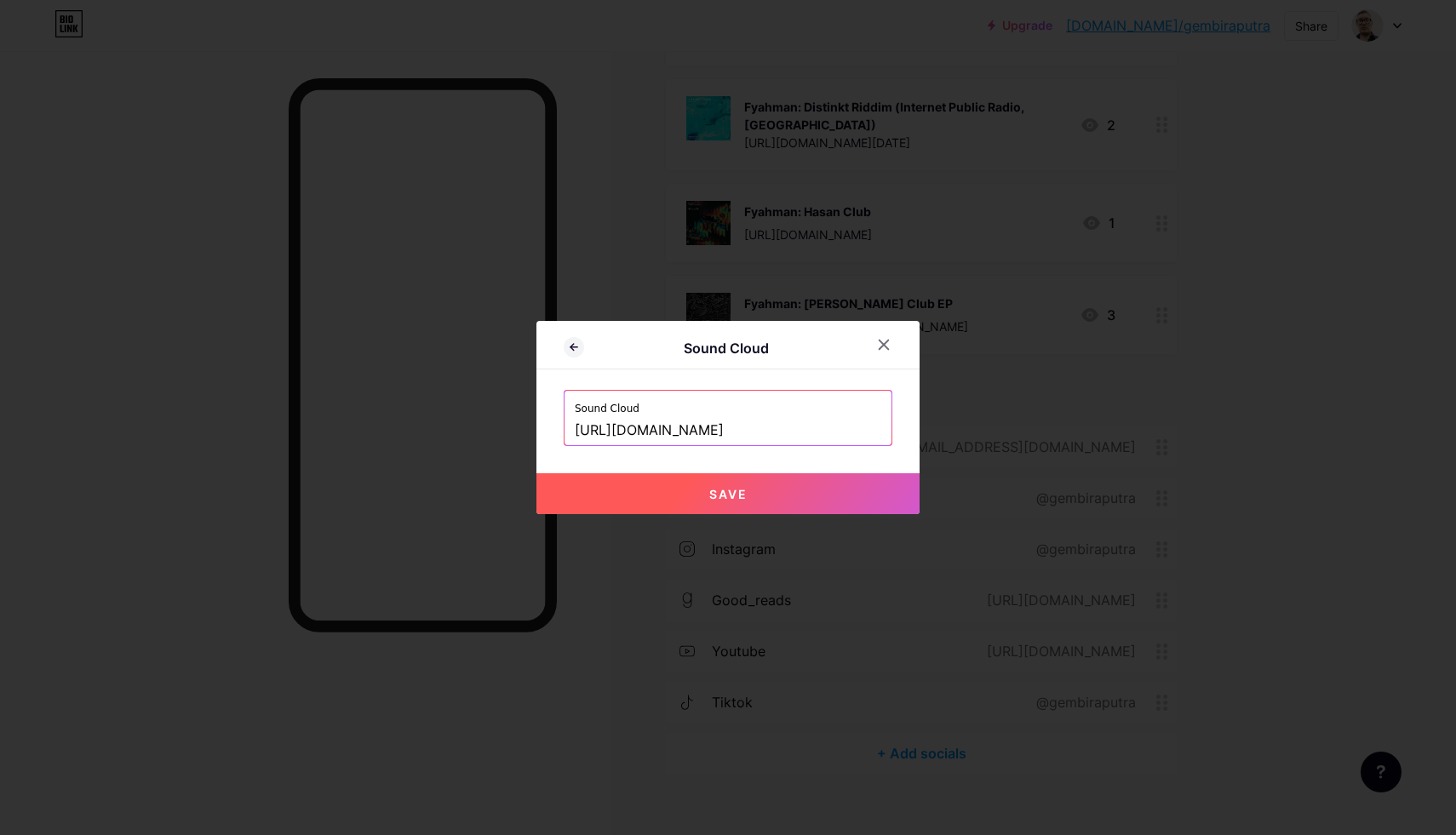
type input "https://soundcloud.com/fyahman"
click at [717, 488] on span "Save" at bounding box center [728, 494] width 38 height 14
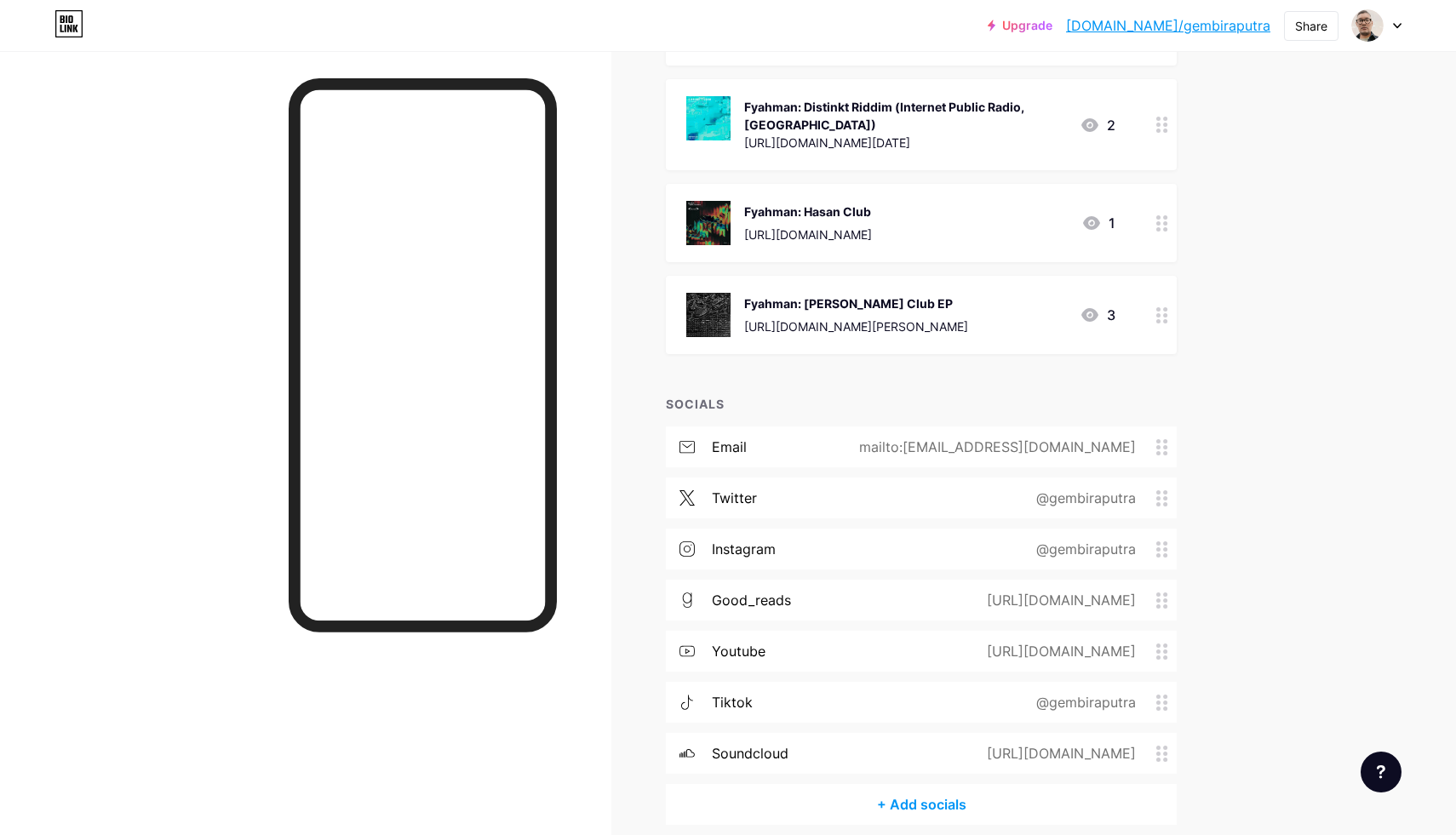
click at [910, 784] on div "+ Add socials" at bounding box center [922, 804] width 511 height 41
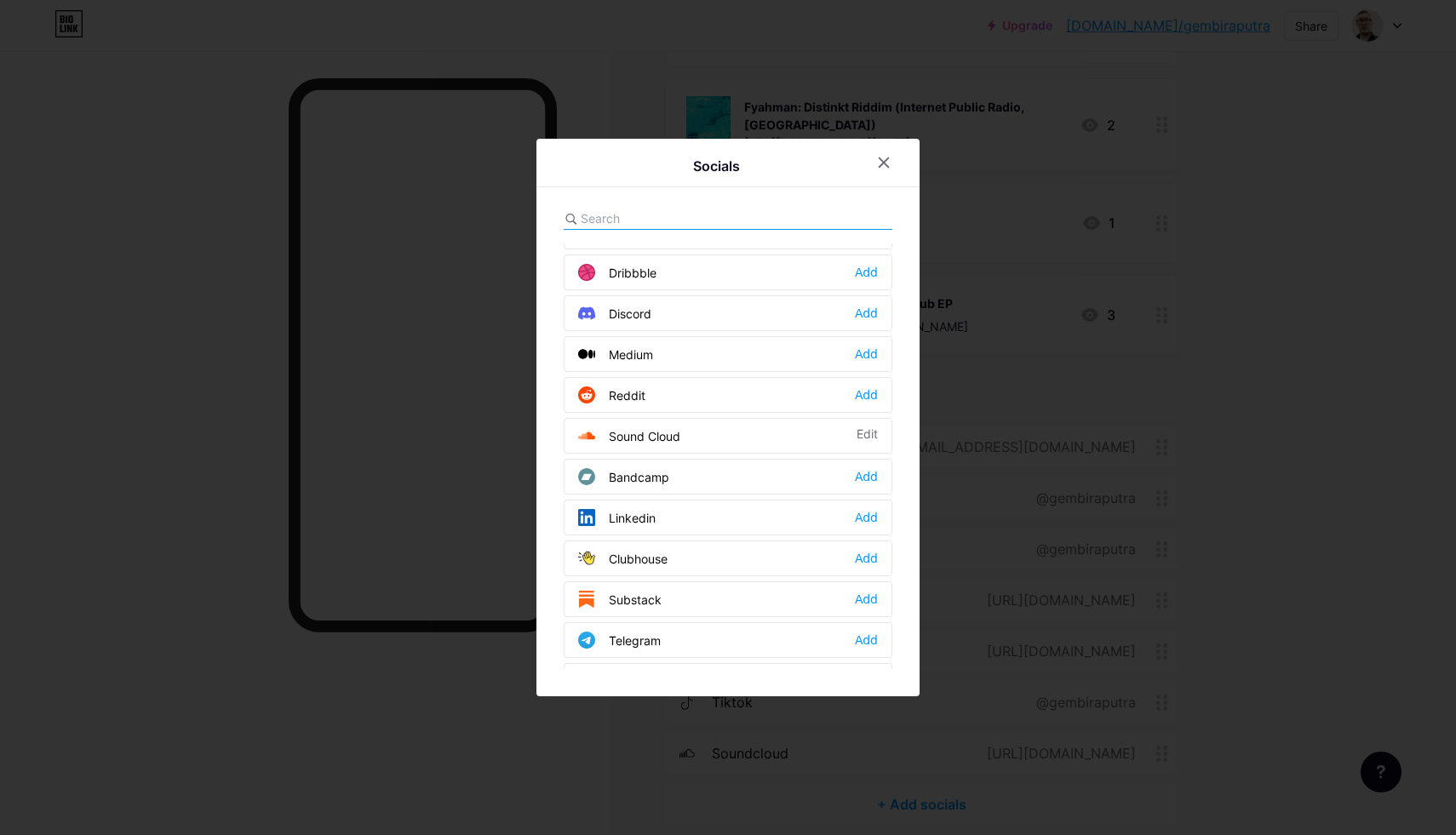
scroll to position [482, 0]
click at [861, 351] on div "Add" at bounding box center [867, 351] width 23 height 17
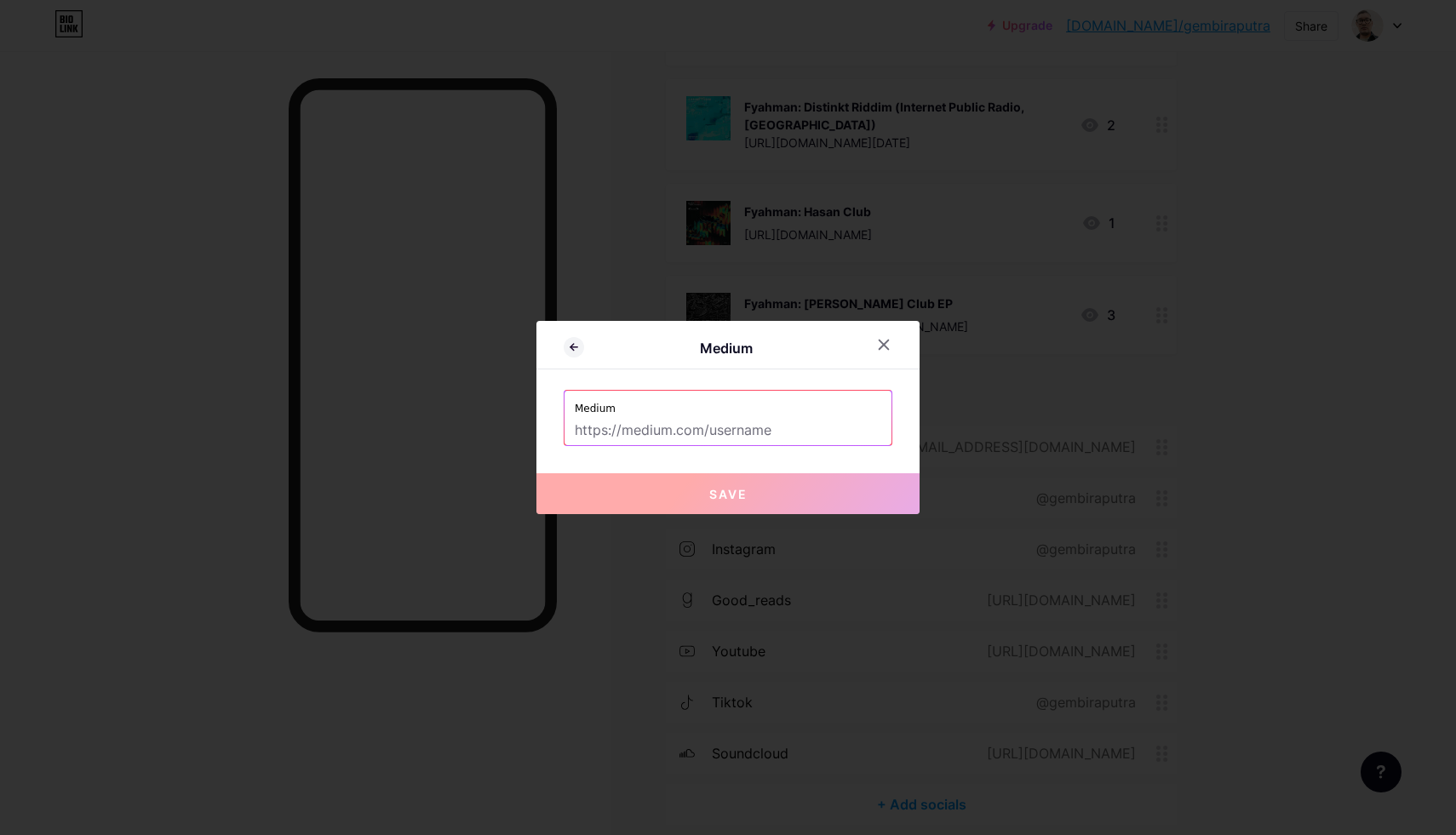
paste input "https://medium.com/@gembiraputra"
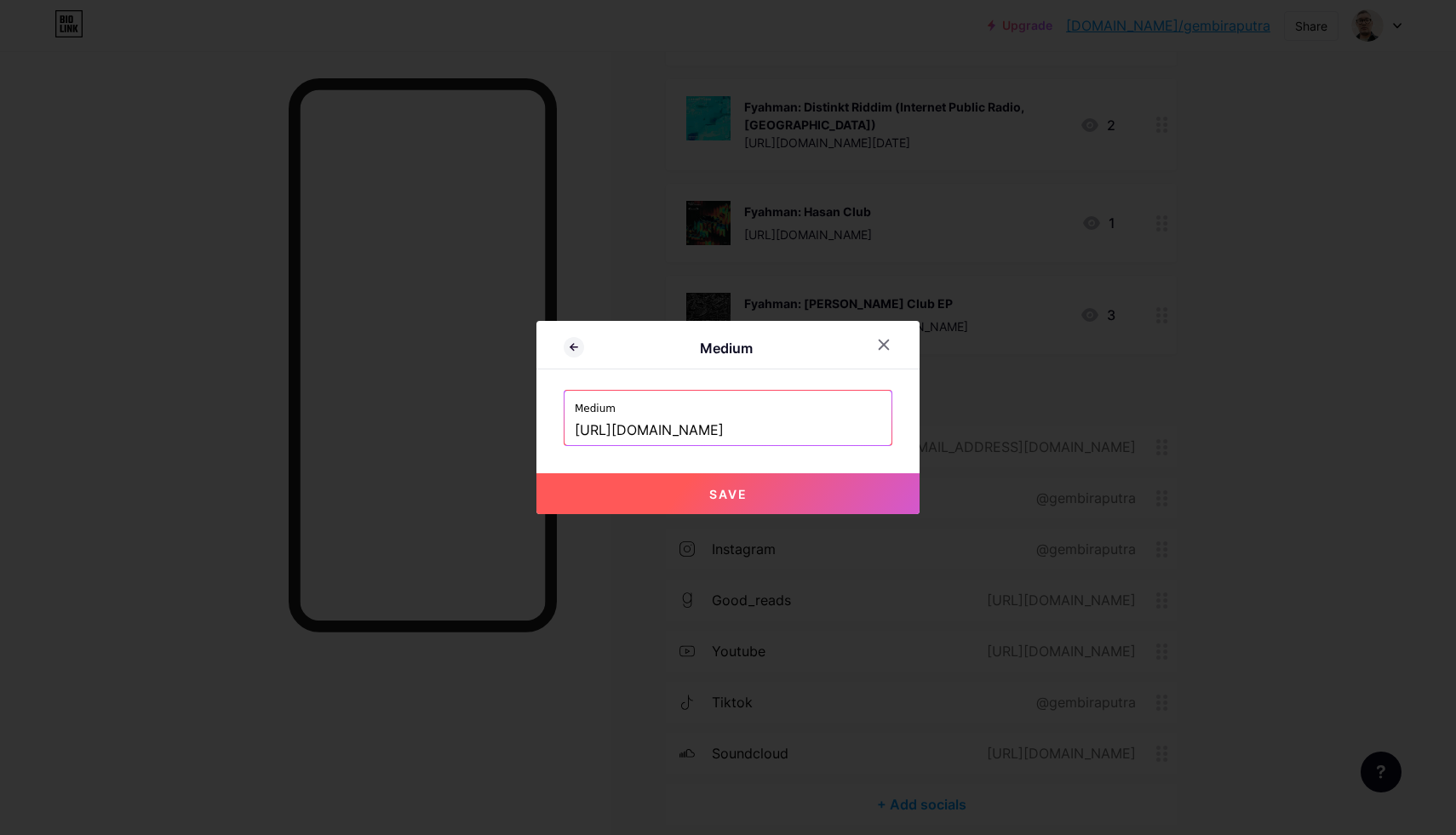
type input "https://medium.com/@gembiraputra"
click at [703, 487] on button "Save" at bounding box center [728, 493] width 383 height 41
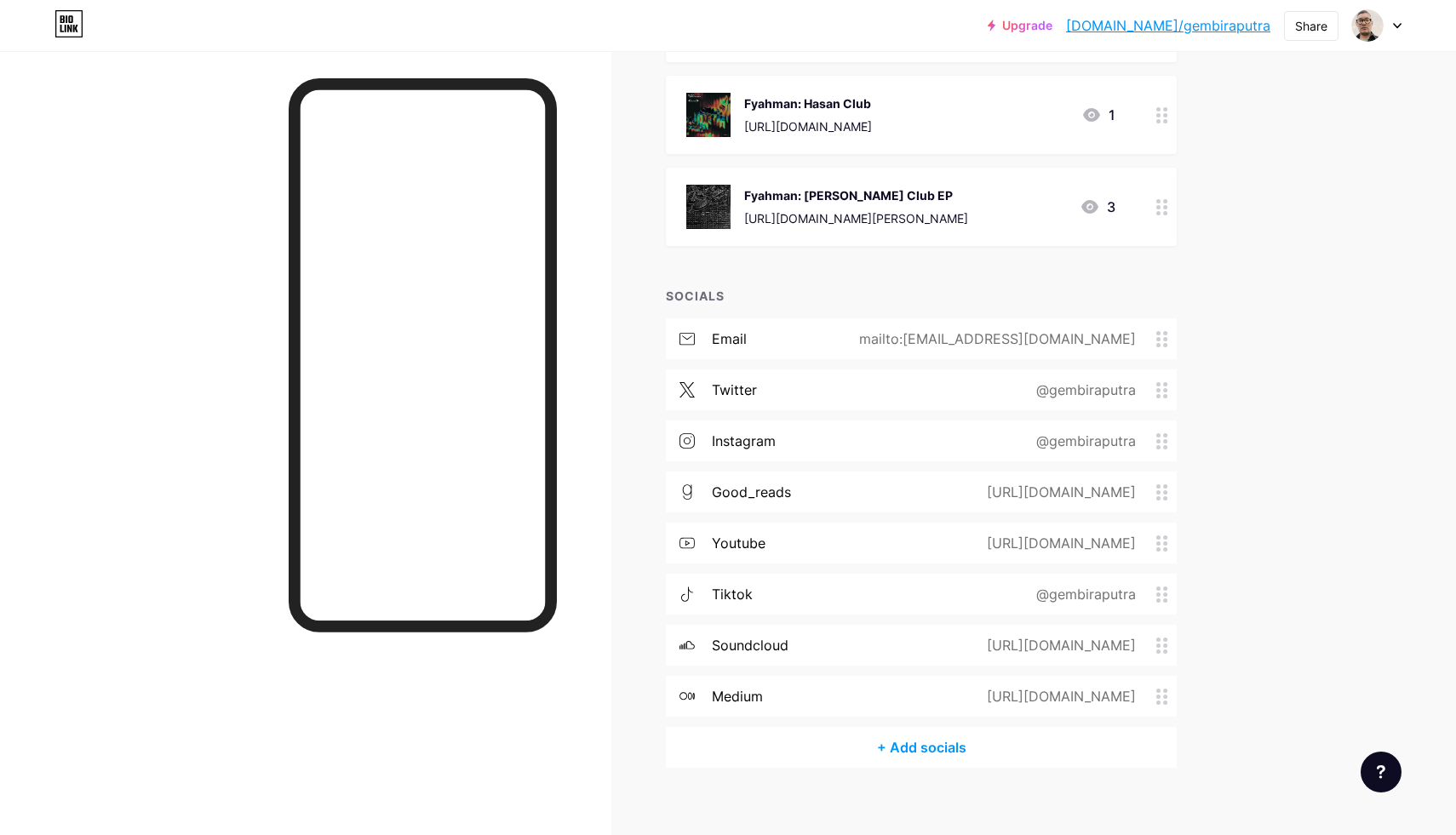
scroll to position [1310, 0]
click at [915, 729] on div "+ Add socials" at bounding box center [922, 748] width 511 height 41
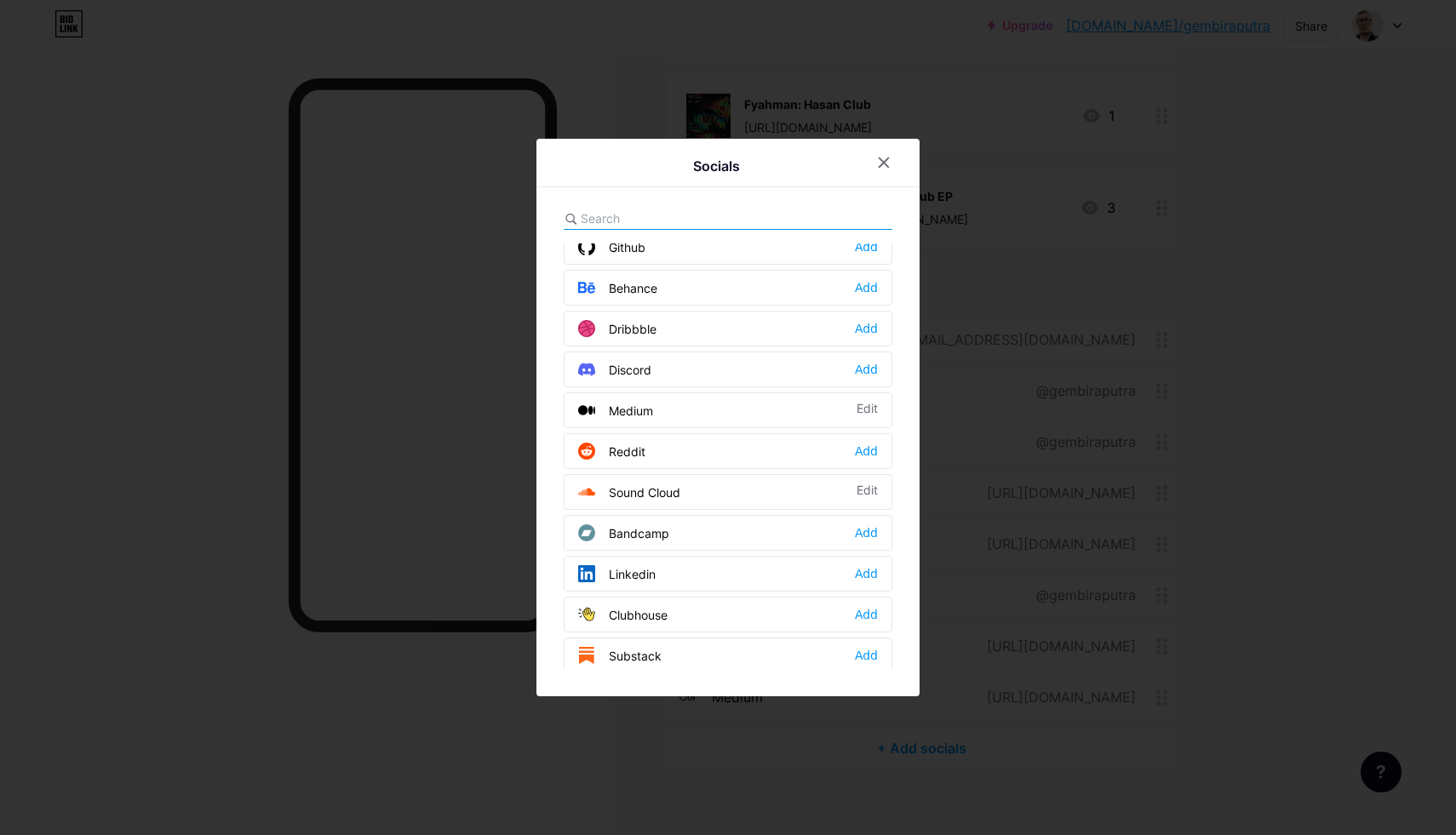
scroll to position [427, 0]
click at [861, 526] on div "Add" at bounding box center [867, 529] width 23 height 17
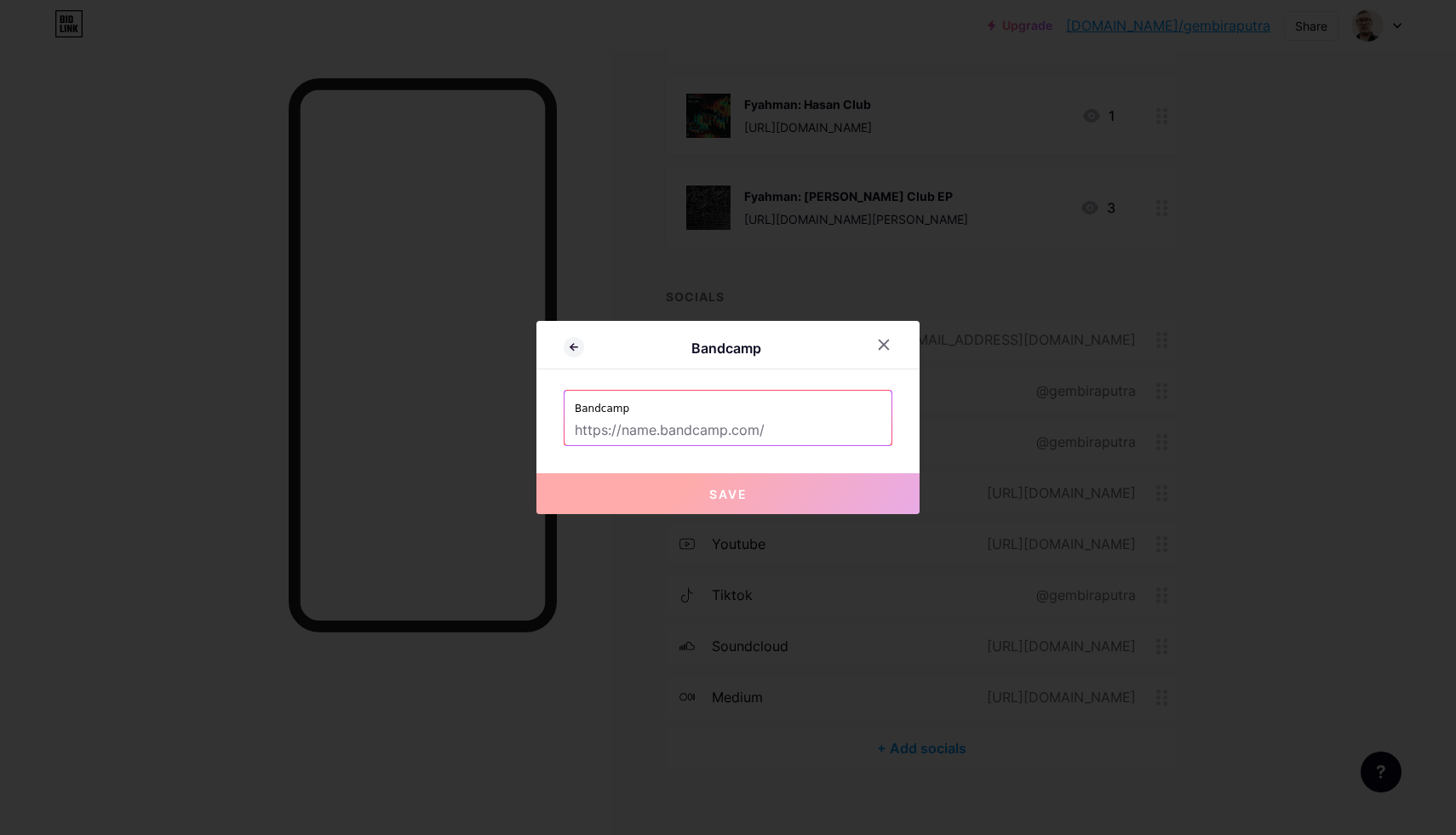
click at [618, 437] on input "text" at bounding box center [728, 430] width 307 height 28
paste input "https://bandcamp.com/gembiraputra"
type input "https://bandcamp.com/gembiraputra"
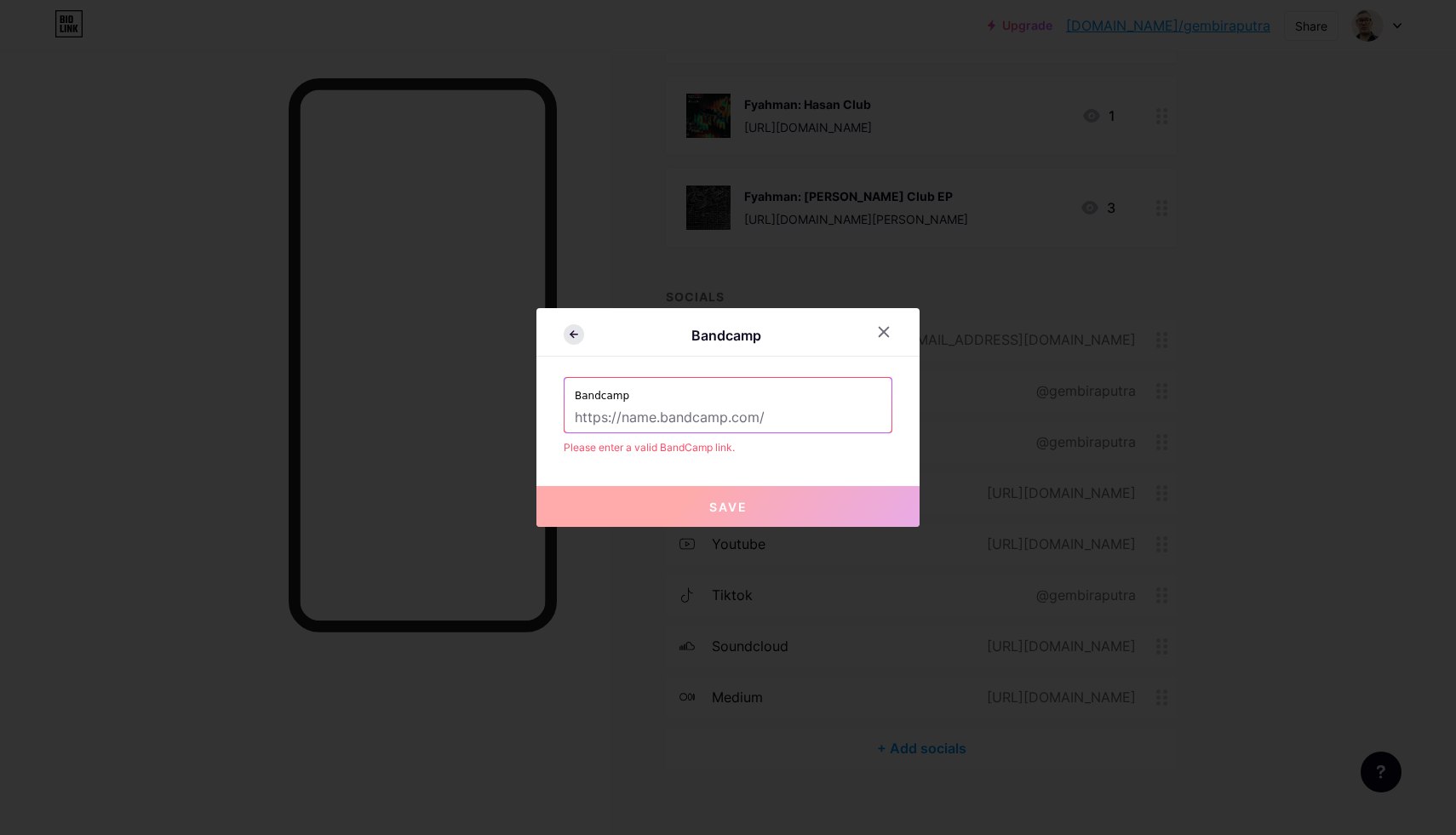
click at [573, 331] on icon at bounding box center [574, 334] width 21 height 21
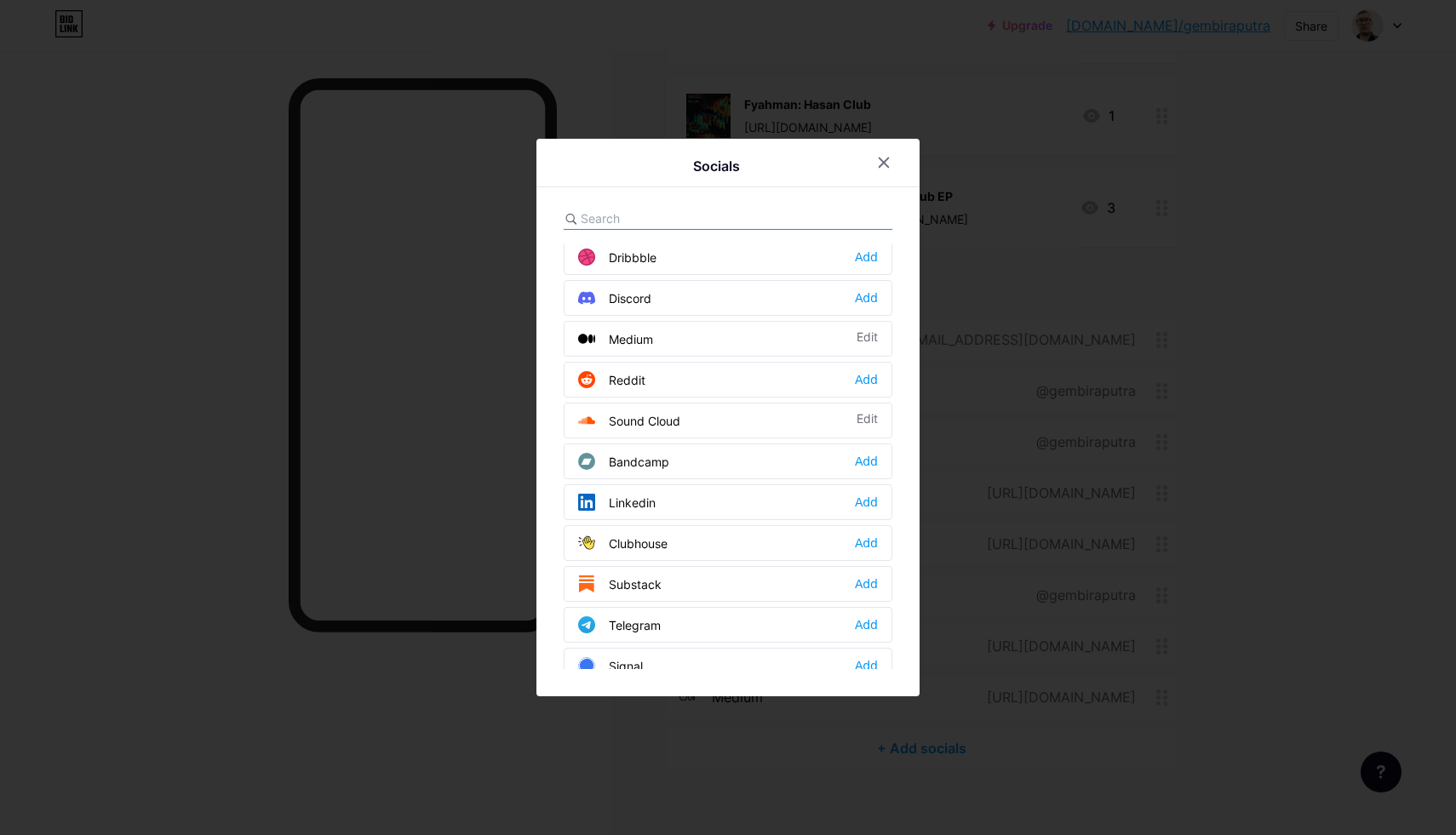
scroll to position [545, 0]
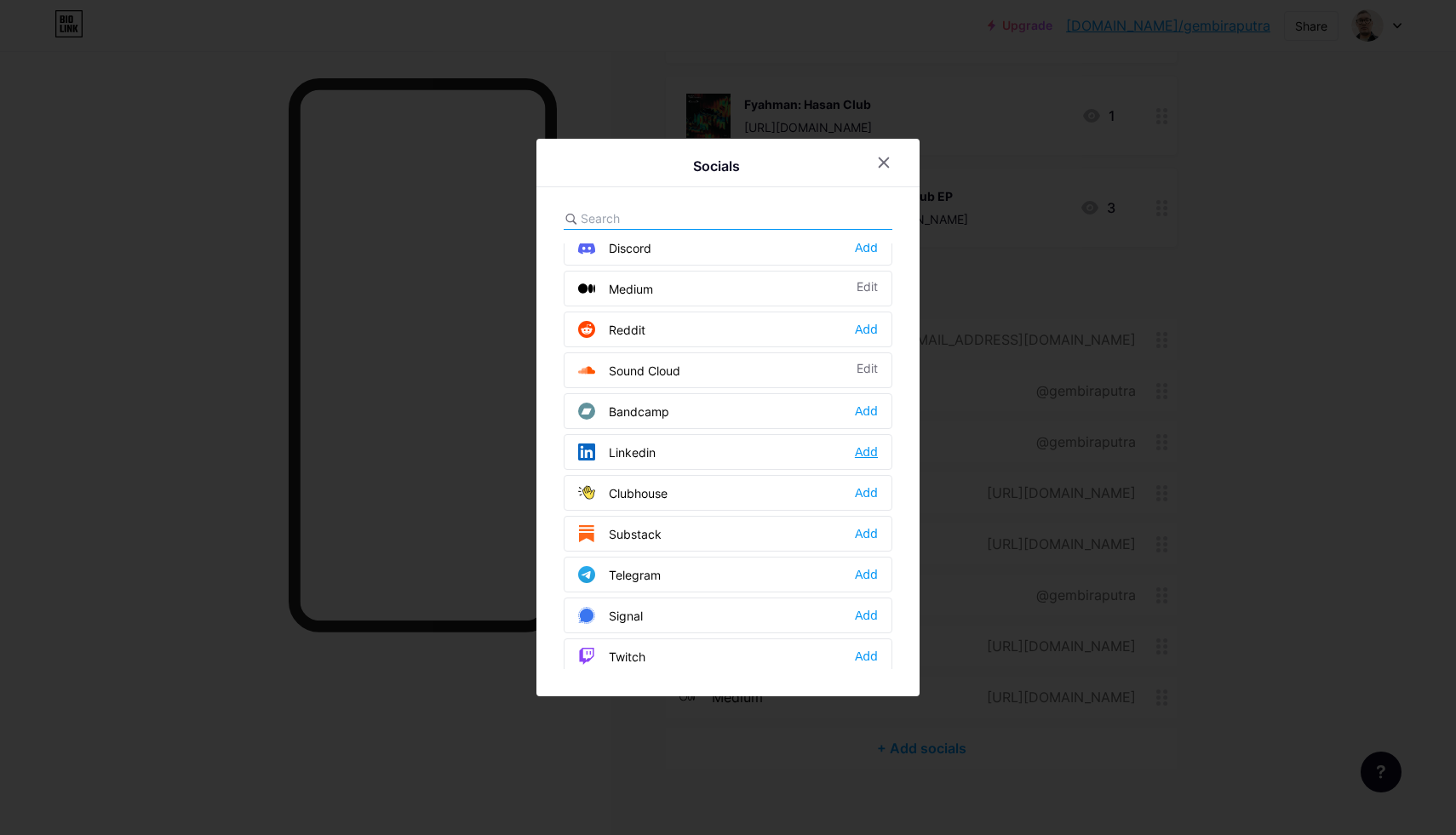
click at [865, 449] on div "Add" at bounding box center [867, 452] width 23 height 17
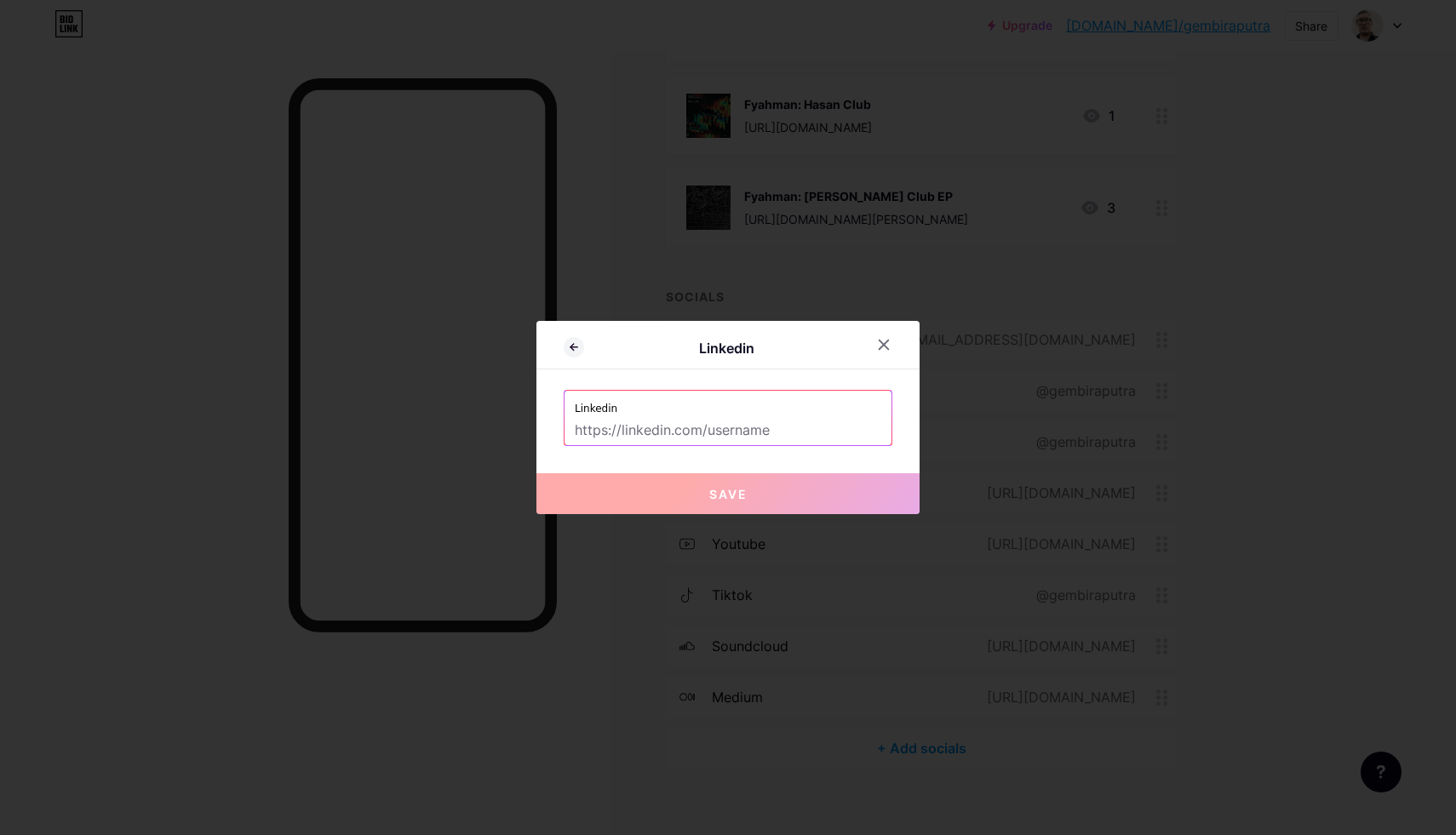
paste input "https://www.linkedin.com/in/gembiraputra/"
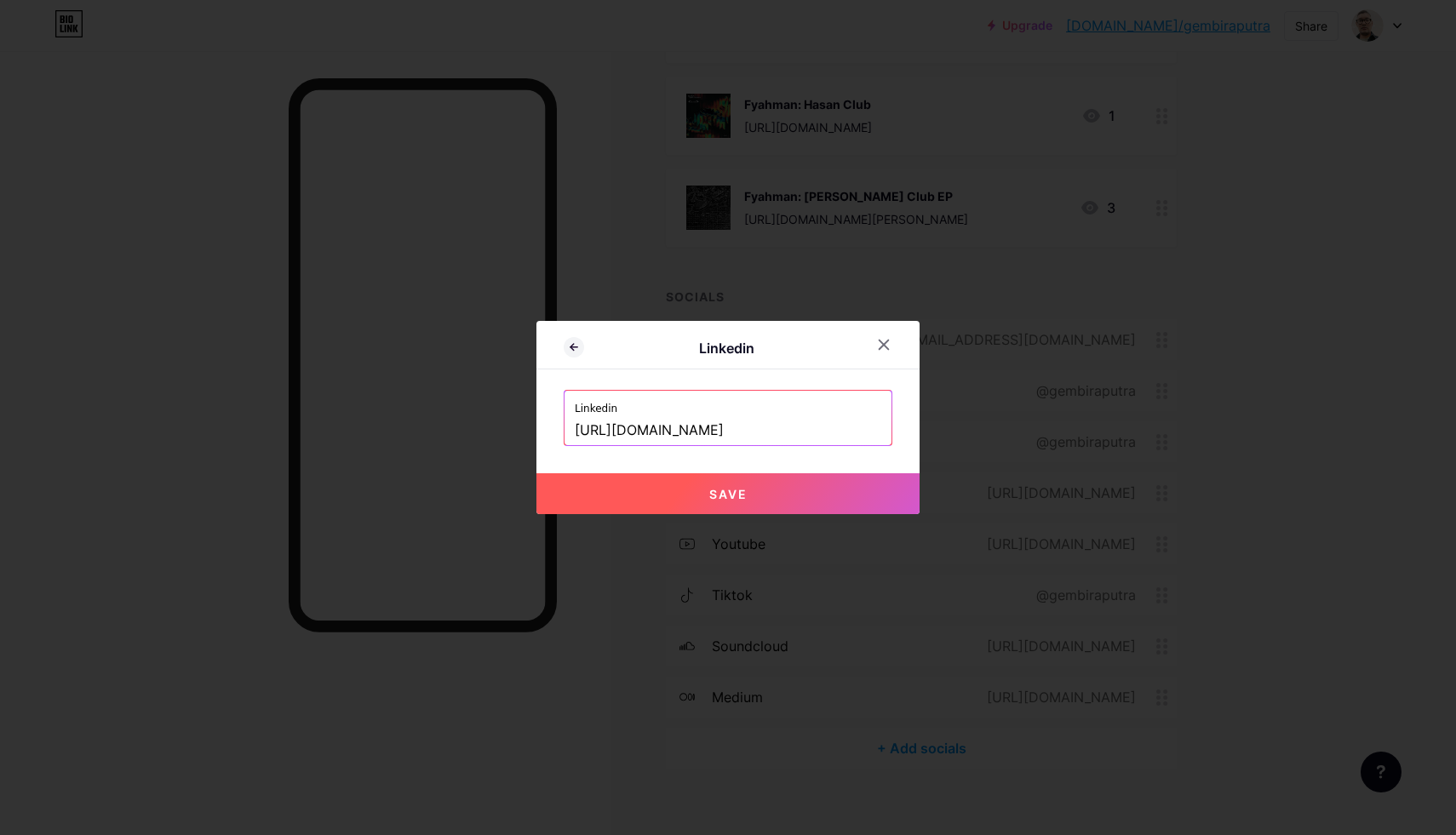
type input "https://www.linkedin.com/in/gembiraputra/"
click at [726, 491] on span "Save" at bounding box center [728, 494] width 38 height 14
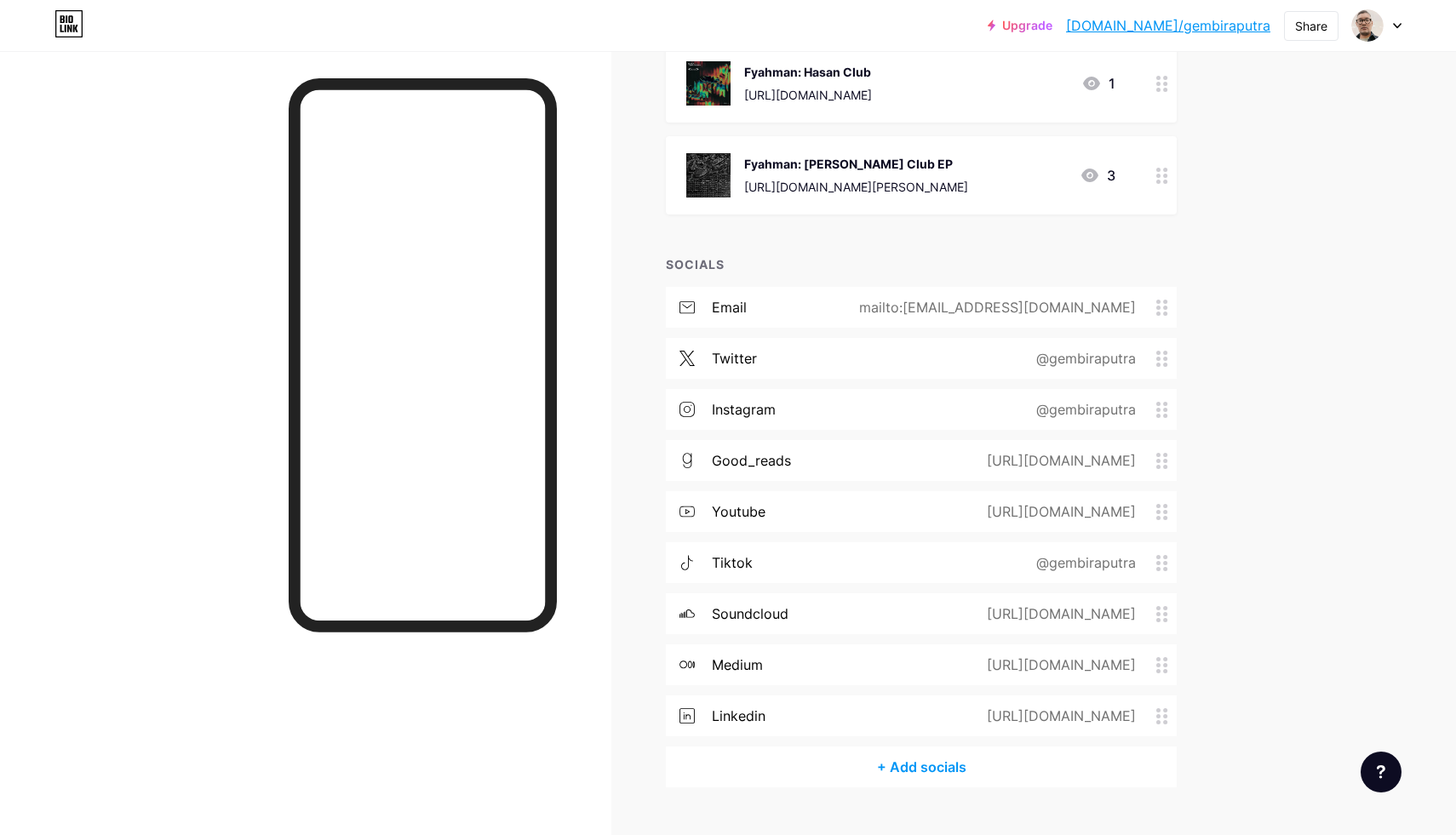
scroll to position [1350, 0]
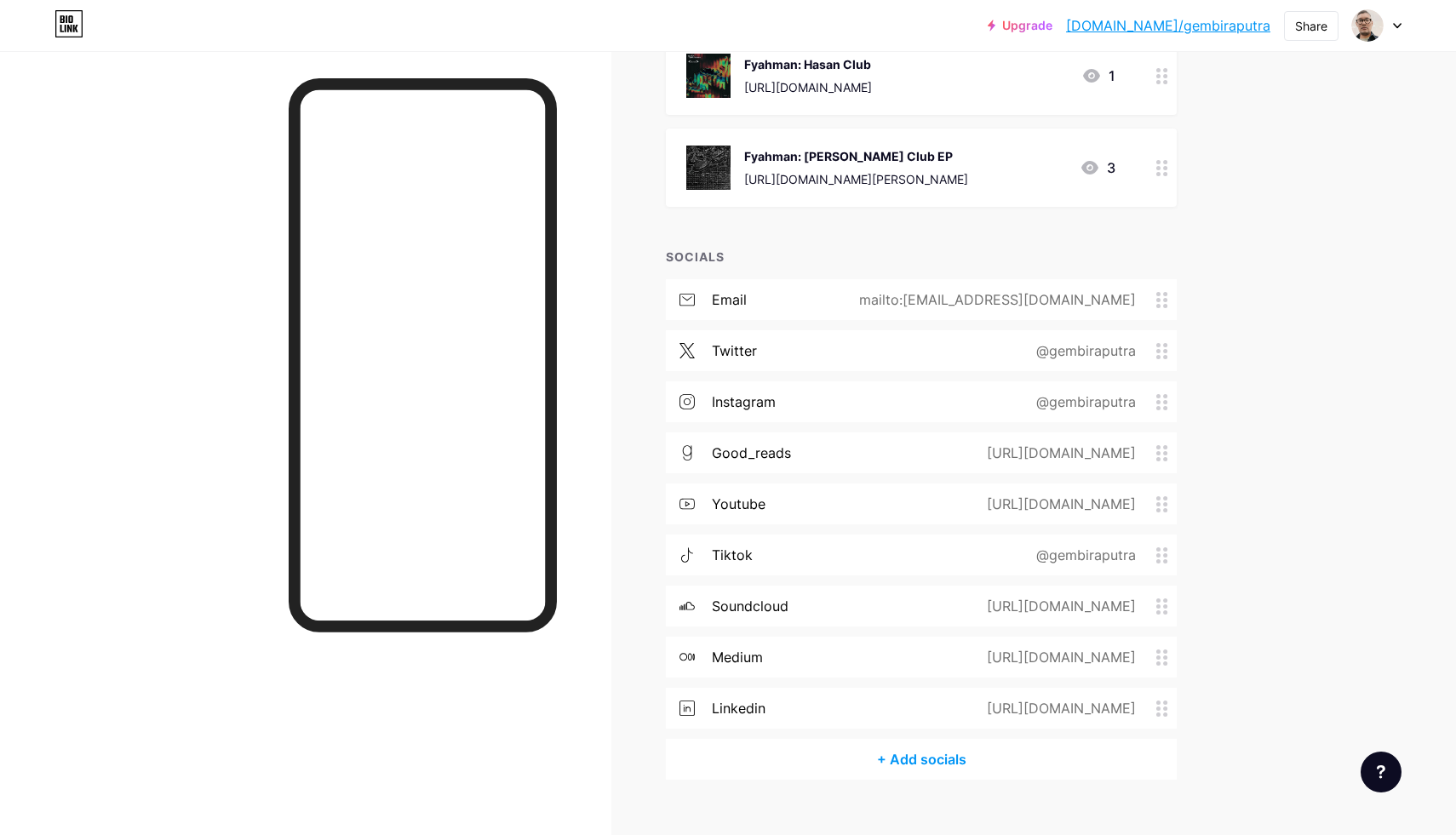
click at [914, 745] on div "+ Add socials" at bounding box center [922, 759] width 511 height 41
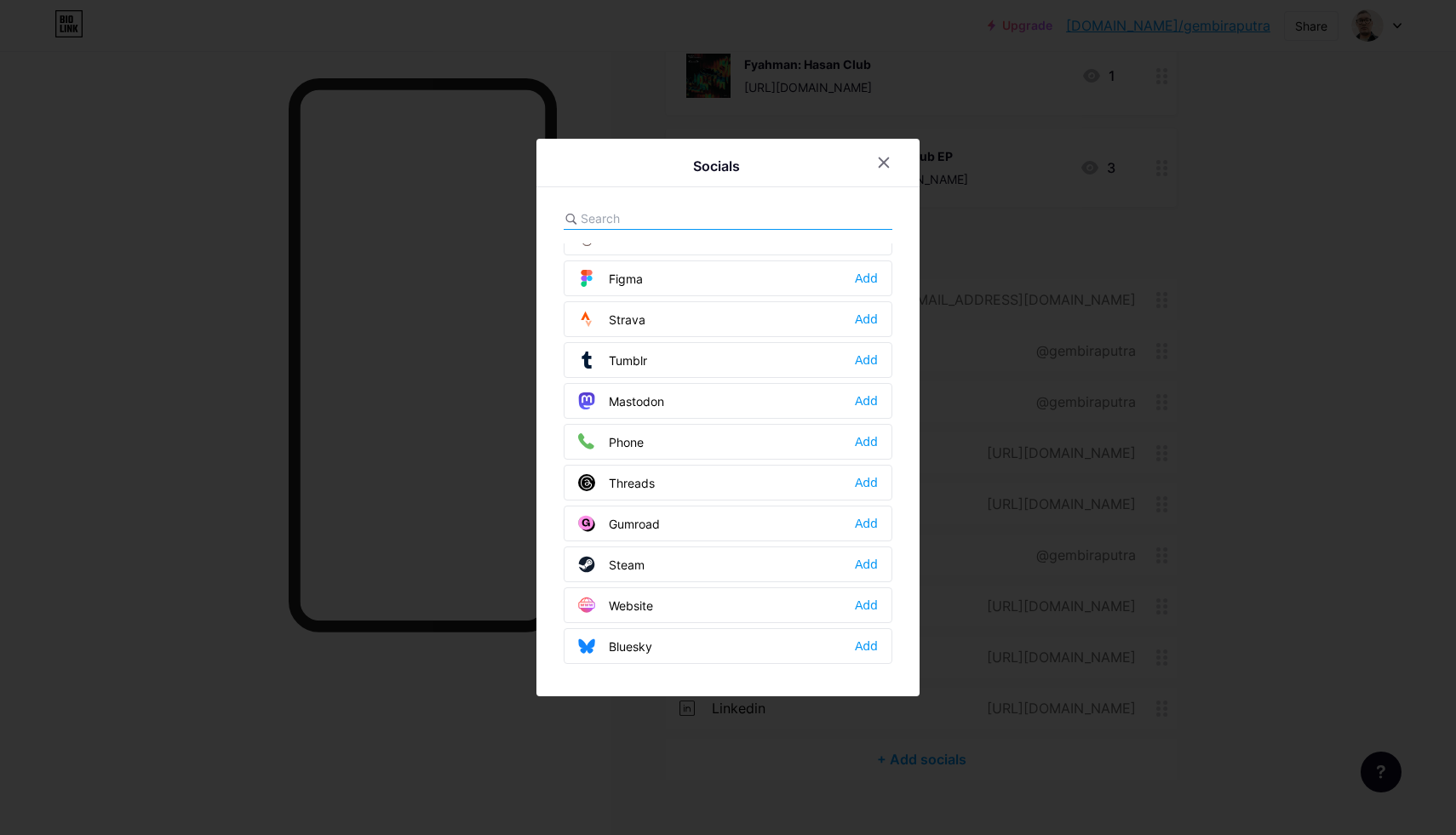
scroll to position [1536, 0]
click at [889, 159] on icon at bounding box center [885, 163] width 10 height 9
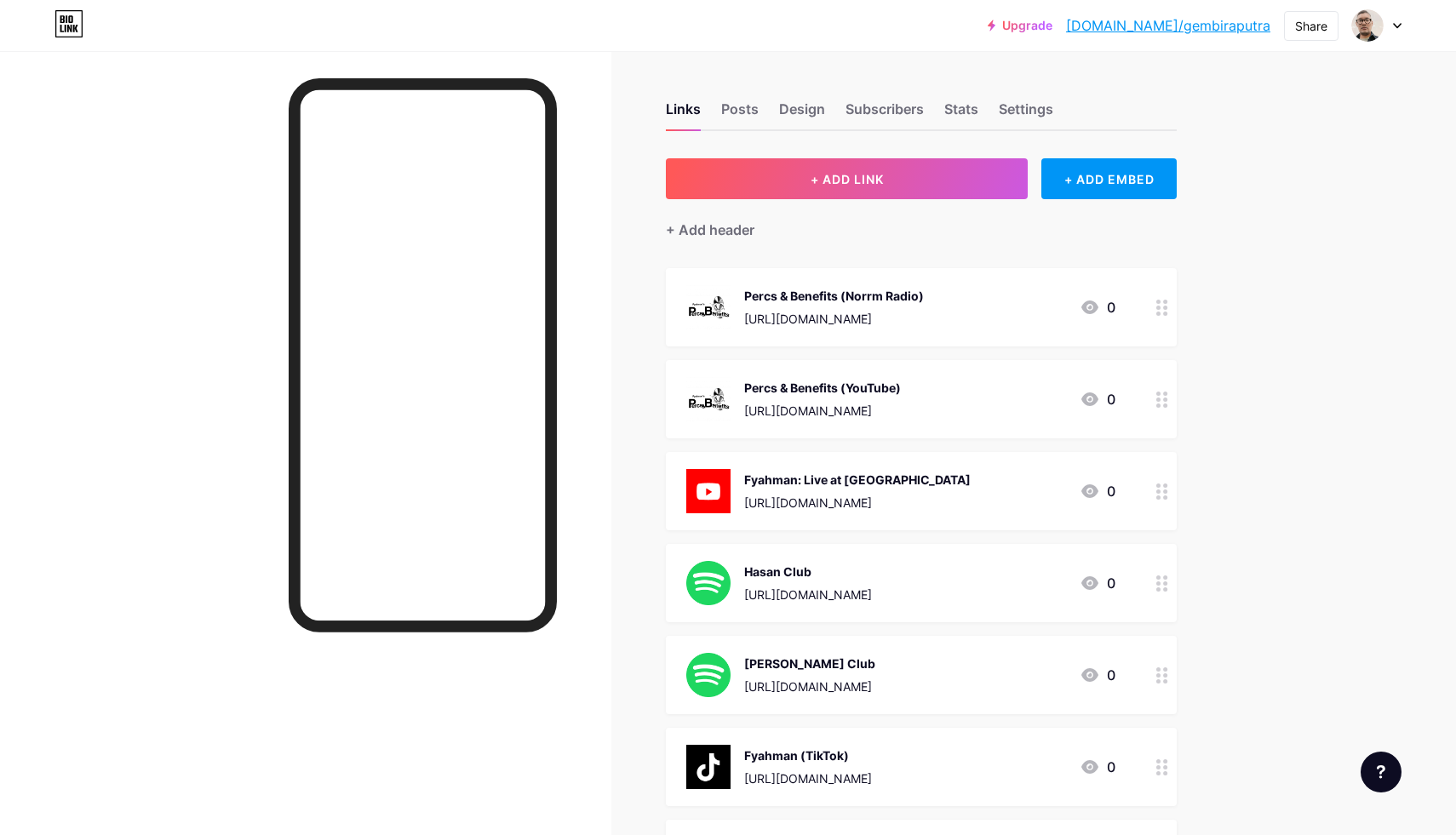
scroll to position [0, 0]
click at [744, 109] on div "Posts" at bounding box center [739, 114] width 37 height 30
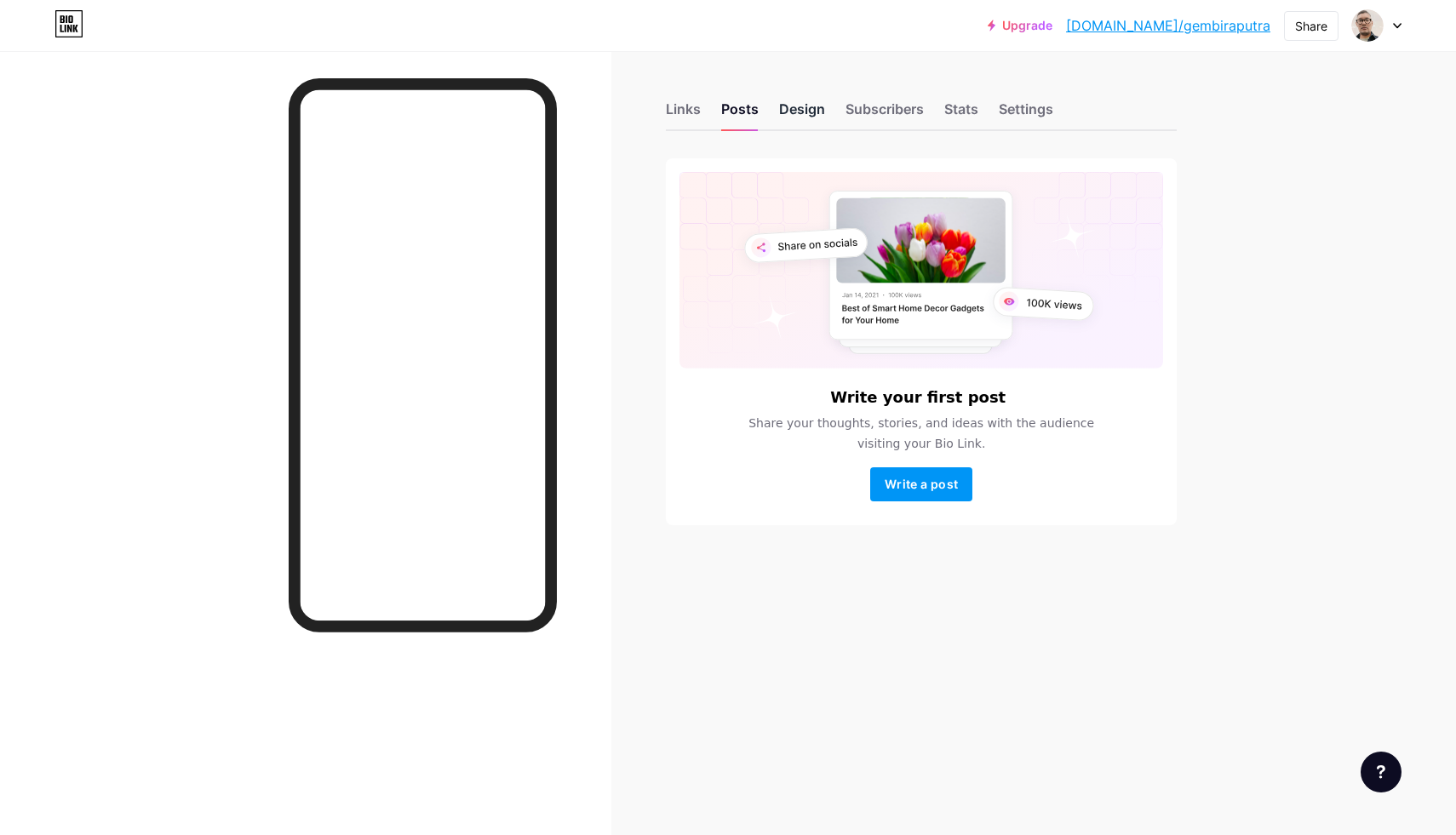
click at [793, 110] on div "Design" at bounding box center [802, 114] width 46 height 30
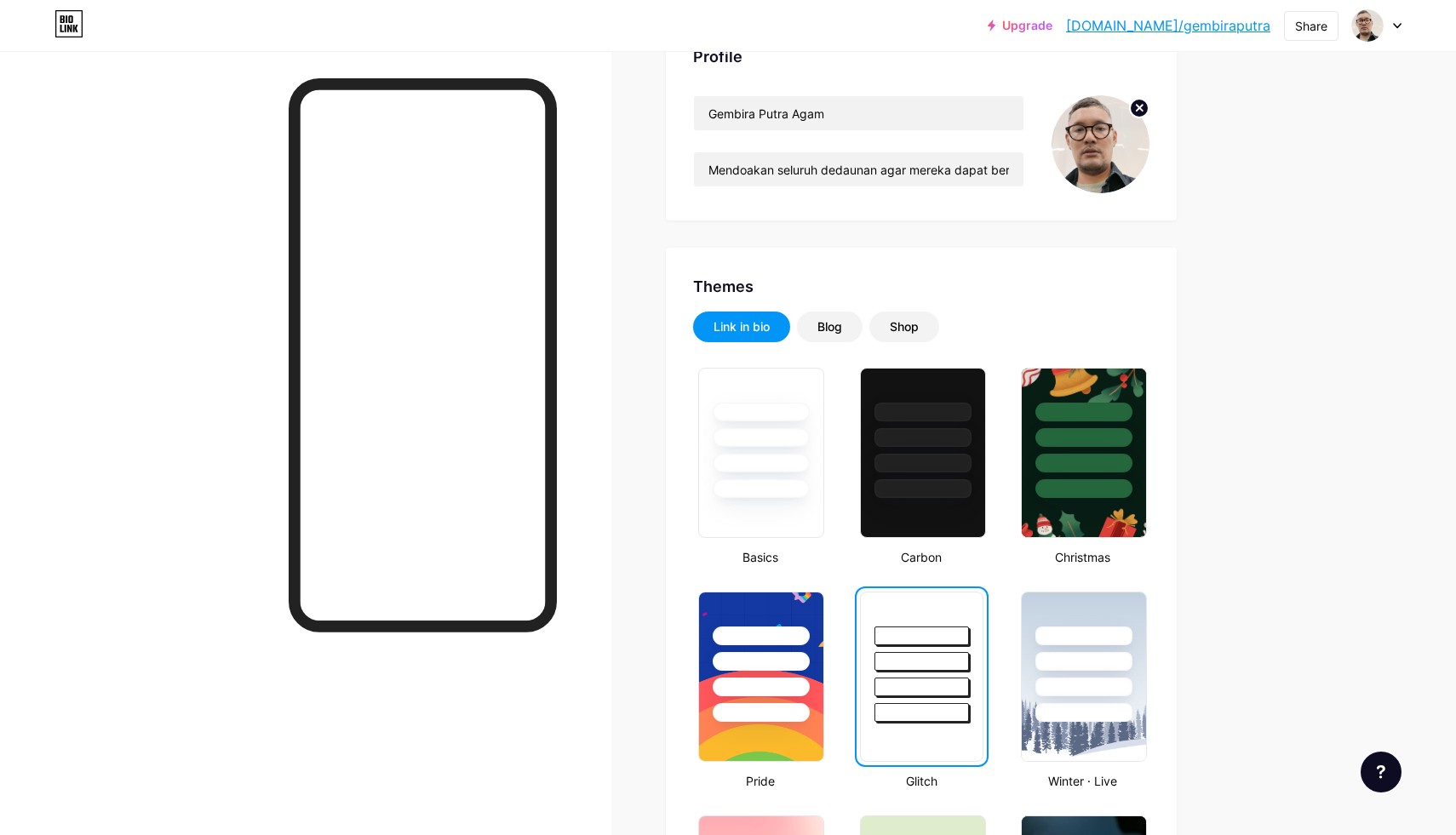
scroll to position [152, 0]
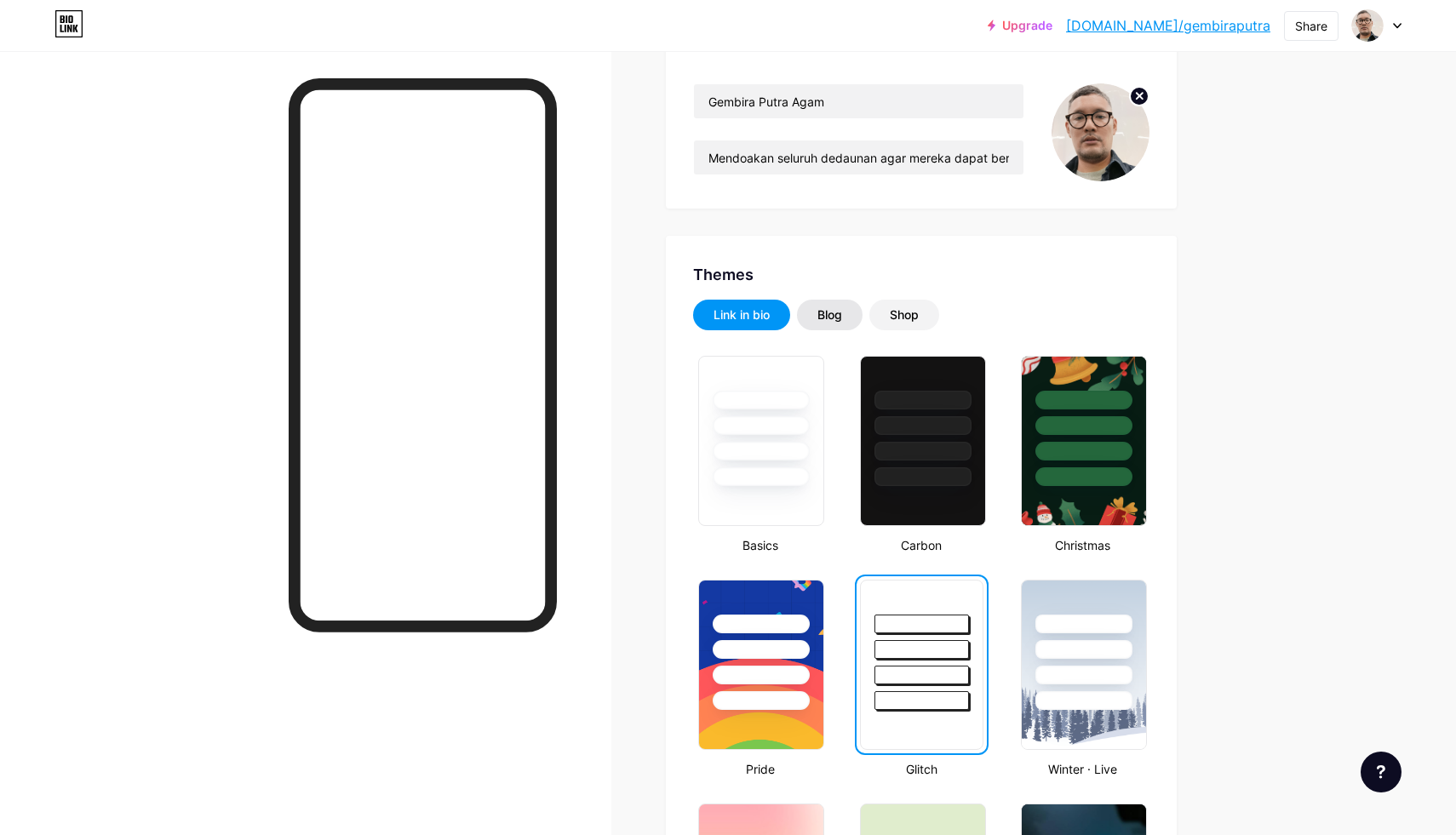
click at [824, 321] on div "Blog" at bounding box center [830, 315] width 25 height 17
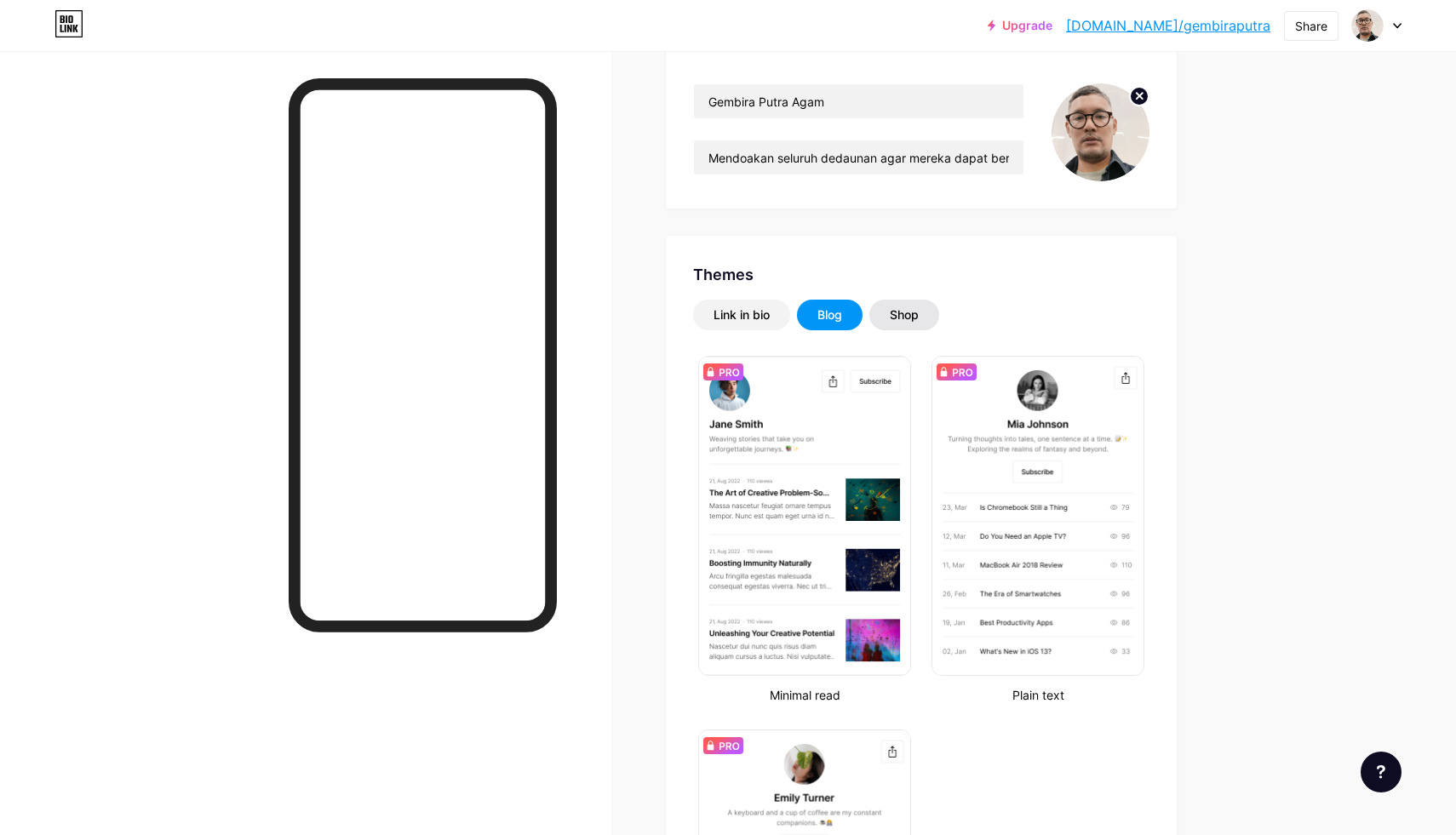
click at [902, 325] on div "Shop" at bounding box center [904, 314] width 69 height 30
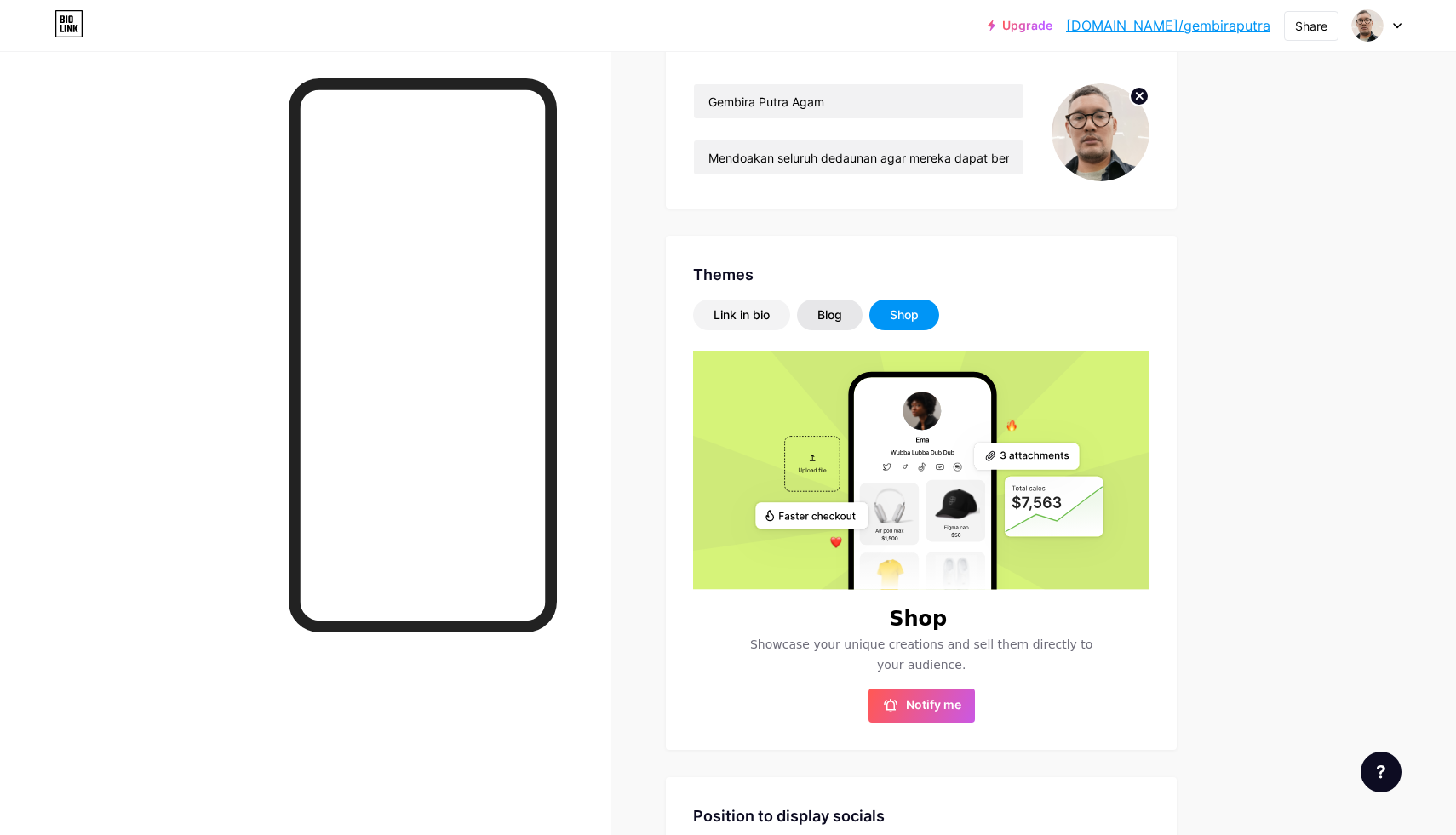
click at [838, 317] on div "Blog" at bounding box center [830, 315] width 25 height 17
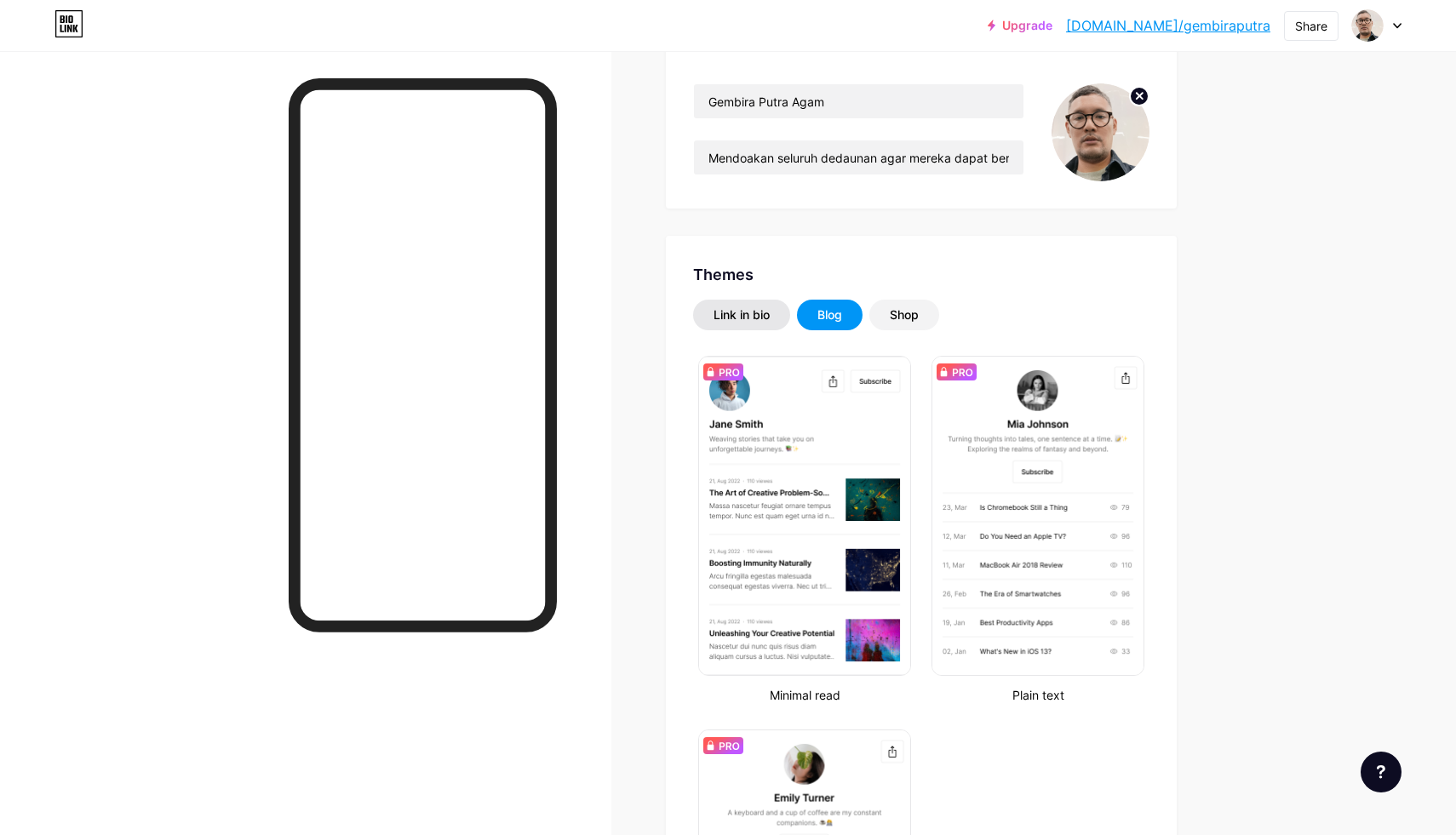
click at [734, 304] on div "Link in bio" at bounding box center [741, 314] width 97 height 30
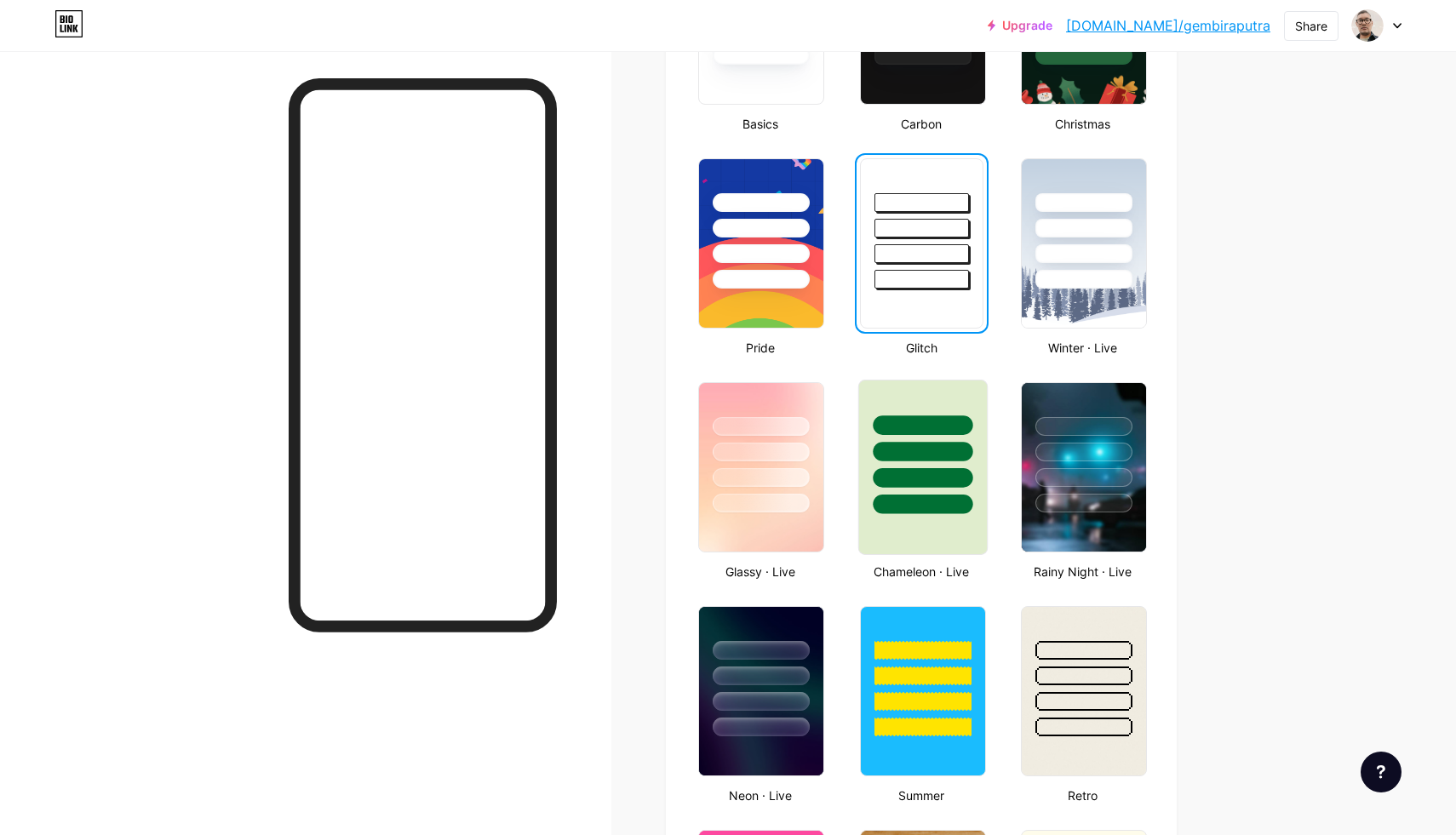
scroll to position [734, 0]
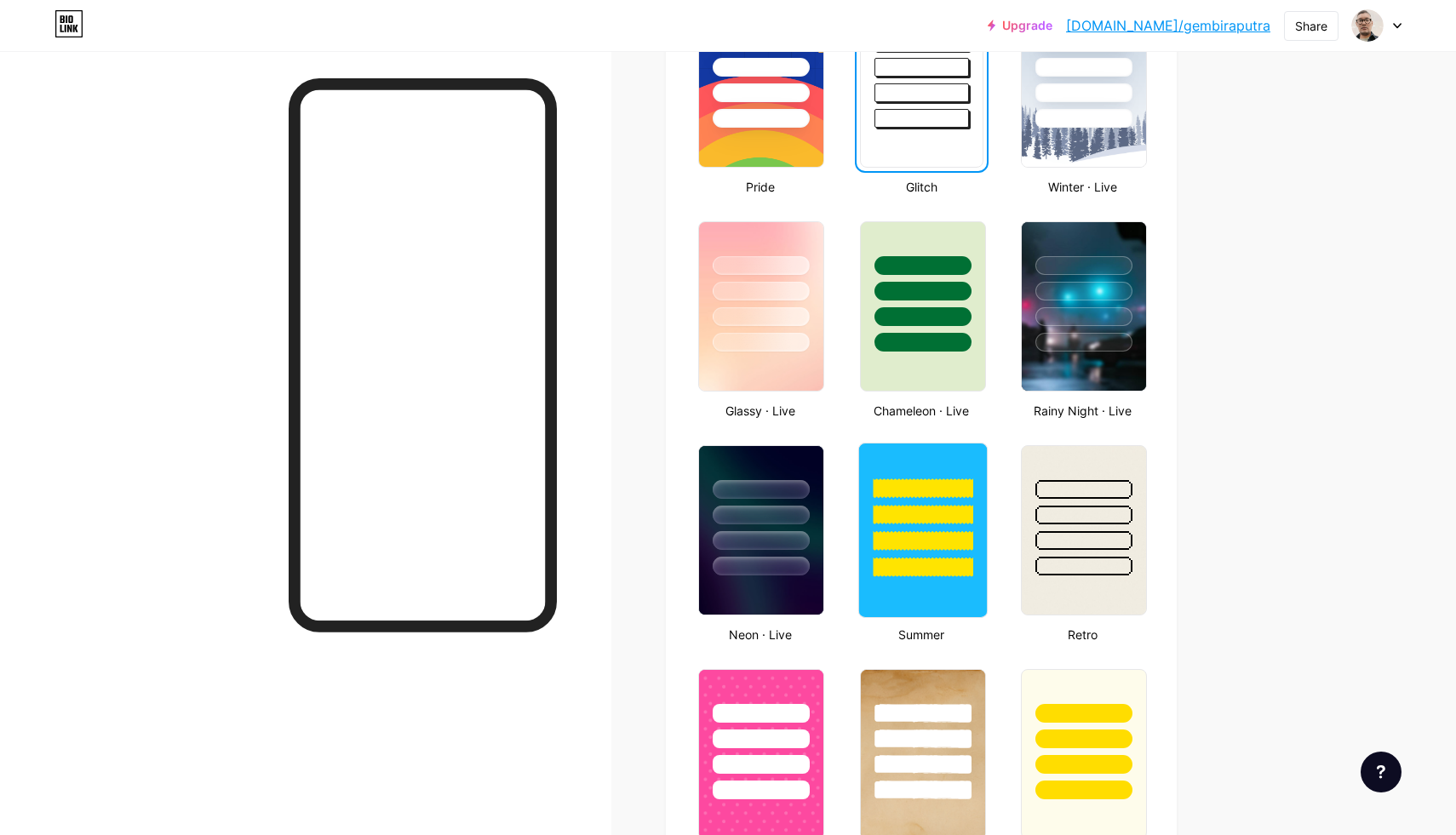
click at [915, 558] on div at bounding box center [923, 567] width 100 height 20
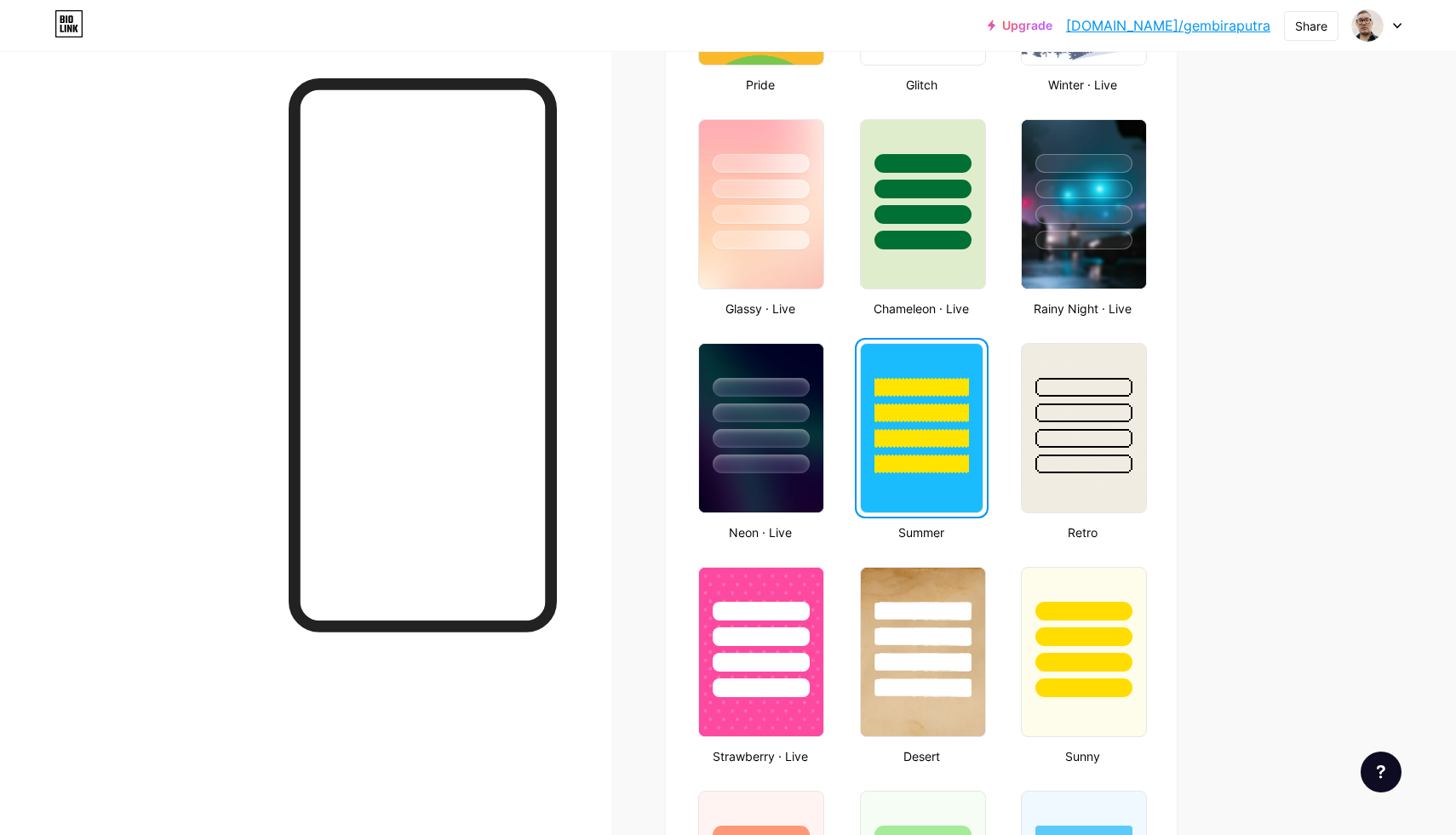
scroll to position [881, 0]
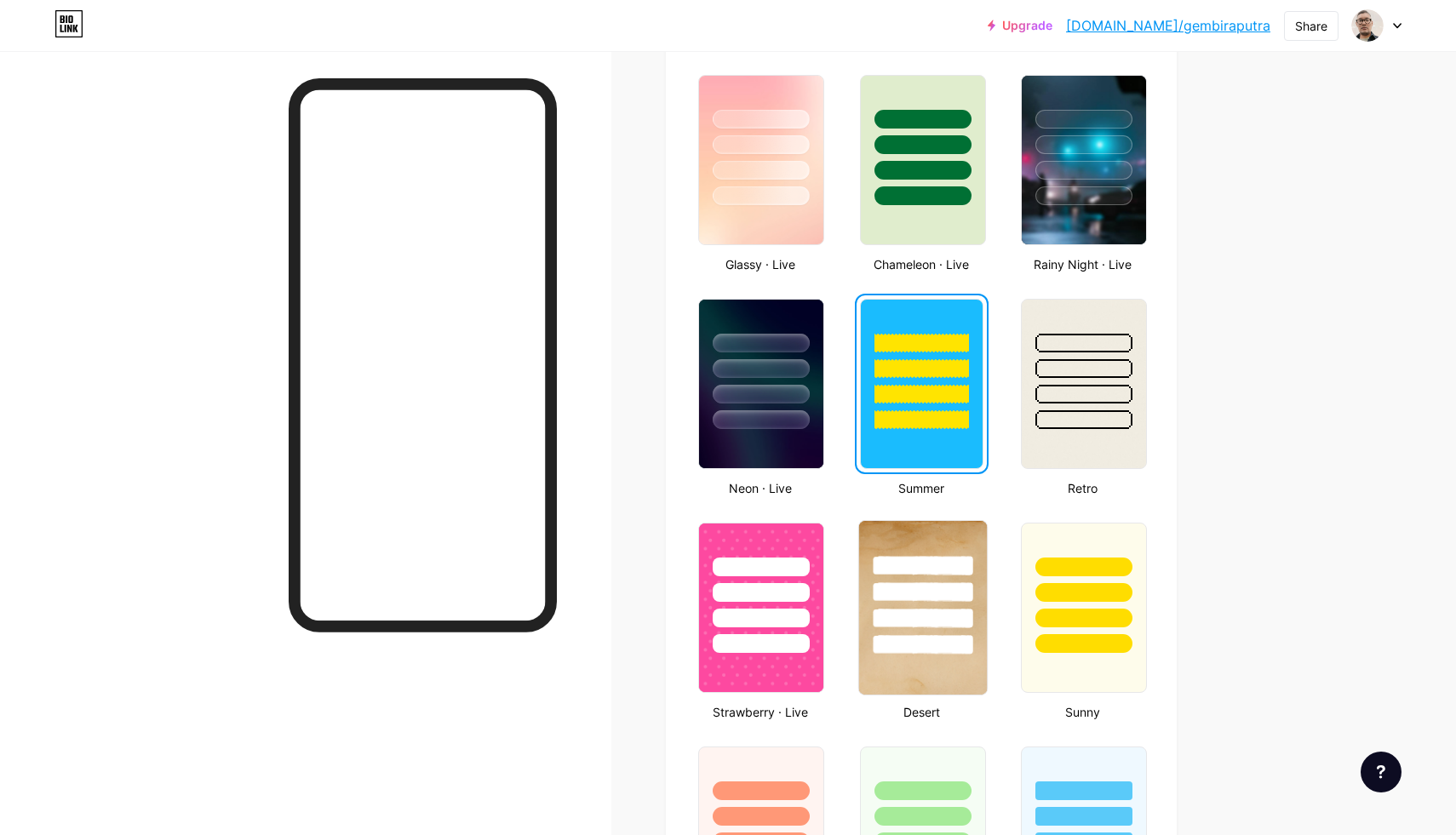
click at [915, 601] on div at bounding box center [923, 592] width 100 height 20
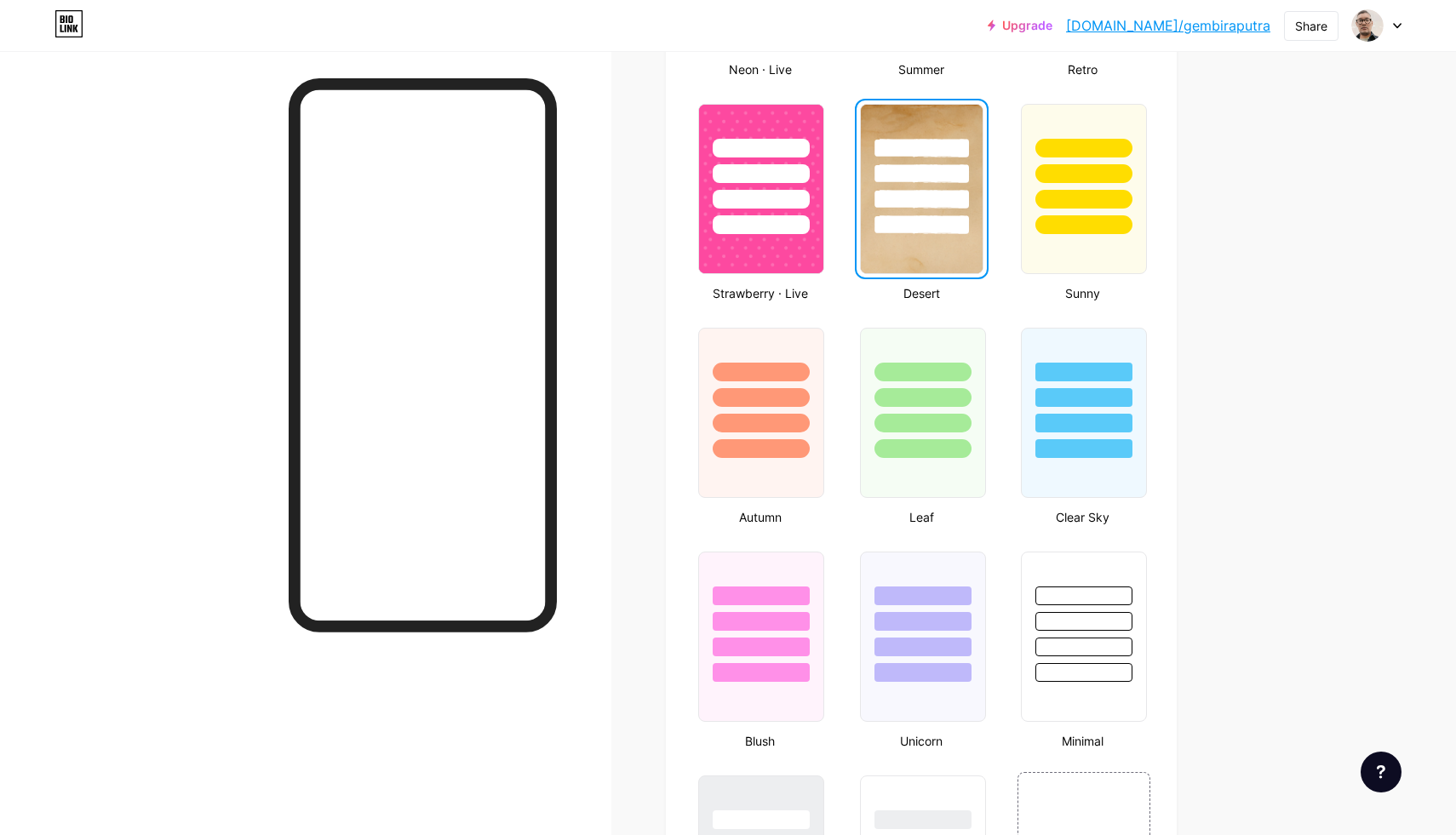
scroll to position [1321, 0]
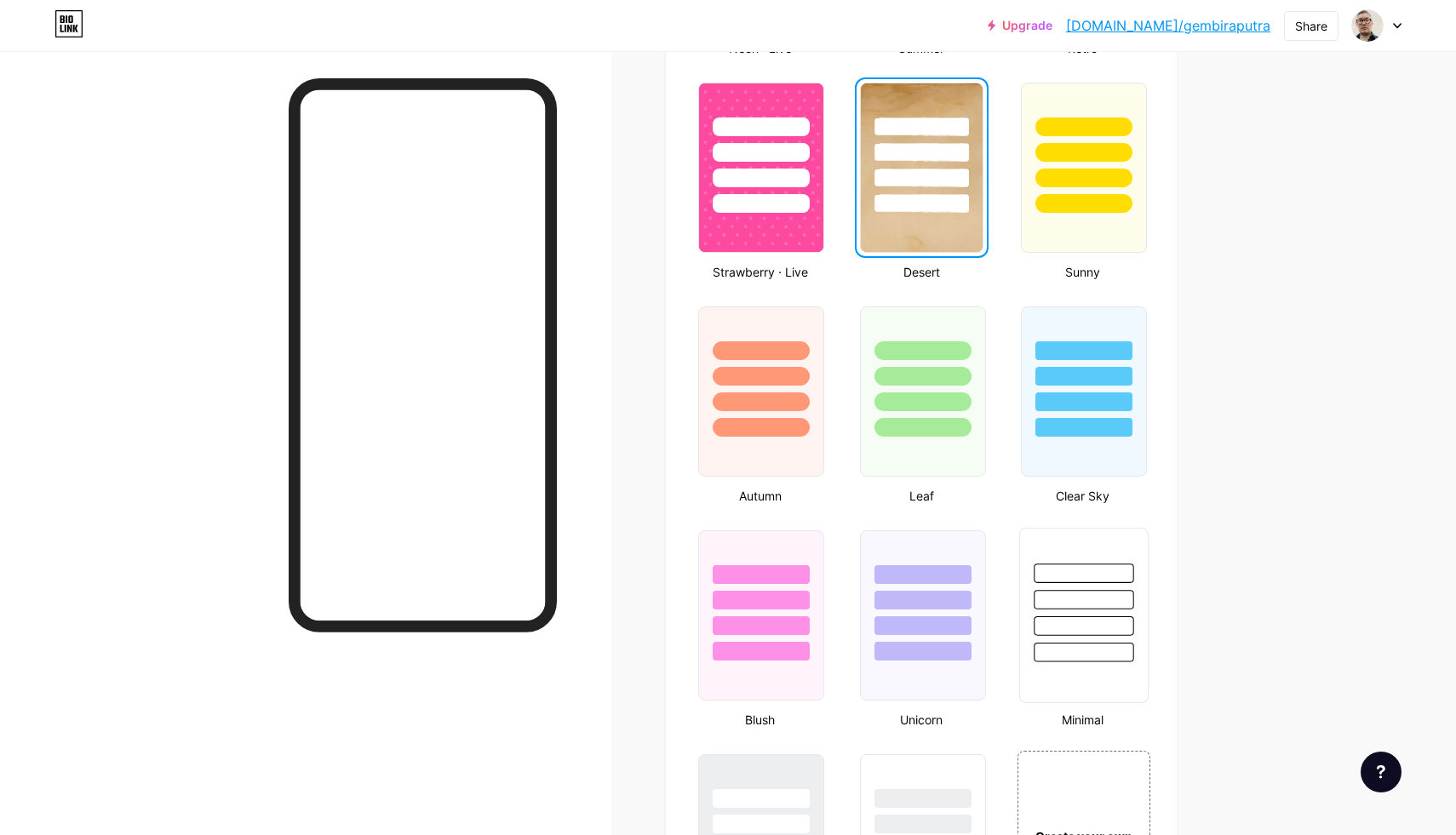
click at [1109, 610] on div at bounding box center [1084, 595] width 127 height 134
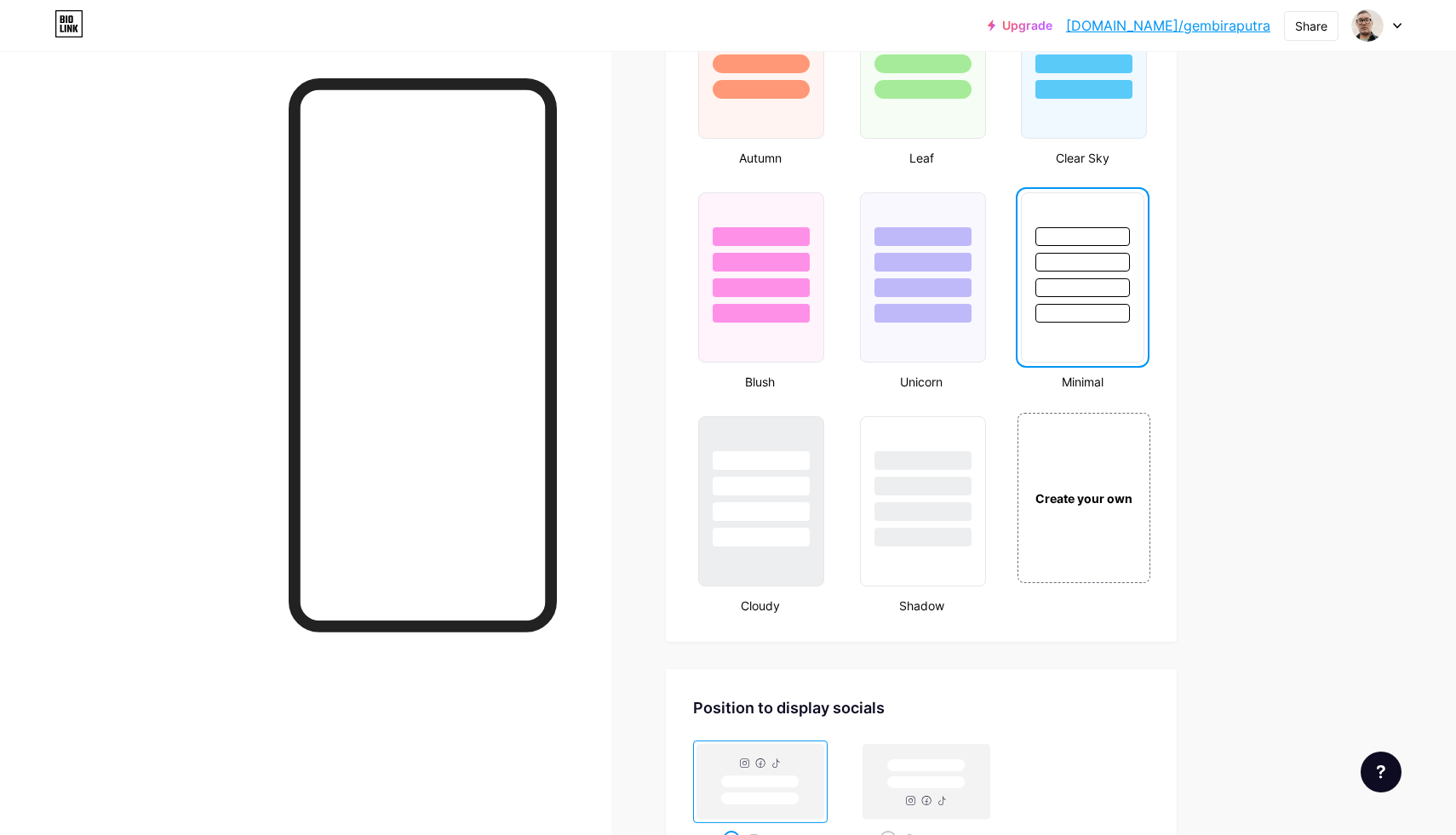
scroll to position [1660, 0]
click at [915, 508] on div at bounding box center [923, 511] width 100 height 20
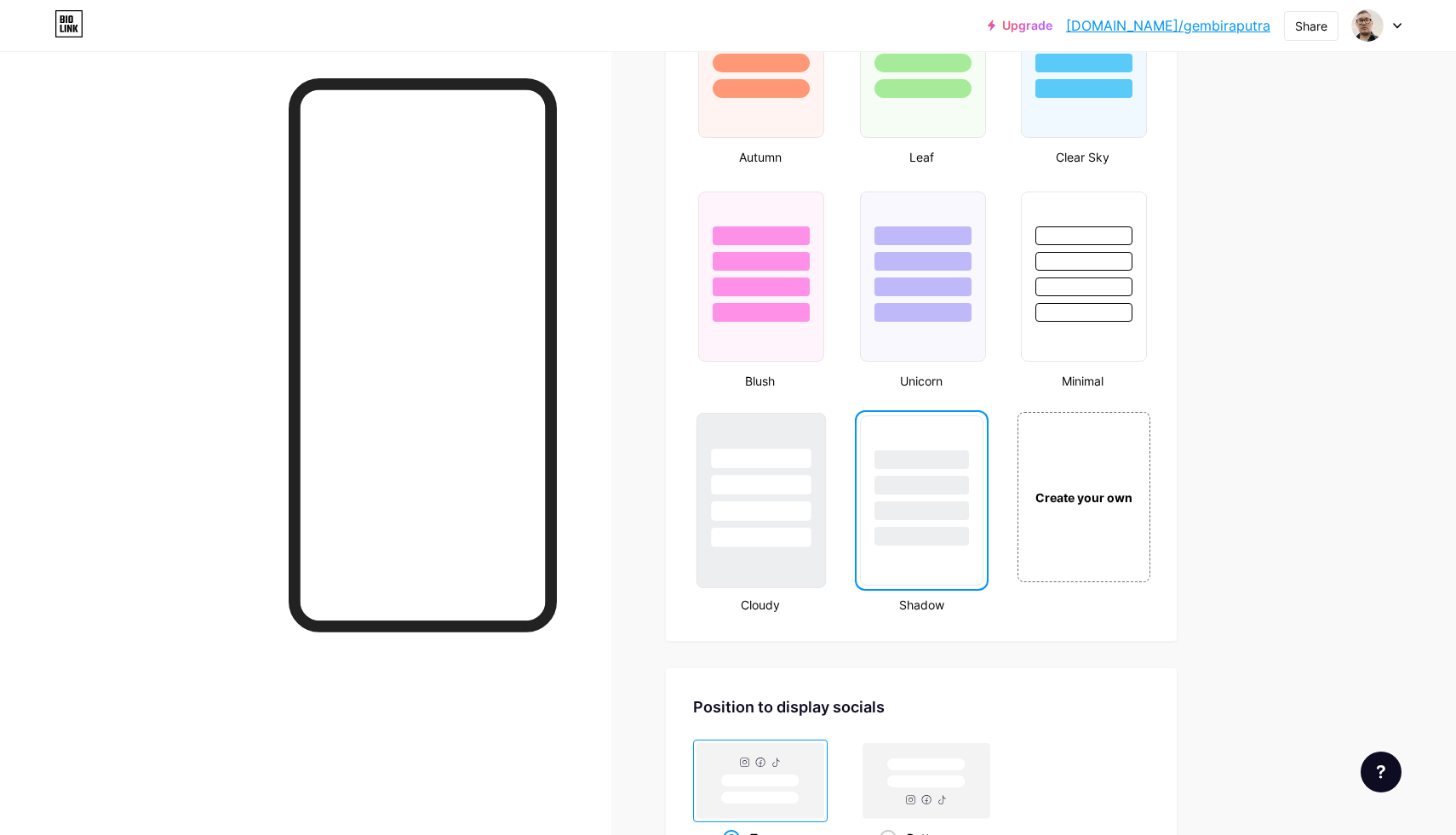
click at [712, 521] on div at bounding box center [761, 481] width 127 height 134
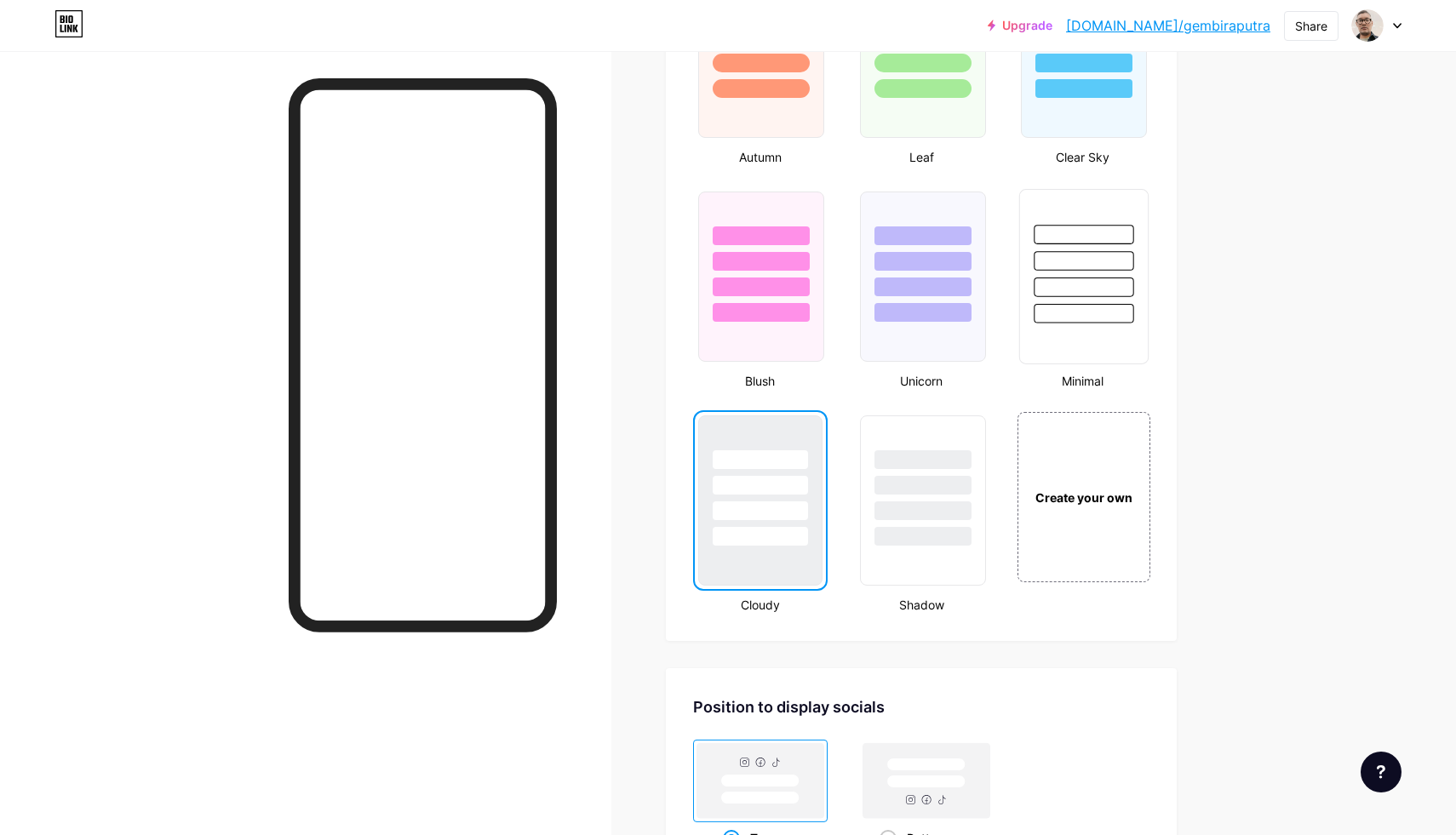
click at [1063, 283] on div at bounding box center [1083, 287] width 100 height 20
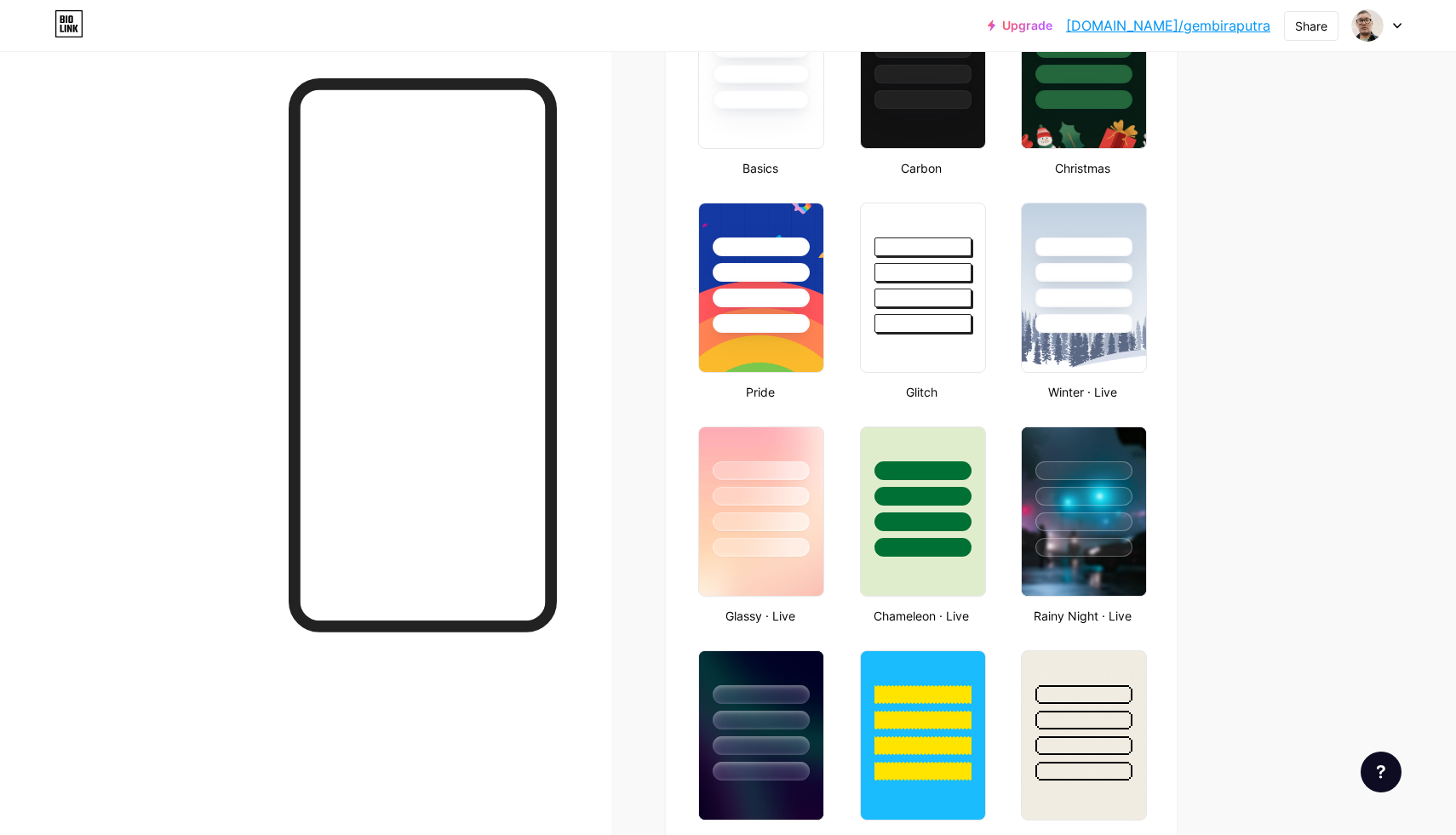
scroll to position [528, 0]
click at [899, 318] on div at bounding box center [923, 325] width 100 height 20
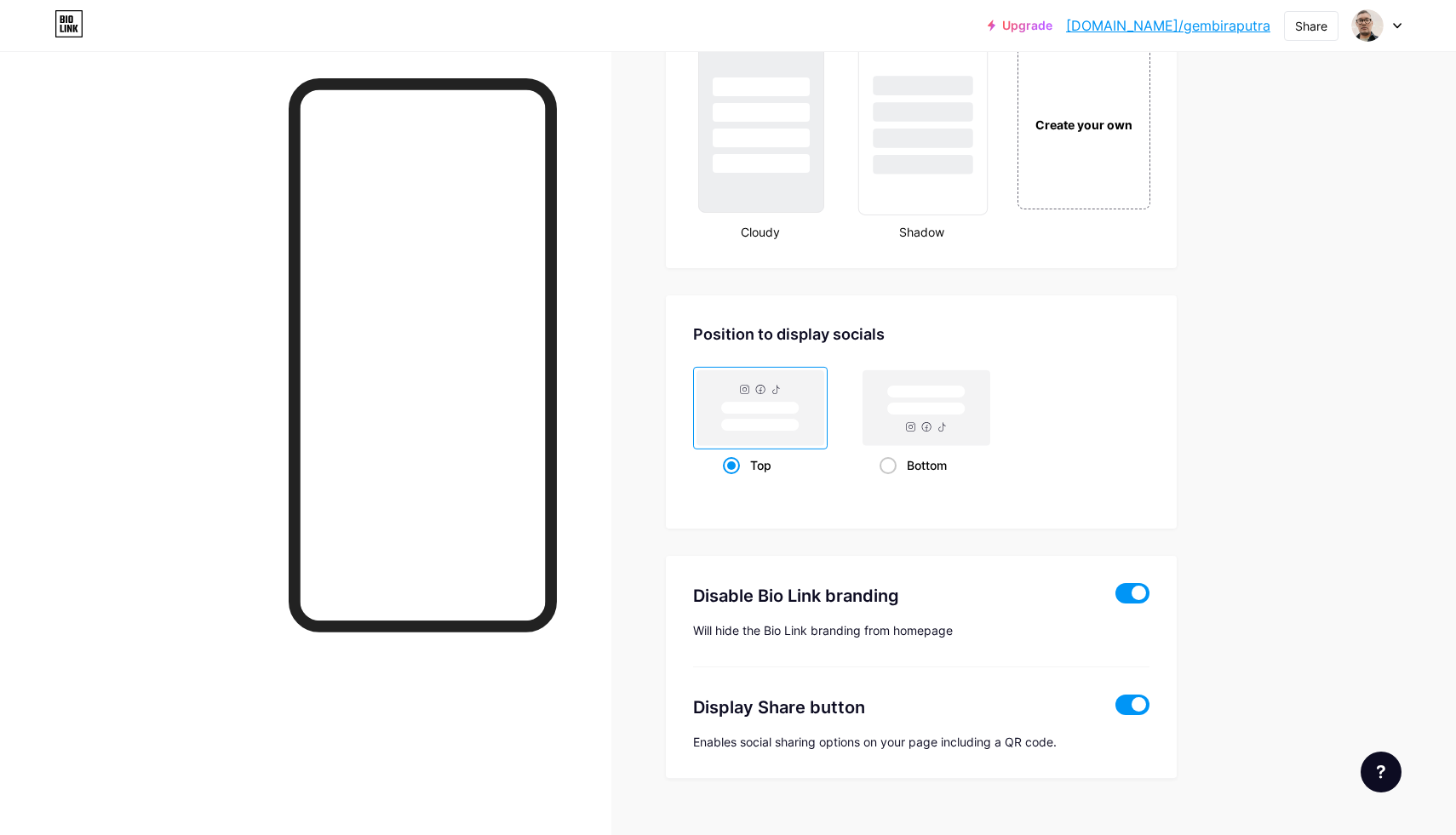
scroll to position [2043, 0]
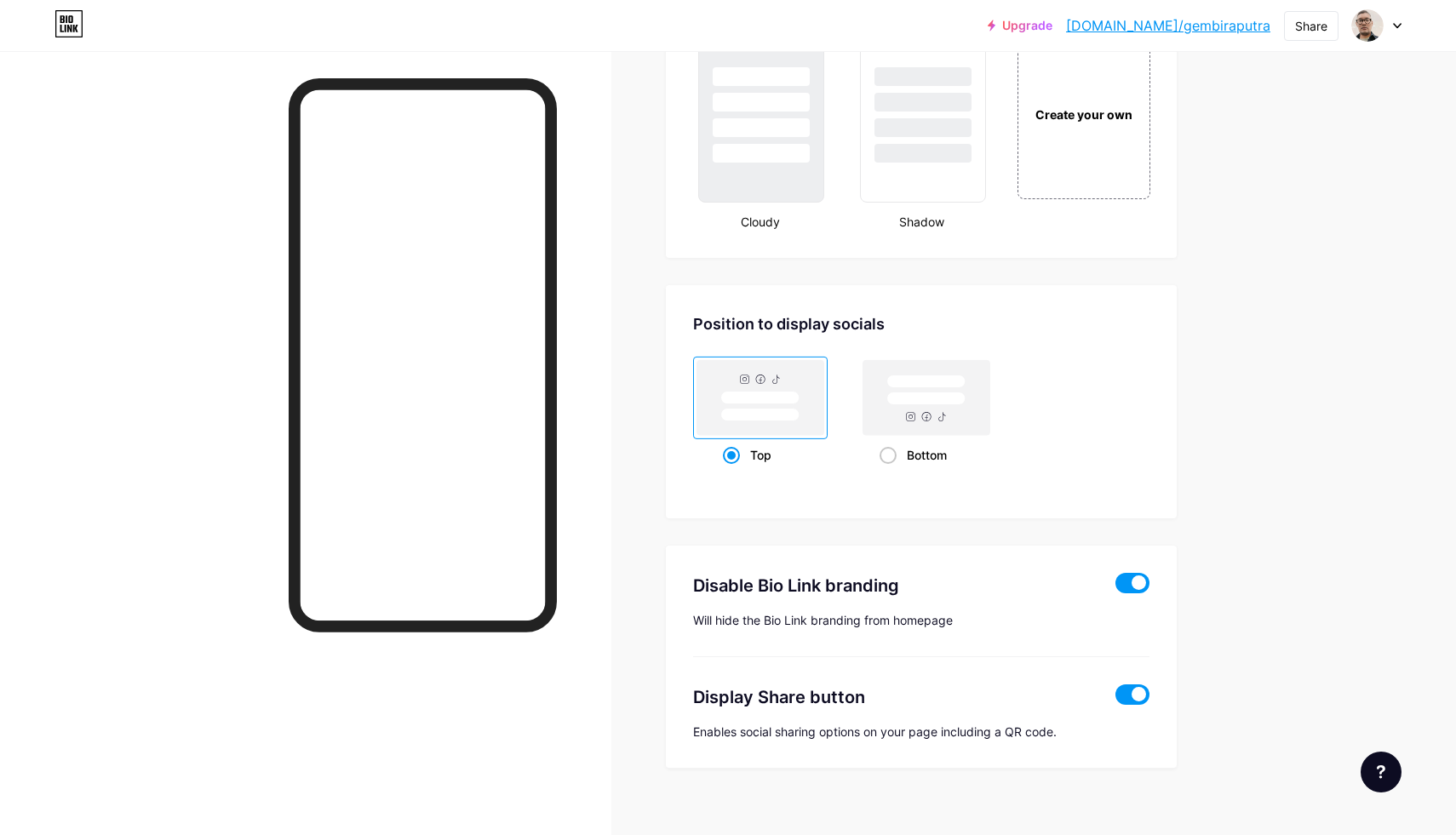
click at [1130, 583] on span at bounding box center [1133, 583] width 34 height 21
click at [1116, 587] on input "checkbox" at bounding box center [1116, 587] width 0 height 0
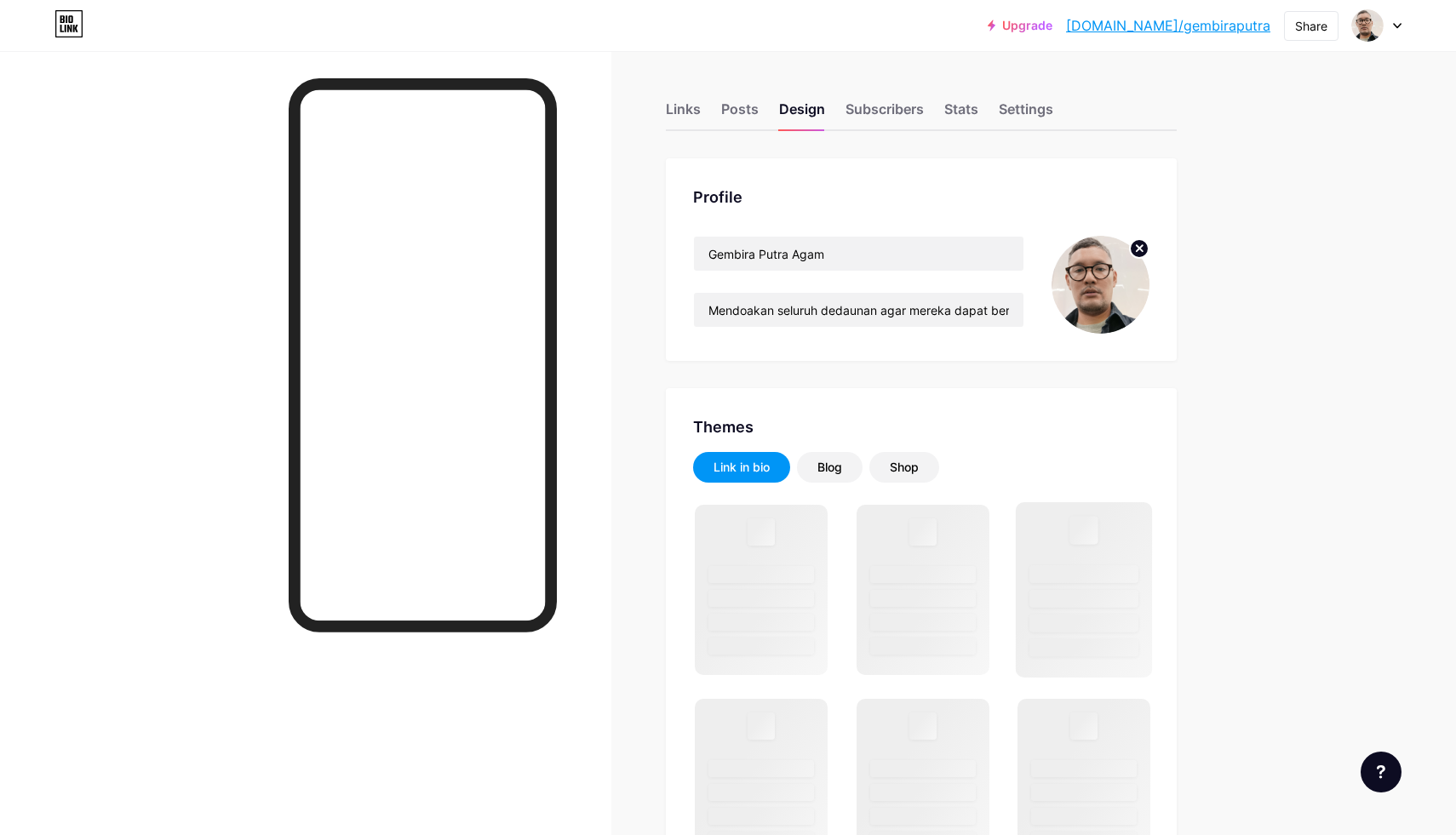
click at [1135, 579] on div at bounding box center [1083, 574] width 109 height 18
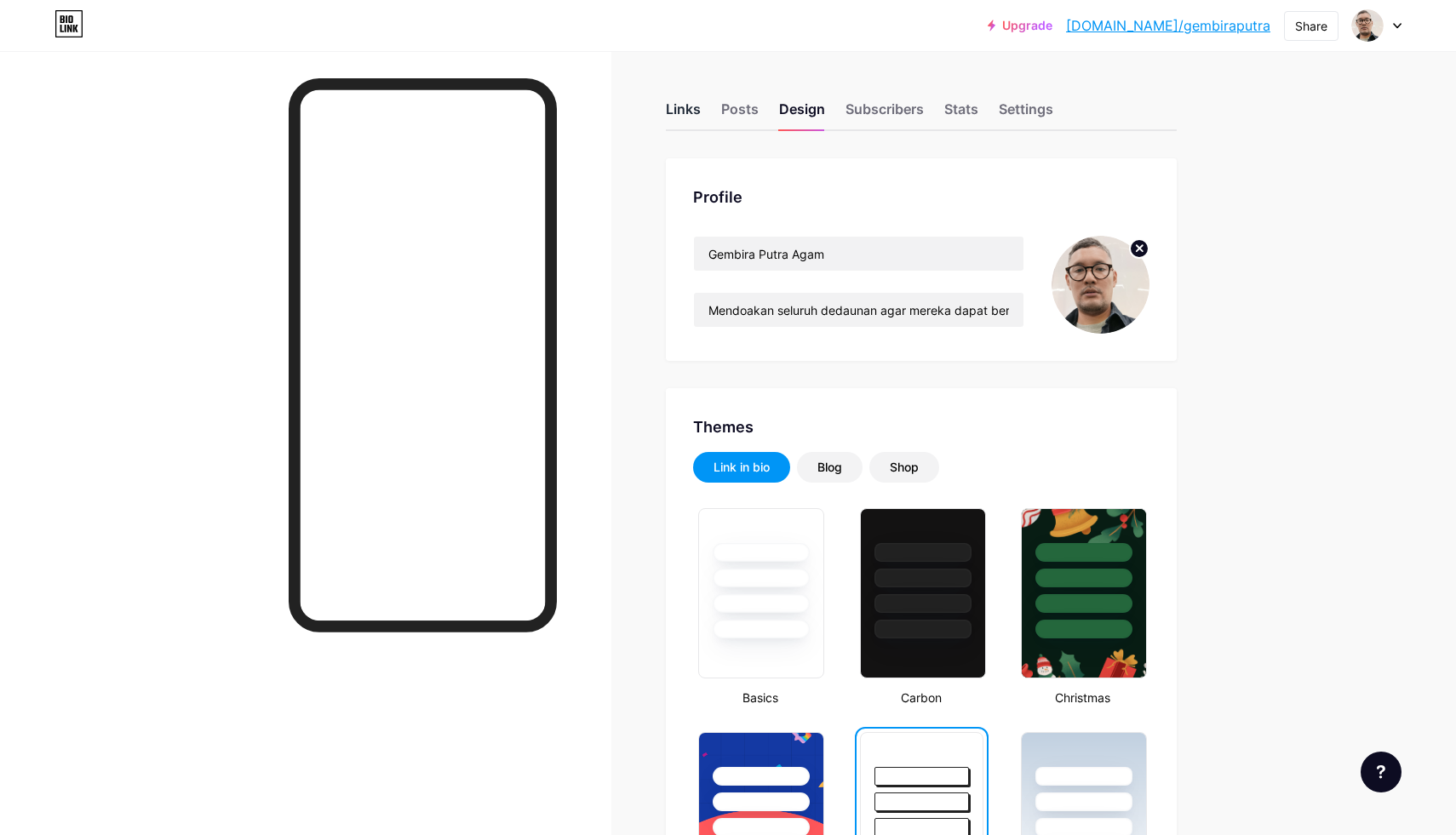
click at [677, 101] on div "Links" at bounding box center [683, 114] width 35 height 30
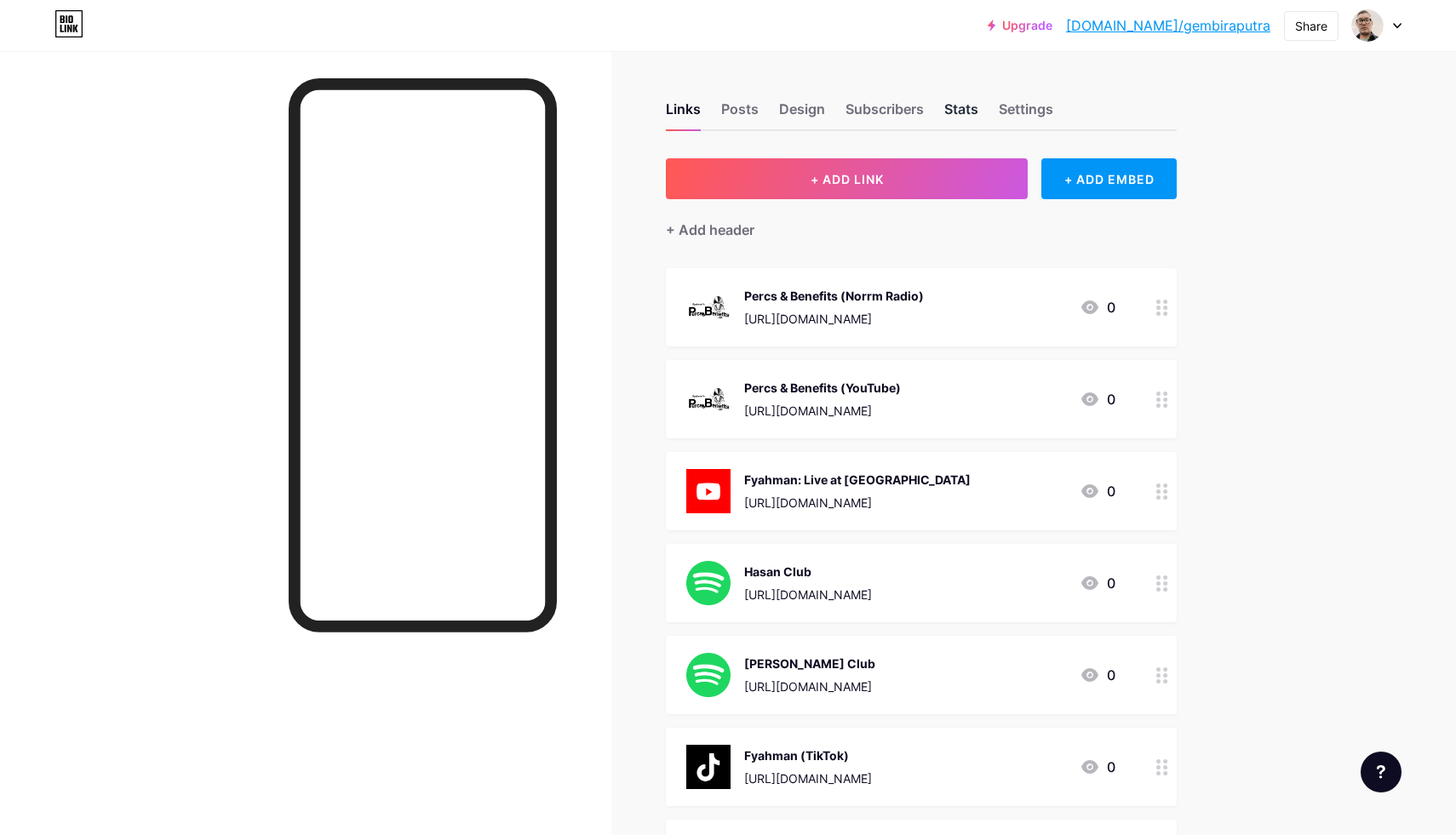
click at [964, 105] on div "Stats" at bounding box center [962, 114] width 34 height 30
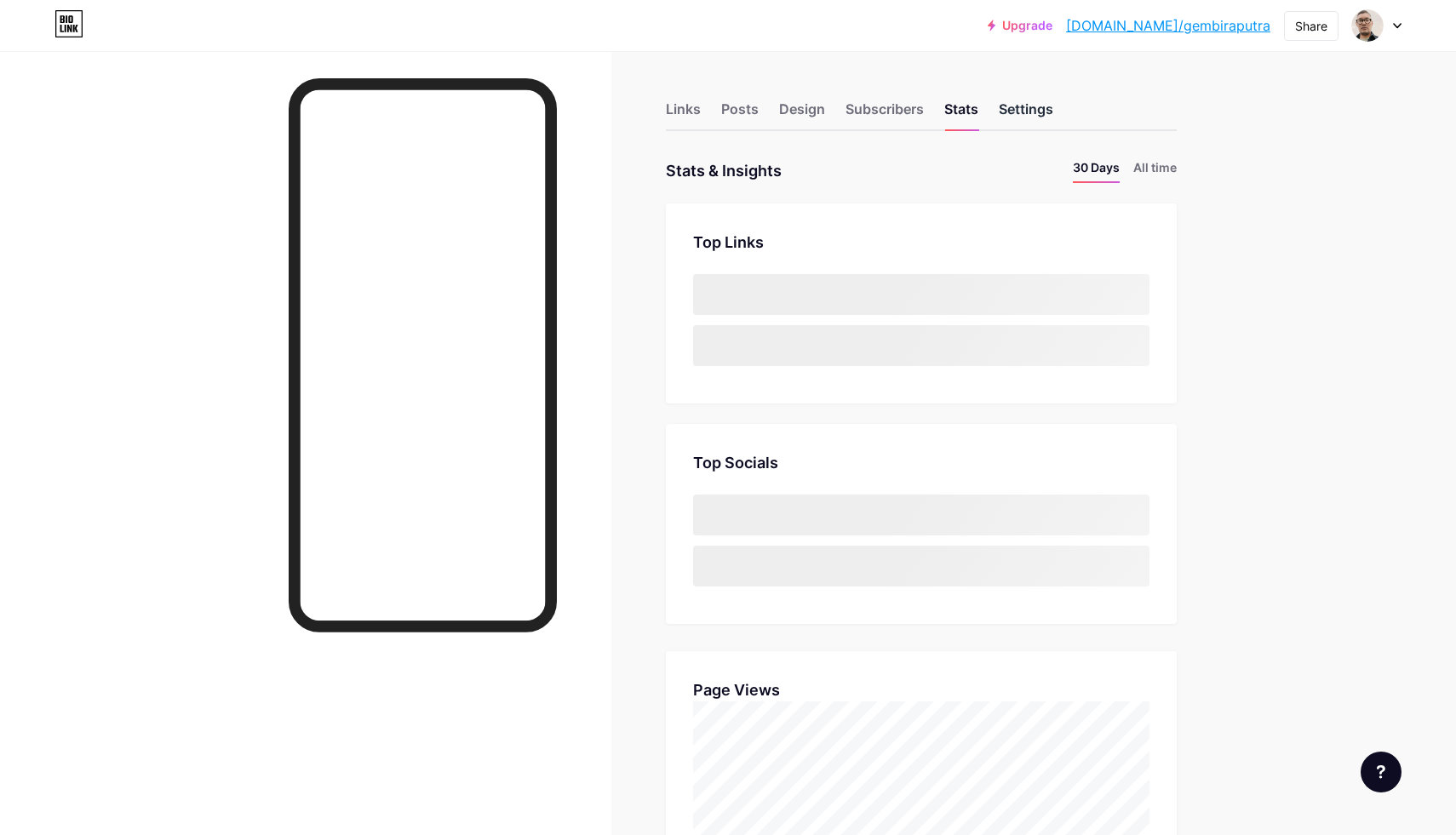
scroll to position [835, 1456]
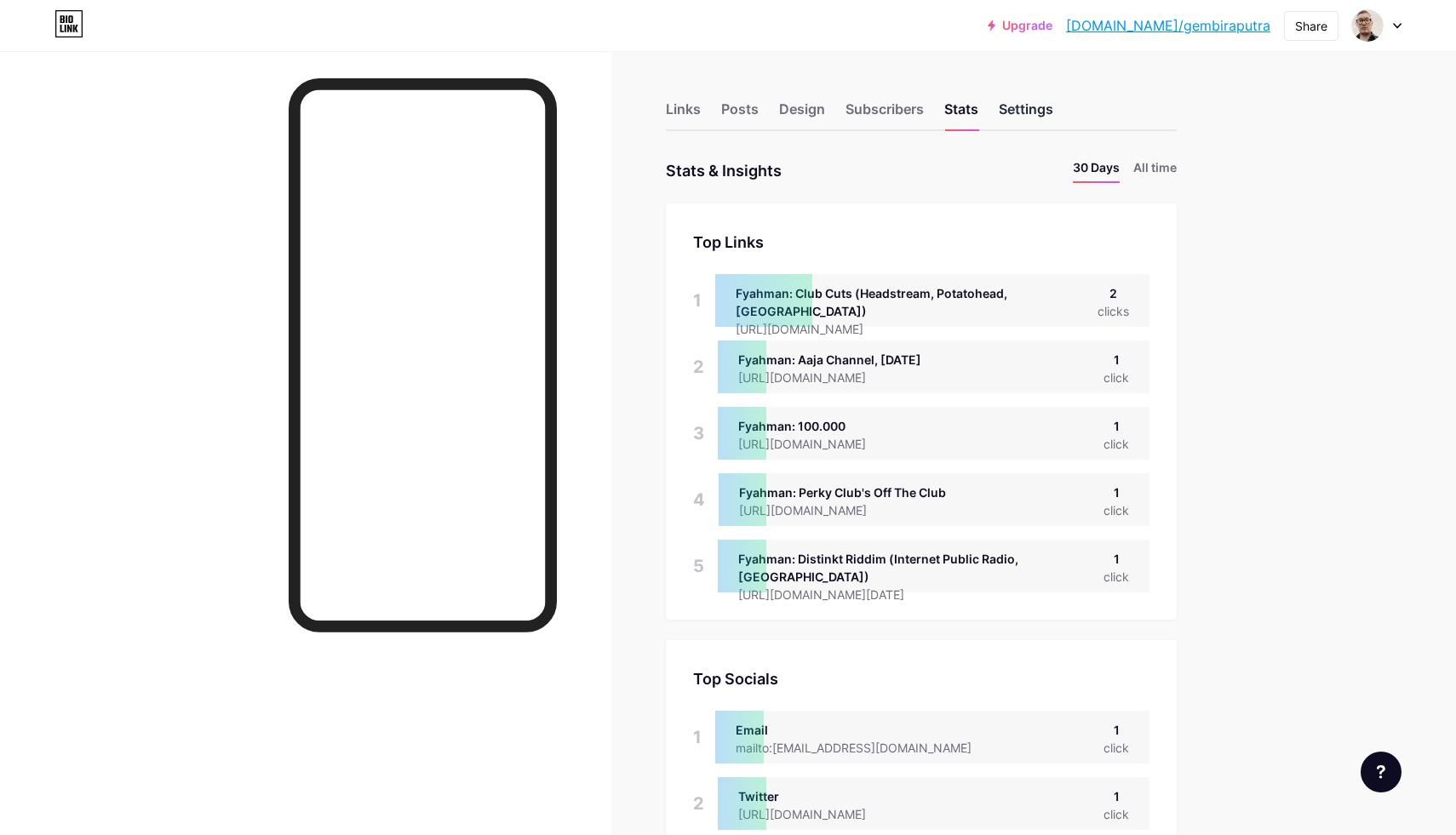
click at [1024, 109] on div "Settings" at bounding box center [1025, 114] width 54 height 30
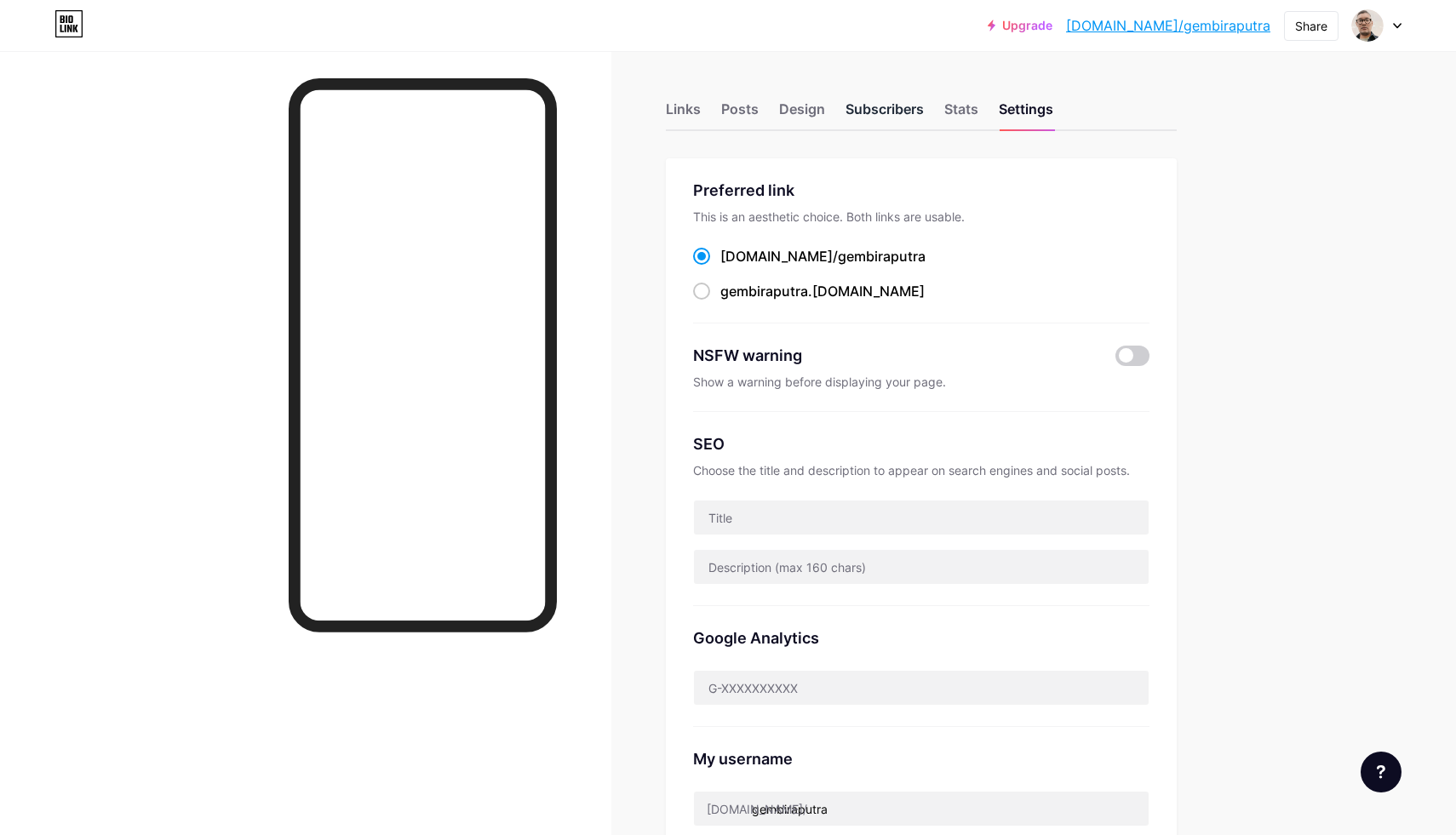
click at [883, 104] on div "Subscribers" at bounding box center [885, 114] width 78 height 30
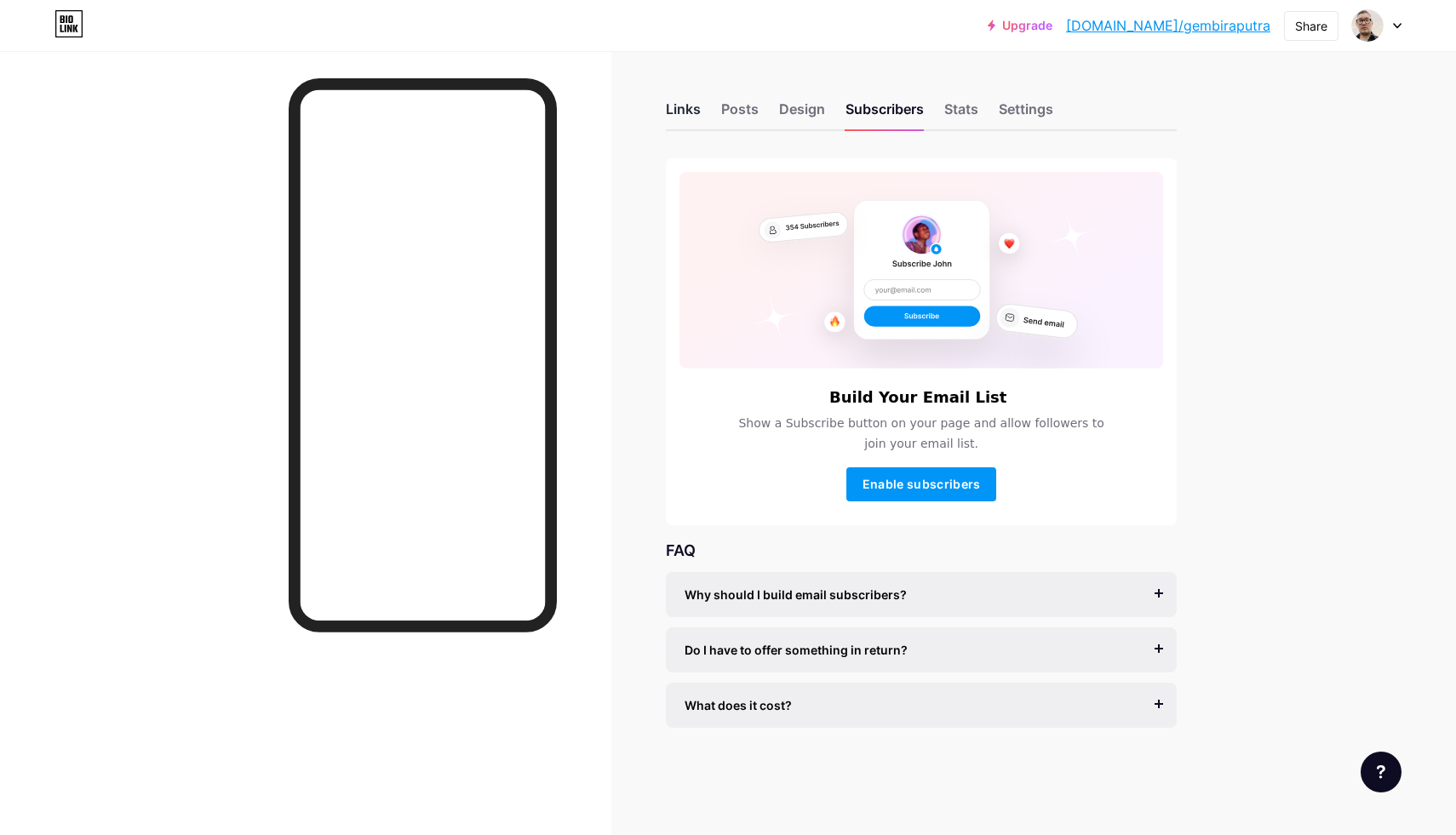
click at [679, 102] on div "Links" at bounding box center [683, 114] width 35 height 30
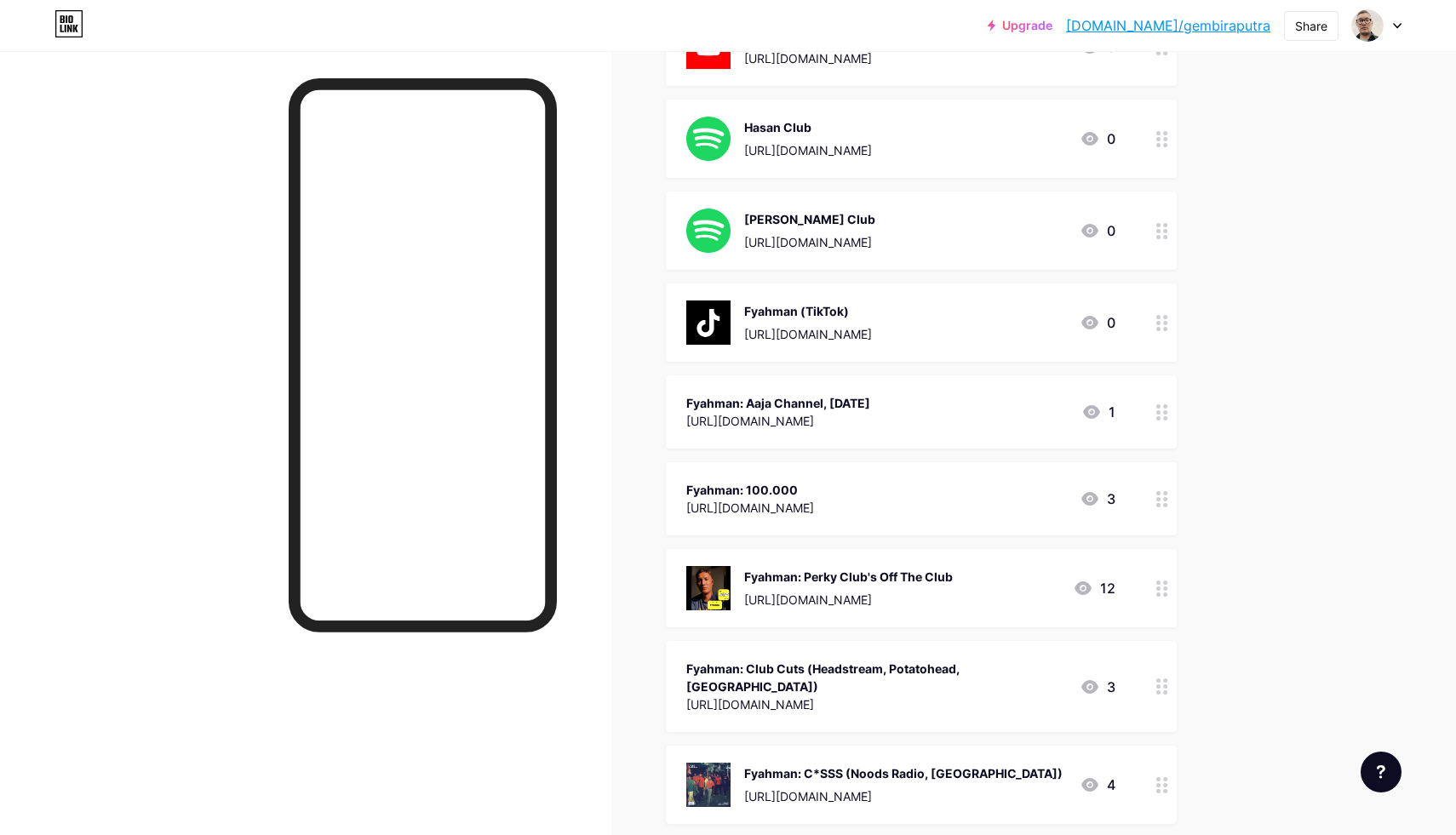
scroll to position [414, 0]
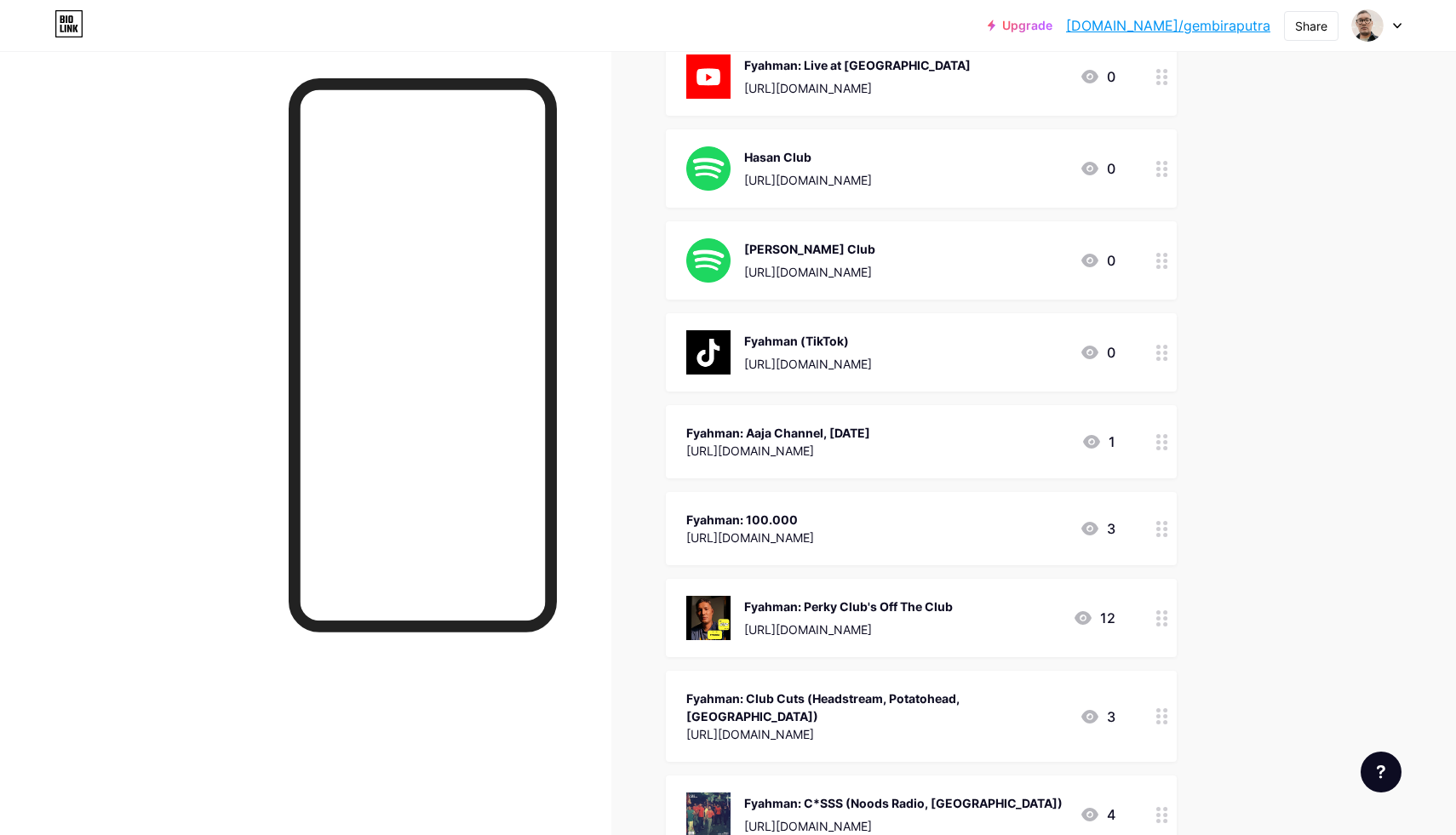
click at [1156, 348] on div at bounding box center [1162, 352] width 29 height 78
click at [586, 500] on div "Delete" at bounding box center [582, 500] width 36 height 21
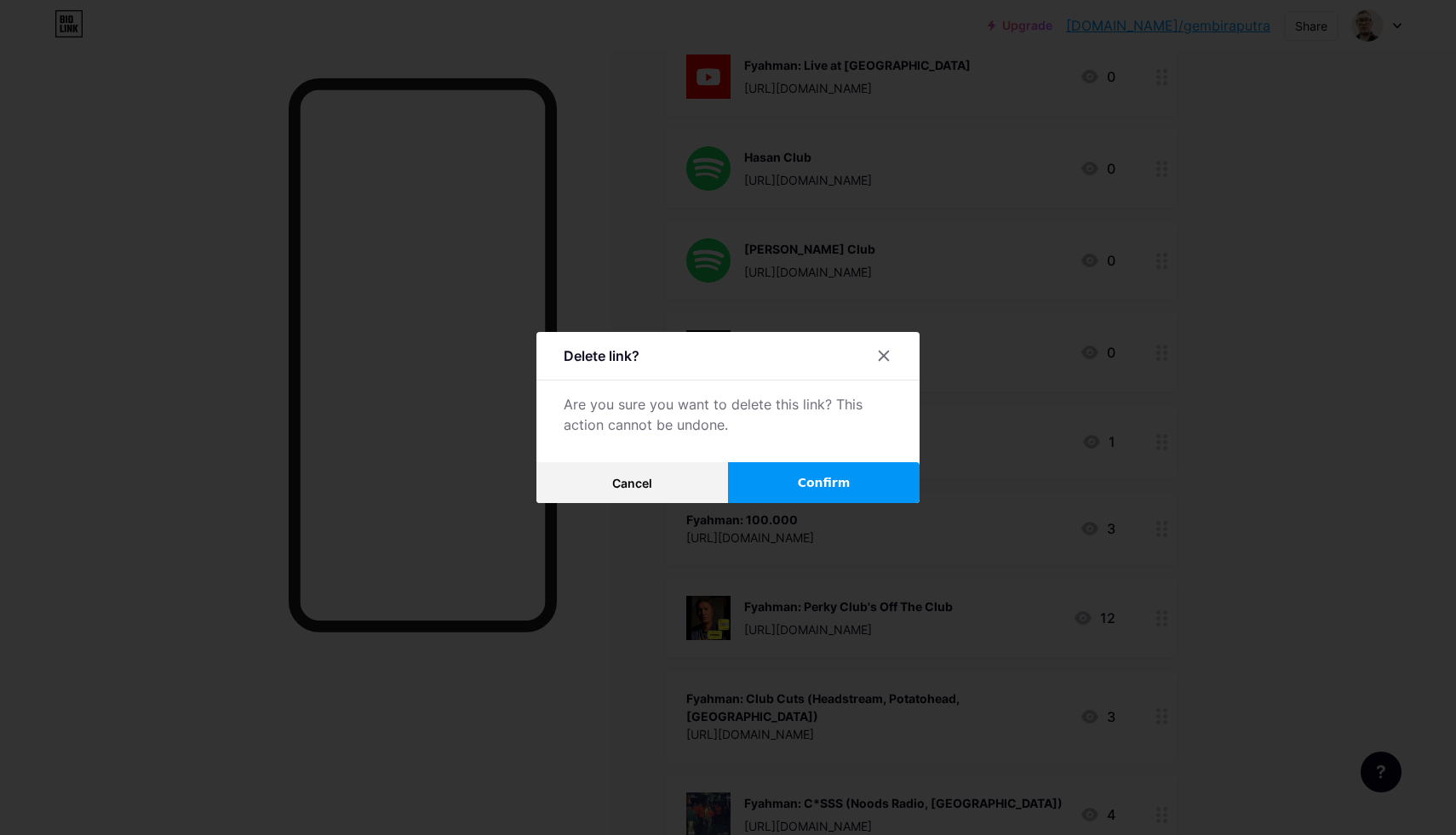
click at [768, 488] on button "Confirm" at bounding box center [824, 483] width 192 height 41
